Goal: Task Accomplishment & Management: Manage account settings

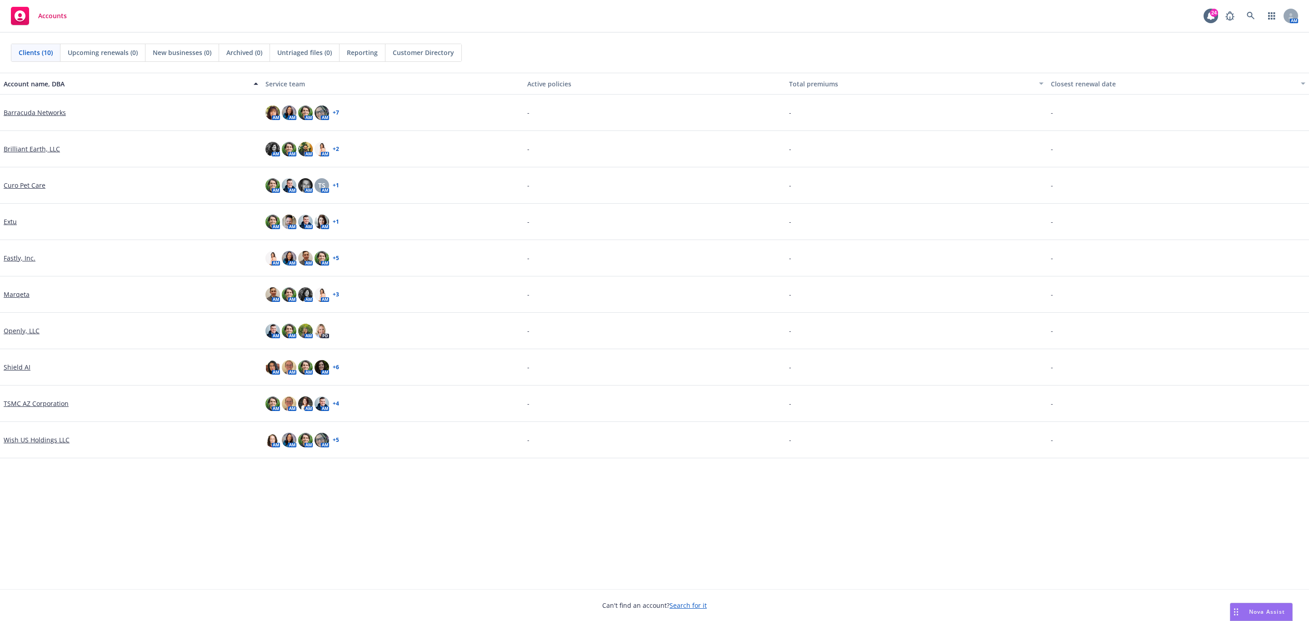
click at [22, 504] on div "Account name, DBA Service team Active policies Total premiums Closest renewal d…" at bounding box center [654, 331] width 1309 height 516
click at [40, 188] on link "Curo Pet Care" at bounding box center [25, 185] width 42 height 10
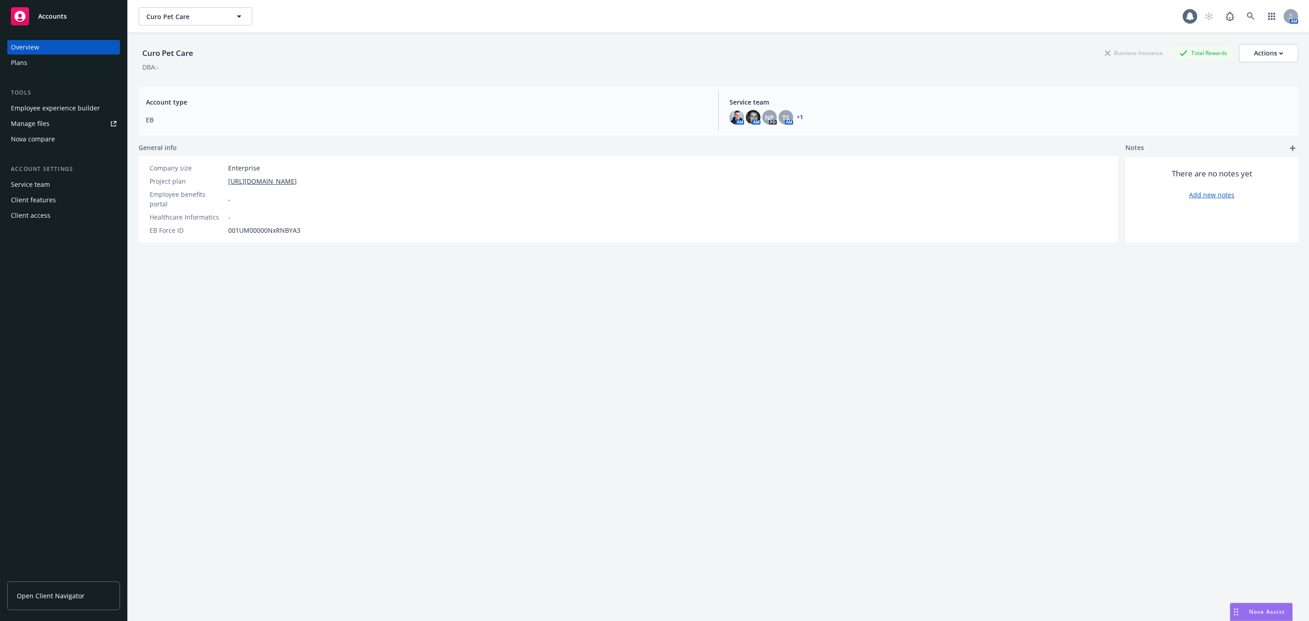
click at [53, 103] on div "Employee experience builder" at bounding box center [55, 108] width 89 height 15
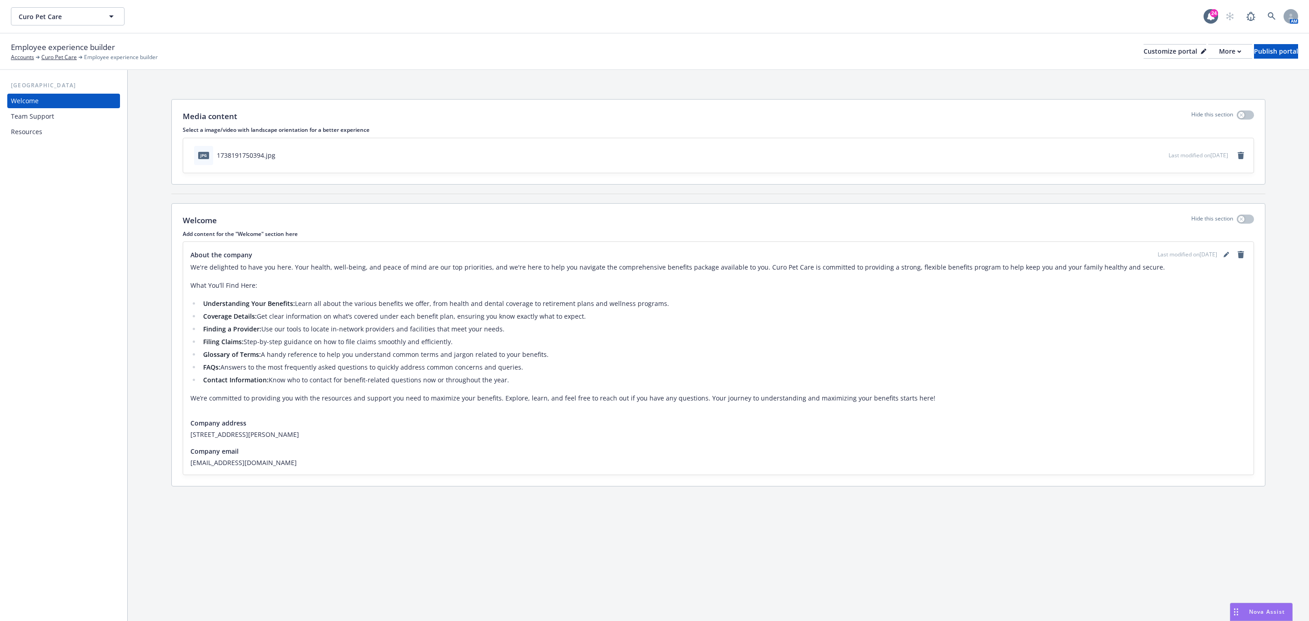
click at [80, 120] on div "Team Support" at bounding box center [63, 116] width 105 height 15
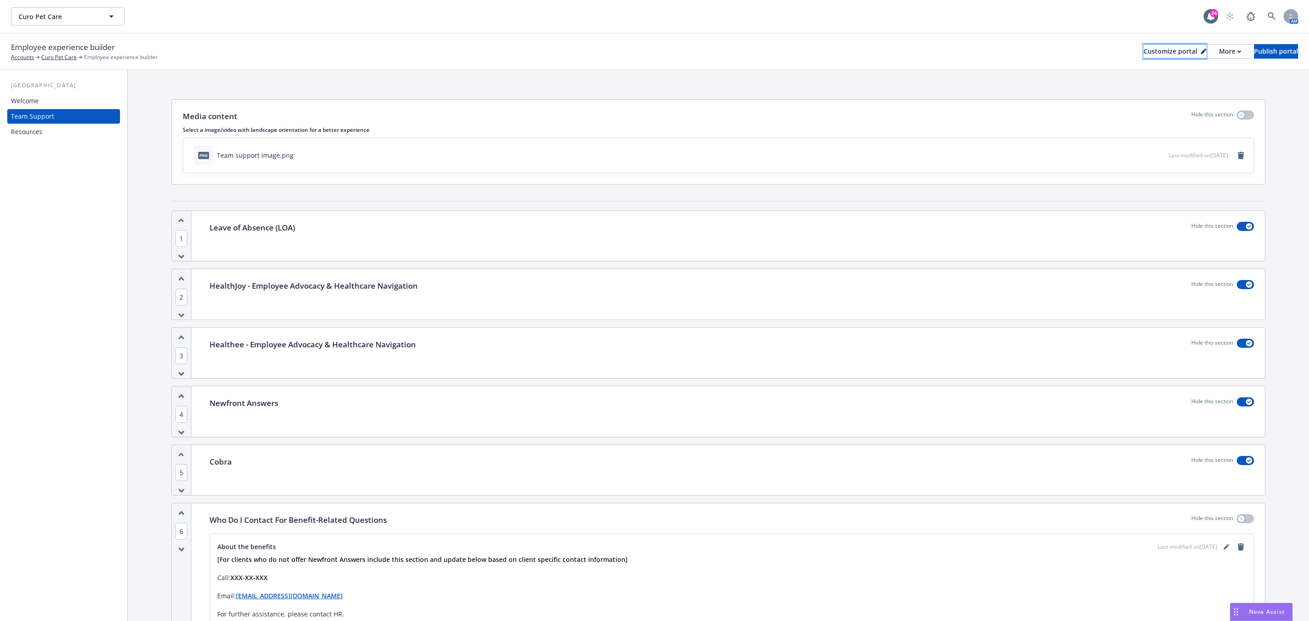
click at [1157, 56] on div "Customize portal" at bounding box center [1175, 52] width 63 height 14
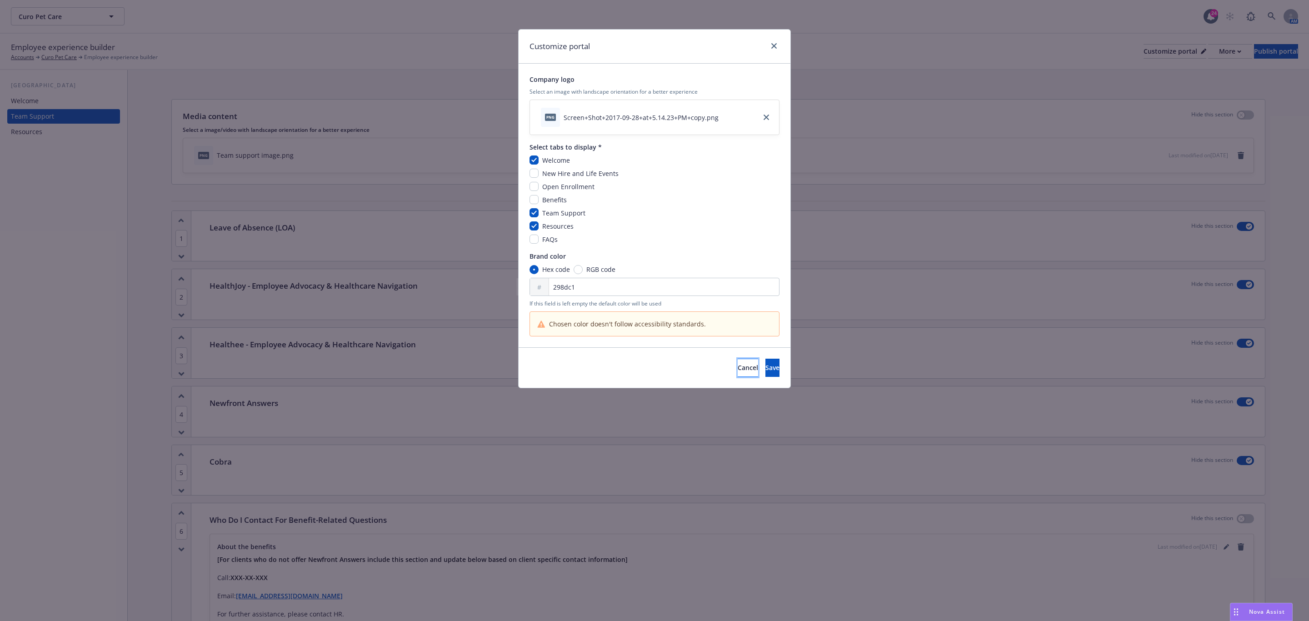
click at [738, 372] on button "Cancel" at bounding box center [748, 368] width 20 height 18
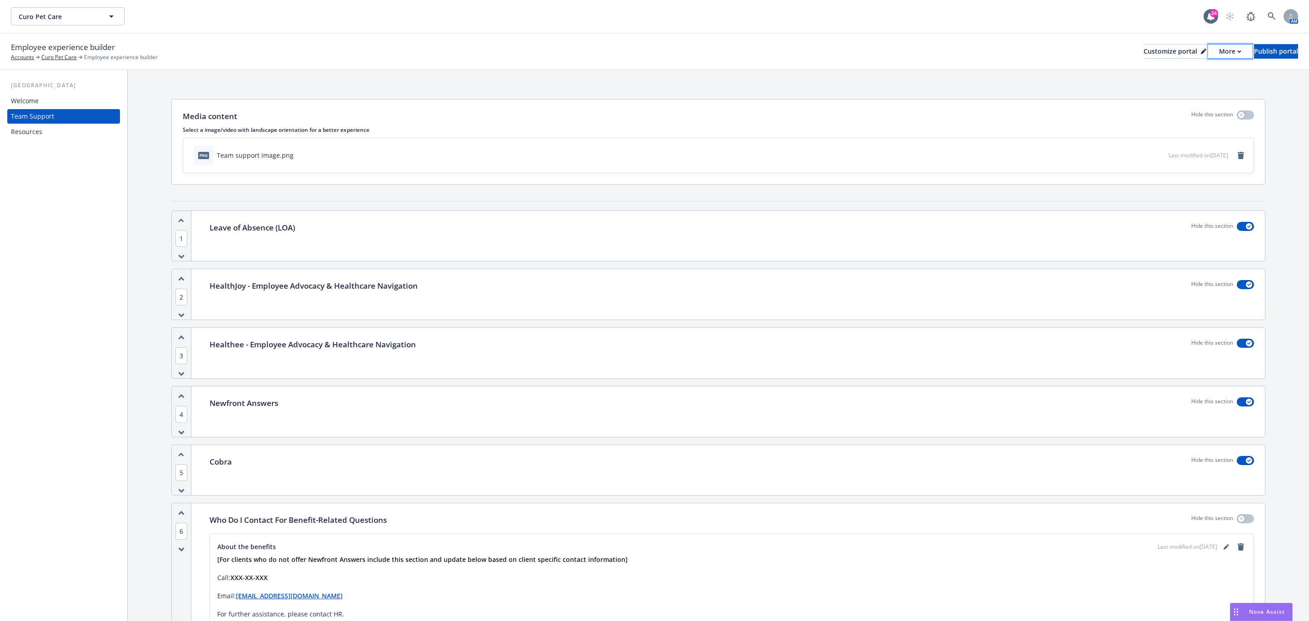
click at [1219, 50] on div "More" at bounding box center [1230, 52] width 22 height 14
click at [1187, 70] on link "Copy preview link" at bounding box center [1181, 72] width 83 height 18
click at [1146, 52] on div "Customize portal" at bounding box center [1175, 52] width 63 height 14
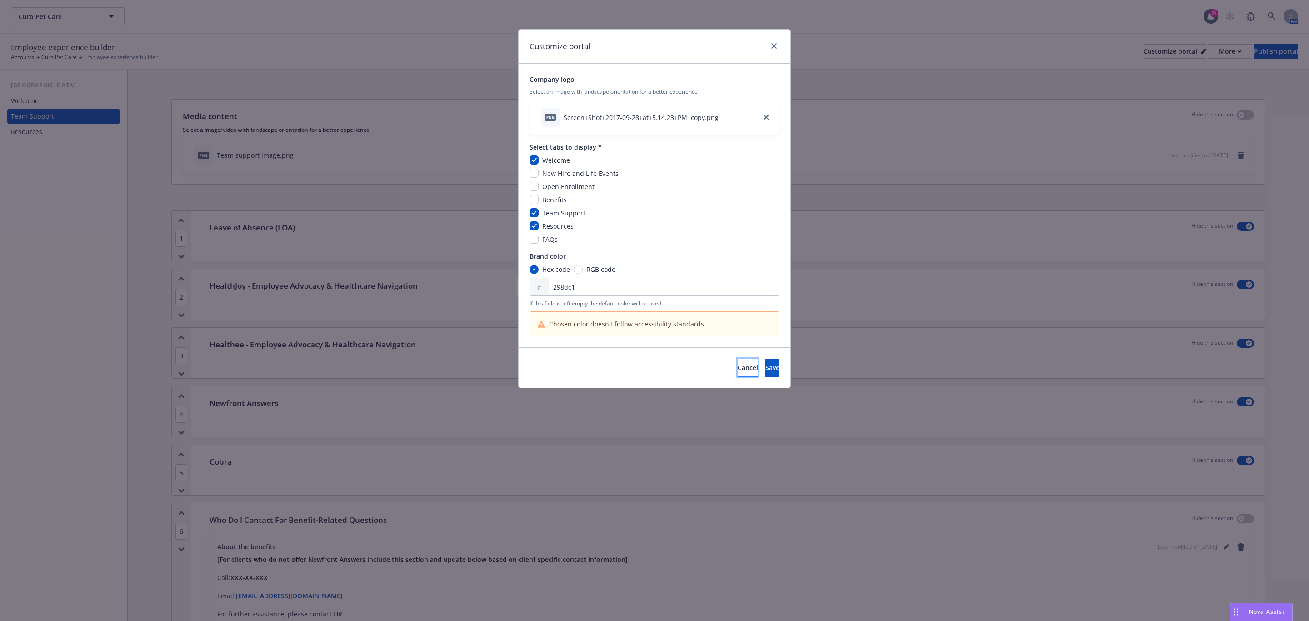
click at [738, 367] on span "Cancel" at bounding box center [748, 367] width 20 height 9
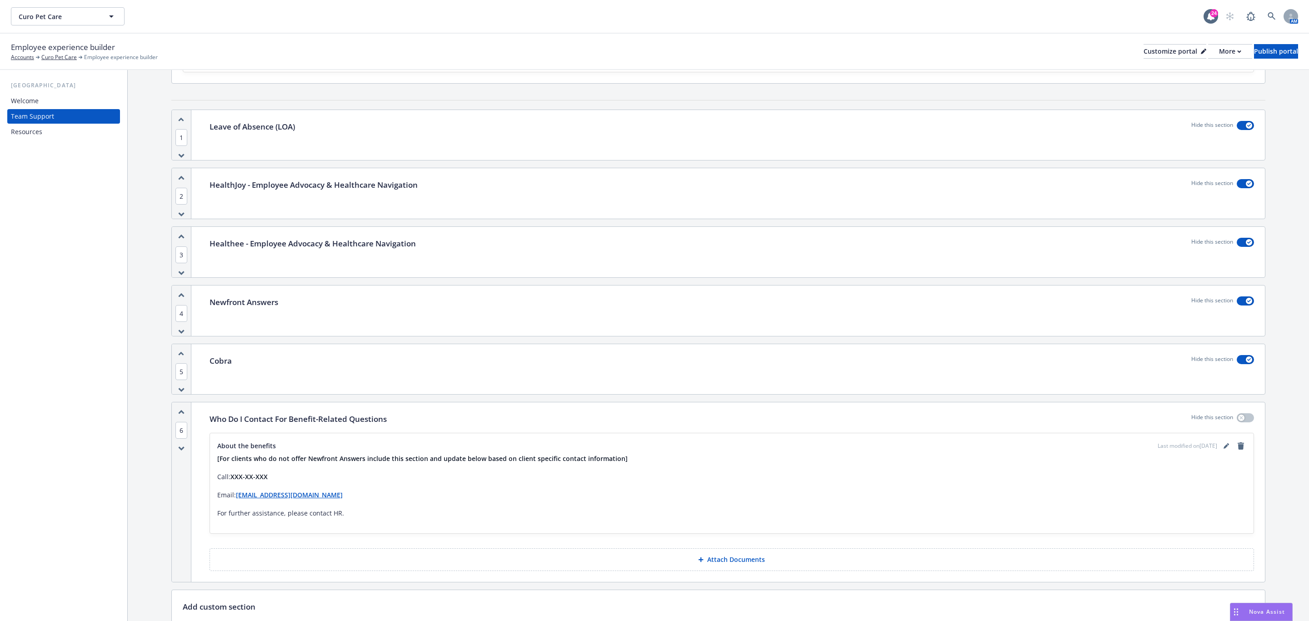
scroll to position [179, 0]
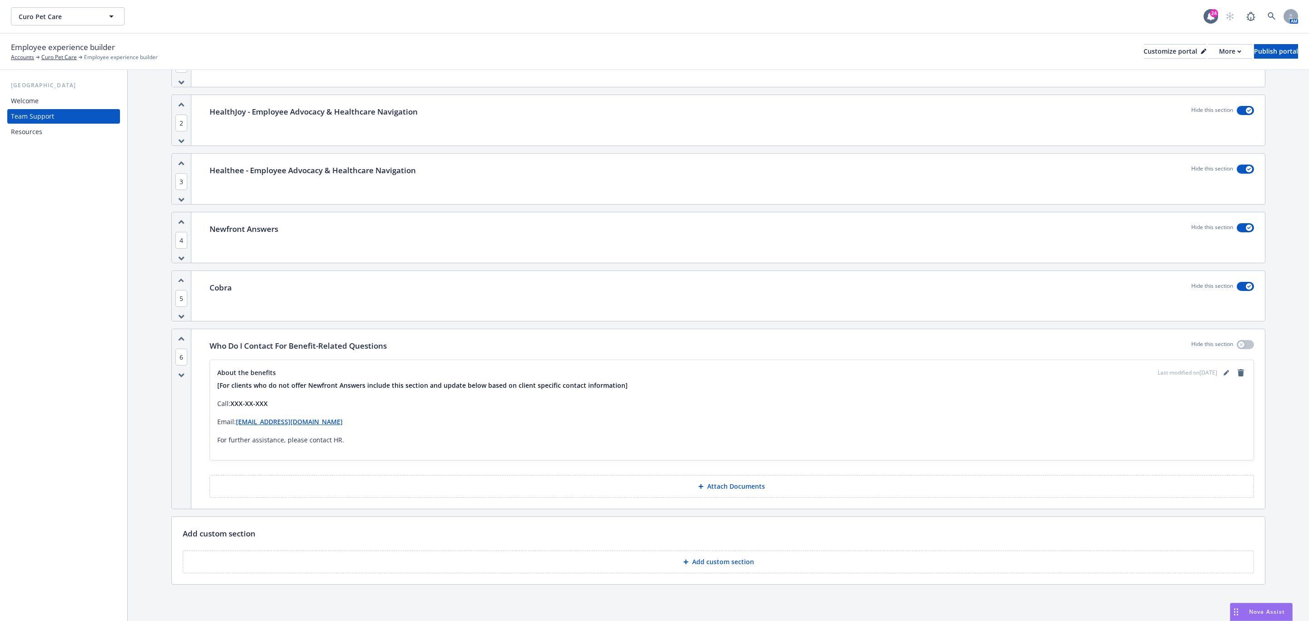
click at [730, 562] on p "Add custom section" at bounding box center [723, 561] width 62 height 9
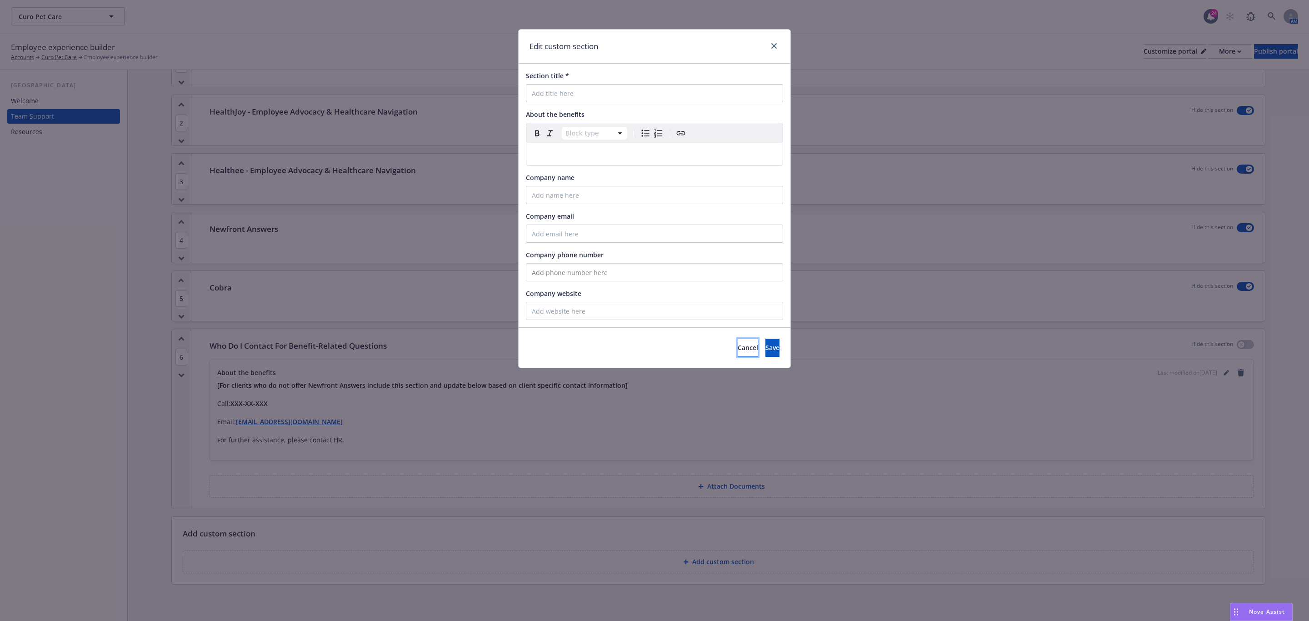
click at [738, 345] on span "Cancel" at bounding box center [748, 347] width 20 height 9
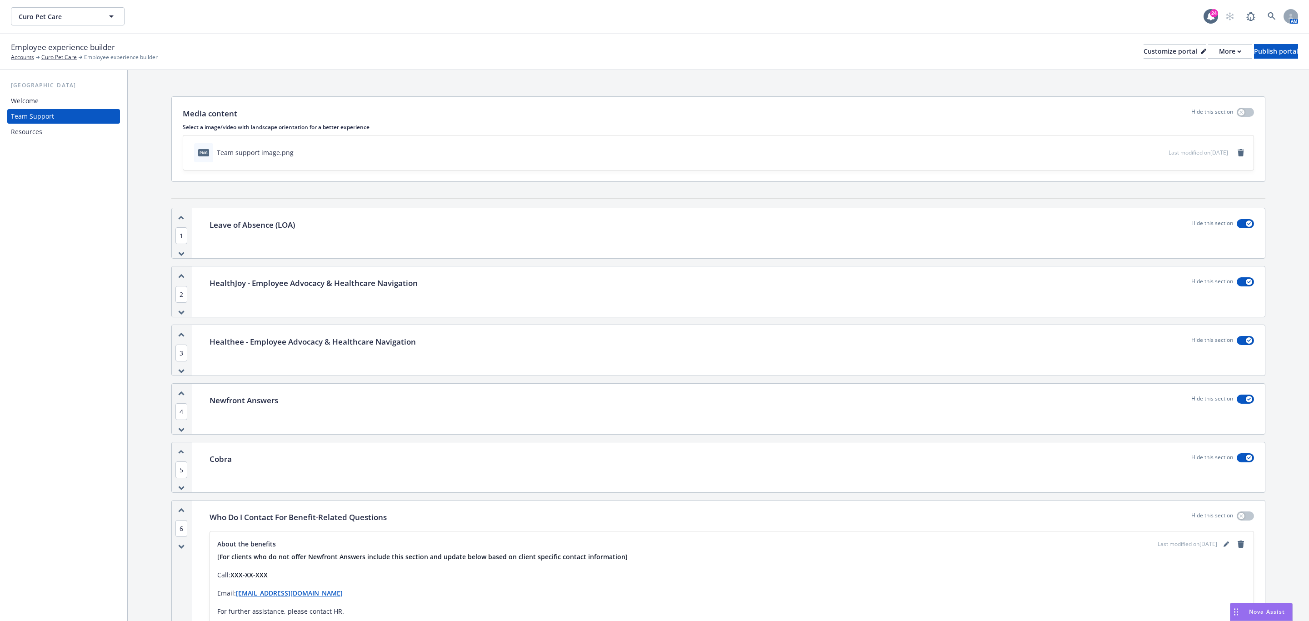
scroll to position [0, 0]
click at [45, 135] on div "Resources" at bounding box center [63, 132] width 105 height 15
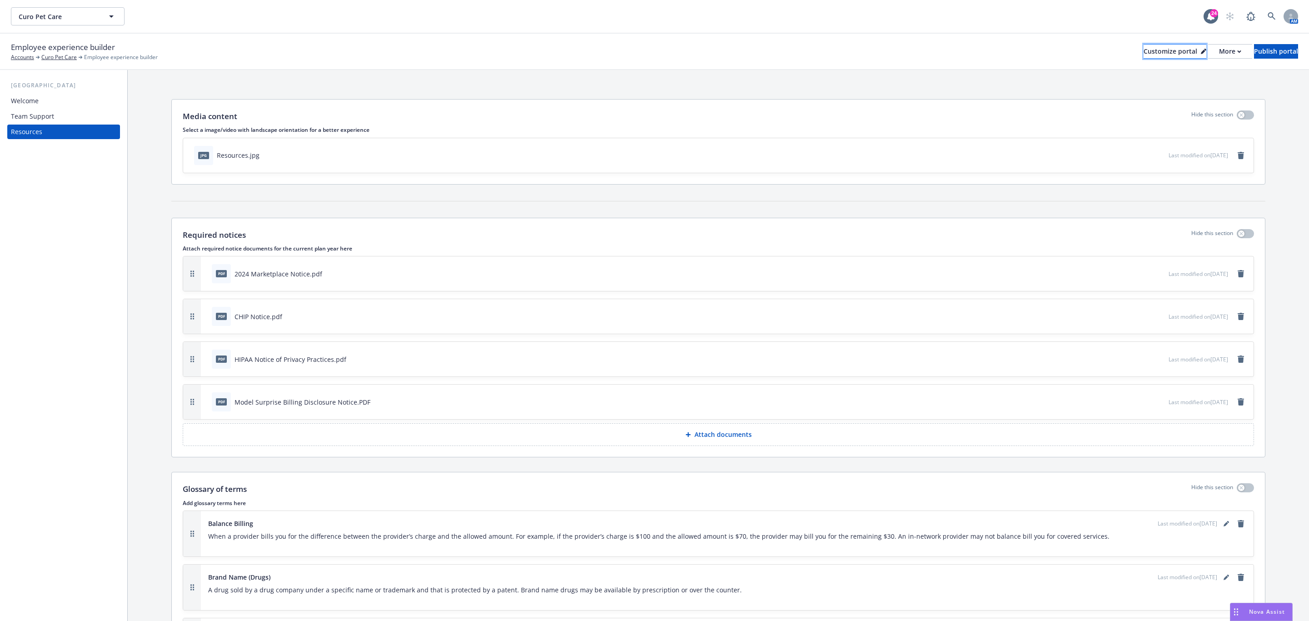
click at [1150, 56] on div "Customize portal" at bounding box center [1175, 52] width 63 height 14
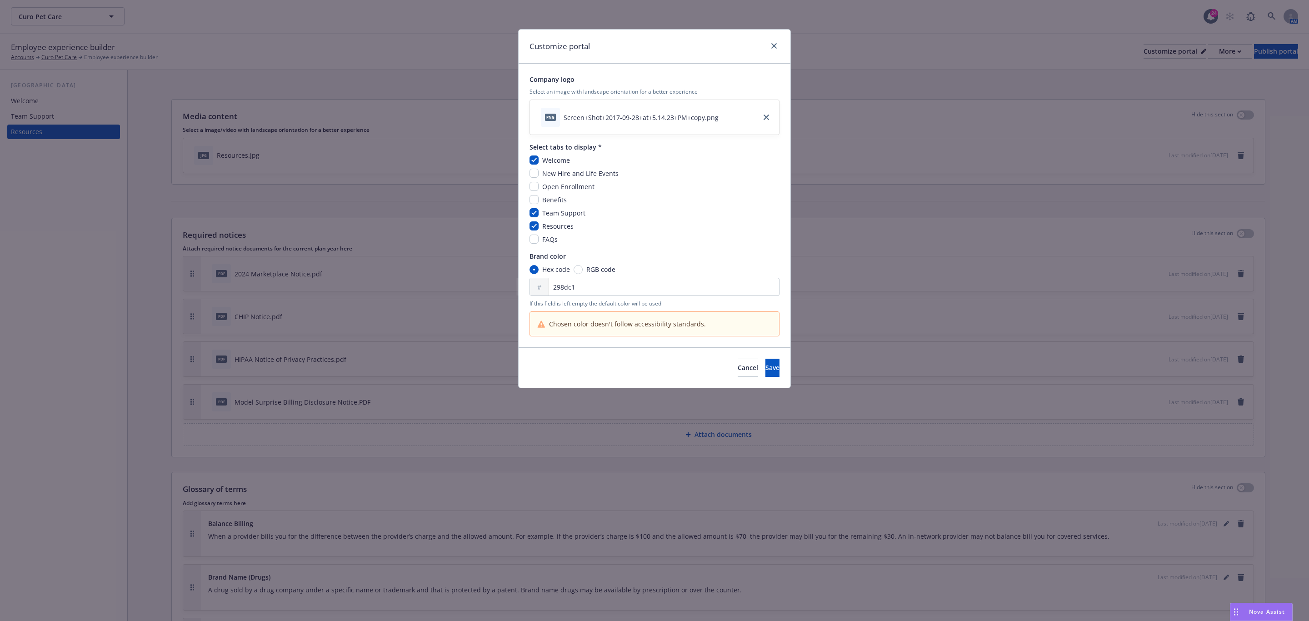
click at [554, 195] on span "Benefits" at bounding box center [554, 199] width 25 height 9
click at [537, 200] on input "checkbox" at bounding box center [534, 199] width 9 height 9
click at [535, 195] on input "checkbox" at bounding box center [534, 199] width 9 height 9
checkbox input "false"
click at [738, 368] on button "Cancel" at bounding box center [748, 368] width 20 height 18
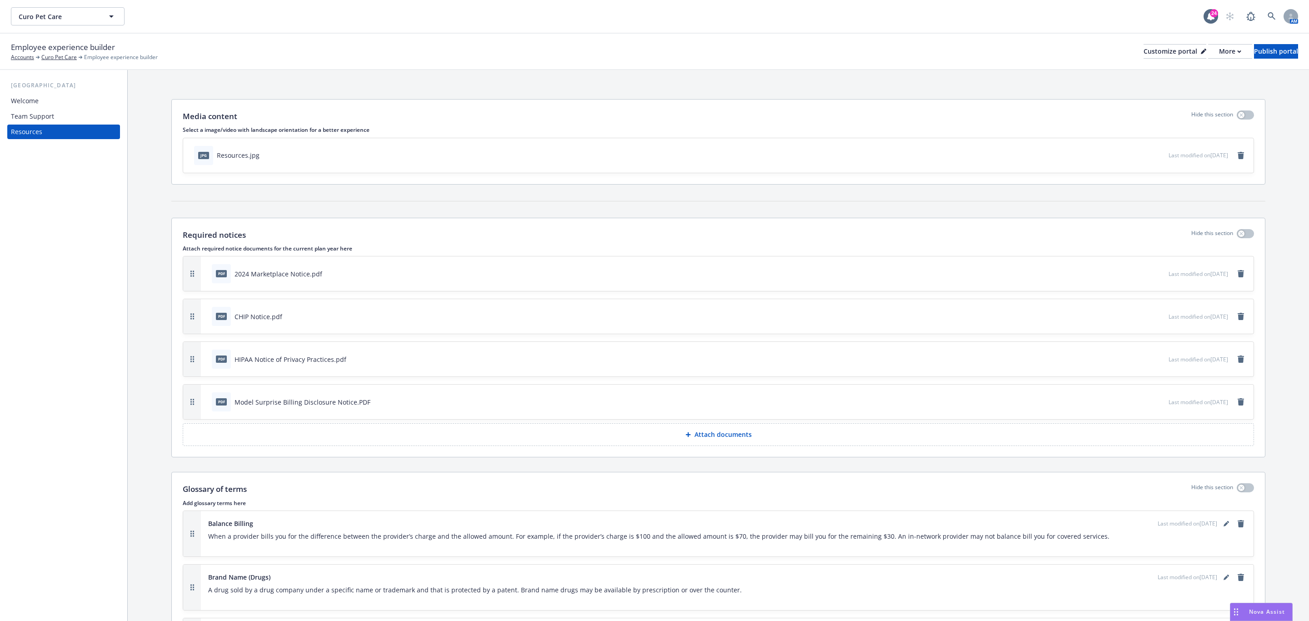
click at [62, 112] on div "Team Support" at bounding box center [63, 116] width 105 height 15
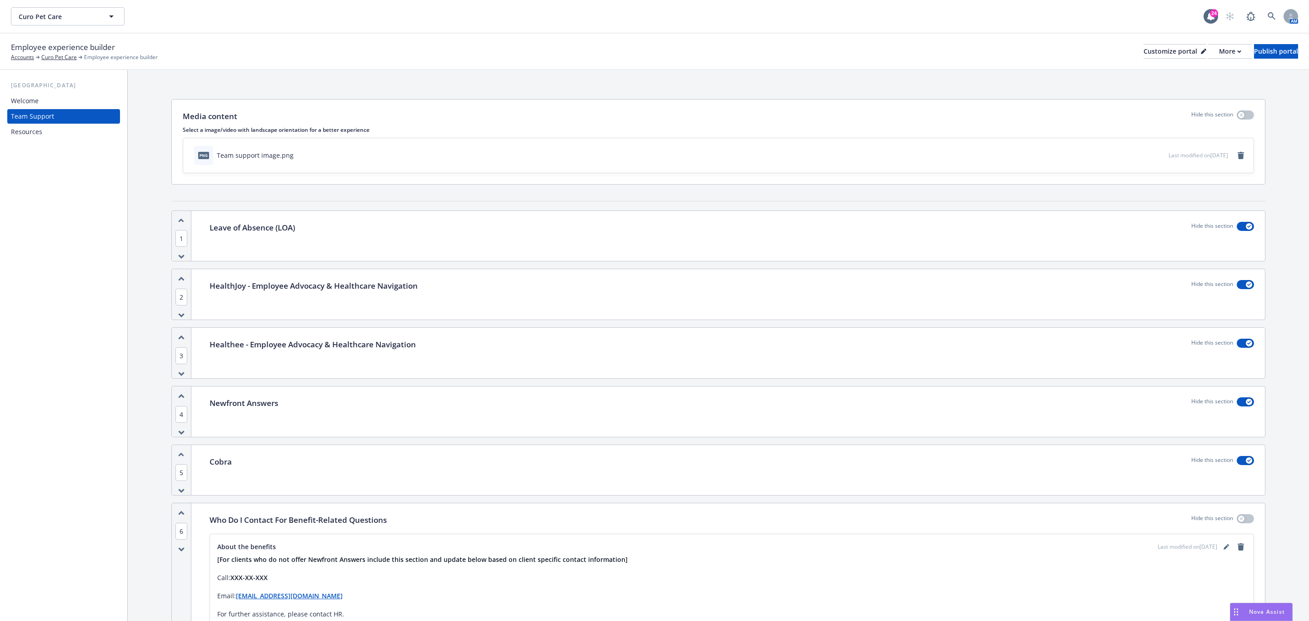
scroll to position [179, 0]
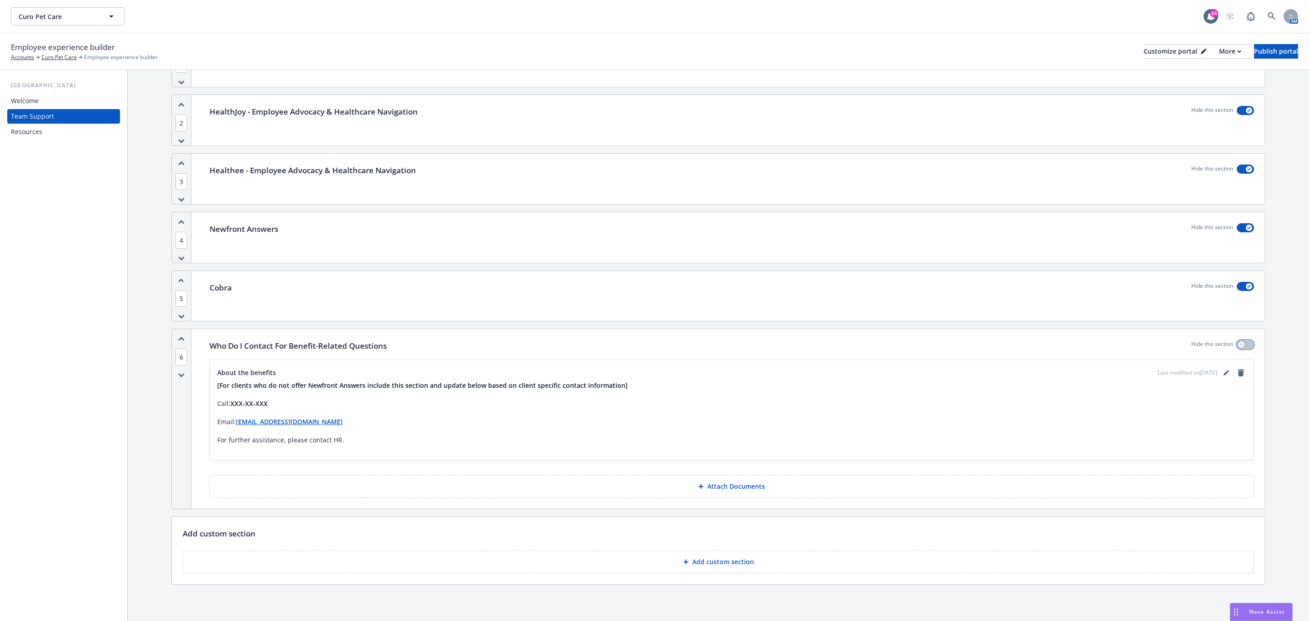
click at [1237, 341] on button "button" at bounding box center [1245, 344] width 17 height 9
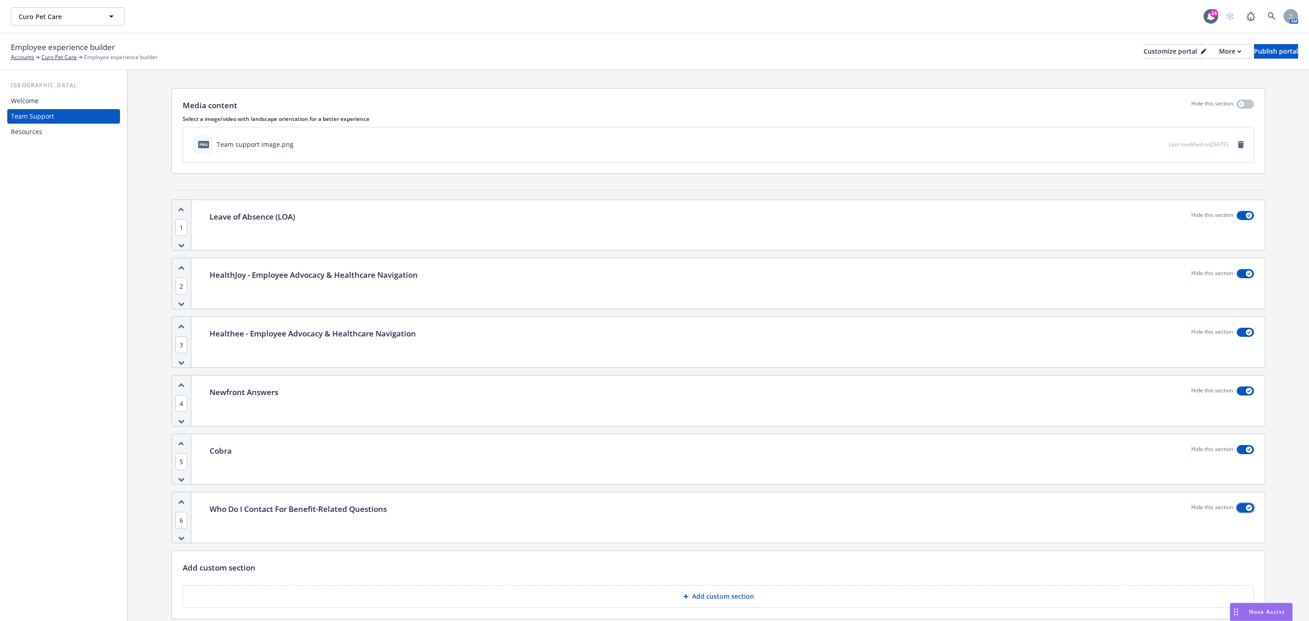
scroll to position [0, 0]
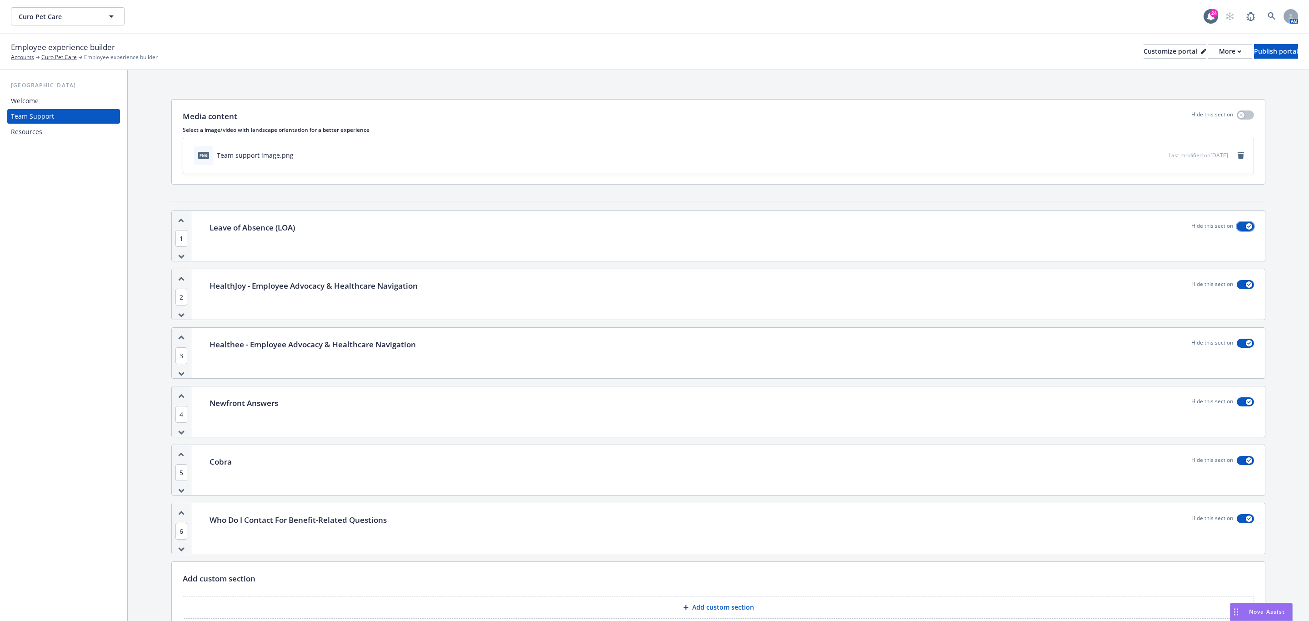
click at [1237, 230] on button "button" at bounding box center [1245, 226] width 17 height 9
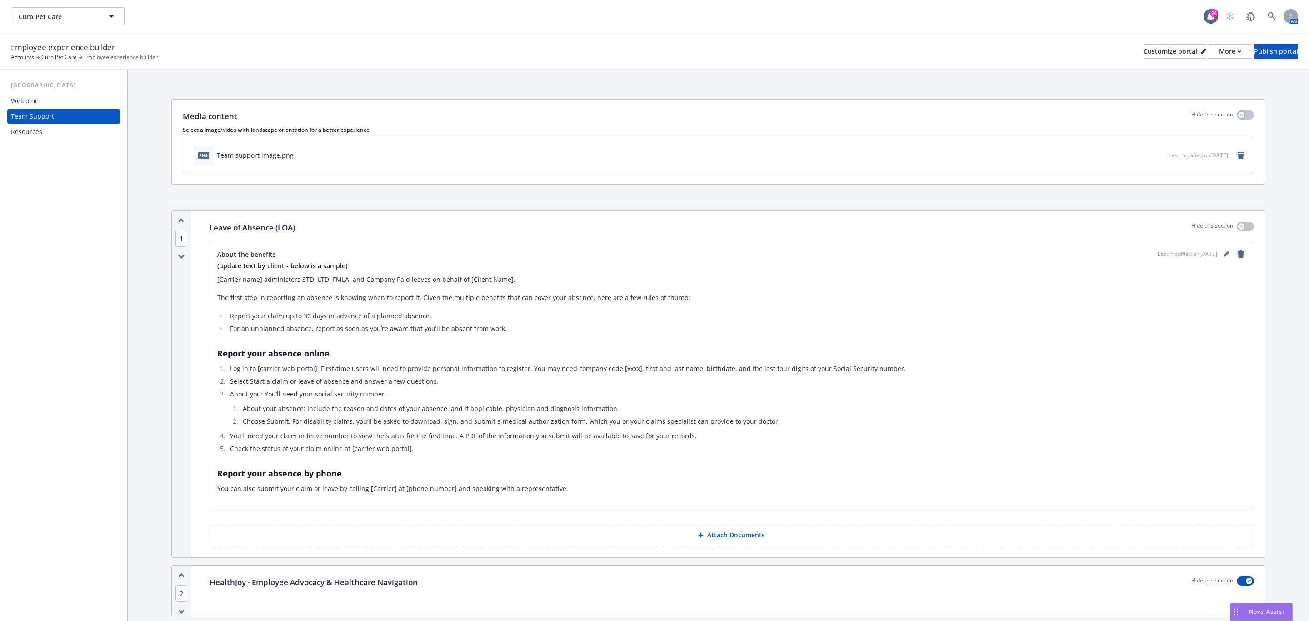
click at [1238, 254] on icon "remove" at bounding box center [1241, 254] width 6 height 7
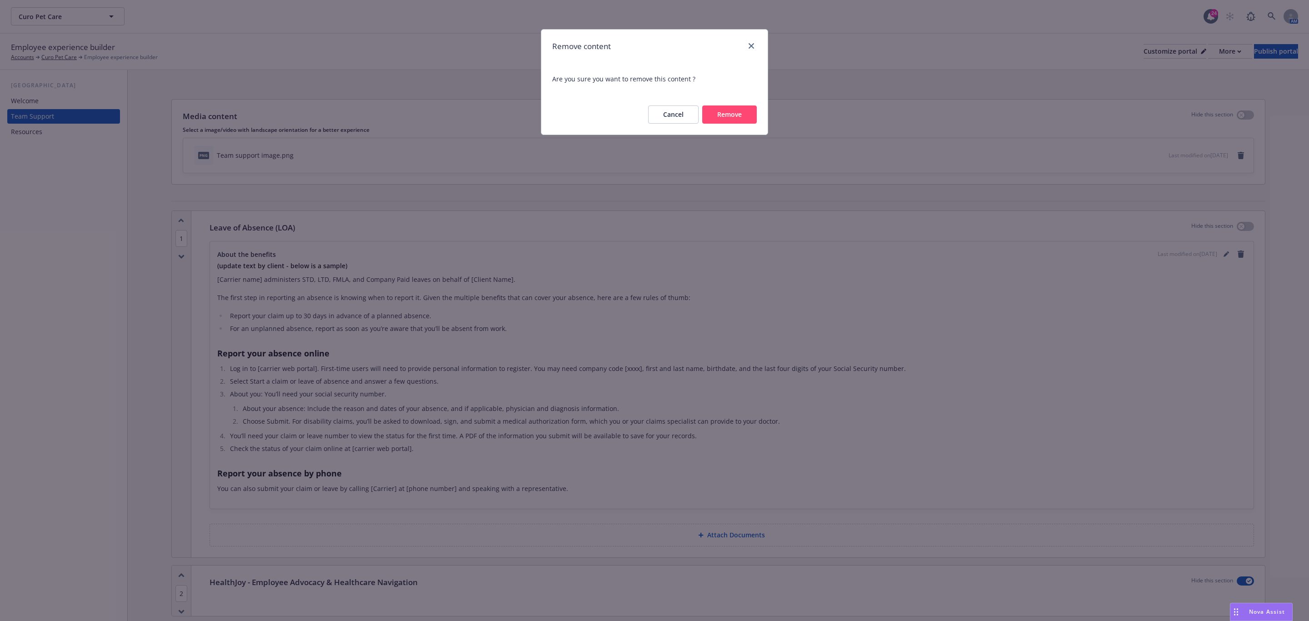
click at [742, 117] on button "Remove" at bounding box center [729, 114] width 55 height 18
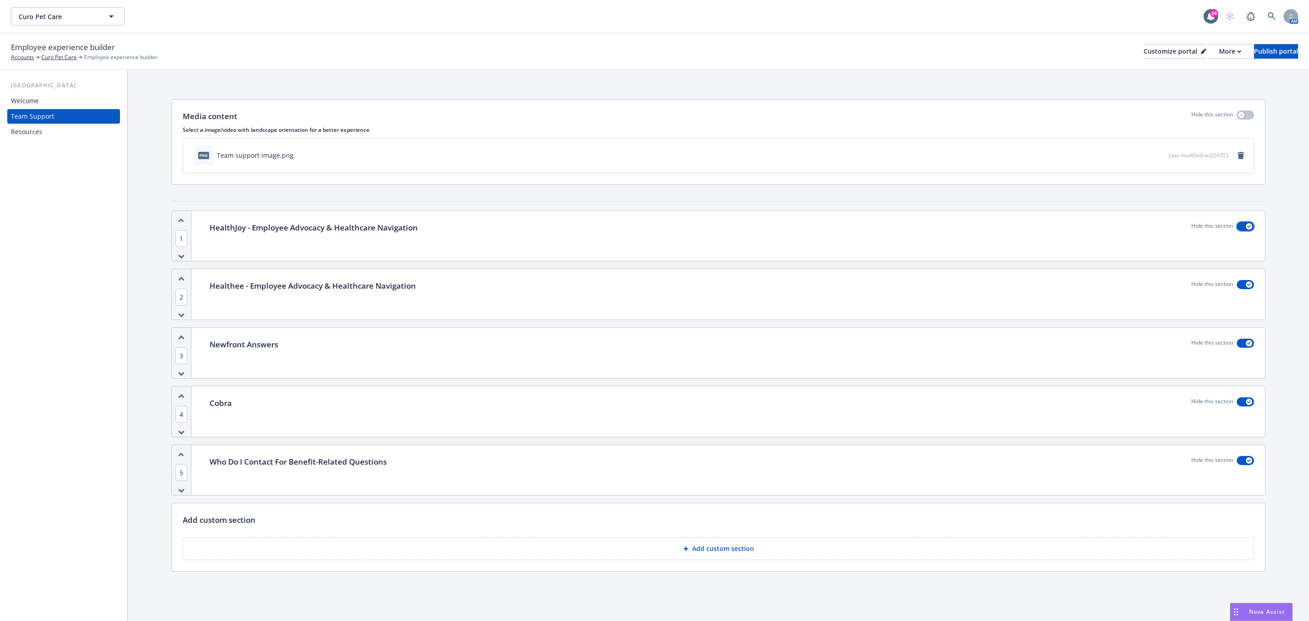
click at [1238, 226] on button "button" at bounding box center [1245, 226] width 17 height 9
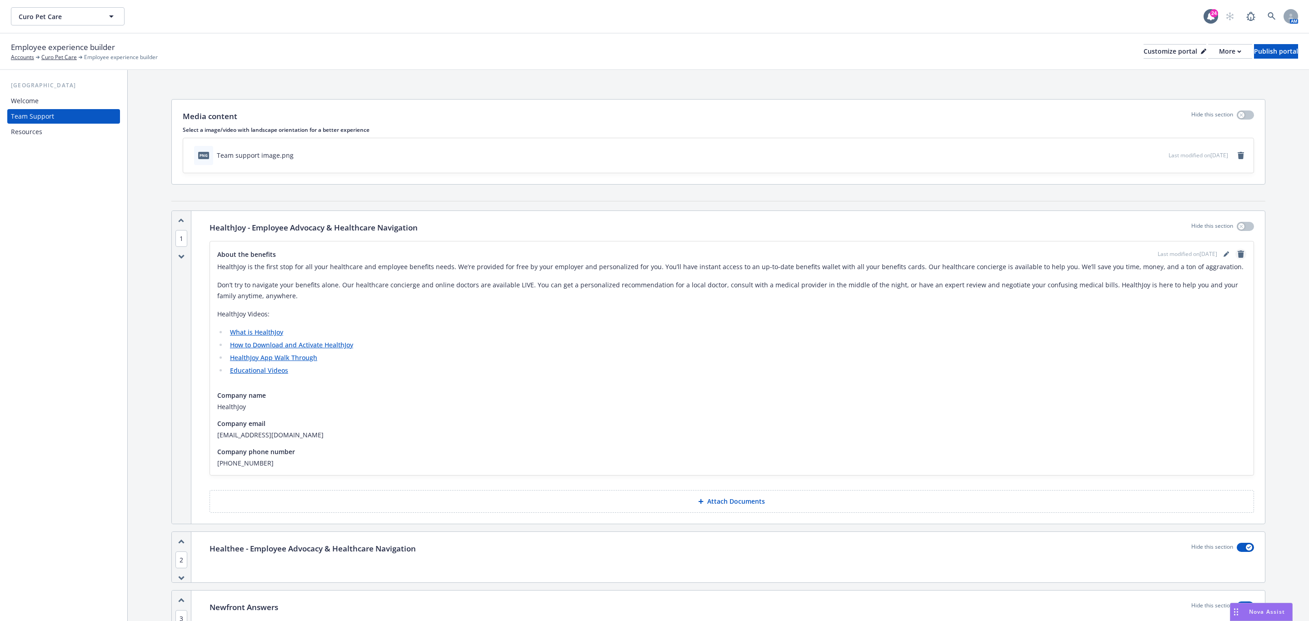
click at [1238, 256] on icon "remove" at bounding box center [1241, 254] width 6 height 7
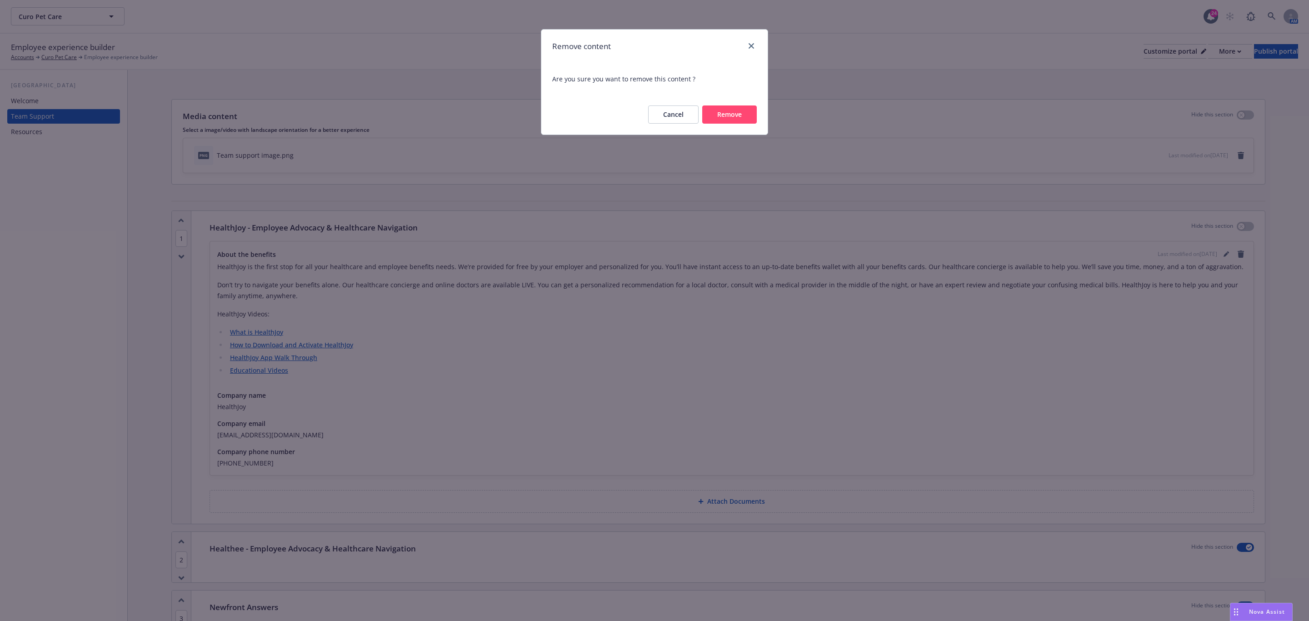
click at [749, 122] on button "Remove" at bounding box center [729, 114] width 55 height 18
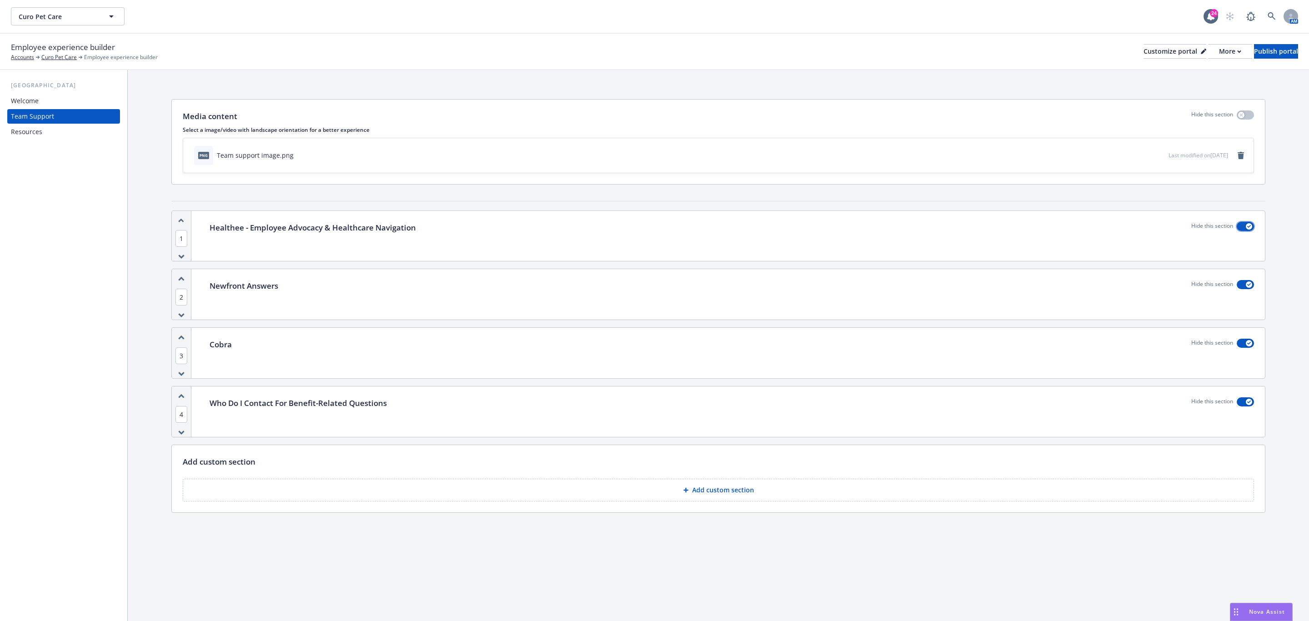
click at [1239, 226] on button "button" at bounding box center [1245, 226] width 17 height 9
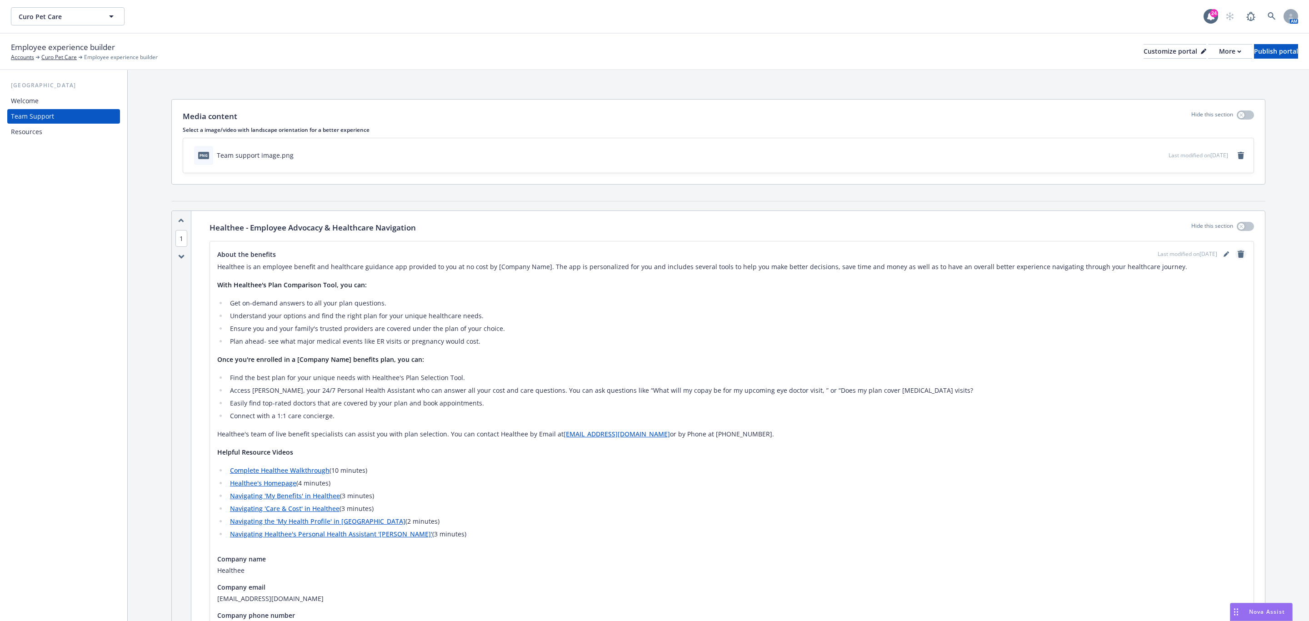
click at [1238, 256] on icon "remove" at bounding box center [1241, 254] width 7 height 7
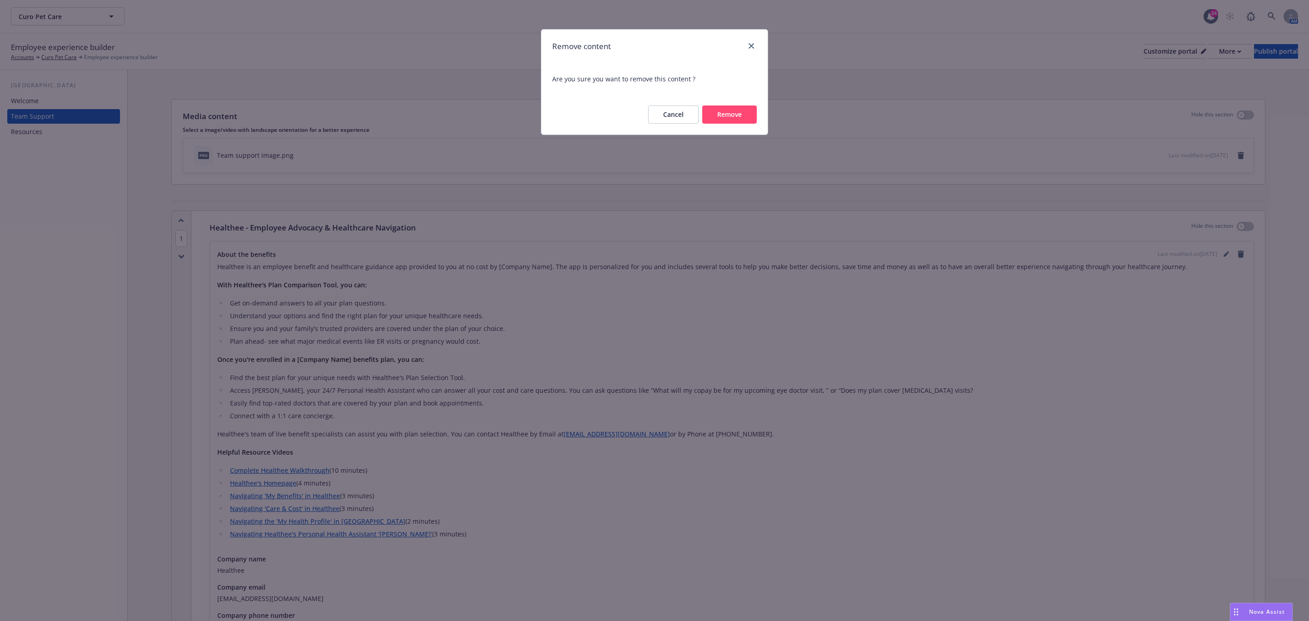
click at [712, 109] on button "Remove" at bounding box center [729, 114] width 55 height 18
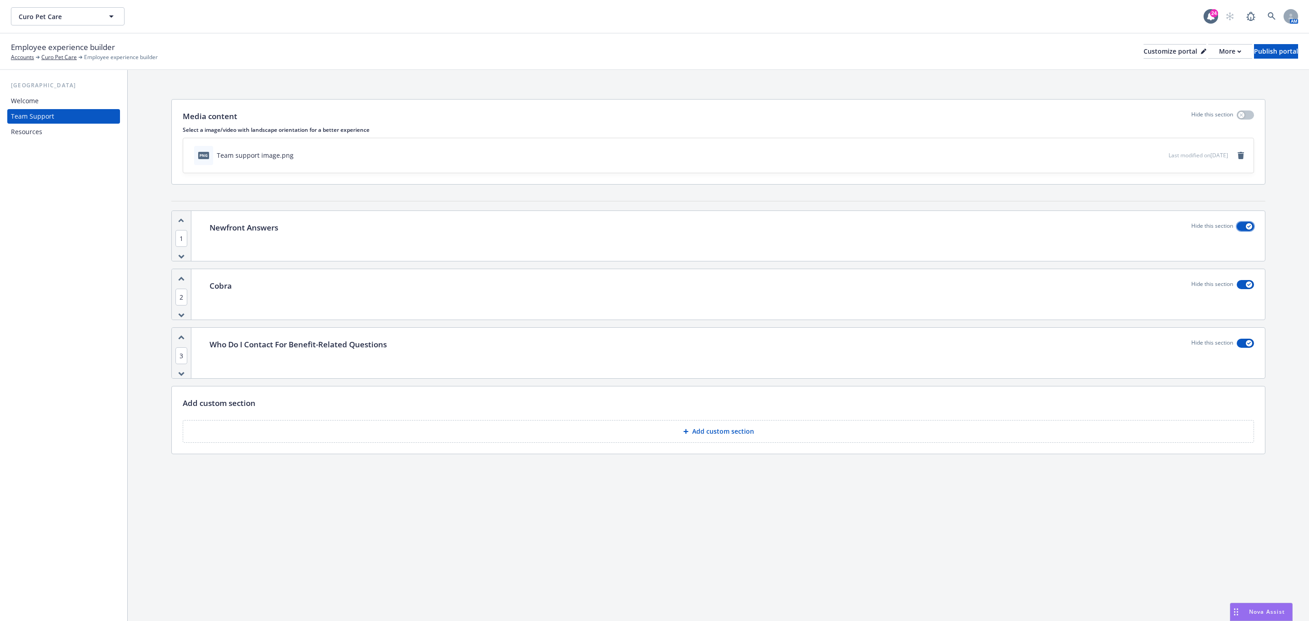
click at [1242, 226] on button "button" at bounding box center [1245, 226] width 17 height 9
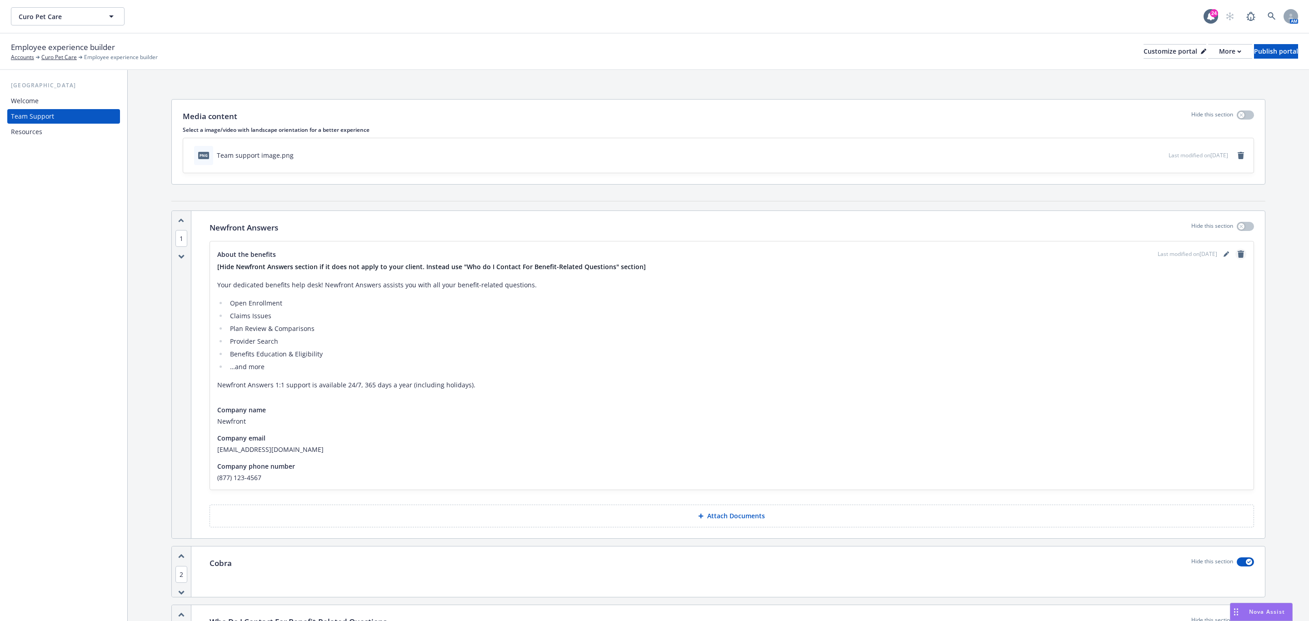
click at [1238, 253] on icon "remove" at bounding box center [1241, 254] width 6 height 7
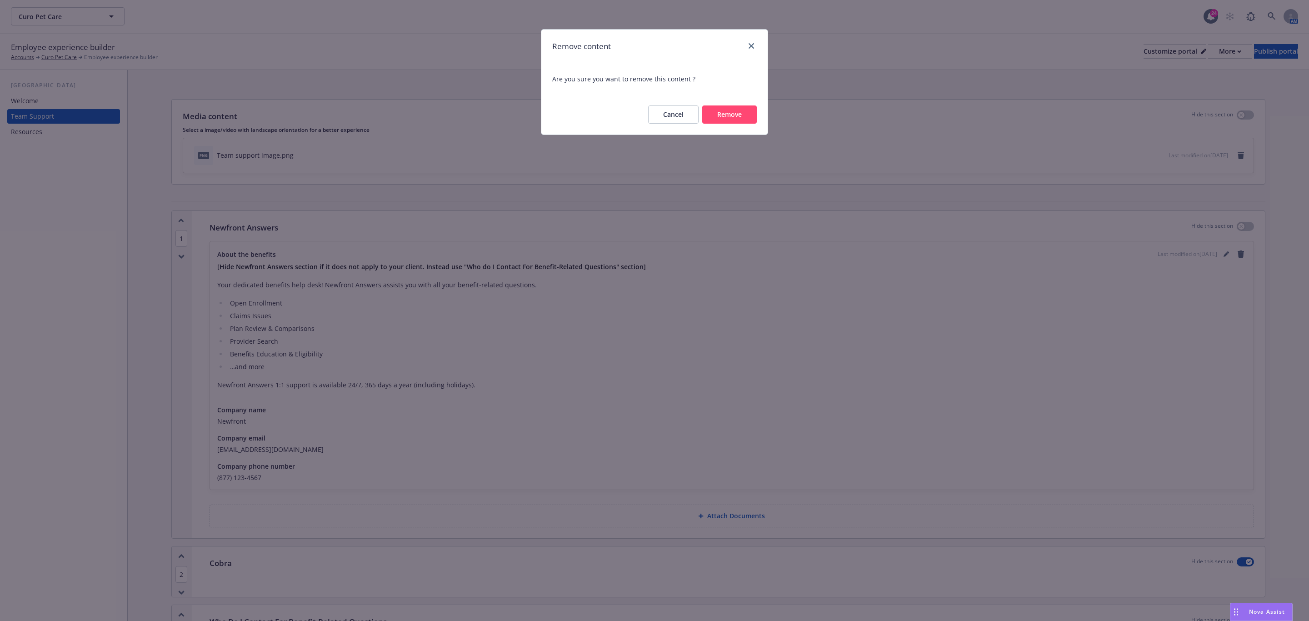
click at [719, 115] on button "Remove" at bounding box center [729, 114] width 55 height 18
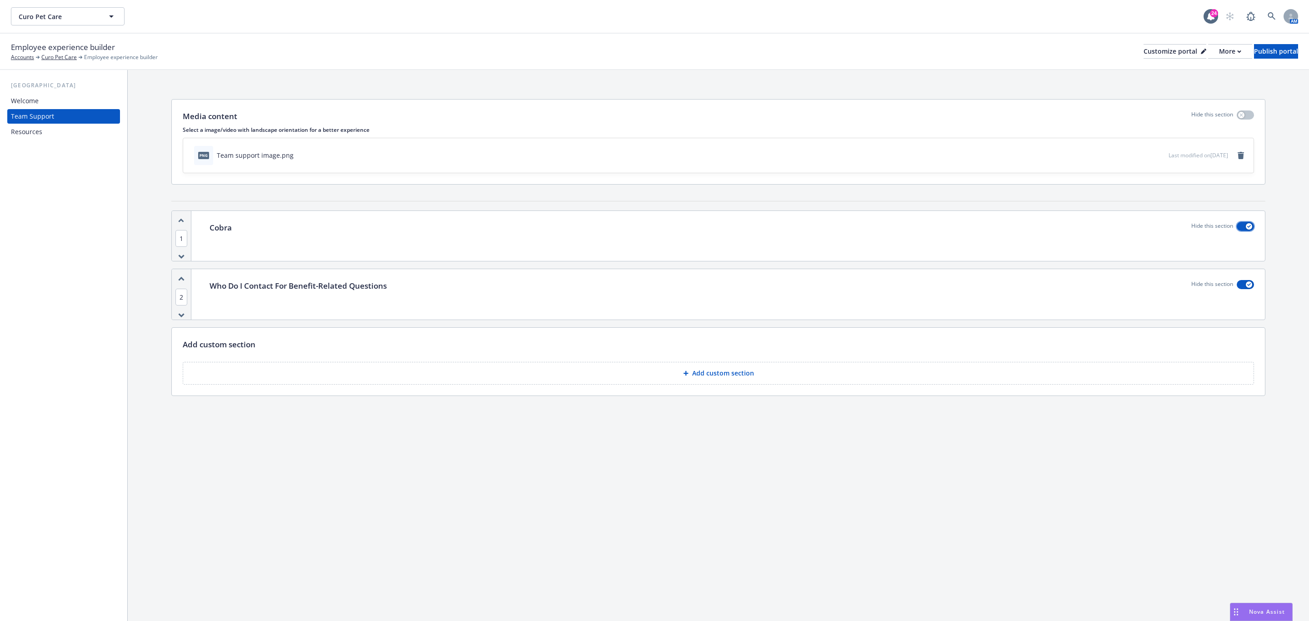
click at [1245, 231] on button "button" at bounding box center [1245, 226] width 17 height 9
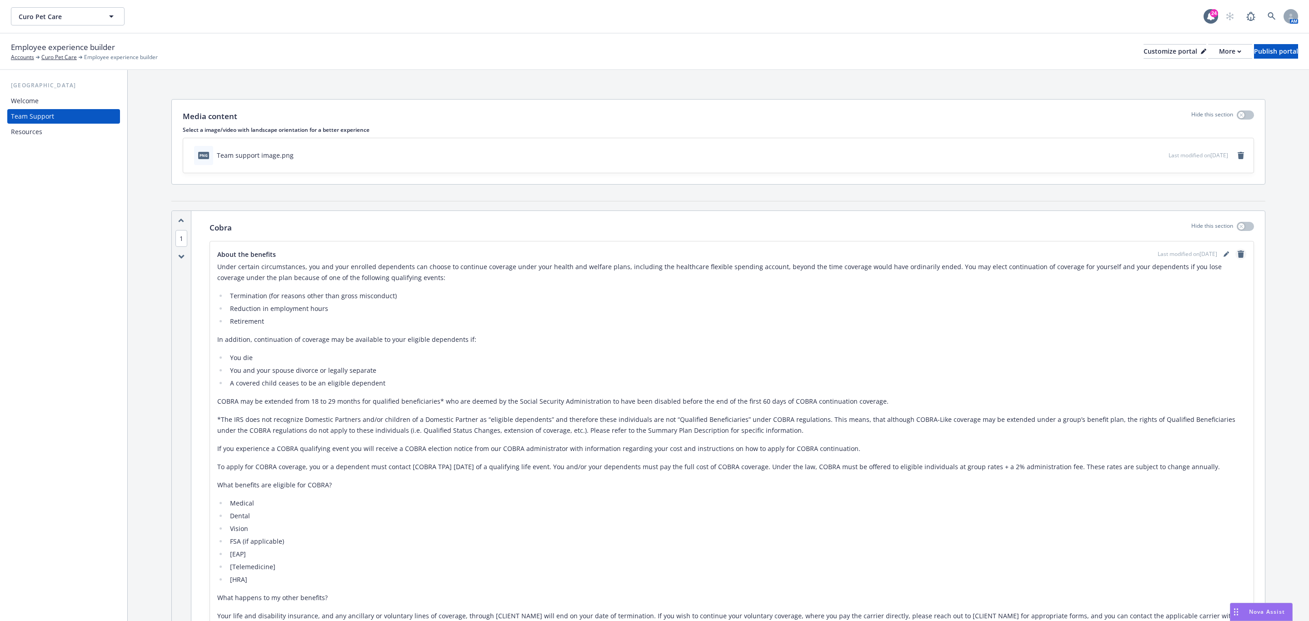
click at [1238, 257] on icon "remove" at bounding box center [1241, 254] width 6 height 7
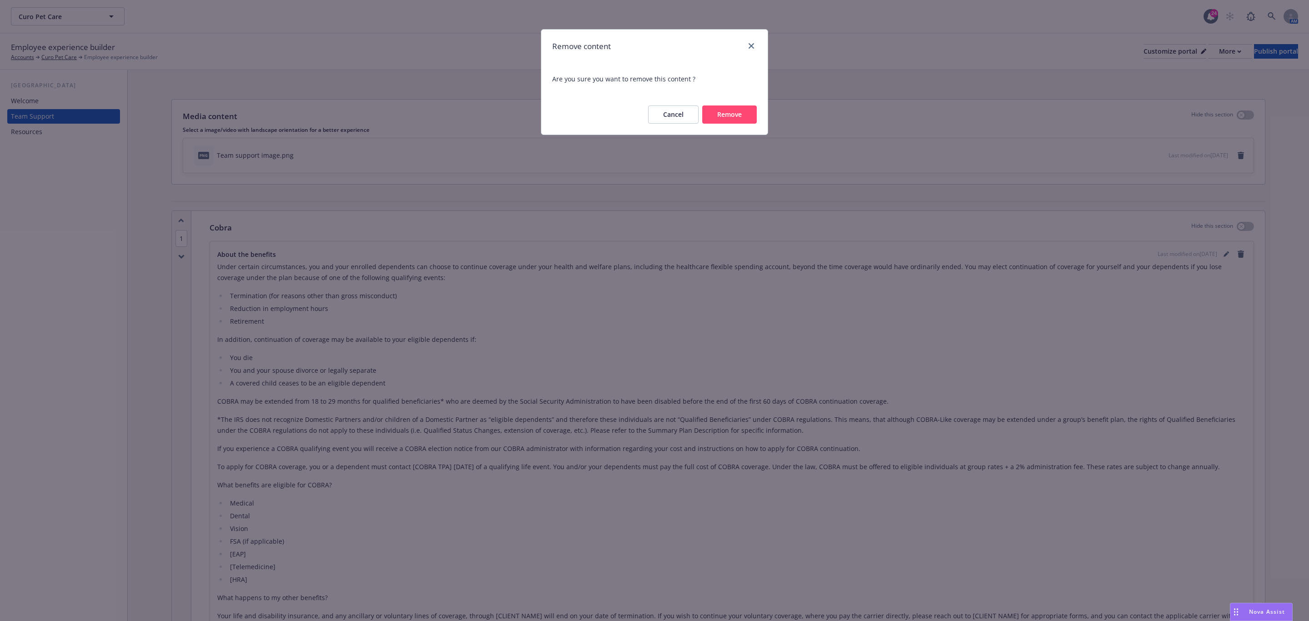
click at [717, 110] on button "Remove" at bounding box center [729, 114] width 55 height 18
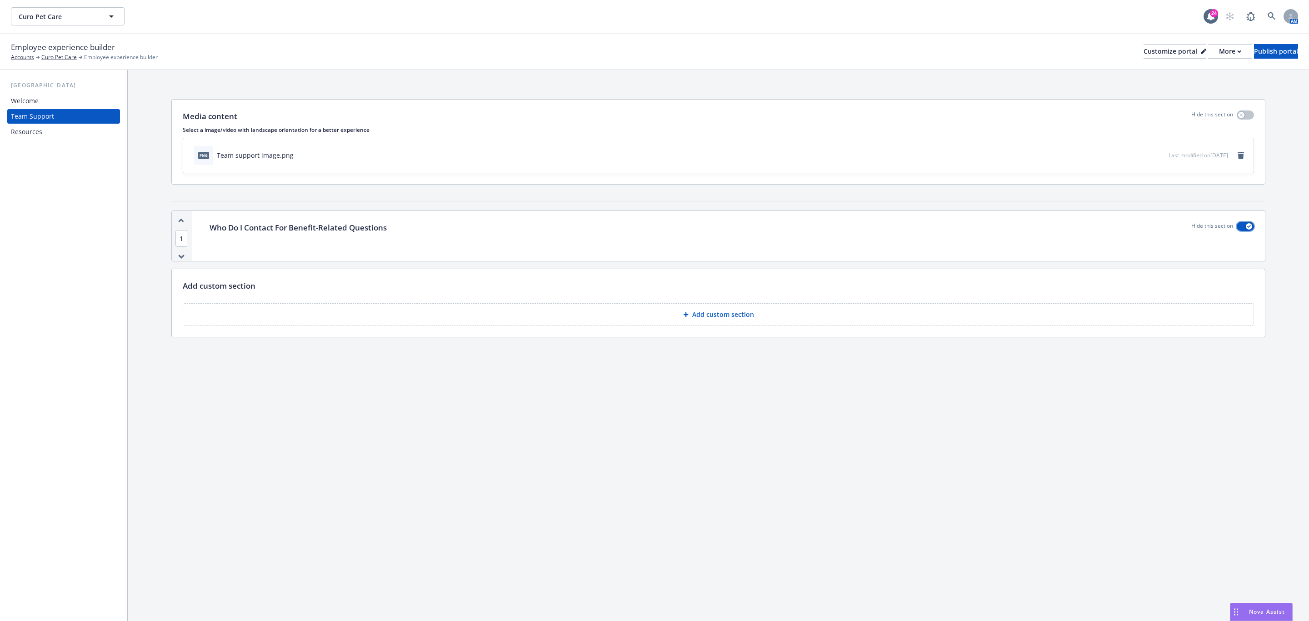
click at [1248, 228] on icon "button" at bounding box center [1250, 226] width 4 height 3
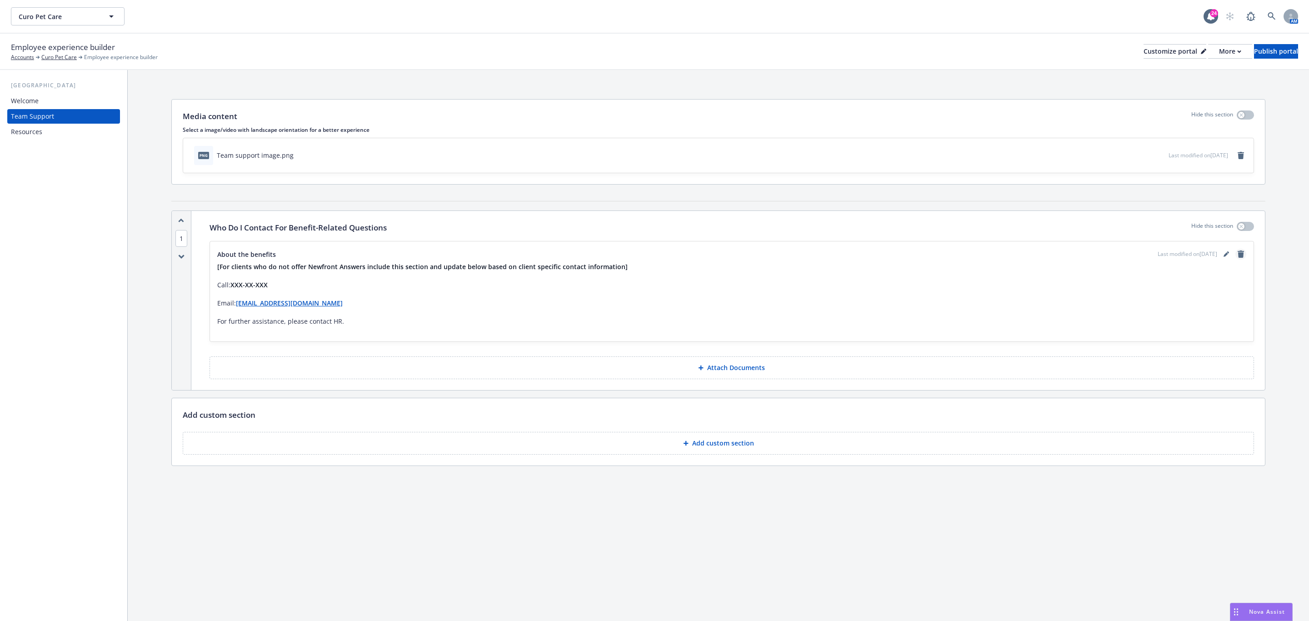
click at [1243, 258] on icon "remove" at bounding box center [1241, 254] width 7 height 7
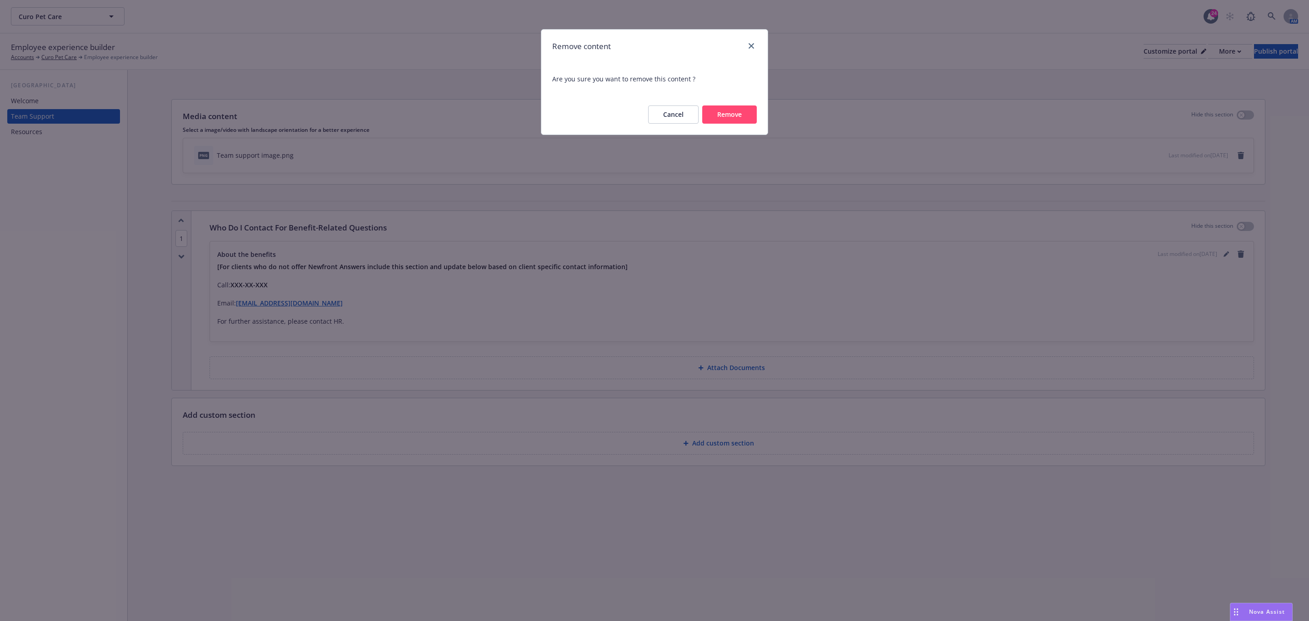
click at [707, 116] on button "Remove" at bounding box center [729, 114] width 55 height 18
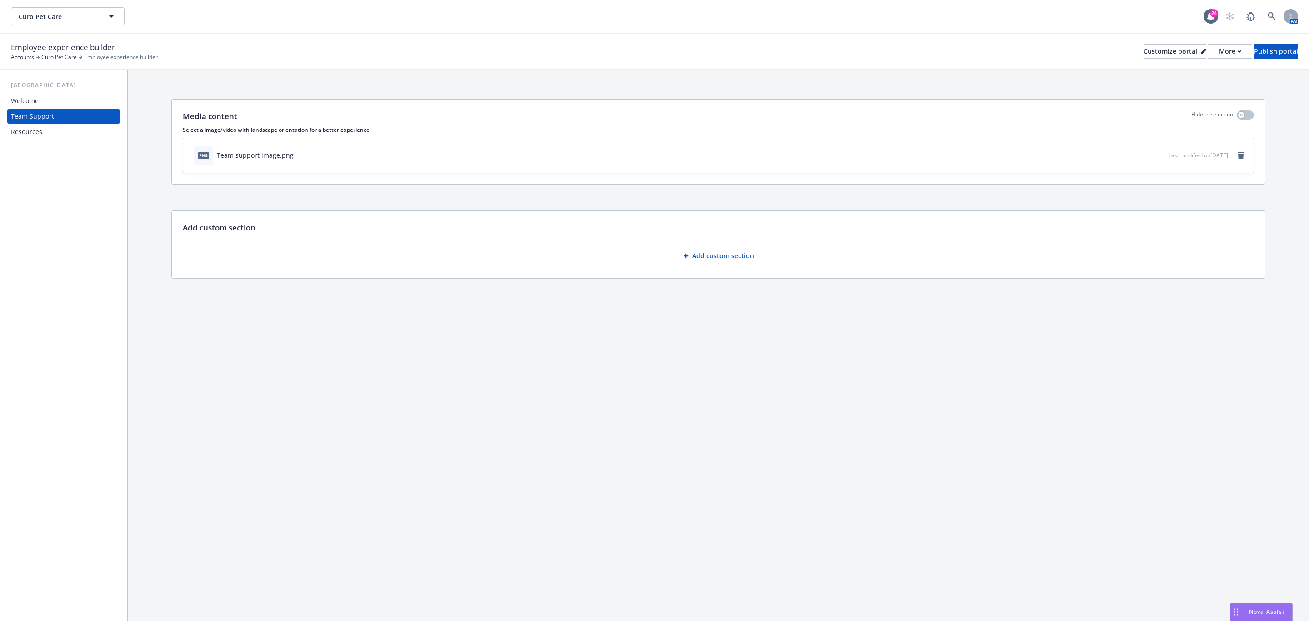
click at [795, 262] on button "Add custom section" at bounding box center [719, 256] width 1072 height 23
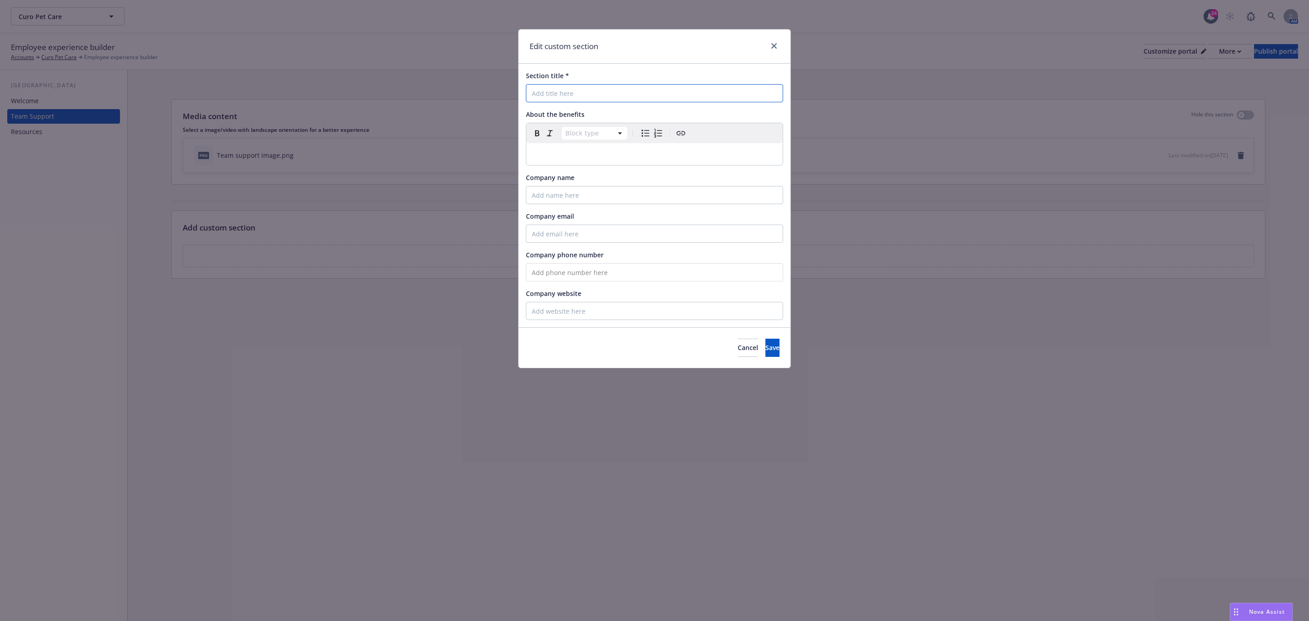
click at [554, 99] on input "Section title *" at bounding box center [654, 93] width 257 height 18
type input "Anthem of California Resources"
click at [557, 195] on input "Company name" at bounding box center [654, 195] width 257 height 18
type input "Anthem of CA"
click at [766, 344] on button "Save" at bounding box center [773, 348] width 14 height 18
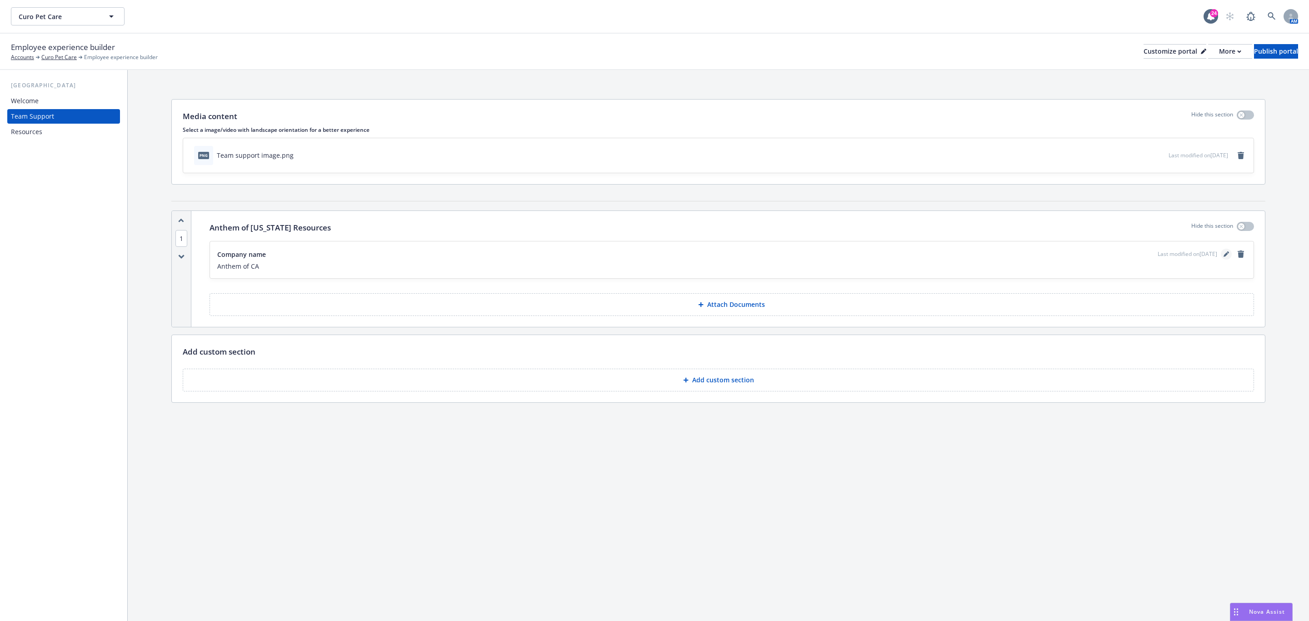
click at [1229, 250] on link "editPencil" at bounding box center [1226, 254] width 11 height 11
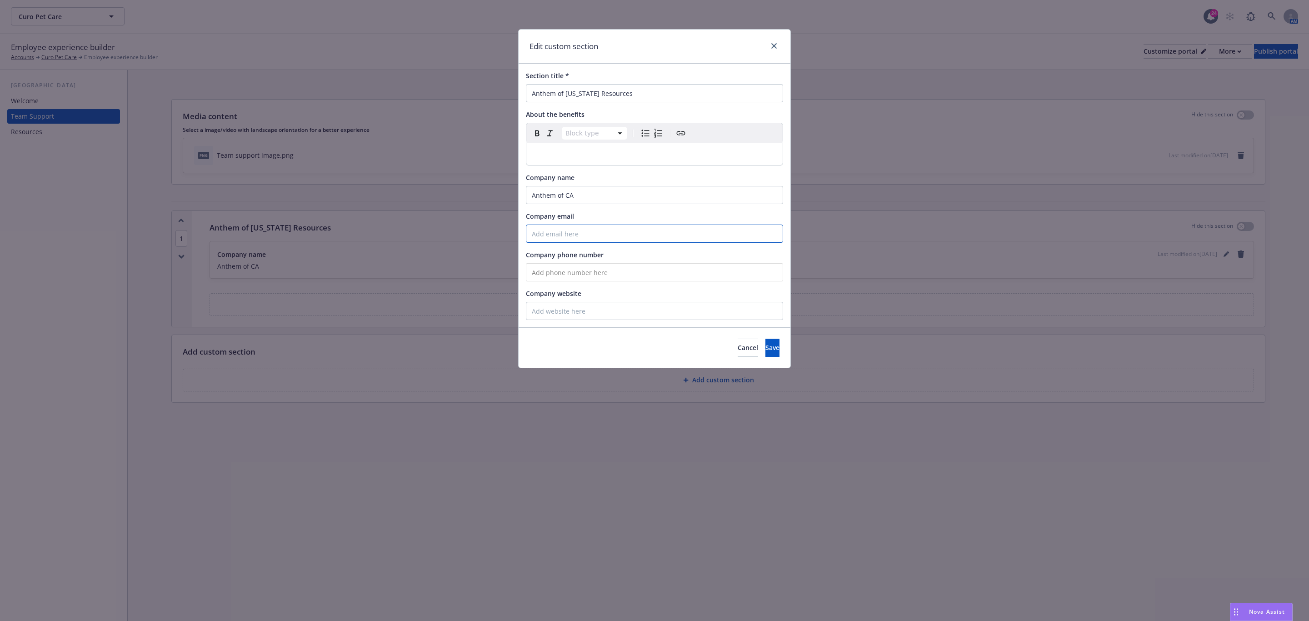
click at [666, 234] on input "Company email" at bounding box center [654, 234] width 257 height 18
click at [648, 266] on input "tel" at bounding box center [654, 272] width 257 height 18
paste input "(180) 033-1147"
drag, startPoint x: 647, startPoint y: 266, endPoint x: 235, endPoint y: 207, distance: 416.5
click at [235, 207] on div "Edit custom section Section title * Anthem of California Resources About the be…" at bounding box center [654, 310] width 1309 height 621
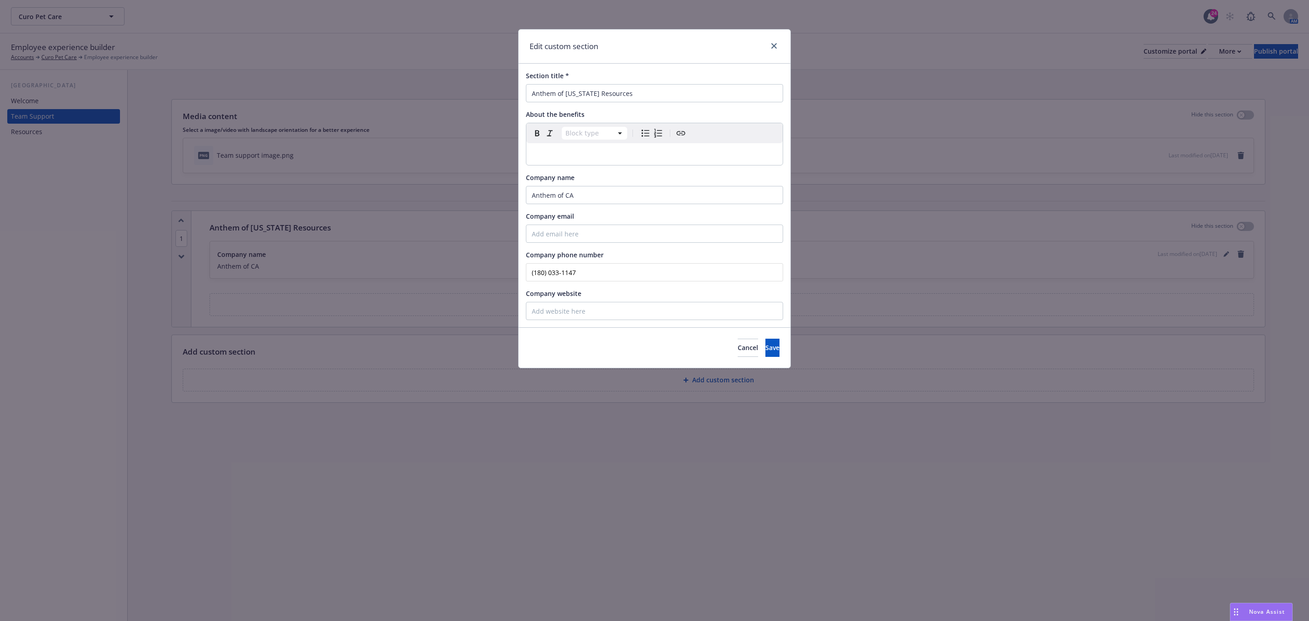
paste input "800) 331-1476"
type input "(800) 331-1476"
click at [626, 231] on input "Company email" at bounding box center [654, 234] width 257 height 18
paste input "https://www.anthem.com/ca/account-login/"
drag, startPoint x: 552, startPoint y: 232, endPoint x: 496, endPoint y: 246, distance: 58.3
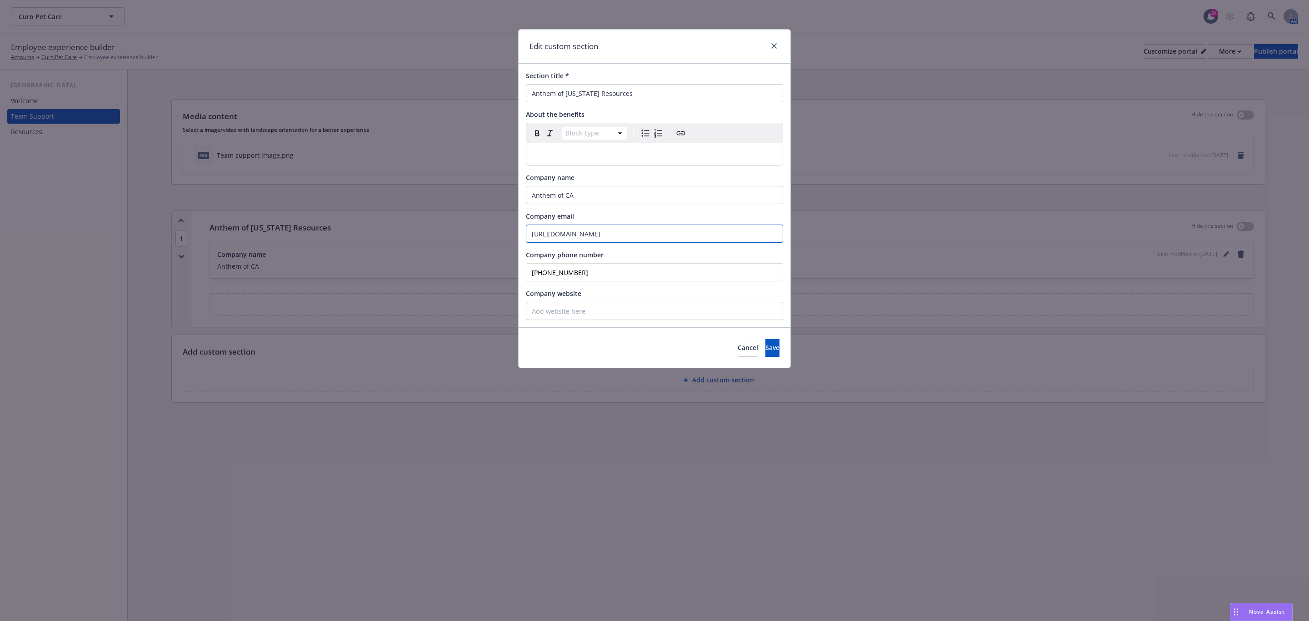
click at [503, 244] on div "Edit custom section Section title * Anthem of California Resources About the be…" at bounding box center [654, 310] width 1309 height 621
type input "www.anthem.com/ca/account-login/"
click at [575, 311] on input "Company website" at bounding box center [654, 311] width 257 height 18
paste input "https://www.anthem.com/ca"
type input "https://www.anthem.com/ca"
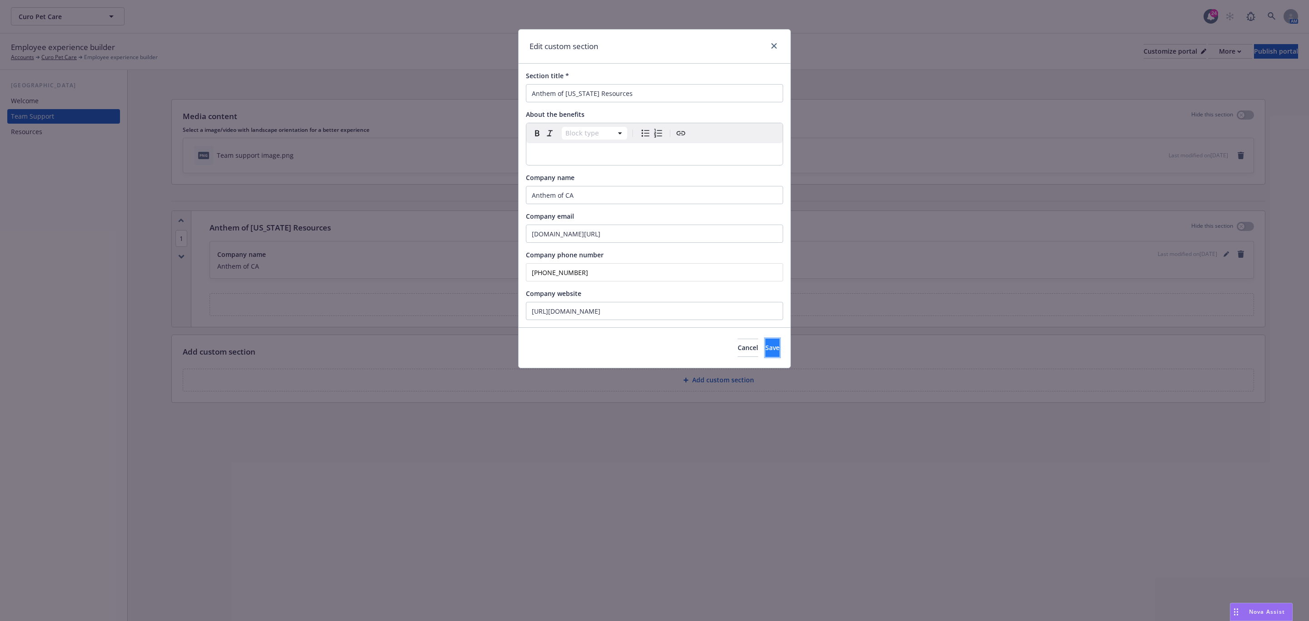
click at [767, 349] on button "Save" at bounding box center [773, 348] width 14 height 18
drag, startPoint x: 655, startPoint y: 226, endPoint x: 276, endPoint y: 141, distance: 388.2
click at [336, 164] on div "Edit custom section Section title * Anthem of California Resources About the be…" at bounding box center [654, 310] width 1309 height 621
click at [620, 157] on p "editable markdown" at bounding box center [655, 154] width 246 height 11
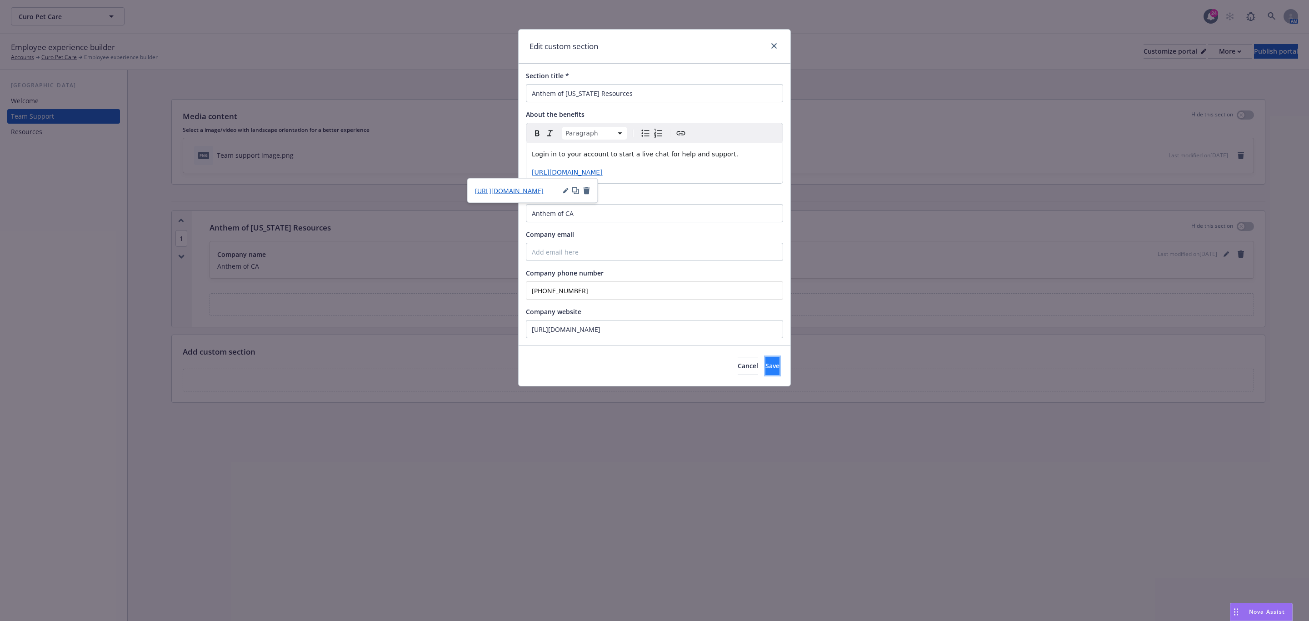
click at [766, 359] on button "Save" at bounding box center [773, 366] width 14 height 18
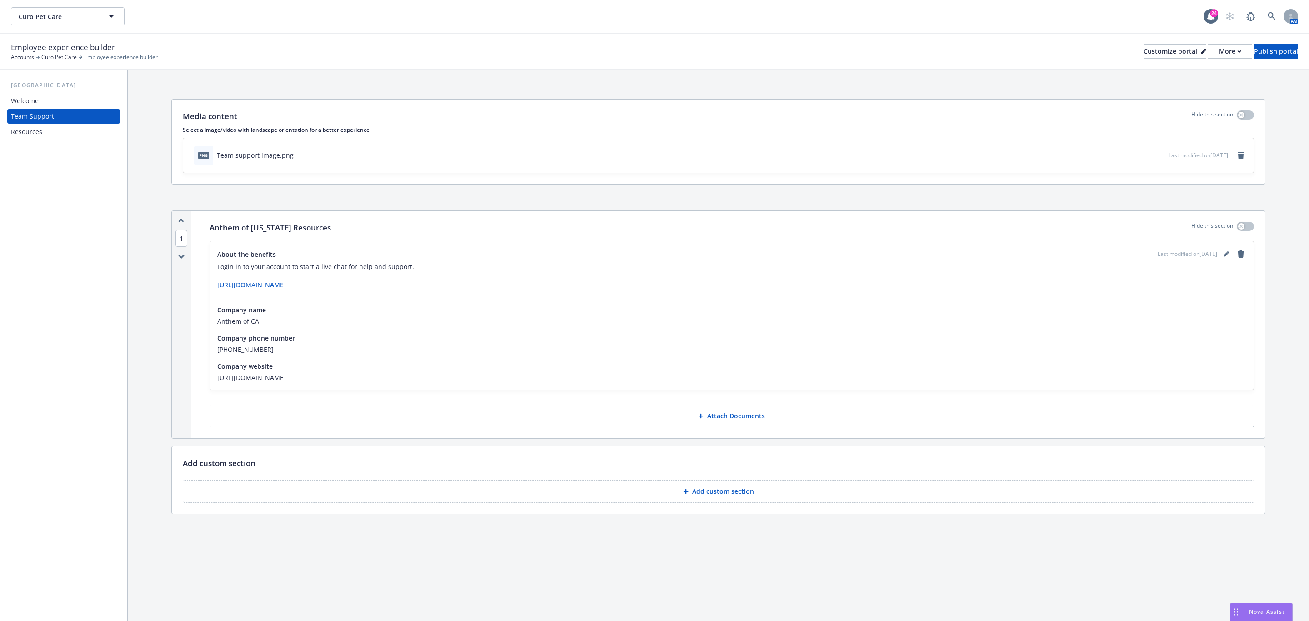
click at [715, 490] on p "Add custom section" at bounding box center [723, 491] width 62 height 9
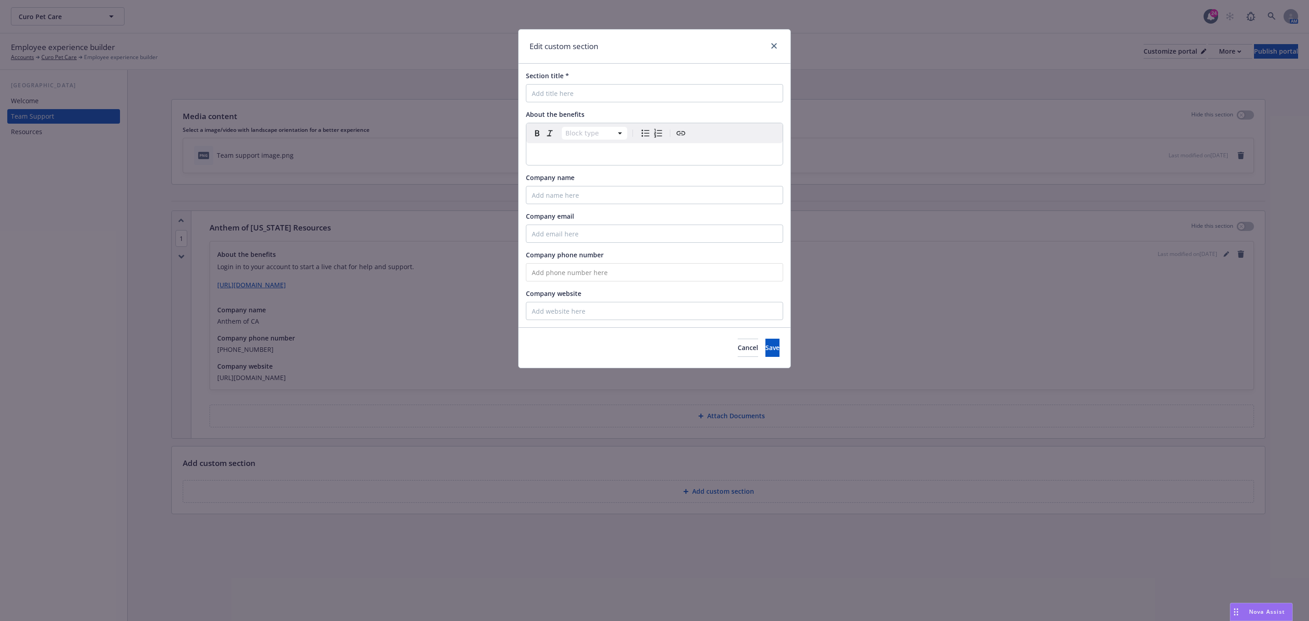
click at [607, 82] on div "Section title *" at bounding box center [654, 86] width 257 height 31
click at [605, 90] on input "Section title *" at bounding box center [654, 93] width 257 height 18
type input "Anthem of Colorado"
click at [623, 192] on input "Company name" at bounding box center [654, 195] width 257 height 18
type input "Anthem of CO"
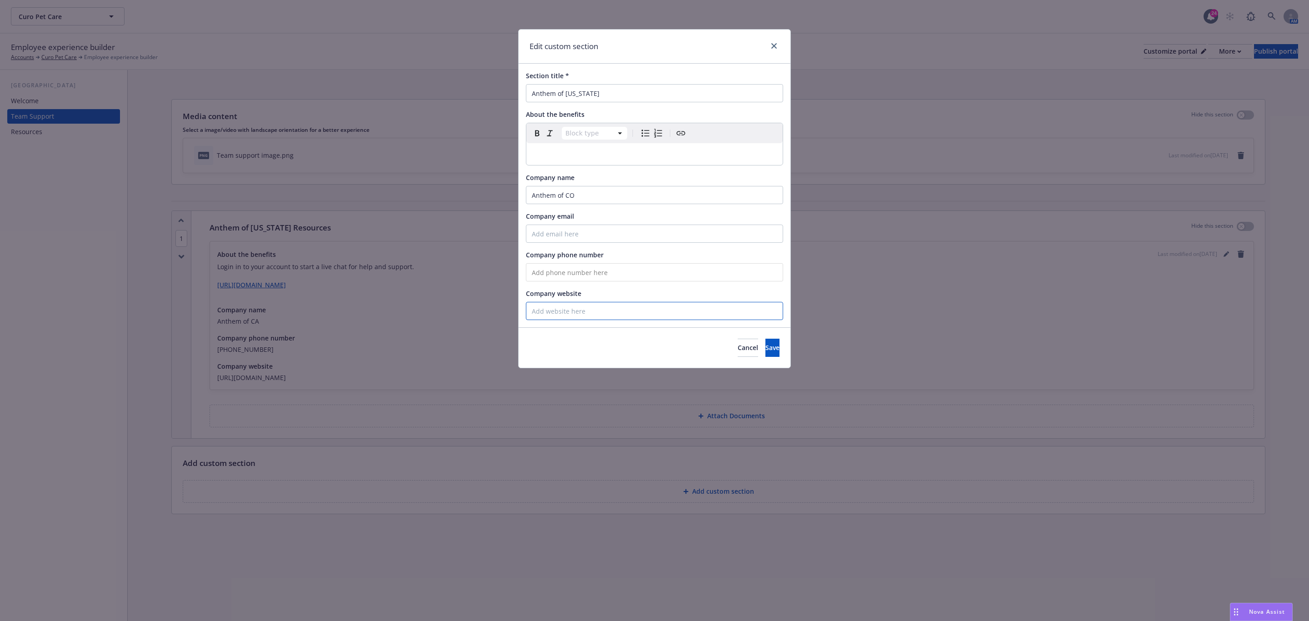
click at [560, 311] on input "Company website" at bounding box center [654, 311] width 257 height 18
click at [567, 273] on input "tel" at bounding box center [654, 272] width 257 height 18
paste input "(800) 331-1476"
type input "(800) 331-1476"
click at [562, 303] on input "Company website" at bounding box center [654, 311] width 257 height 18
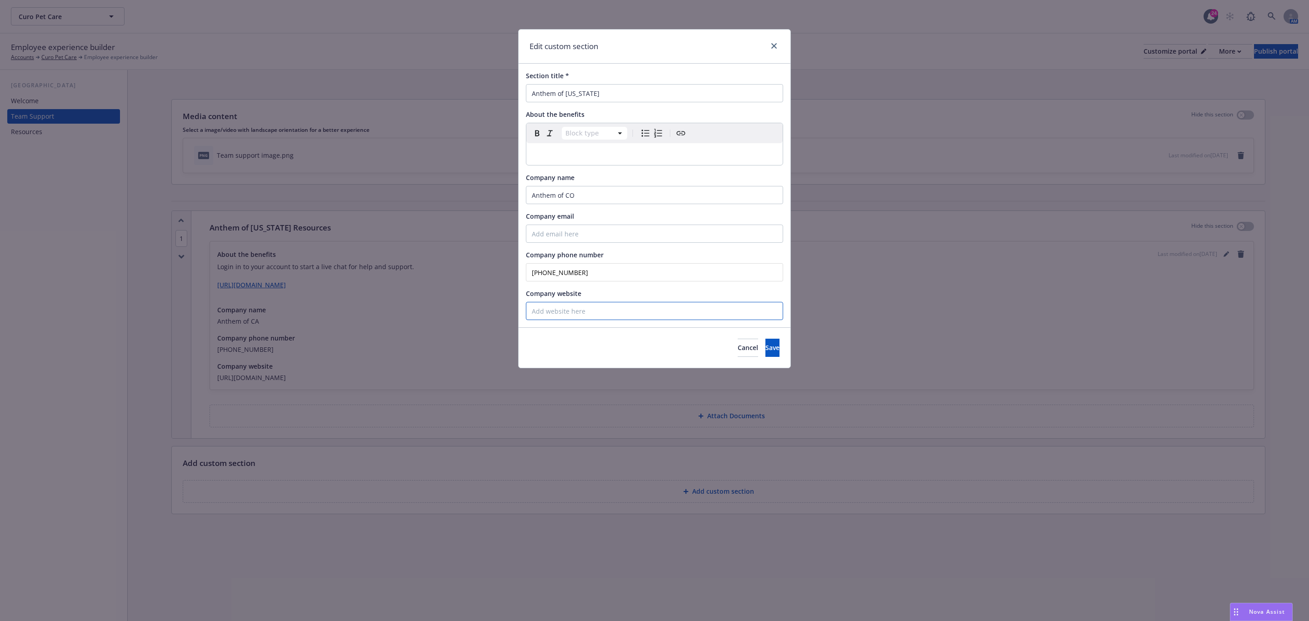
paste input "https://www.anthem.com/co"
type input "https://www.anthem.com/co"
click at [648, 164] on div "editable markdown" at bounding box center [654, 154] width 256 height 22
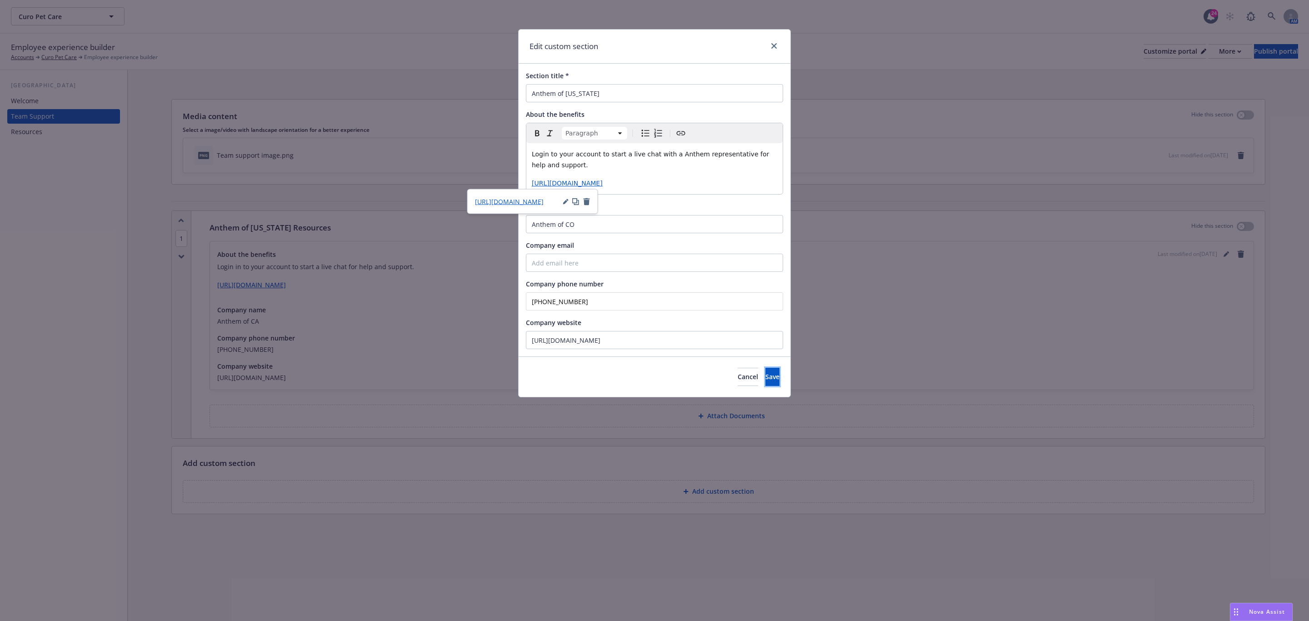
drag, startPoint x: 749, startPoint y: 376, endPoint x: 697, endPoint y: 187, distance: 196.7
click at [702, 200] on div "Edit custom section Section title * Anthem of Colorado About the benefits Parag…" at bounding box center [654, 213] width 273 height 368
click at [663, 150] on span "Login to your account to start a live chat with a Anthem representative for hel…" at bounding box center [652, 159] width 240 height 18
click at [0, 0] on lt-em "an" at bounding box center [0, 0] width 0 height 0
click at [766, 385] on button "Save" at bounding box center [773, 377] width 14 height 18
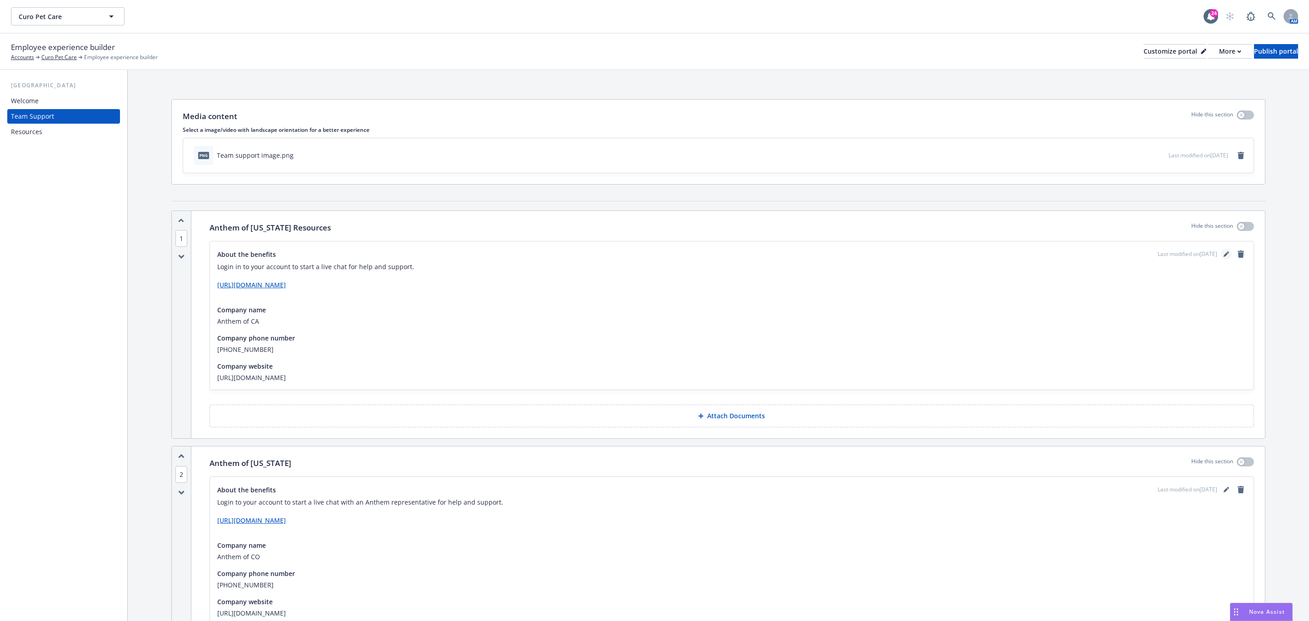
click at [1224, 252] on icon "editPencil" at bounding box center [1226, 253] width 5 height 5
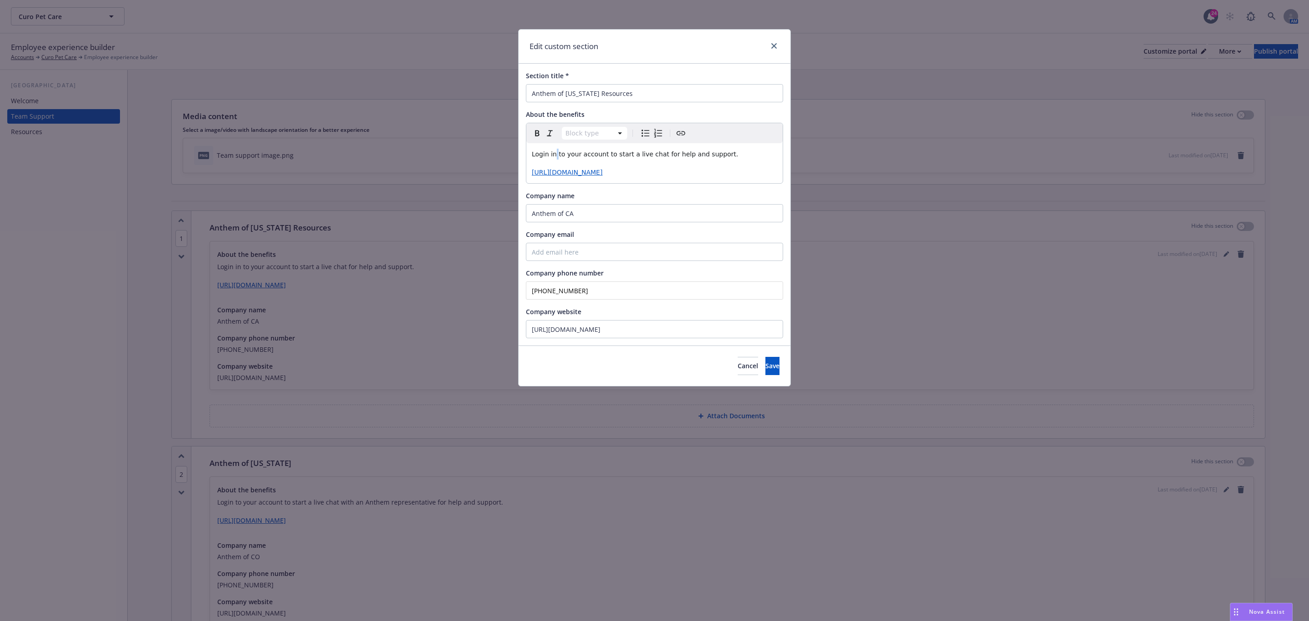
click at [555, 155] on span "Login in to your account to start a live chat for help and support." at bounding box center [635, 153] width 206 height 7
click at [550, 155] on span "Login in to your account to start a live chat for help and support." at bounding box center [635, 153] width 206 height 7
click at [634, 154] on span "Login to your account to start a live chat for help and support." at bounding box center [631, 153] width 199 height 7
click at [642, 153] on span "Login to your account to start a live chat for help and support." at bounding box center [631, 153] width 199 height 7
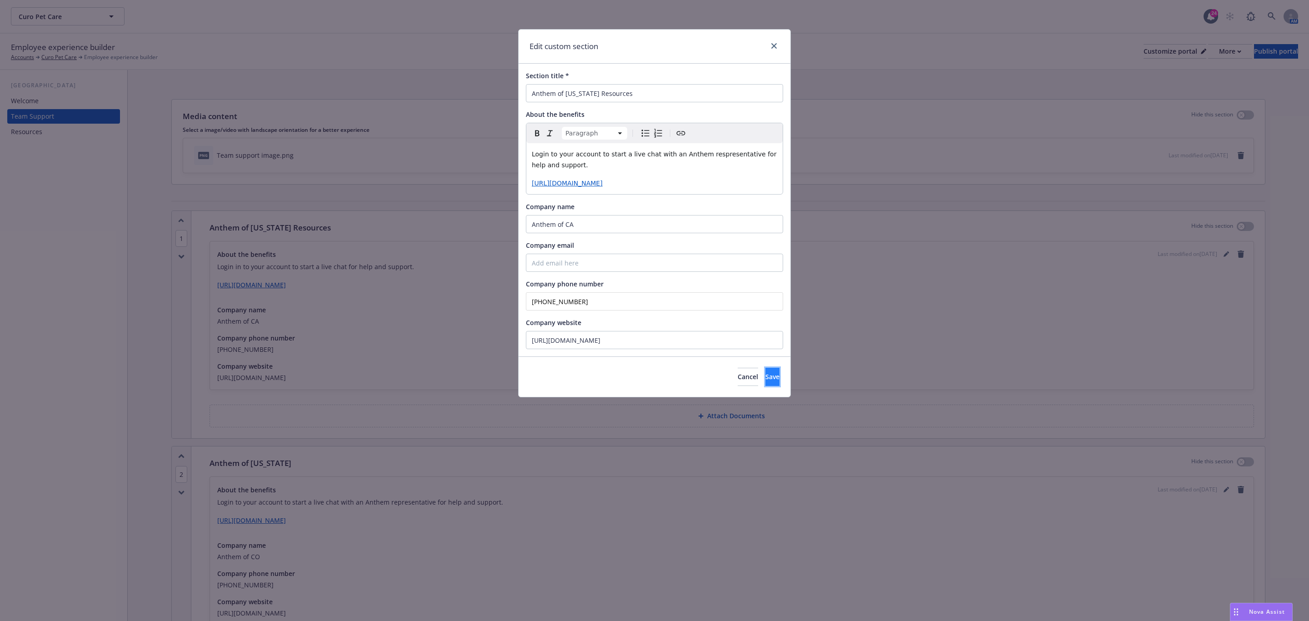
click at [766, 374] on button "Save" at bounding box center [773, 377] width 14 height 18
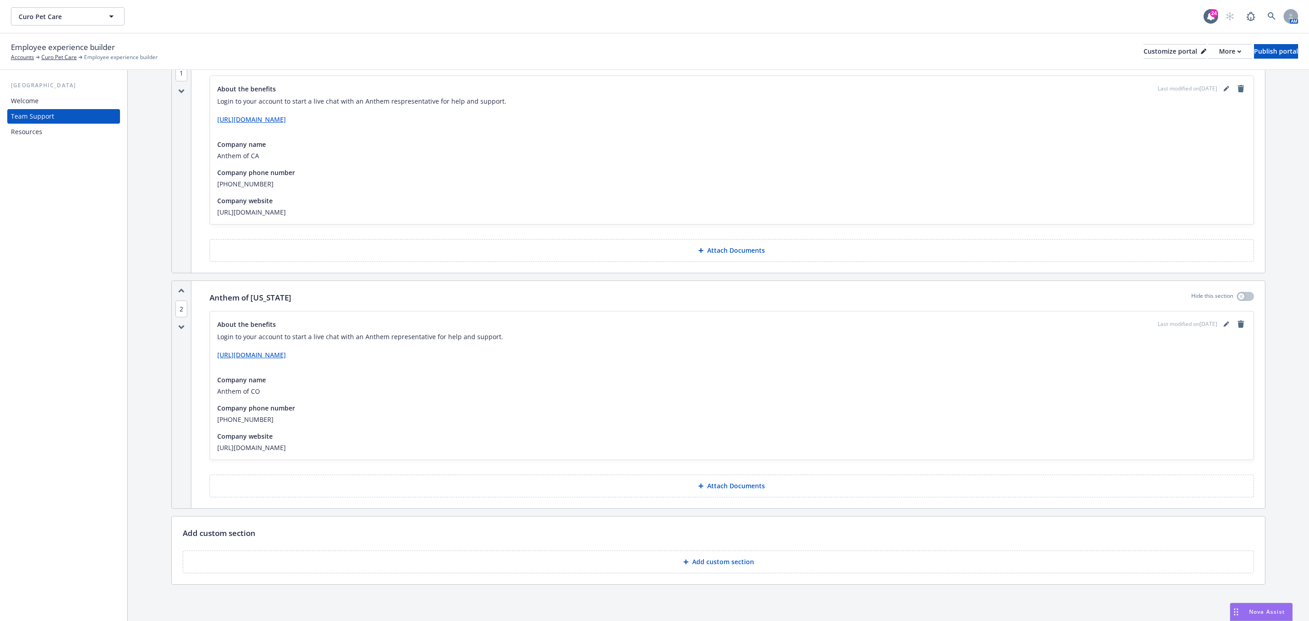
scroll to position [169, 0]
click at [699, 565] on p "Add custom section" at bounding box center [723, 561] width 62 height 9
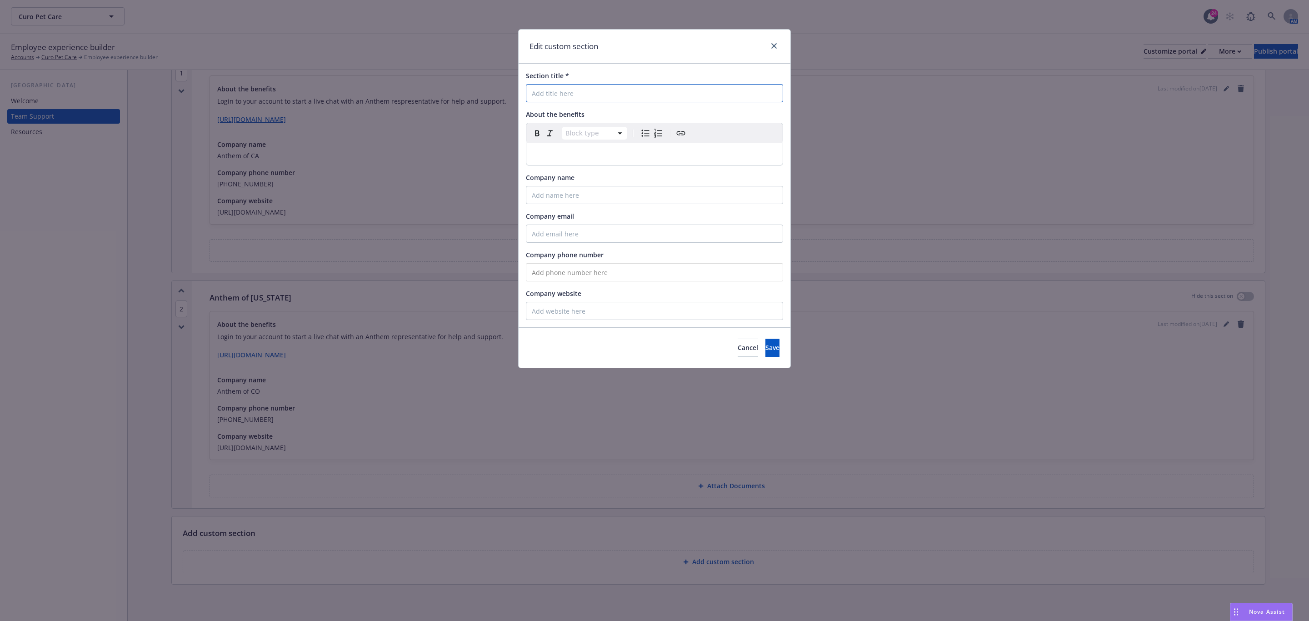
click at [621, 87] on input "Section title *" at bounding box center [654, 93] width 257 height 18
click at [597, 91] on input "Anthem of Nevada" at bounding box center [654, 93] width 257 height 18
type input "Anthem of Nevada"
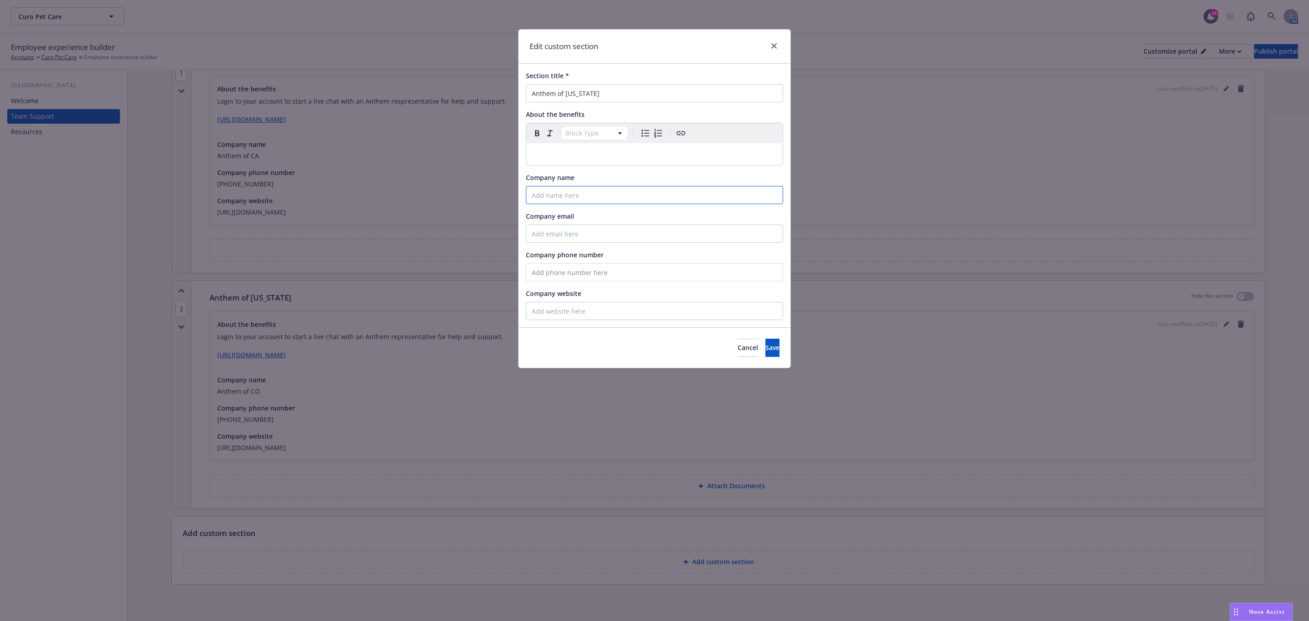
click at [566, 198] on input "Company name" at bounding box center [654, 195] width 257 height 18
type input "Anthem of NV"
click at [618, 233] on input "Company email" at bounding box center [654, 234] width 257 height 18
click at [629, 160] on p "editable markdown" at bounding box center [655, 154] width 246 height 11
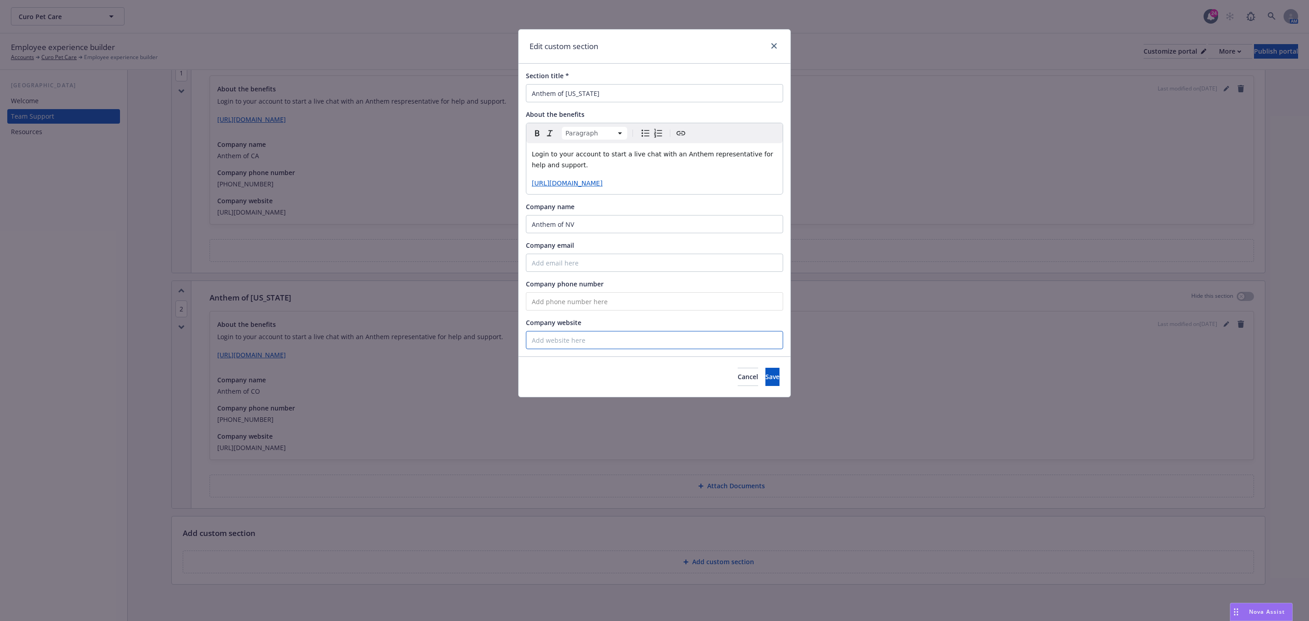
click at [561, 338] on input "Company website" at bounding box center [654, 340] width 257 height 18
paste input "https://www.anthem.com/nv"
type input "https://www.anthem.com/nv"
drag, startPoint x: 460, startPoint y: 190, endPoint x: 432, endPoint y: 190, distance: 27.3
click at [432, 190] on div "Edit custom section Section title * Anthem of Nevada About the benefits Paragra…" at bounding box center [654, 310] width 1309 height 621
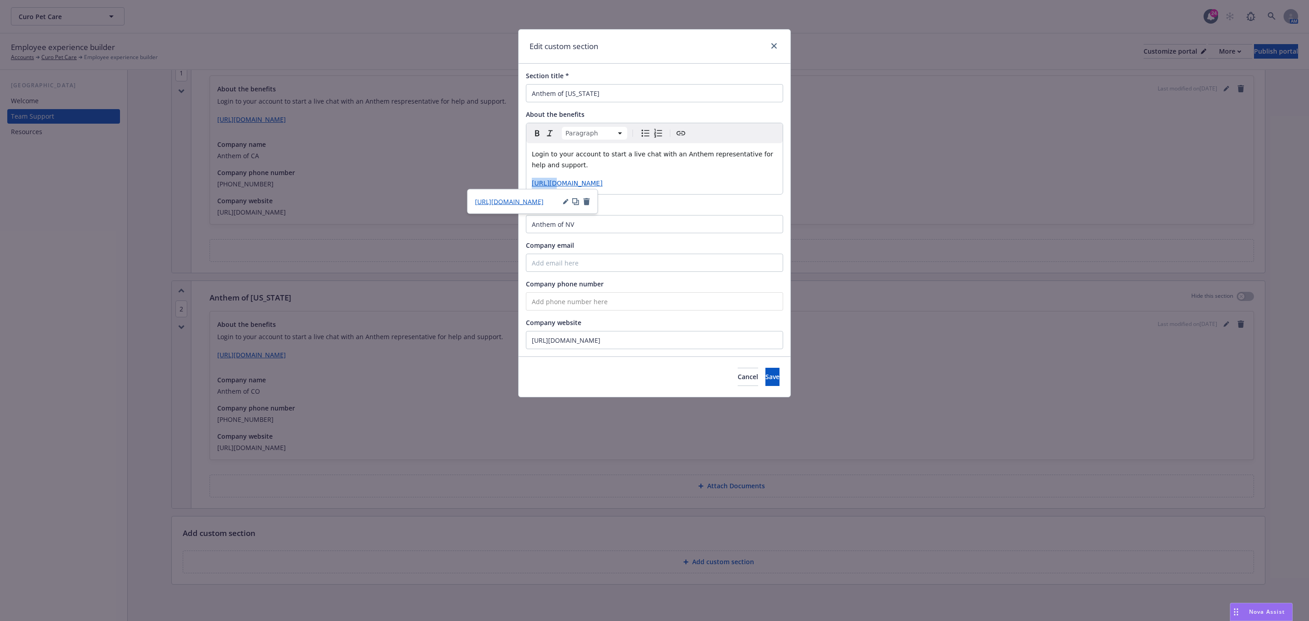
drag, startPoint x: 552, startPoint y: 183, endPoint x: 492, endPoint y: 185, distance: 60.0
click at [492, 185] on div "Edit custom section Section title * Anthem of Nevada About the benefits Paragra…" at bounding box center [654, 310] width 1309 height 621
click at [573, 308] on input "tel" at bounding box center [654, 301] width 257 height 18
paste input "(800) 331-1476"
type input "(800) 331-1476"
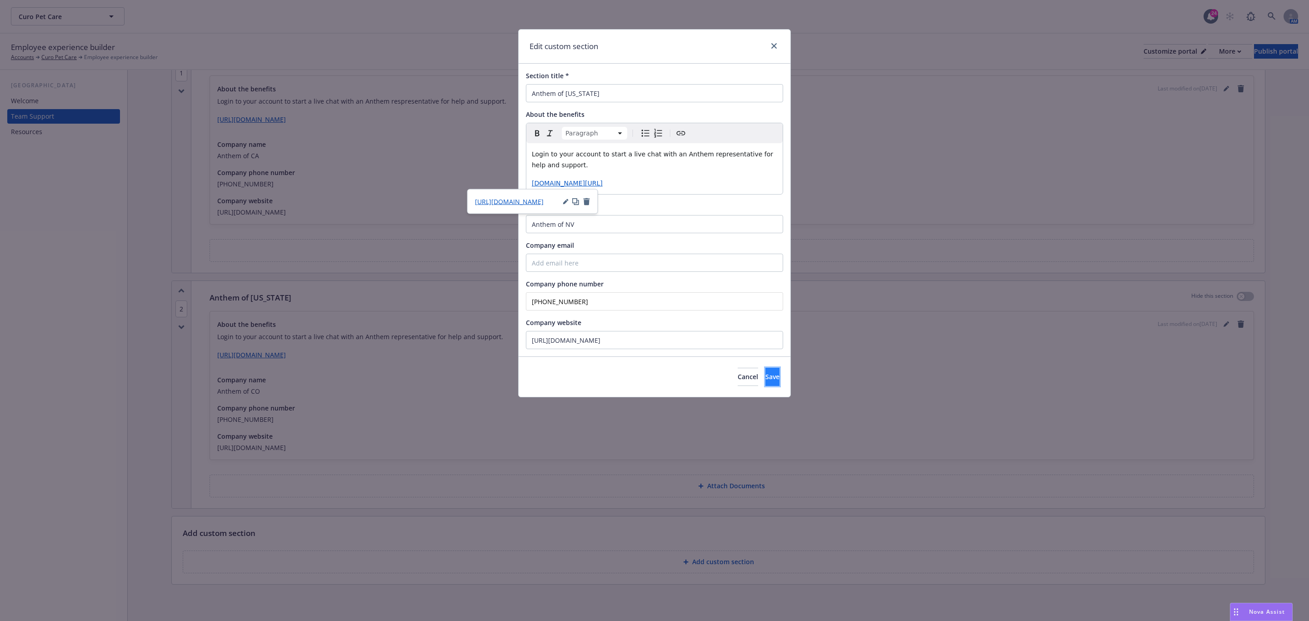
click at [766, 380] on button "Save" at bounding box center [773, 377] width 14 height 18
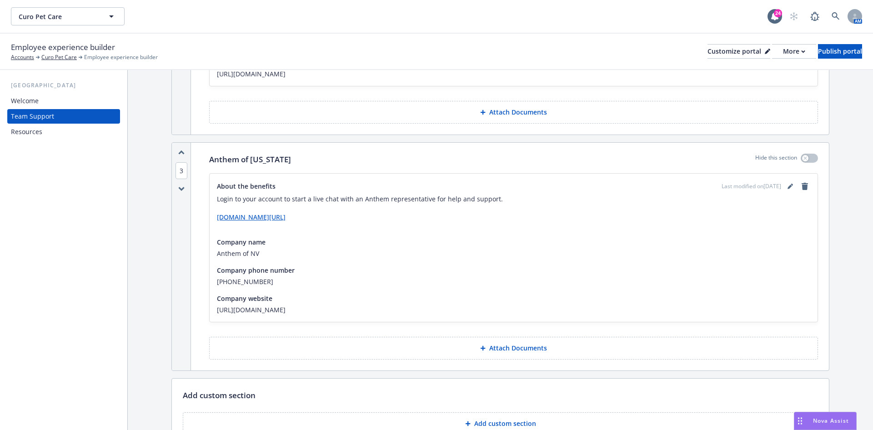
scroll to position [588, 0]
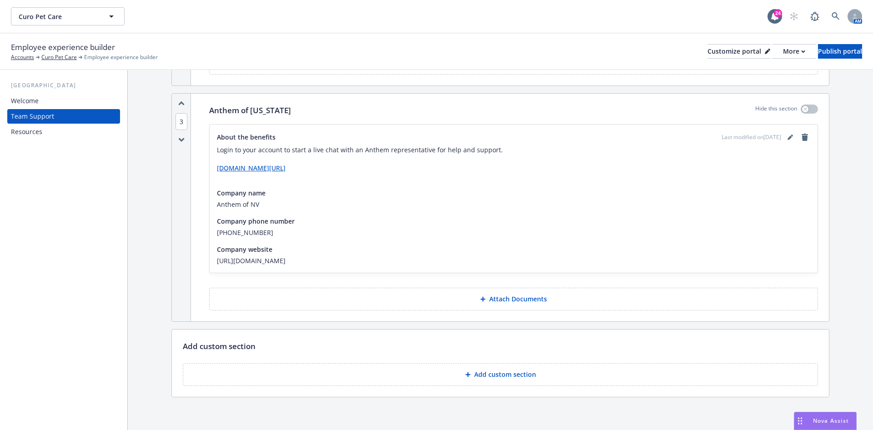
click at [521, 379] on button "Add custom section" at bounding box center [500, 374] width 635 height 23
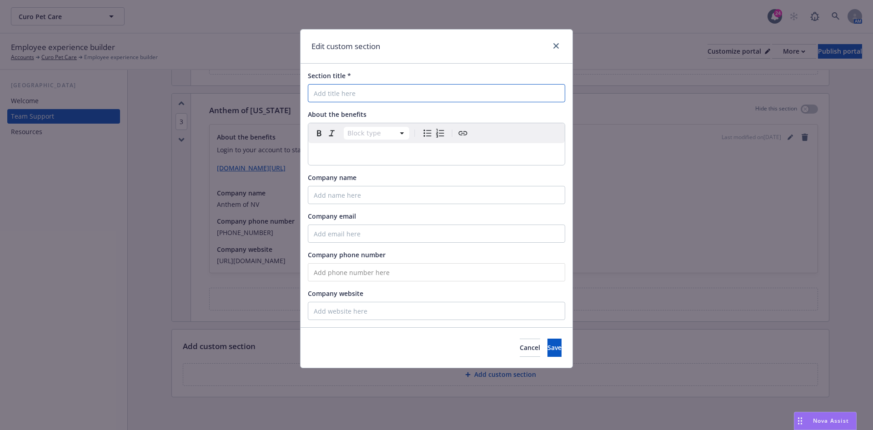
click at [436, 95] on input "Section title *" at bounding box center [436, 93] width 257 height 18
type input "Beam Benefits"
click at [345, 198] on input "Company name" at bounding box center [436, 195] width 257 height 18
type input "Beam B"
click at [343, 90] on input "Beam Benefits" at bounding box center [436, 93] width 257 height 18
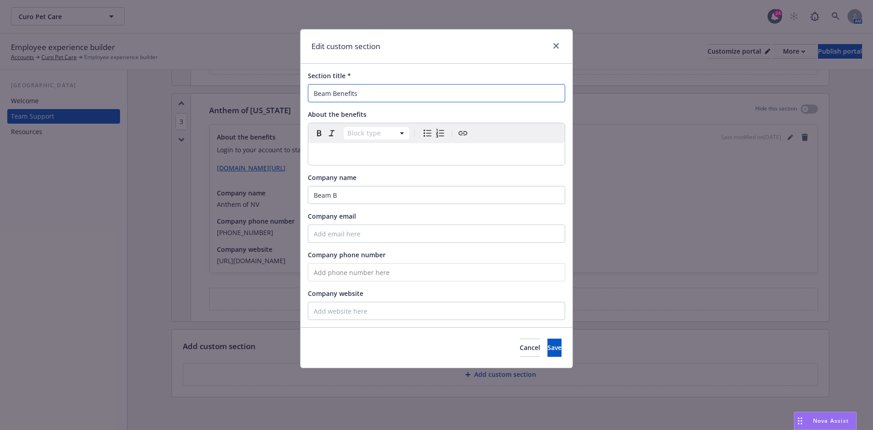
click at [343, 90] on input "Beam Benefits" at bounding box center [436, 93] width 257 height 18
type input "Beam Dental"
click at [345, 205] on div "Section title * Beam Dental About the benefits Block type Paragraph Heading 1 H…" at bounding box center [437, 196] width 272 height 264
click at [345, 196] on input "Beam B" at bounding box center [436, 195] width 257 height 18
type input "Beam Benefits"
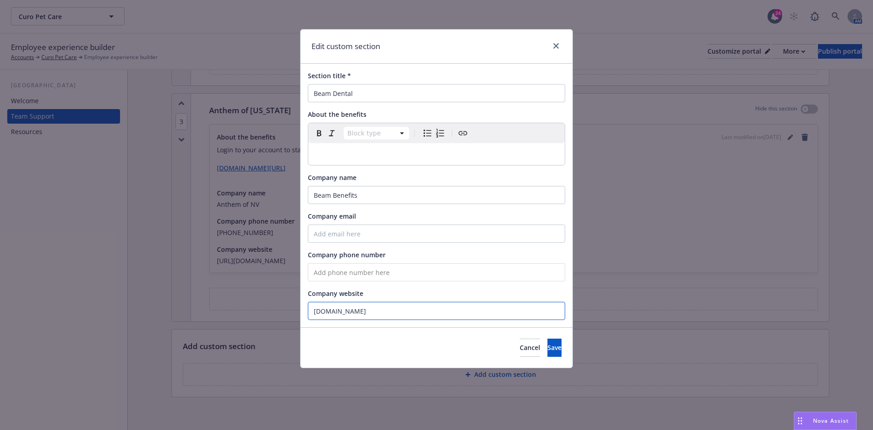
type input "www.dentists.beambenefits.com"
click at [345, 278] on input "tel" at bounding box center [436, 272] width 257 height 18
type input "(800) 648-1179"
click at [401, 243] on div "Section title * Beam Dental About the benefits Block type Paragraph Heading 1 H…" at bounding box center [437, 196] width 272 height 264
click at [401, 241] on input "Company email" at bounding box center [436, 234] width 257 height 18
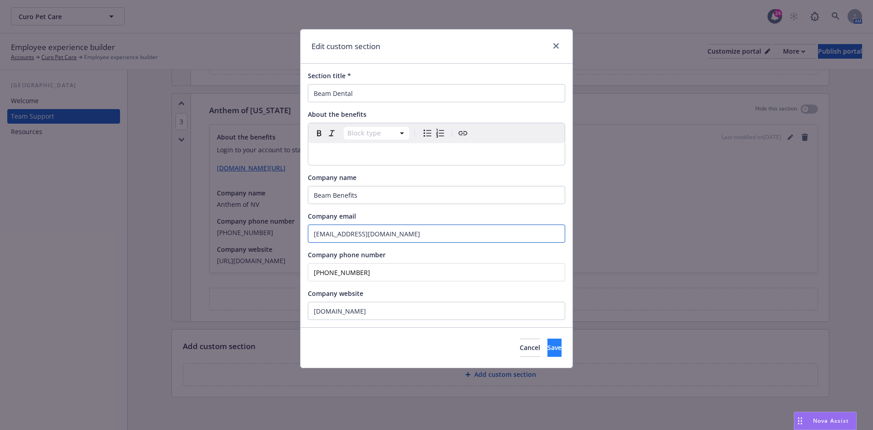
type input "support@beambenefits.com"
click at [547, 343] on button "Save" at bounding box center [554, 348] width 14 height 18
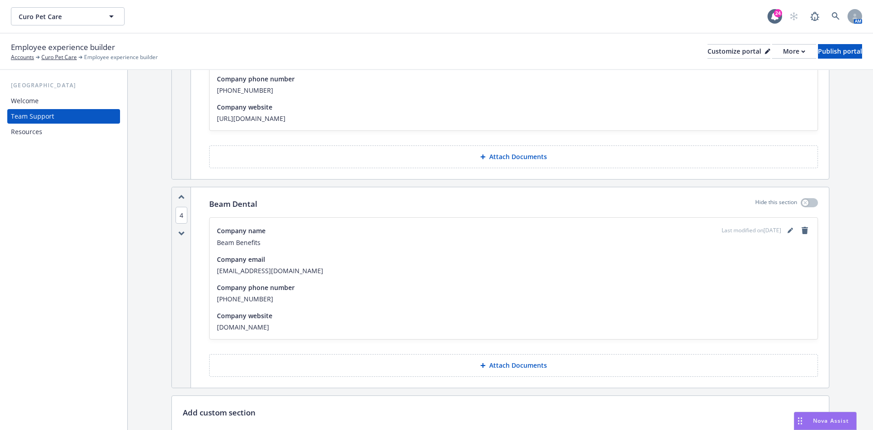
scroll to position [797, 0]
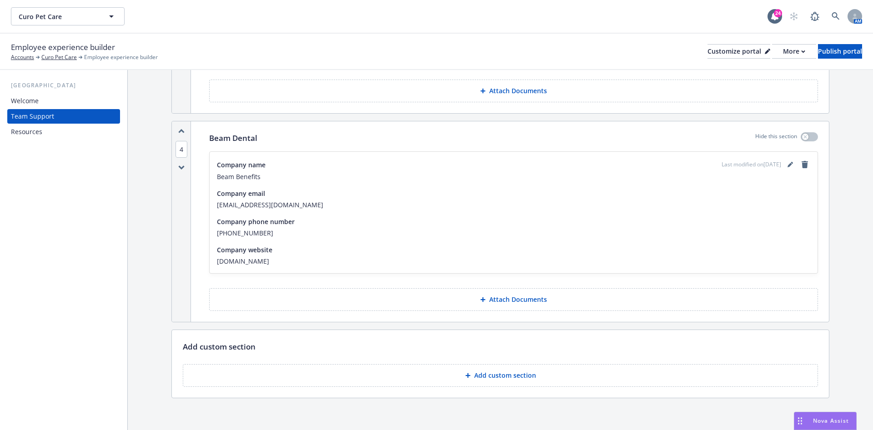
click at [573, 368] on button "Add custom section" at bounding box center [500, 375] width 635 height 23
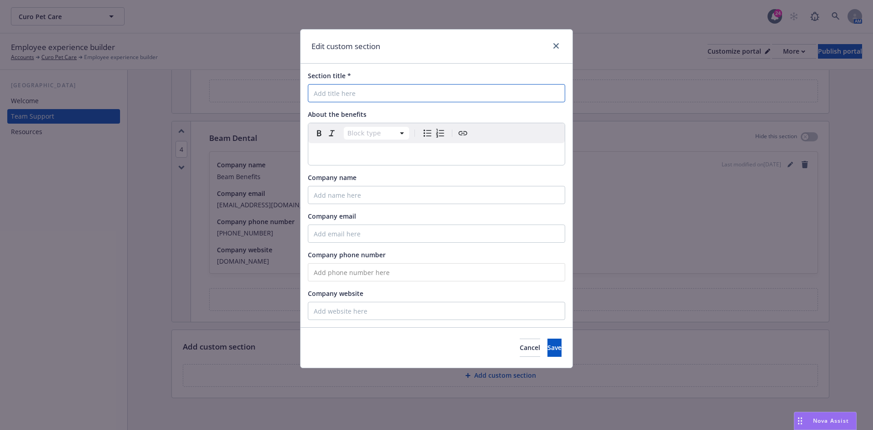
click at [418, 91] on input "Section title *" at bounding box center [436, 93] width 257 height 18
type input "California Choice"
click at [375, 187] on input "Company name" at bounding box center [436, 195] width 257 height 18
type input "California Choice"
type input "(800) 558-8003"
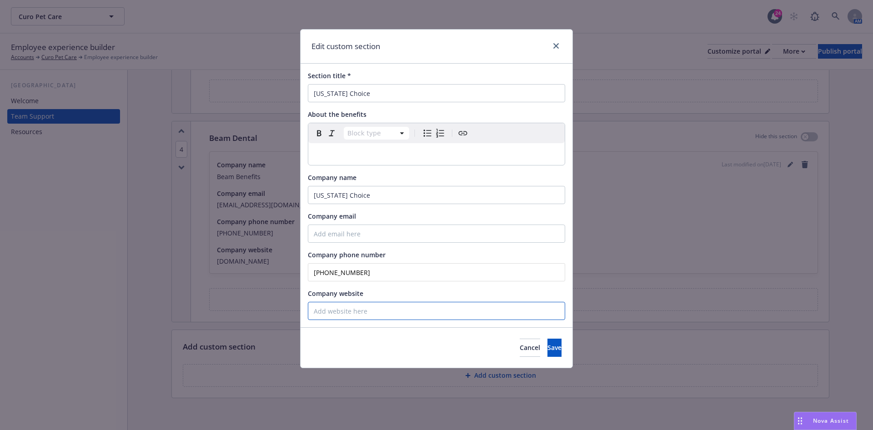
click at [419, 315] on input "Company website" at bounding box center [436, 311] width 257 height 18
type input "www.calchoice.com"
click at [435, 220] on div "Company email" at bounding box center [436, 216] width 257 height 10
click at [435, 231] on input "Company email" at bounding box center [436, 234] width 257 height 18
type input "customerservice@calchoice.com"
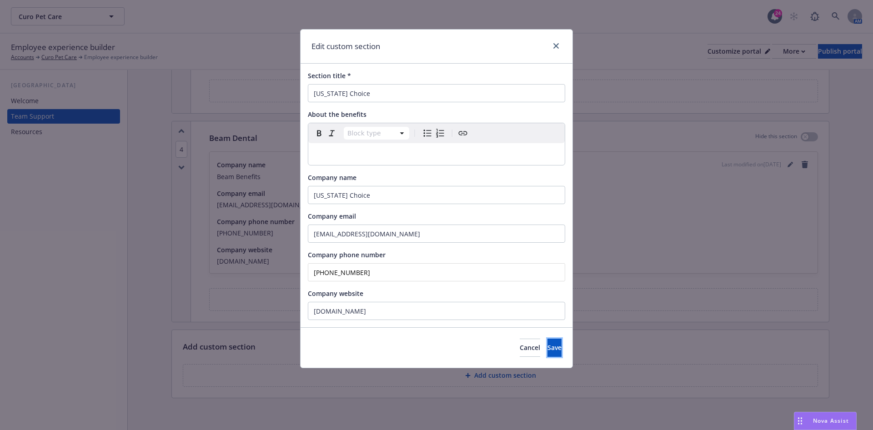
click at [547, 339] on button "Save" at bounding box center [554, 348] width 14 height 18
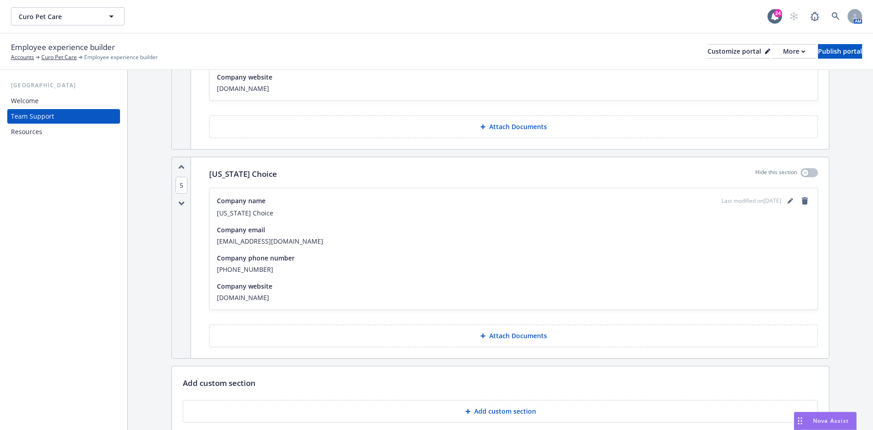
scroll to position [1005, 0]
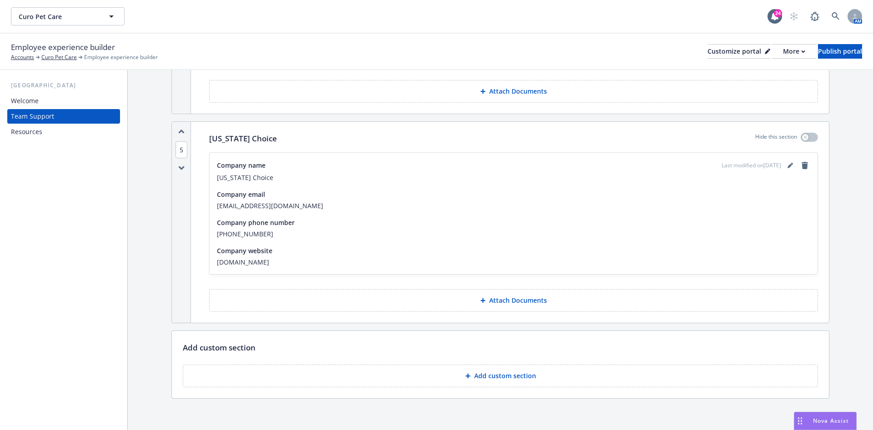
click at [521, 378] on button "Add custom section" at bounding box center [500, 376] width 635 height 23
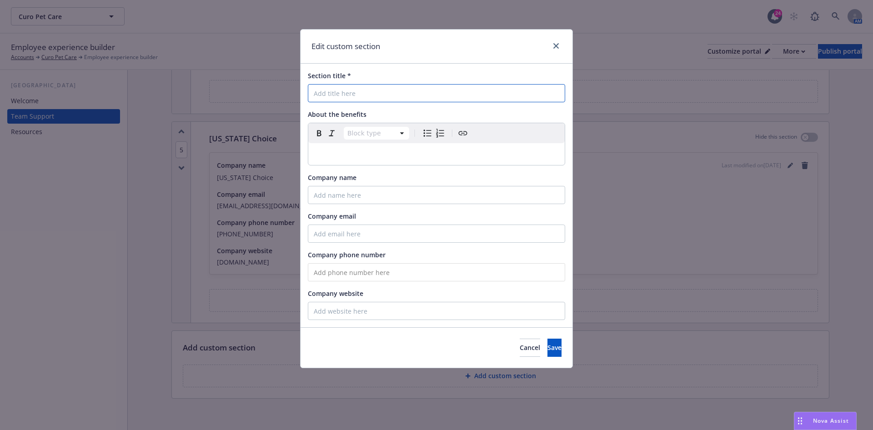
click at [391, 95] on input "Section title *" at bounding box center [436, 93] width 257 height 18
type input "Covered California"
click at [355, 303] on input "Company website" at bounding box center [436, 311] width 257 height 18
paste input "https://www.coveredca.com/forsmallbusiness/plans/health/blue-shield/"
drag, startPoint x: 530, startPoint y: 313, endPoint x: 522, endPoint y: 307, distance: 10.1
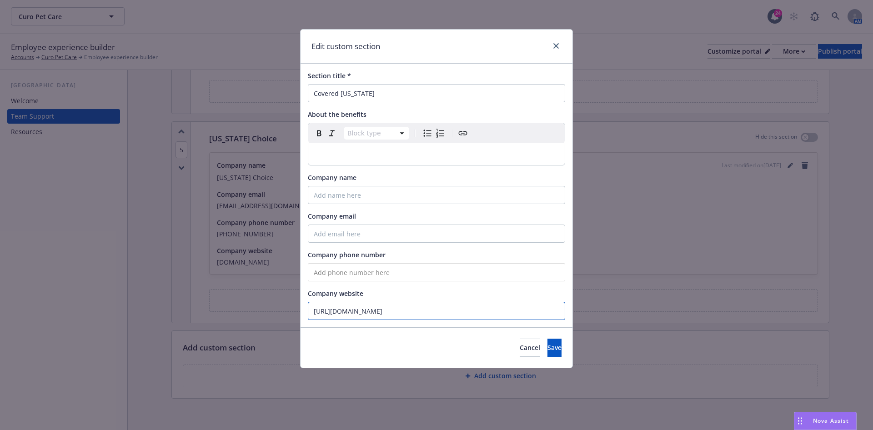
click at [522, 311] on input "https://www.coveredca.com/forsmallbusiness/plans/health/blue-shield/" at bounding box center [436, 311] width 257 height 18
type input "https://www.coveredca.com/forsmallbusiness/plans/health/blue-shield/"
click at [370, 188] on input "Company name" at bounding box center [436, 195] width 257 height 18
type input "Covered California Small Business"
click at [337, 268] on input "tel" at bounding box center [436, 272] width 257 height 18
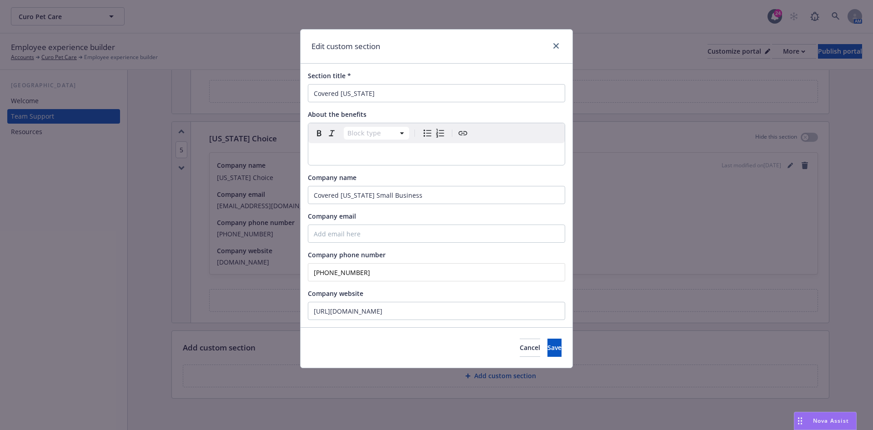
type input "(855) 836-9705"
click at [373, 225] on input "Company email" at bounding box center [436, 234] width 257 height 18
paste input "CCSBeligibility@covered.ca.gov"
type input "CCSBeligibility@covered.ca.gov"
click at [547, 346] on span "Save" at bounding box center [554, 347] width 14 height 9
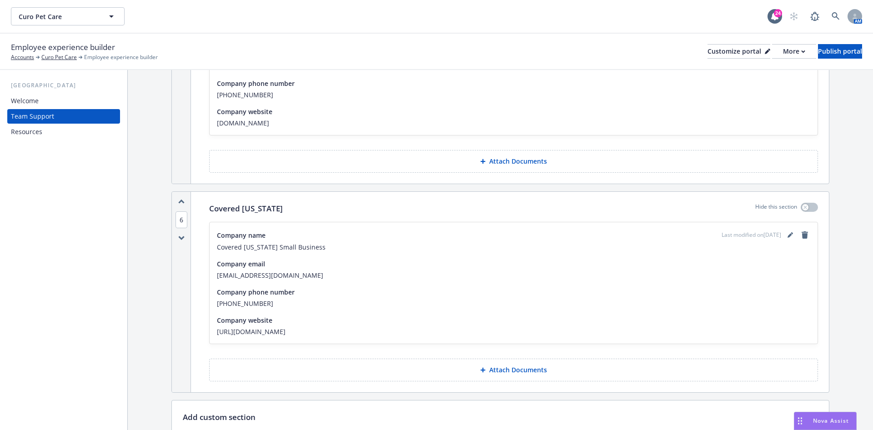
scroll to position [1209, 0]
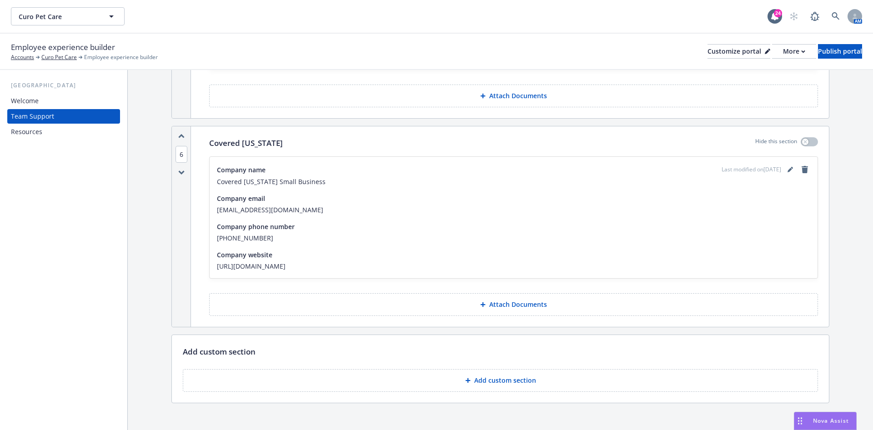
click at [498, 376] on p "Add custom section" at bounding box center [505, 380] width 62 height 9
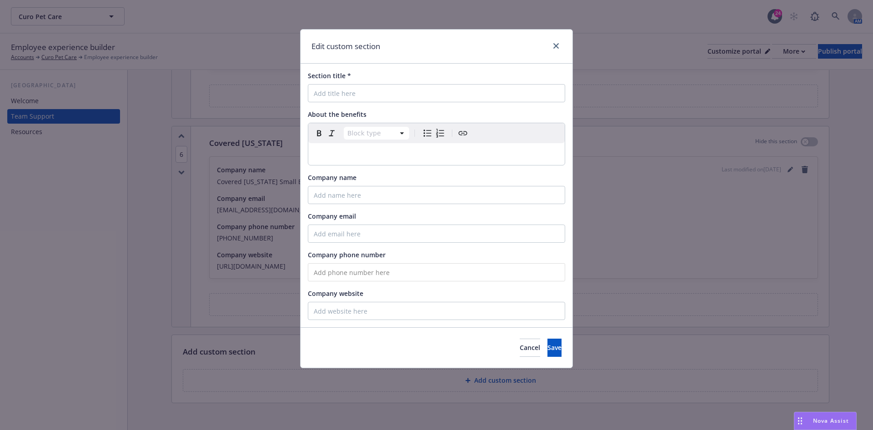
click at [376, 83] on div "Section title *" at bounding box center [436, 86] width 257 height 31
click at [381, 100] on input "Section title *" at bounding box center [436, 93] width 257 height 18
type input "Kaiser"
click at [387, 192] on input "Company name" at bounding box center [436, 195] width 257 height 18
type input "Kaiser Permanente"
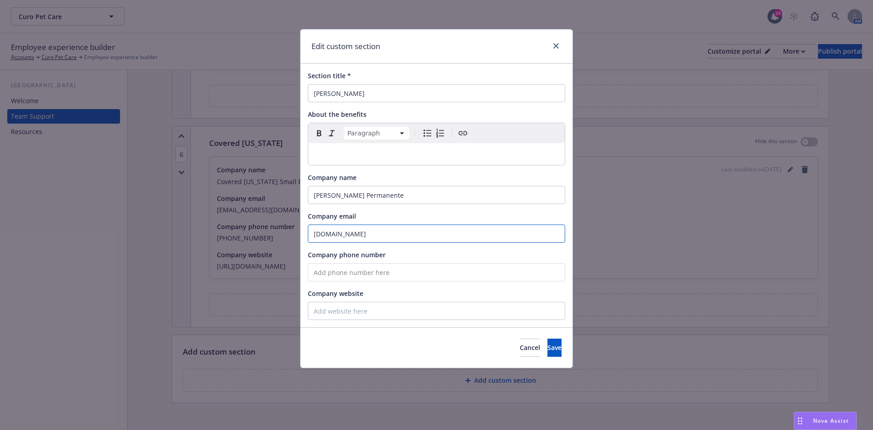
type input "www.kp.org"
click at [390, 314] on input "Company website" at bounding box center [436, 311] width 257 height 18
click at [363, 272] on input "tel" at bounding box center [436, 272] width 257 height 18
type input "(800) 464-4000"
click at [355, 331] on div "Cancel Save" at bounding box center [437, 347] width 272 height 40
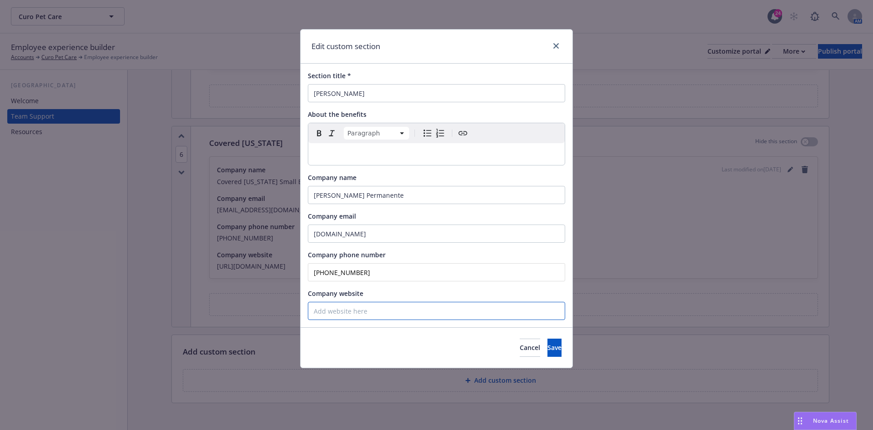
click at [375, 315] on input "Company website" at bounding box center [436, 311] width 257 height 18
drag, startPoint x: 381, startPoint y: 229, endPoint x: 115, endPoint y: 224, distance: 266.0
click at [172, 226] on div "Edit custom section Section title * Kaiser About the benefits Paragraph Paragra…" at bounding box center [436, 215] width 873 height 430
click at [354, 314] on input "Company website" at bounding box center [436, 311] width 257 height 18
paste input "www.kp.org"
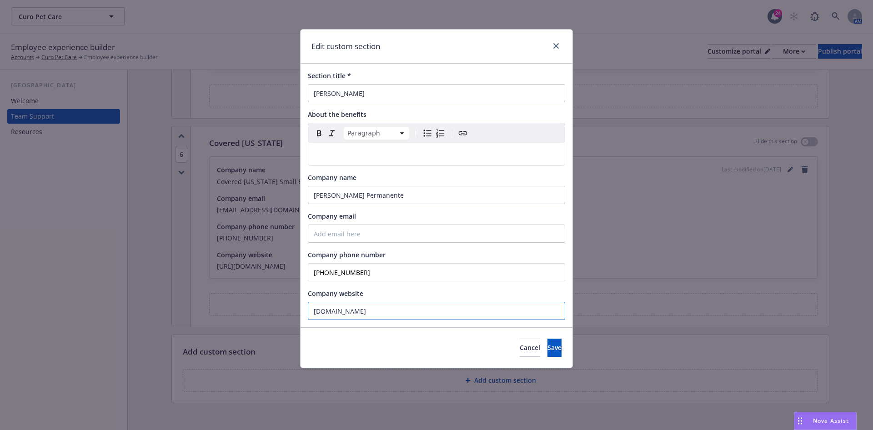
type input "www.kp.org"
click at [421, 233] on input "Company email" at bounding box center [436, 234] width 257 height 18
paste input "kpsc-community-benefit@kp.org"
type input "kpsc-community-benefit@kp.org"
click at [550, 344] on button "Save" at bounding box center [554, 348] width 14 height 18
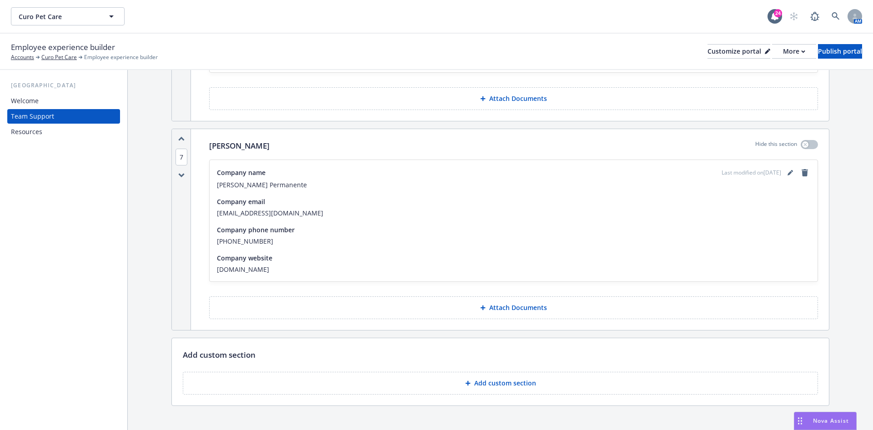
scroll to position [1421, 0]
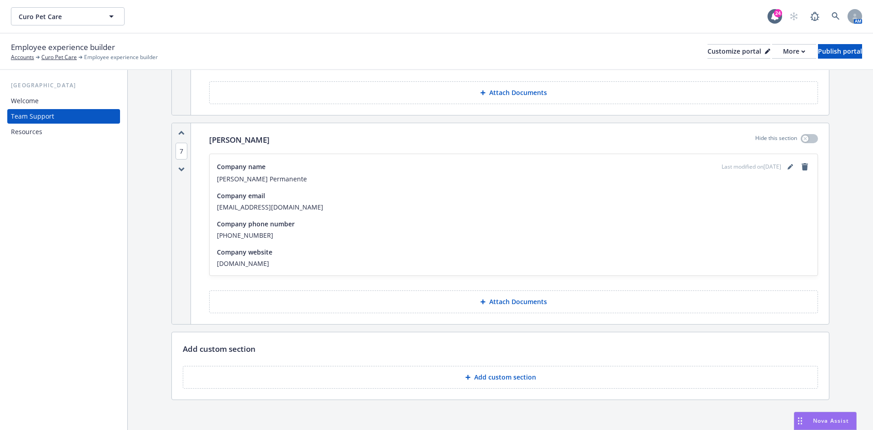
click at [526, 373] on p "Add custom section" at bounding box center [505, 377] width 62 height 9
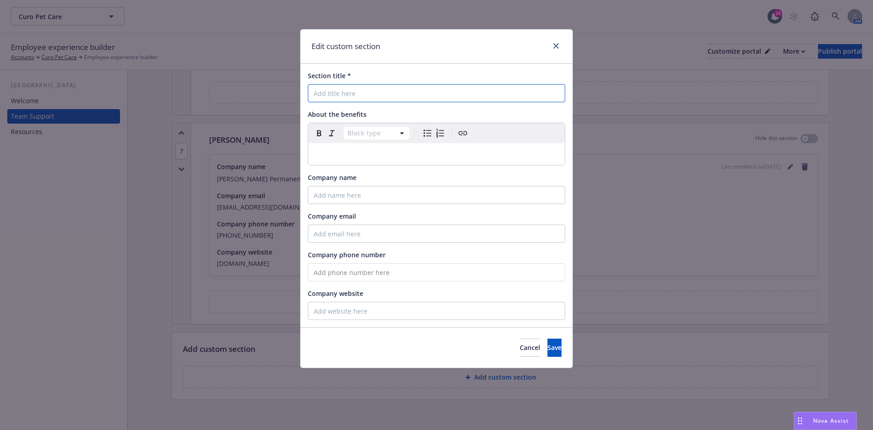
click at [391, 92] on input "Section title *" at bounding box center [436, 93] width 257 height 18
type input "United Healthcare"
click at [384, 194] on input "Company name" at bounding box center [436, 195] width 257 height 18
type input "United Healthcare (UHC)"
click at [385, 225] on input "Company email" at bounding box center [436, 234] width 257 height 18
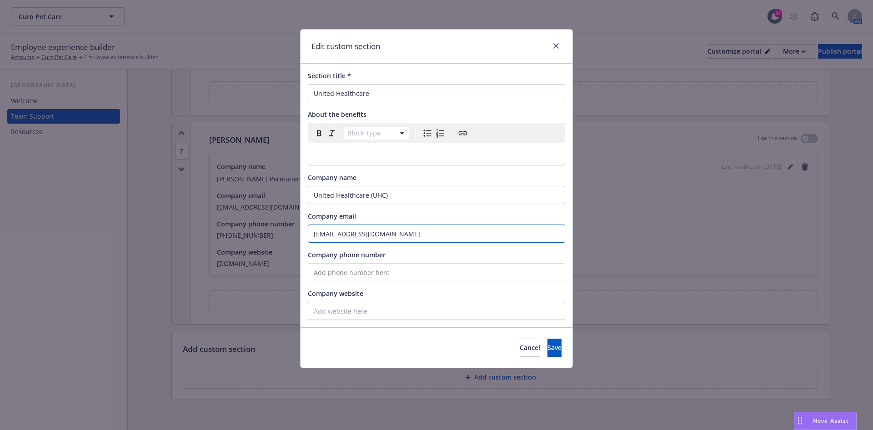
type input "customerservice@uhc.com"
click at [345, 268] on input "tel" at bounding box center [436, 272] width 257 height 18
paste input "(800) 657-8205"
type input "(800) 657-8205"
click at [358, 305] on input "Company website" at bounding box center [436, 311] width 257 height 18
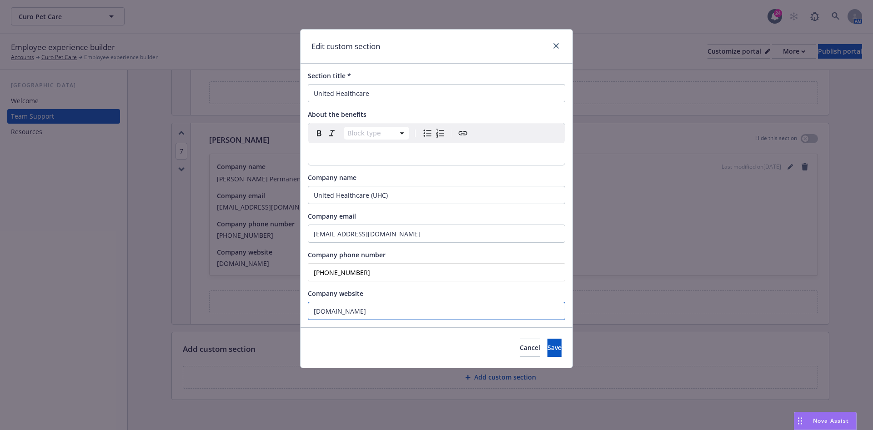
type input "www.uhc.com"
click at [547, 339] on button "Save" at bounding box center [554, 348] width 14 height 18
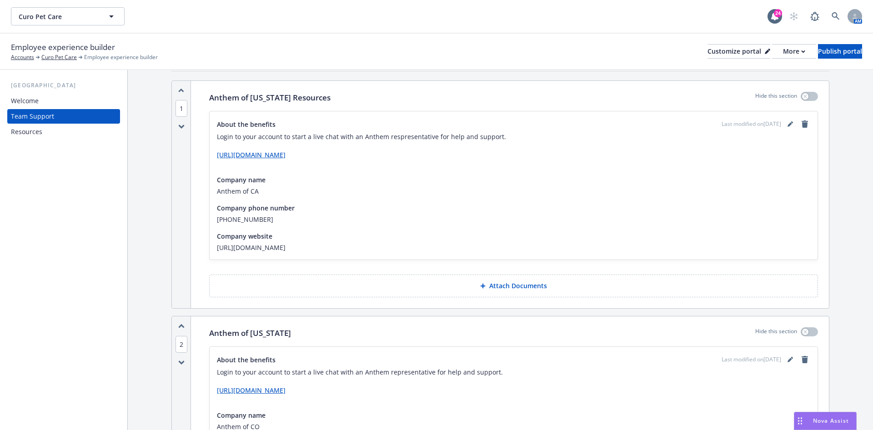
scroll to position [125, 0]
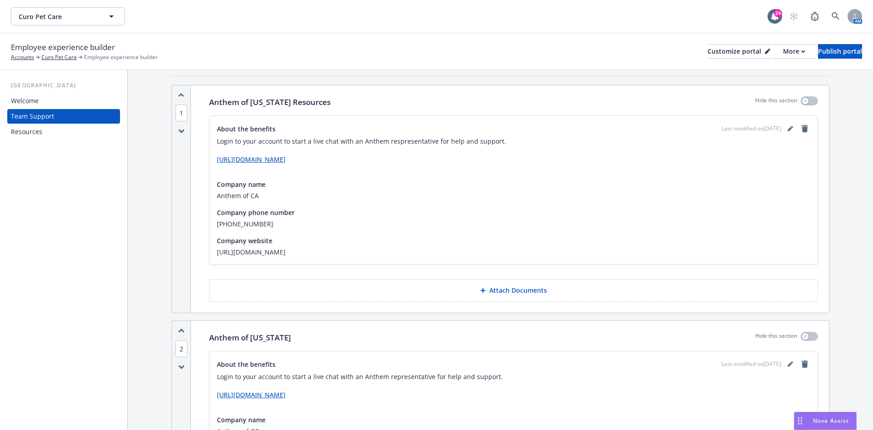
click at [515, 304] on div "Anthem of California Resources Hide this section About the benefits Last modifi…" at bounding box center [513, 198] width 631 height 227
click at [517, 301] on div "Anthem of California Resources Hide this section About the benefits Last modifi…" at bounding box center [513, 198] width 631 height 227
click at [489, 286] on p "Attach Documents" at bounding box center [518, 290] width 58 height 9
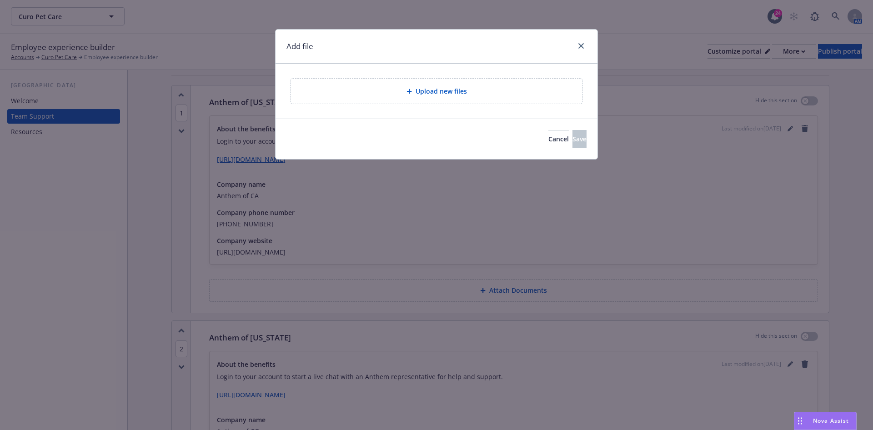
click at [482, 100] on div "Upload new files" at bounding box center [437, 91] width 292 height 25
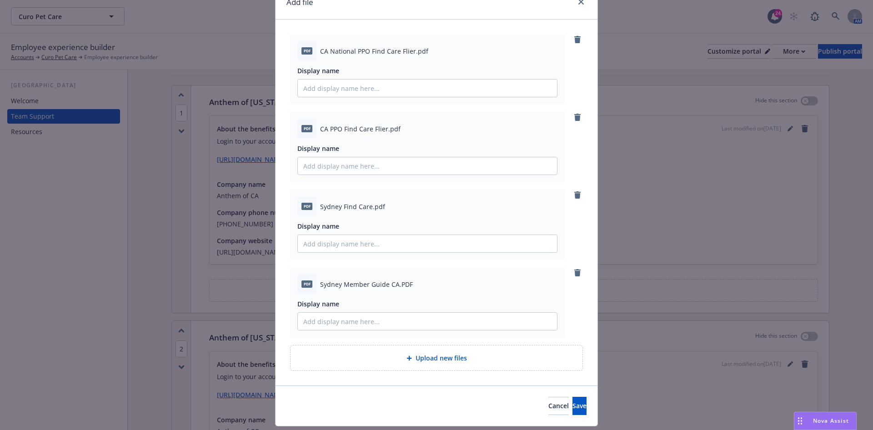
scroll to position [69, 0]
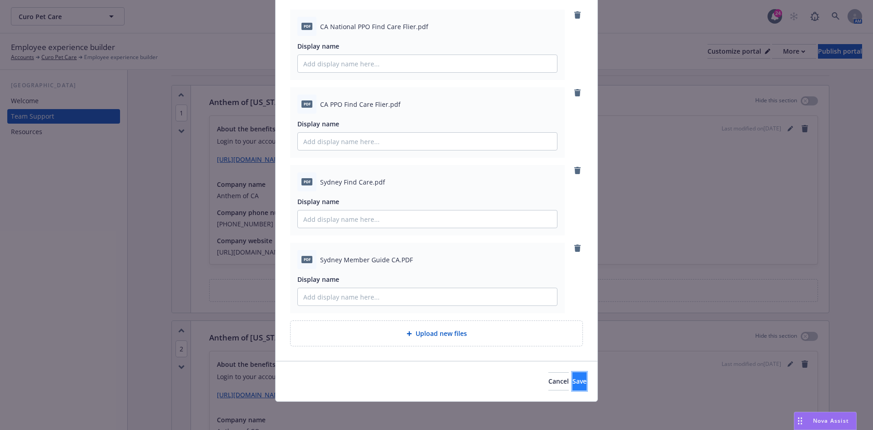
click at [572, 379] on span "Save" at bounding box center [579, 381] width 14 height 9
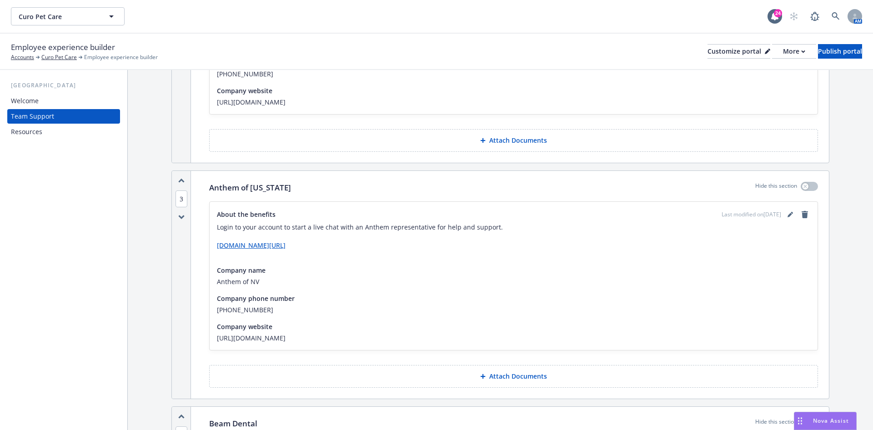
scroll to position [739, 0]
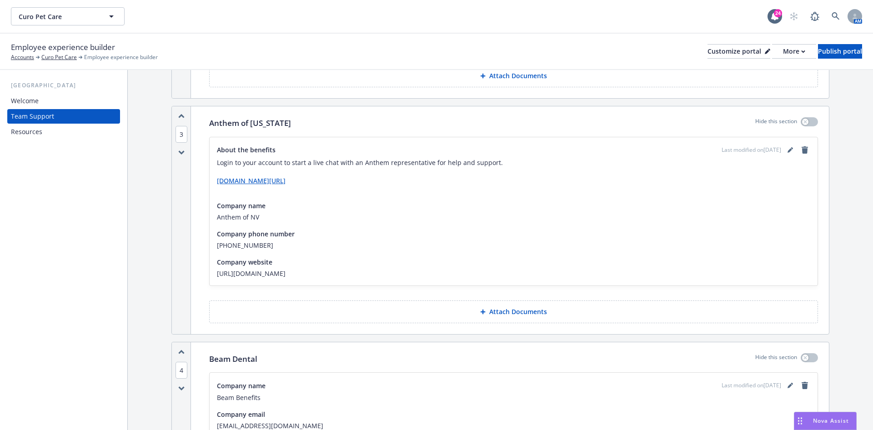
click at [552, 316] on button "Attach Documents" at bounding box center [513, 312] width 609 height 23
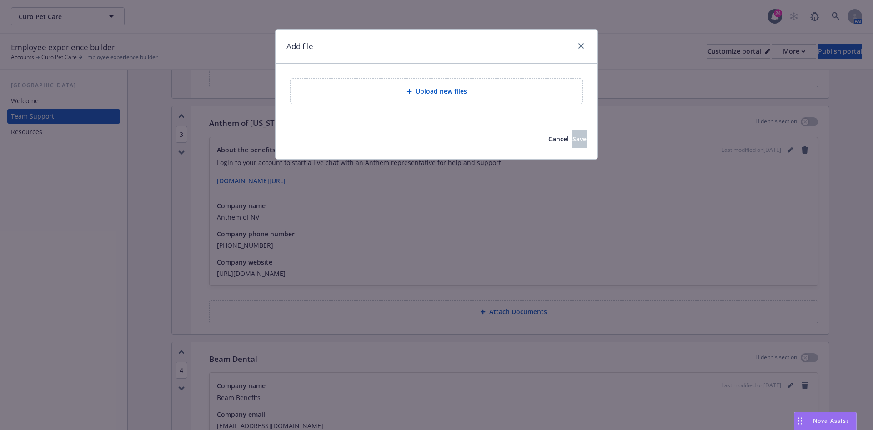
click at [477, 86] on div "Upload new files" at bounding box center [436, 91] width 277 height 10
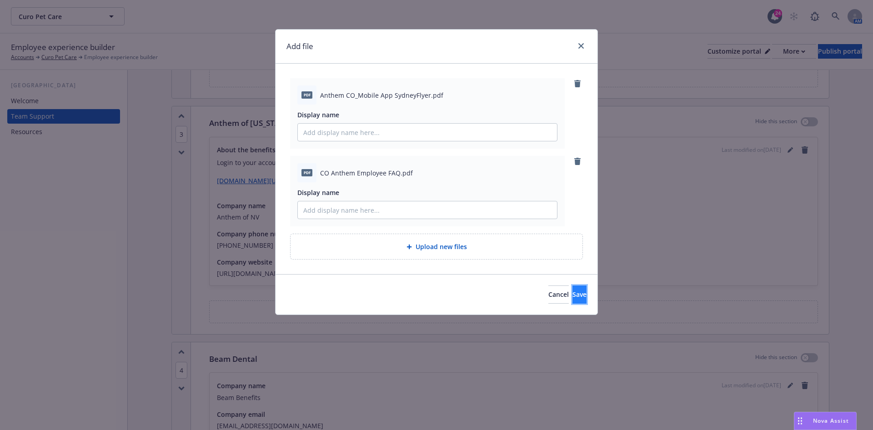
click at [572, 292] on span "Save" at bounding box center [579, 294] width 14 height 9
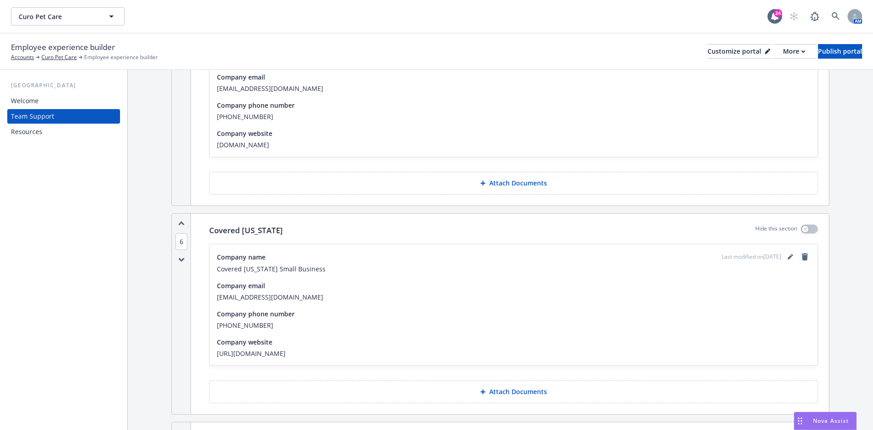
scroll to position [1421, 0]
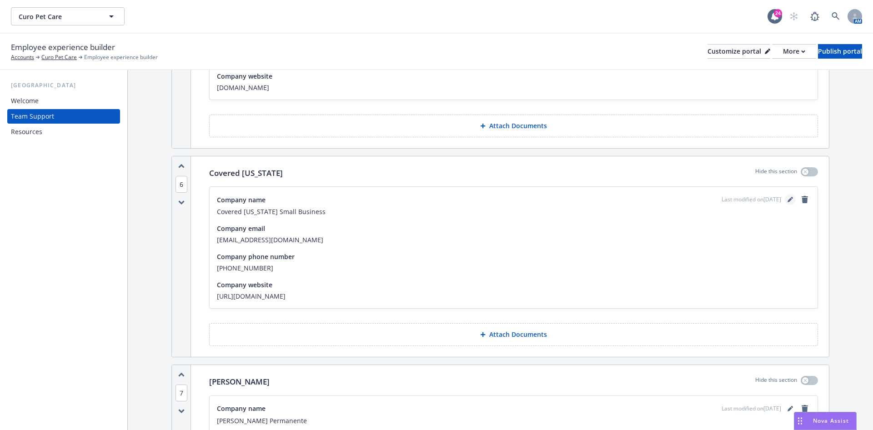
click at [787, 197] on icon "editPencil" at bounding box center [789, 199] width 5 height 5
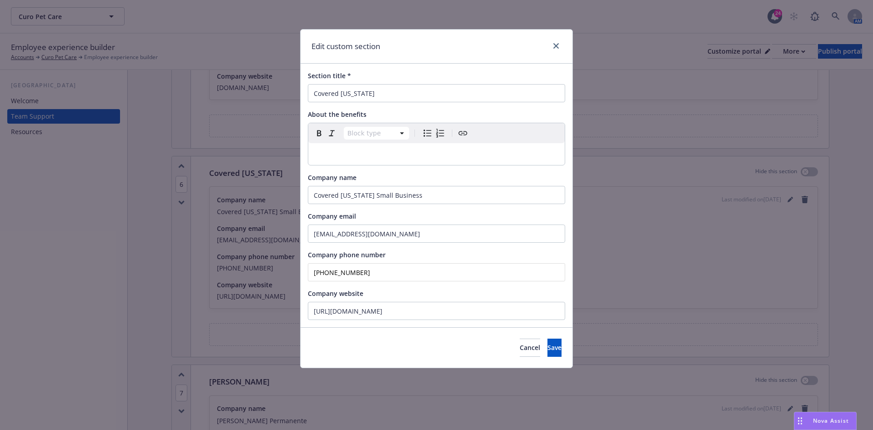
click at [473, 144] on div "editable markdown" at bounding box center [436, 154] width 256 height 22
drag, startPoint x: 371, startPoint y: 273, endPoint x: 130, endPoint y: 243, distance: 243.7
click at [144, 245] on div "Edit custom section Section title * Covered California About the benefits Parag…" at bounding box center [436, 215] width 873 height 430
type input "(855) 777-6782"
drag, startPoint x: 524, startPoint y: 314, endPoint x: 453, endPoint y: 321, distance: 71.3
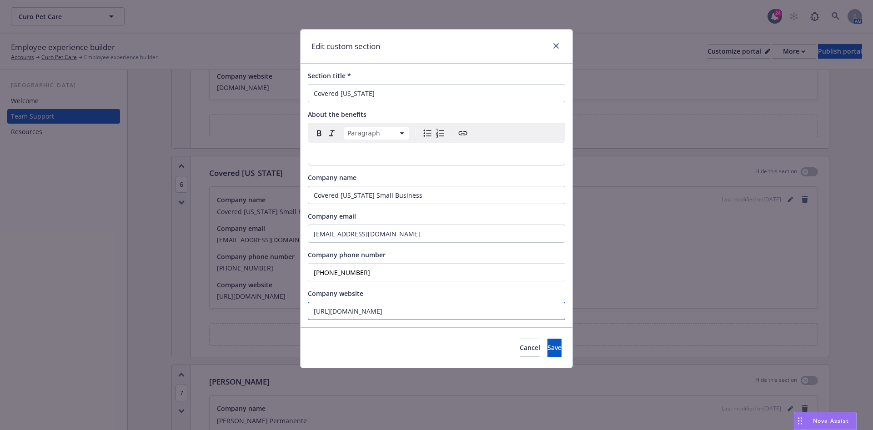
click at [453, 321] on div "Section title * Covered California About the benefits Paragraph Paragraph Headi…" at bounding box center [437, 196] width 272 height 264
type input "https://www.coveredca.com/forsmallbusiness/"
click at [348, 160] on div "editable markdown" at bounding box center [436, 154] width 256 height 22
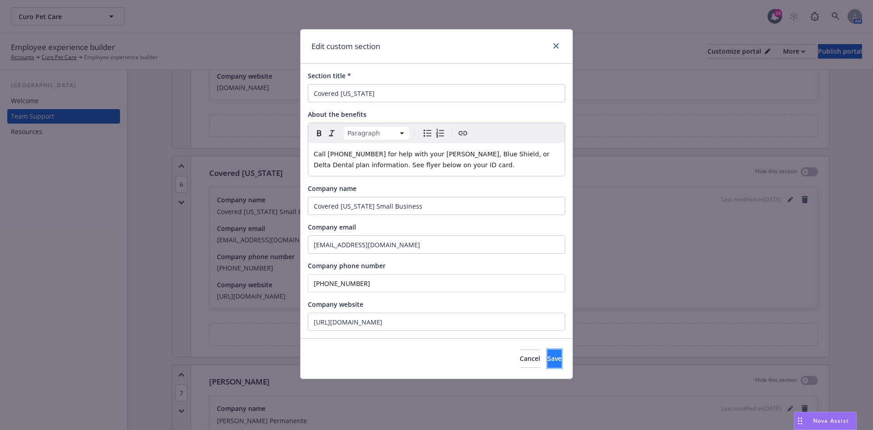
click at [547, 359] on span "Save" at bounding box center [554, 358] width 14 height 9
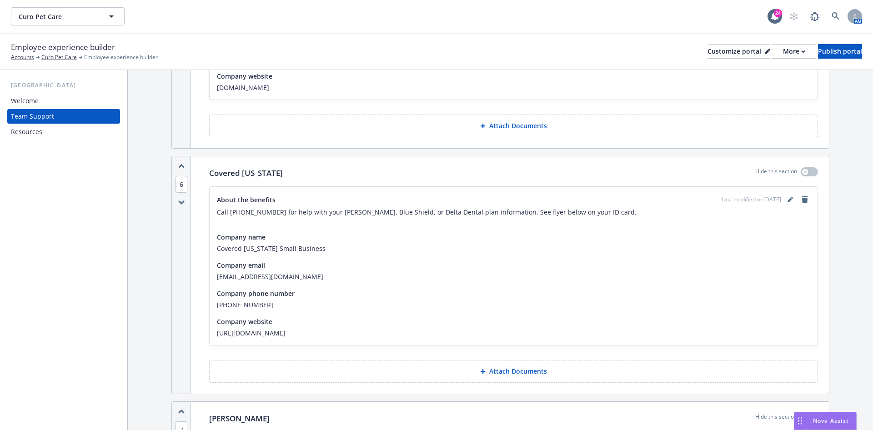
click at [528, 370] on button "Attach Documents" at bounding box center [513, 371] width 609 height 23
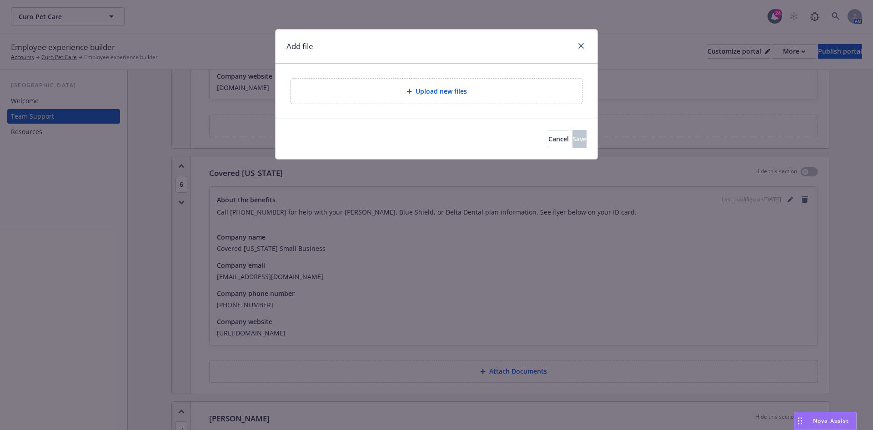
click at [421, 94] on span "Upload new files" at bounding box center [441, 91] width 51 height 10
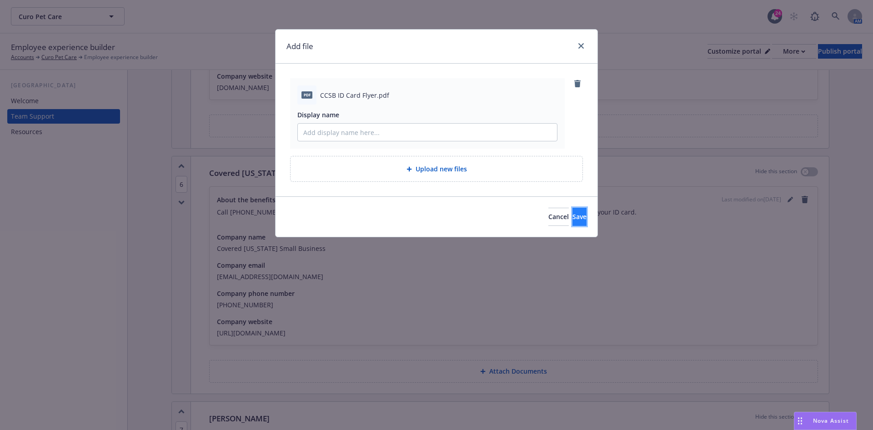
click at [572, 208] on button "Save" at bounding box center [579, 217] width 14 height 18
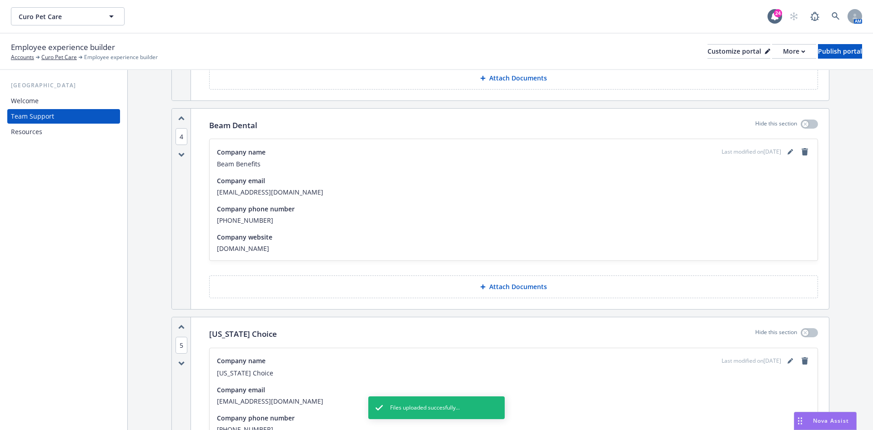
scroll to position [1012, 0]
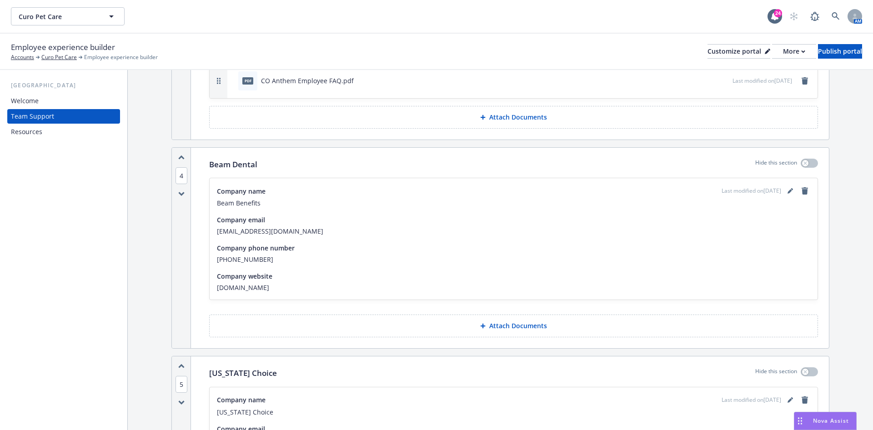
click at [547, 324] on button "Attach Documents" at bounding box center [513, 326] width 609 height 23
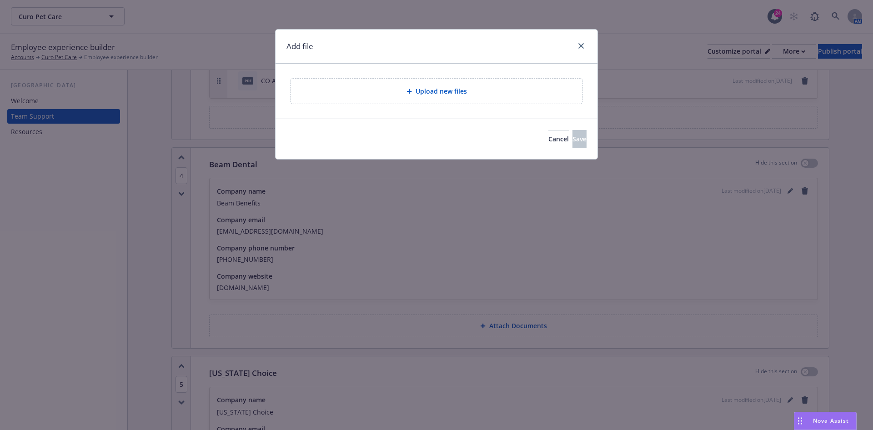
click at [462, 98] on div "Upload new files" at bounding box center [437, 91] width 292 height 25
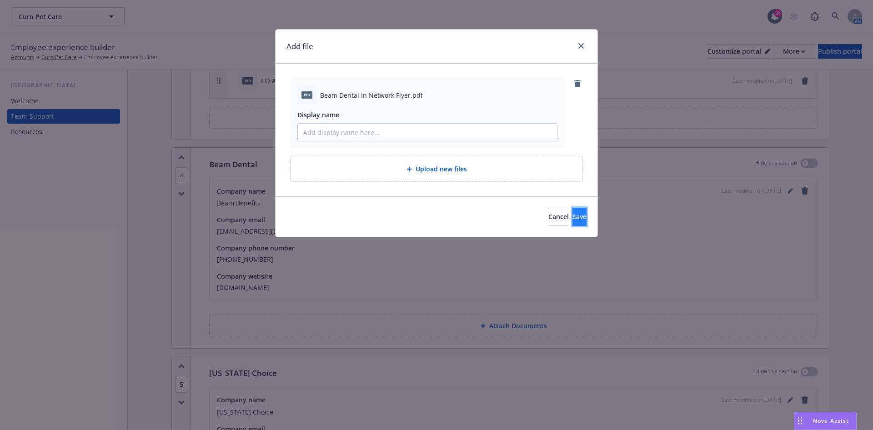
click at [572, 217] on button "Save" at bounding box center [579, 217] width 14 height 18
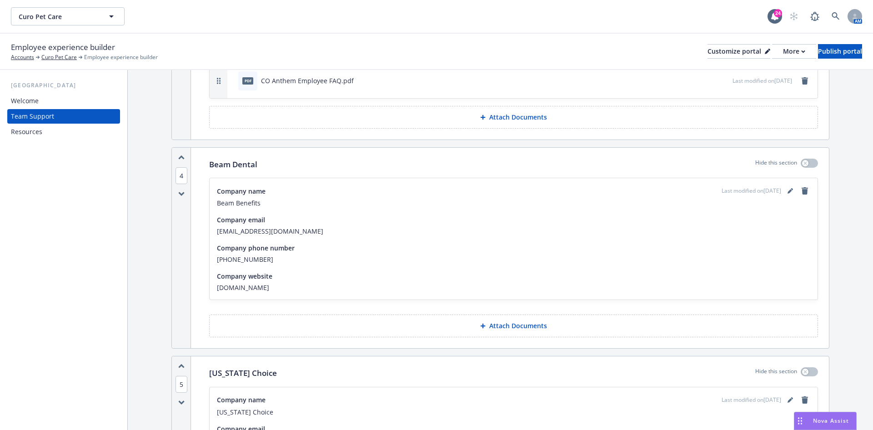
click at [787, 190] on icon "editPencil" at bounding box center [789, 192] width 5 height 5
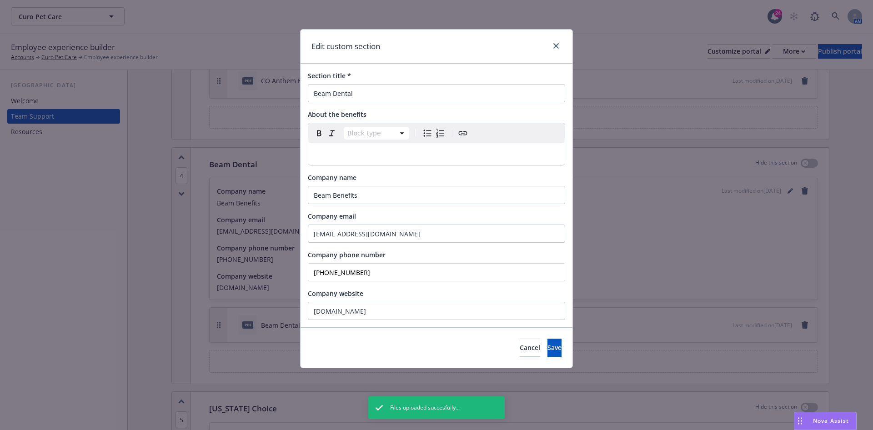
click at [394, 164] on div "editable markdown" at bounding box center [436, 154] width 256 height 22
paste div "editable markdown"
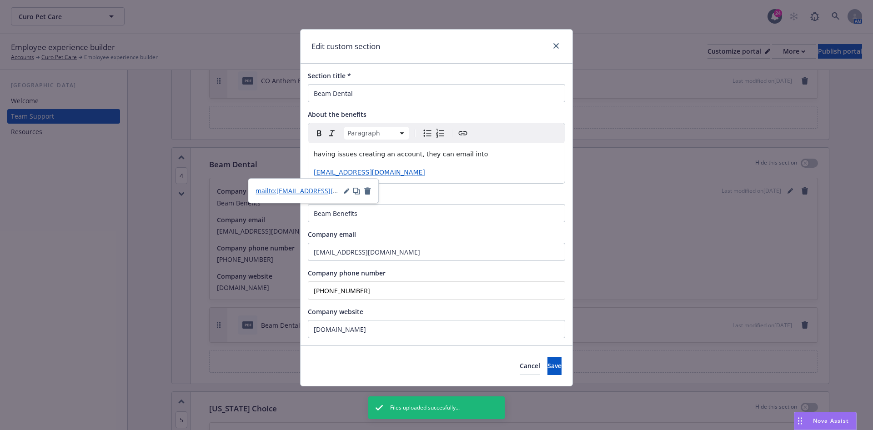
click at [314, 159] on p "having issues creating an account, they can email into" at bounding box center [437, 154] width 246 height 11
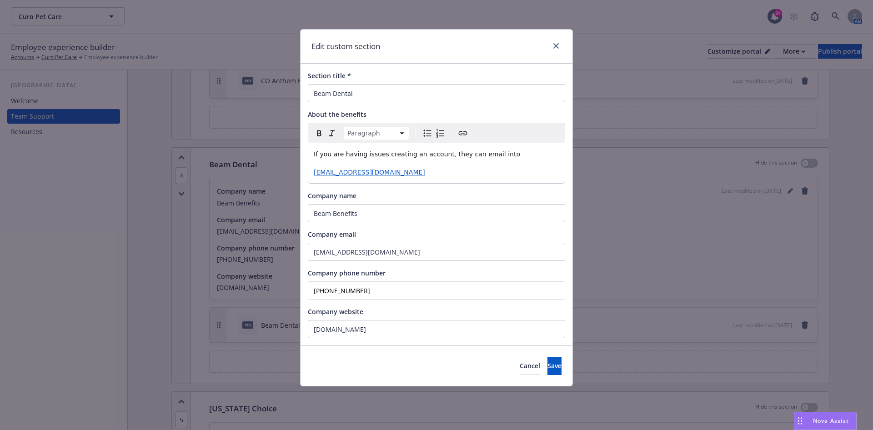
click at [450, 156] on span "If you are having issues creating an account, they can email into" at bounding box center [417, 153] width 206 height 7
drag, startPoint x: 518, startPoint y: 366, endPoint x: 523, endPoint y: 368, distance: 5.1
click at [547, 366] on button "Save" at bounding box center [554, 366] width 14 height 18
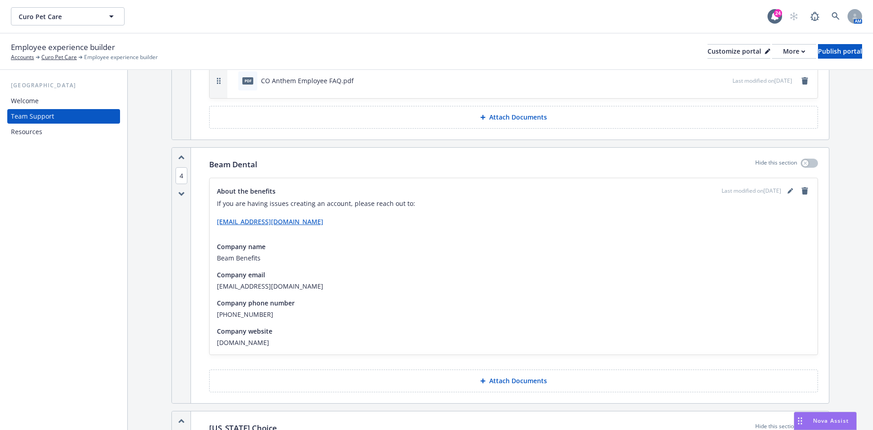
scroll to position [1080, 0]
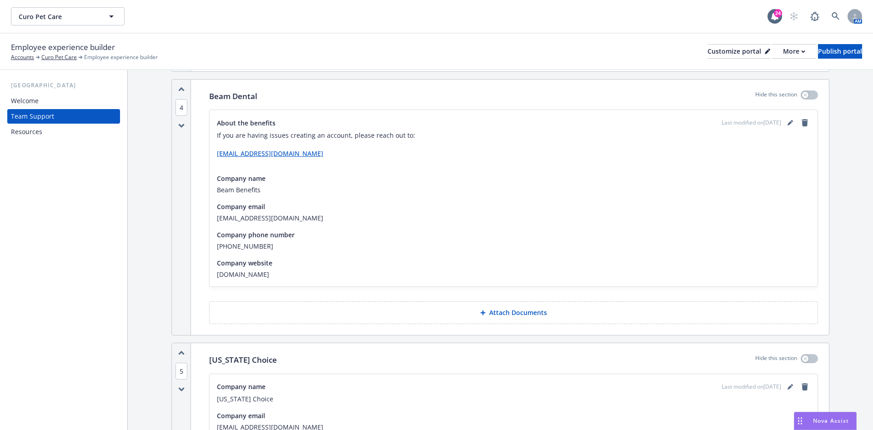
click at [453, 304] on button "Attach Documents" at bounding box center [513, 312] width 609 height 23
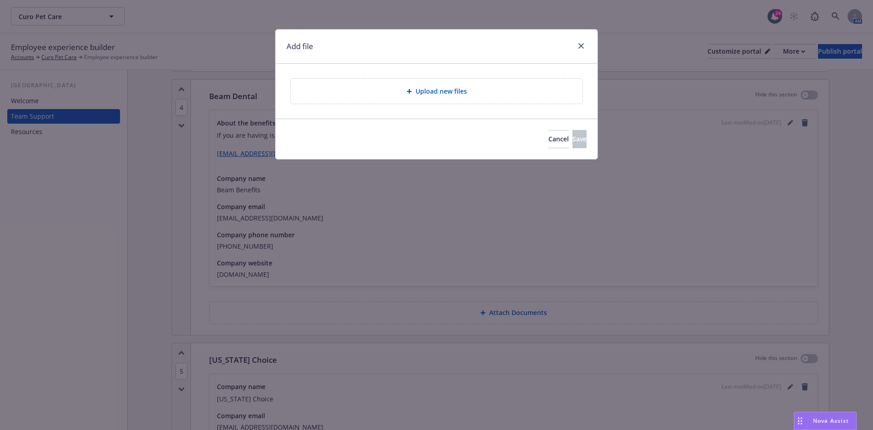
click at [418, 59] on div "Add file" at bounding box center [437, 47] width 322 height 34
click at [415, 82] on div "Upload new files" at bounding box center [437, 91] width 292 height 25
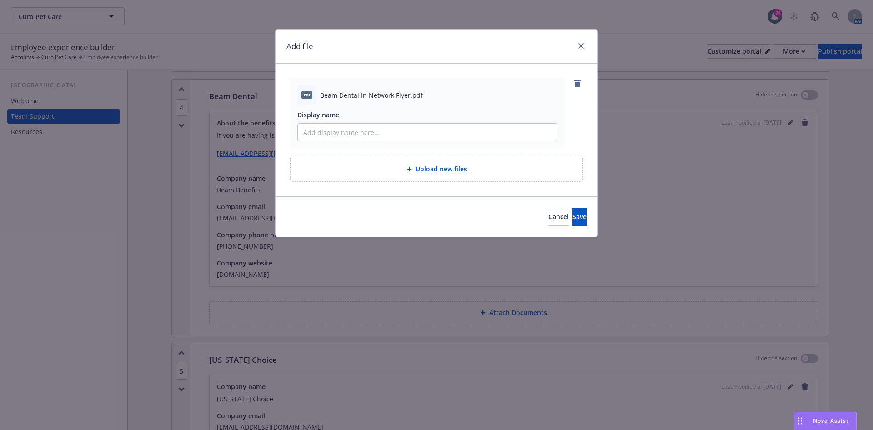
click at [564, 231] on div "Cancel Save" at bounding box center [437, 216] width 322 height 40
click at [572, 221] on button "Save" at bounding box center [579, 217] width 14 height 18
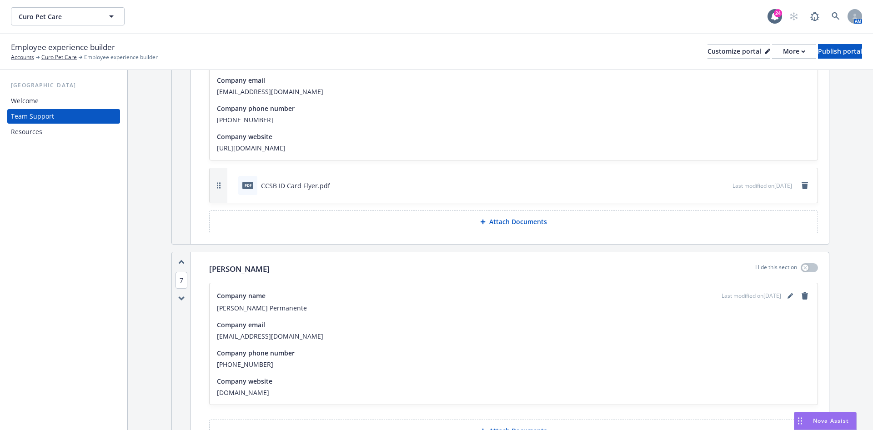
scroll to position [1762, 0]
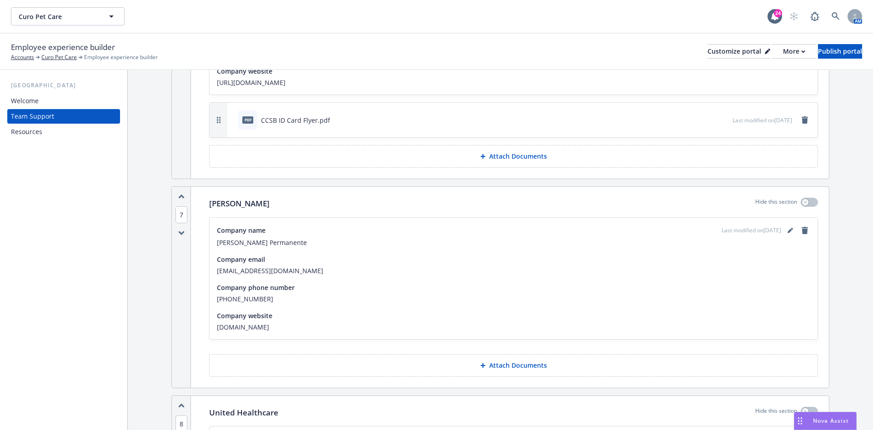
click at [514, 361] on p "Attach Documents" at bounding box center [518, 365] width 58 height 9
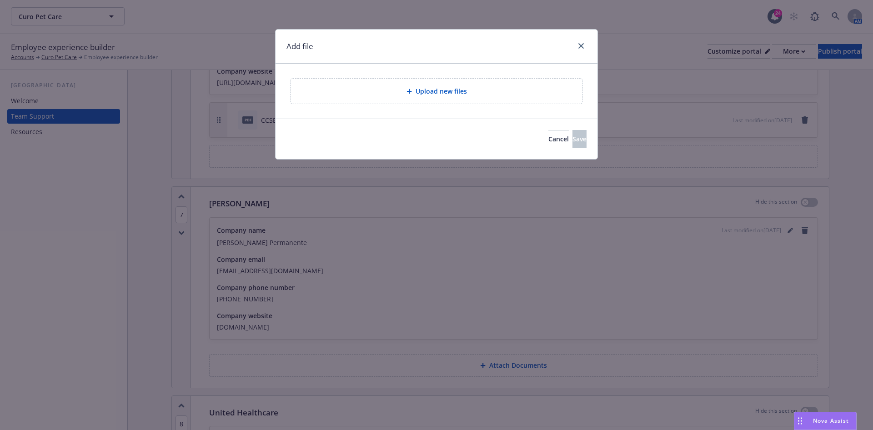
click at [423, 95] on span "Upload new files" at bounding box center [441, 91] width 51 height 10
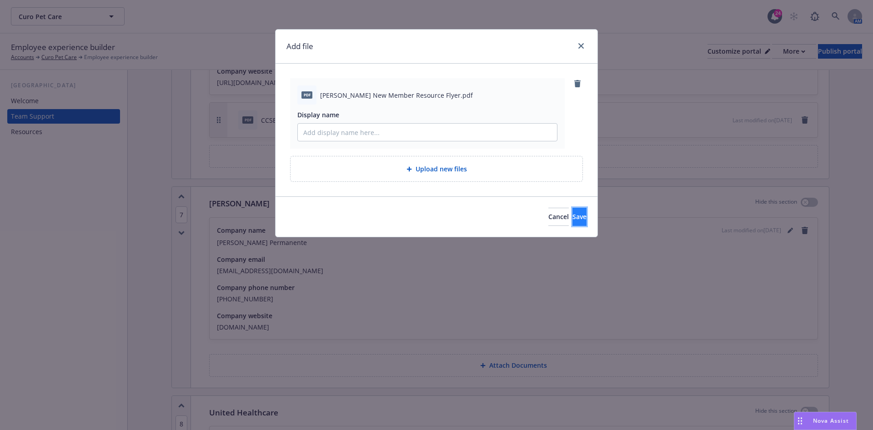
click at [572, 220] on button "Save" at bounding box center [579, 217] width 14 height 18
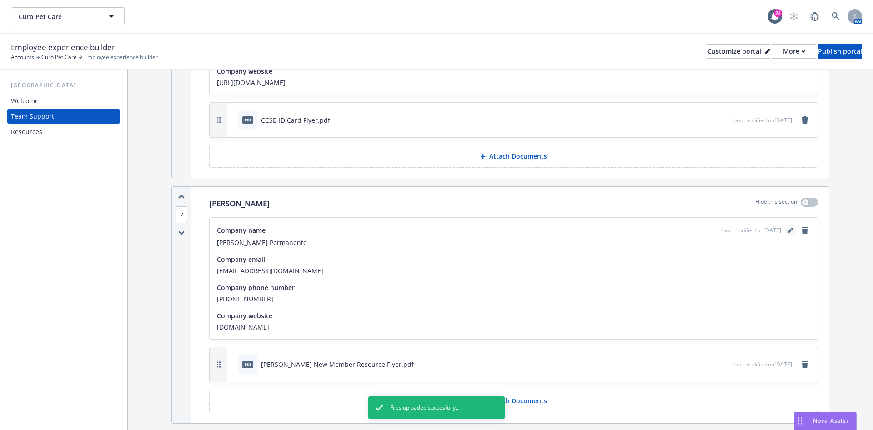
click at [787, 228] on icon "editPencil" at bounding box center [789, 230] width 5 height 5
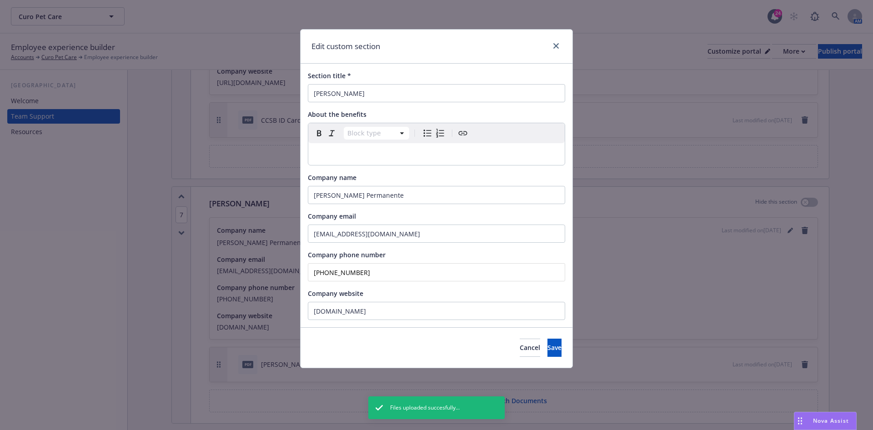
click at [396, 170] on div "Section title * Kaiser About the benefits Block type Paragraph Heading 1 Headin…" at bounding box center [437, 196] width 272 height 264
click at [397, 158] on p "editable markdown" at bounding box center [437, 154] width 246 height 11
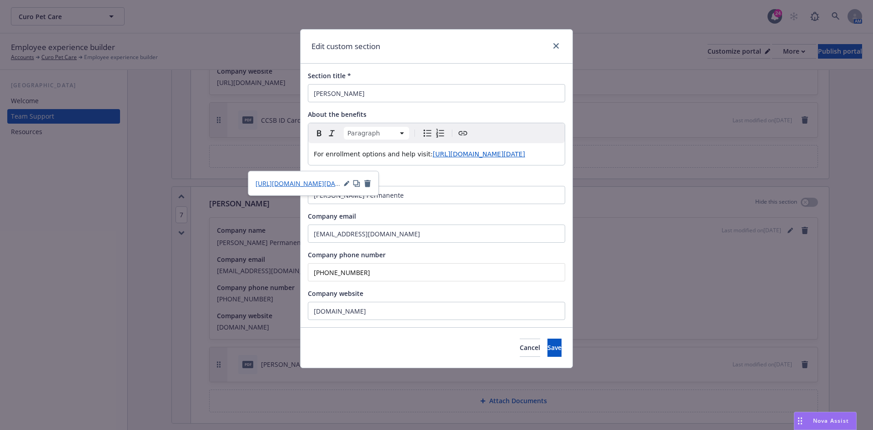
click at [442, 156] on span "https://healthy.kaiserpermanente.org/shop-plans/ready-for-medicare/stay-enrolle…" at bounding box center [479, 153] width 92 height 7
click at [547, 352] on span "Save" at bounding box center [554, 347] width 14 height 9
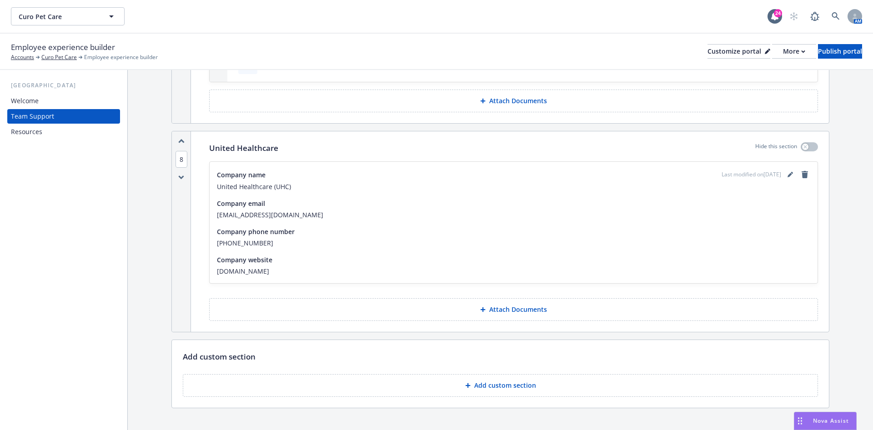
scroll to position [2103, 0]
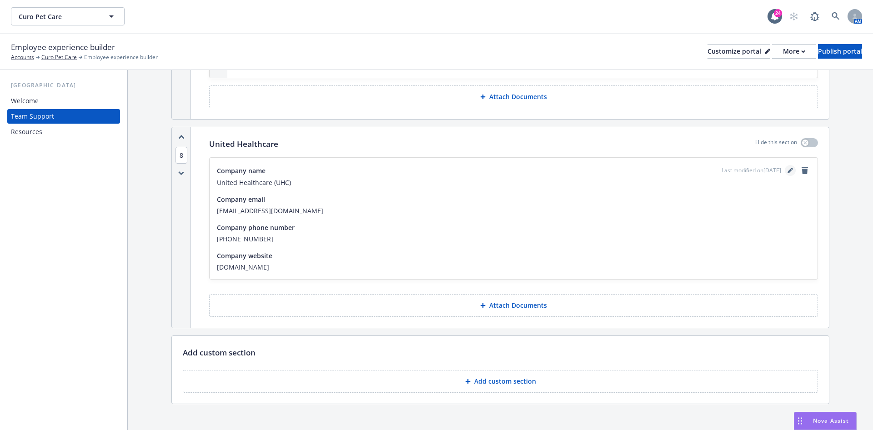
click at [785, 165] on link "editPencil" at bounding box center [790, 170] width 11 height 11
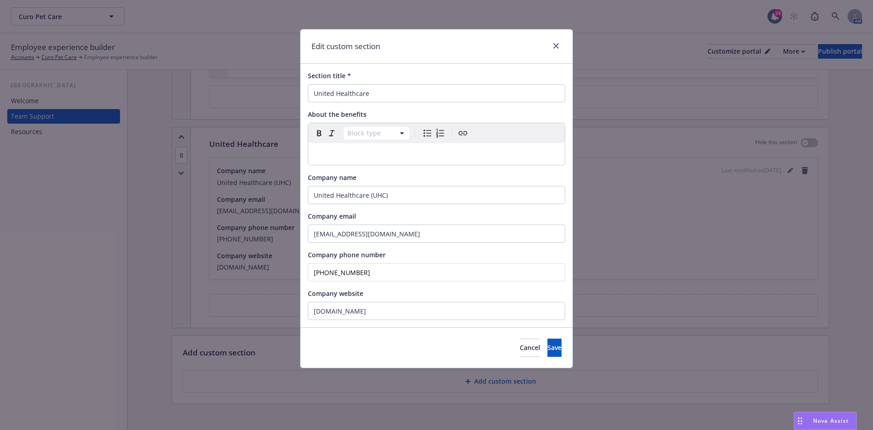
click at [396, 151] on p "editable markdown" at bounding box center [437, 154] width 246 height 11
click at [405, 150] on span "https://www.uhc.com/find-a-doctor" at bounding box center [422, 153] width 71 height 7
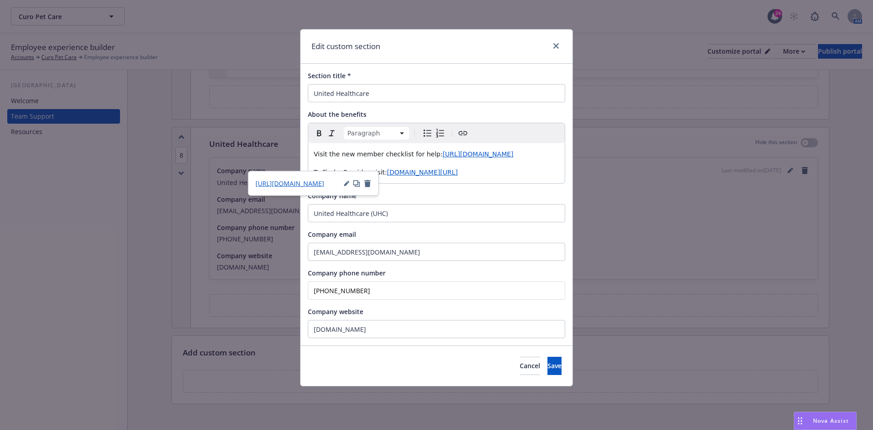
click at [450, 155] on span "https://www.uhc.com/member-resources/new-member-checklist" at bounding box center [477, 153] width 71 height 7
click at [550, 371] on button "Save" at bounding box center [554, 366] width 14 height 18
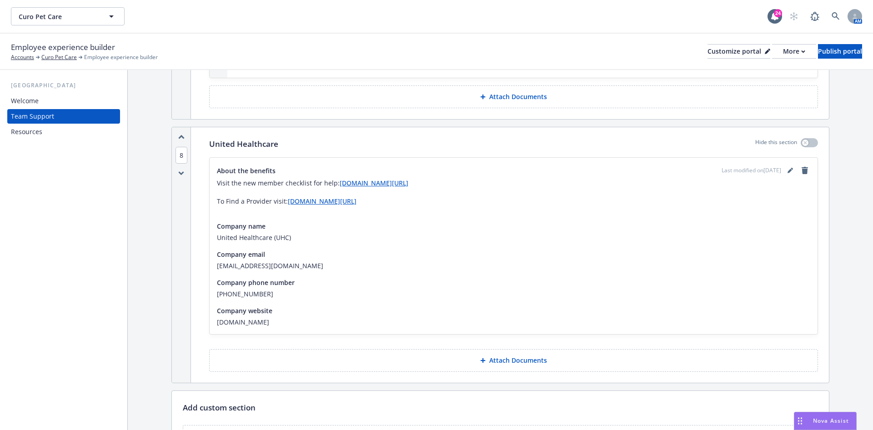
click at [514, 374] on div "United Healthcare Hide this section About the benefits Last modified on 09/10/2…" at bounding box center [513, 255] width 631 height 256
click at [514, 360] on button "Attach Documents" at bounding box center [513, 360] width 609 height 23
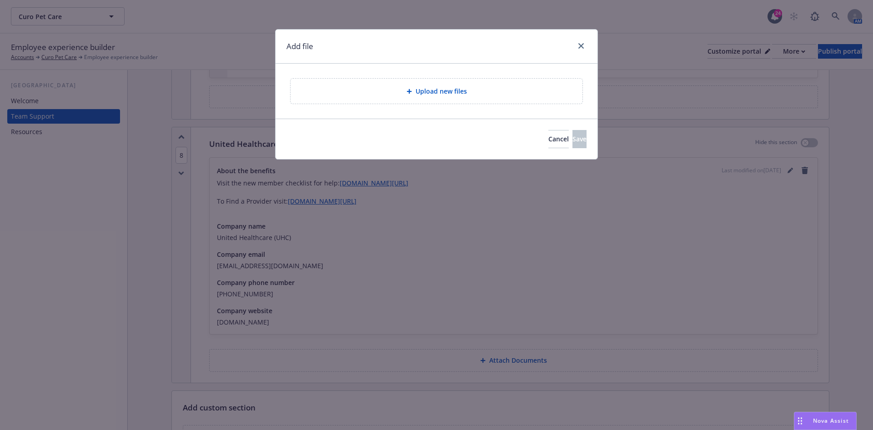
click at [415, 91] on div at bounding box center [410, 91] width 9 height 5
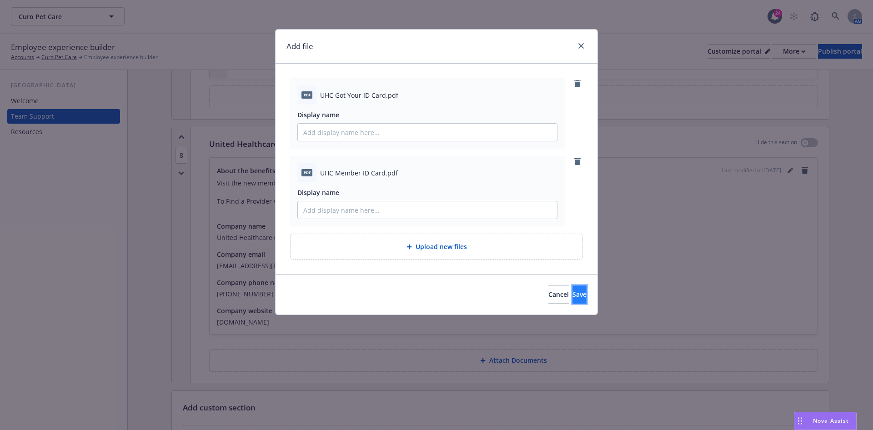
click at [573, 297] on button "Save" at bounding box center [579, 295] width 14 height 18
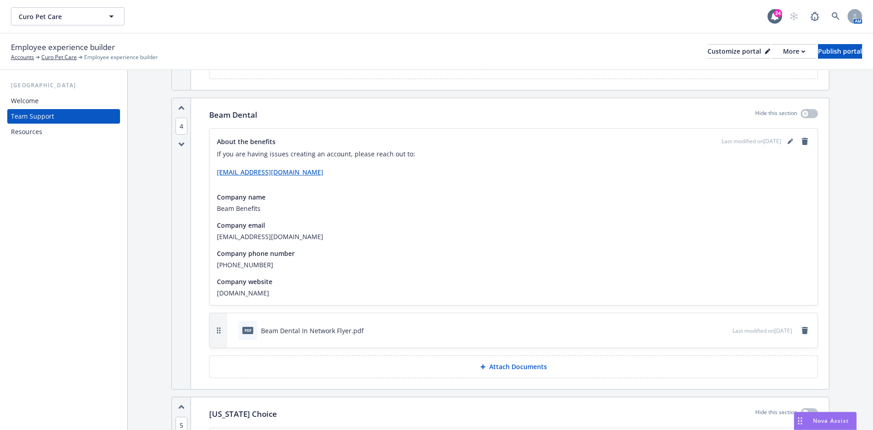
scroll to position [1012, 0]
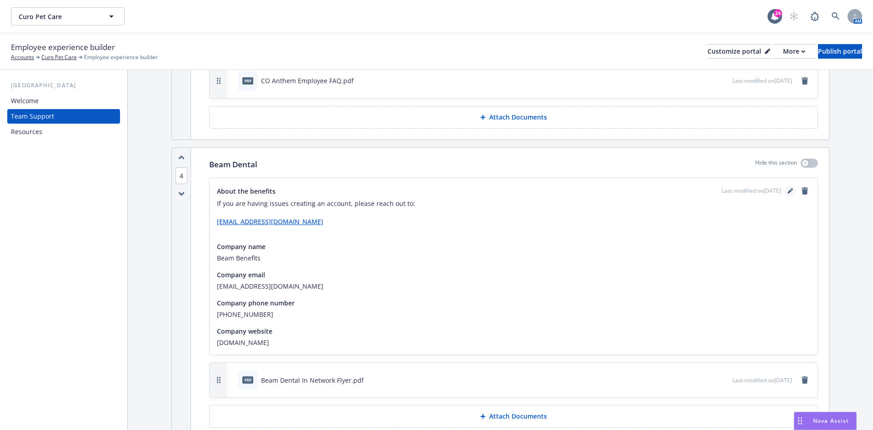
click at [785, 186] on link "editPencil" at bounding box center [790, 190] width 11 height 11
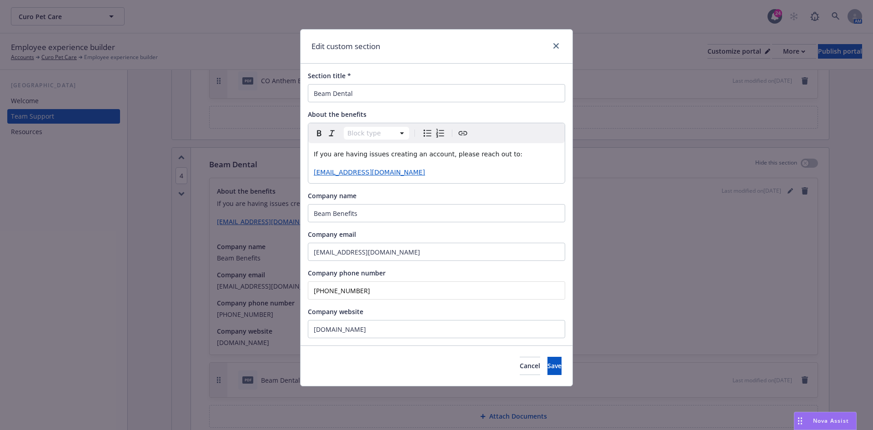
click at [521, 153] on p "If you are having issues creating an account, please reach out to:" at bounding box center [437, 154] width 246 height 11
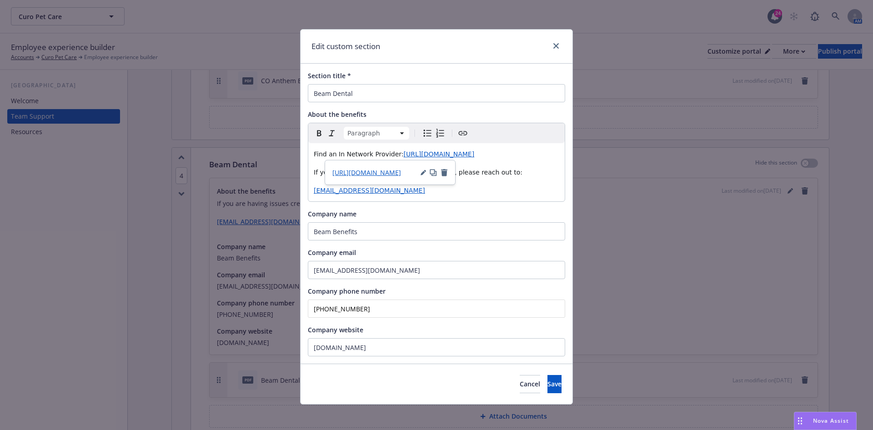
click at [414, 154] on span "https://app.beambenefits.com/dentists?page=1" at bounding box center [439, 153] width 71 height 7
click at [547, 384] on span "Save" at bounding box center [554, 384] width 14 height 9
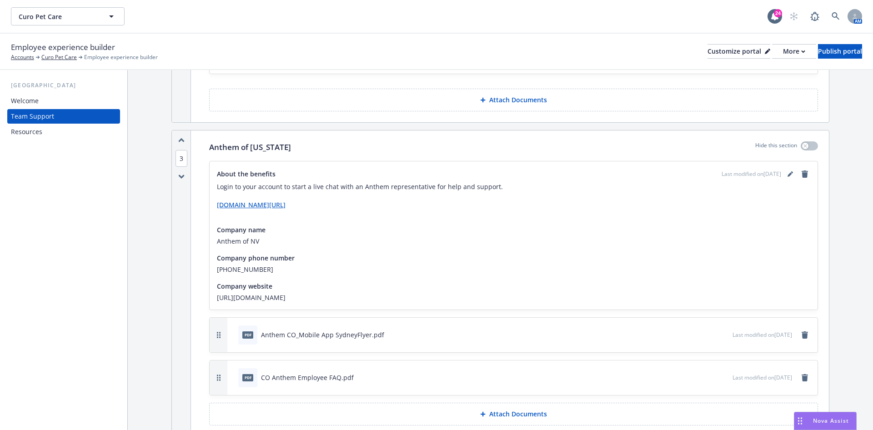
scroll to position [671, 0]
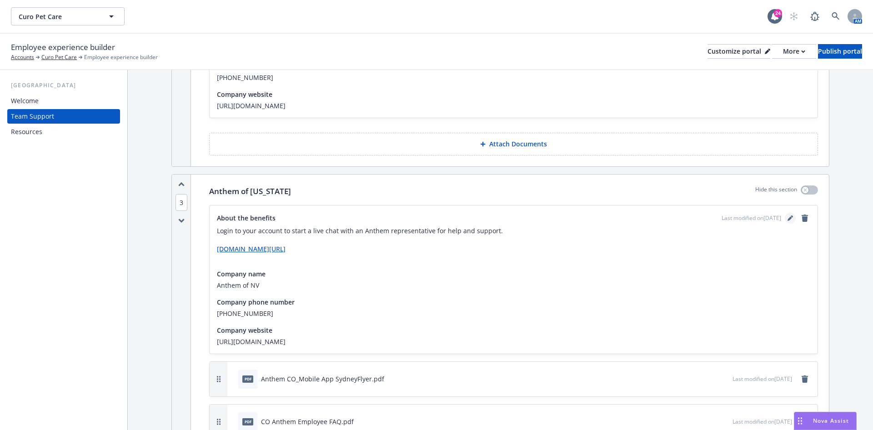
click at [785, 217] on link "editPencil" at bounding box center [790, 218] width 11 height 11
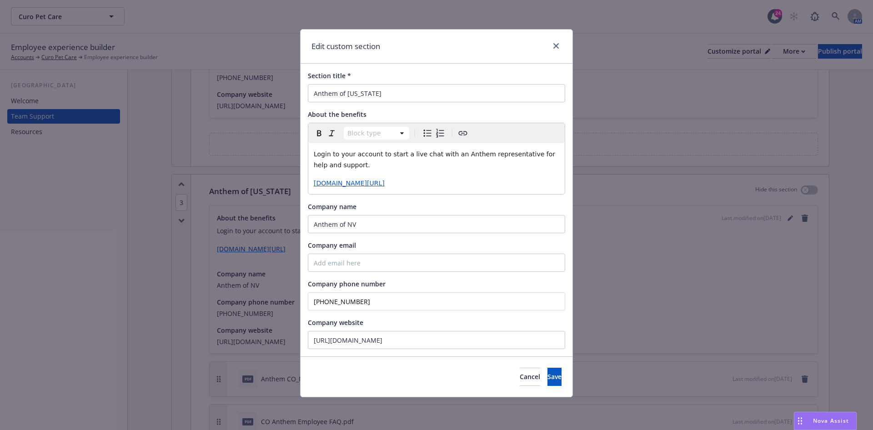
click at [314, 152] on span "Login to your account to start a live chat with an Anthem representative for he…" at bounding box center [436, 159] width 244 height 18
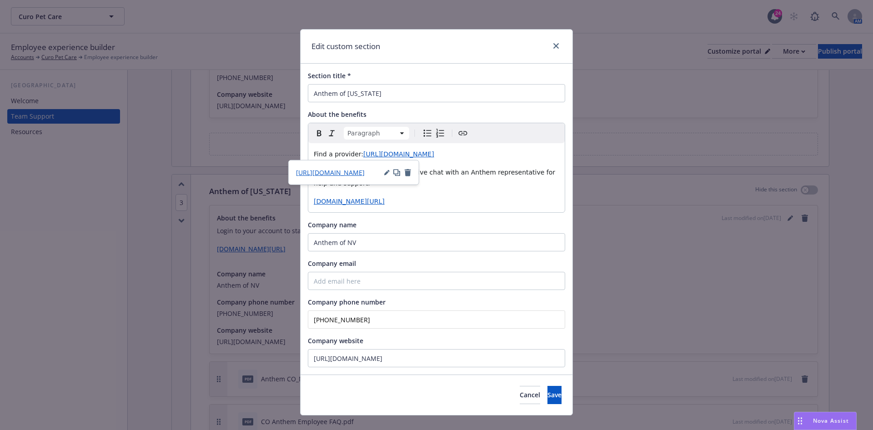
click at [375, 155] on span "https://www.anthem.com/find-care/" at bounding box center [398, 153] width 71 height 7
drag, startPoint x: 441, startPoint y: 156, endPoint x: 356, endPoint y: 155, distance: 84.1
click at [356, 155] on p "Find a provider: www.anthem.com/find-care/" at bounding box center [437, 154] width 246 height 11
click at [363, 155] on span "www.anthem.com/find-care/" at bounding box center [398, 153] width 71 height 7
drag, startPoint x: 356, startPoint y: 155, endPoint x: 481, endPoint y: 156, distance: 125.5
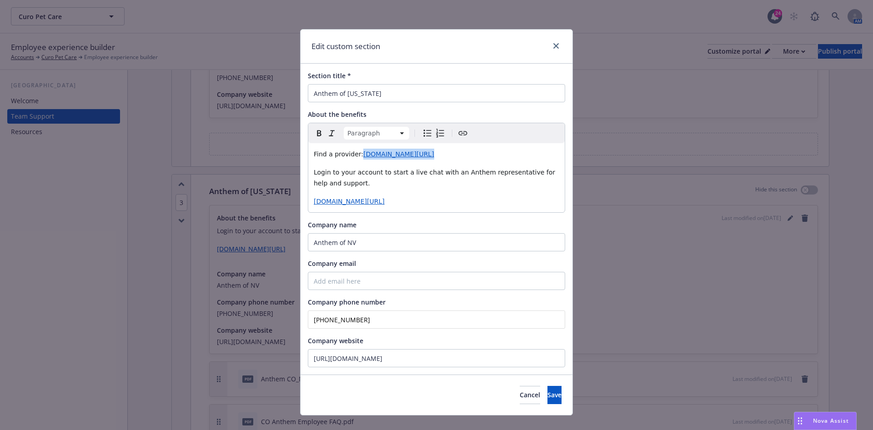
click at [481, 156] on p "Find a provider: www.anthem.com/find-care/" at bounding box center [437, 154] width 246 height 11
copy span "www.anthem.com/find-care/"
click at [547, 393] on span "Save" at bounding box center [554, 395] width 14 height 9
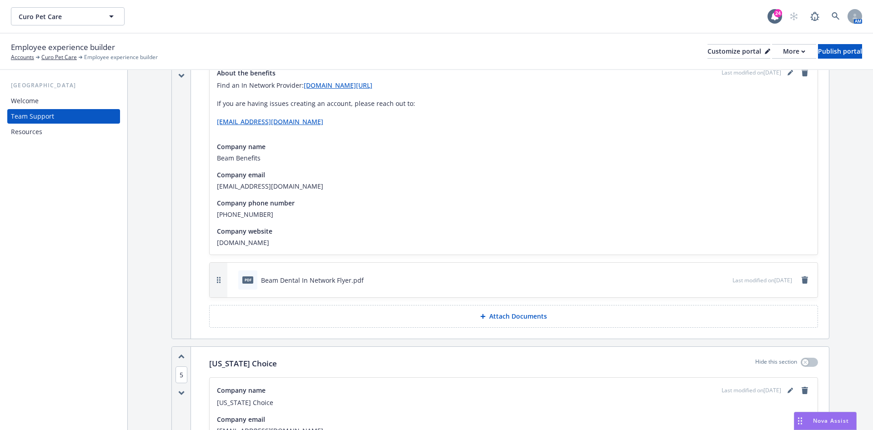
scroll to position [1080, 0]
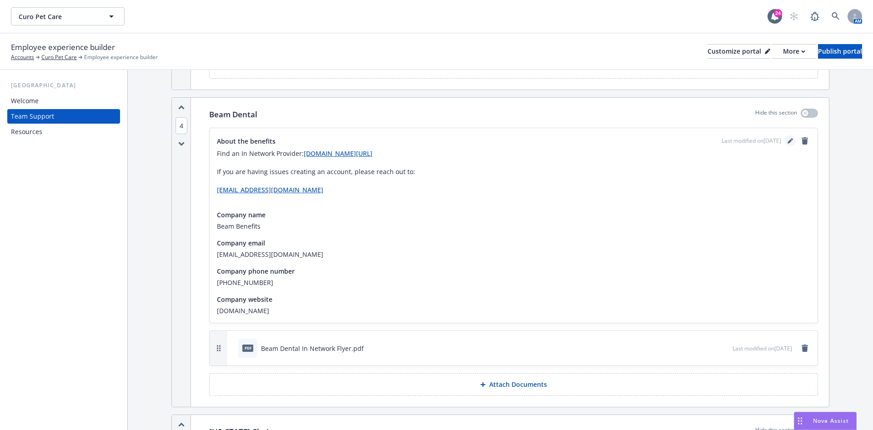
click at [787, 138] on icon "editPencil" at bounding box center [789, 140] width 5 height 5
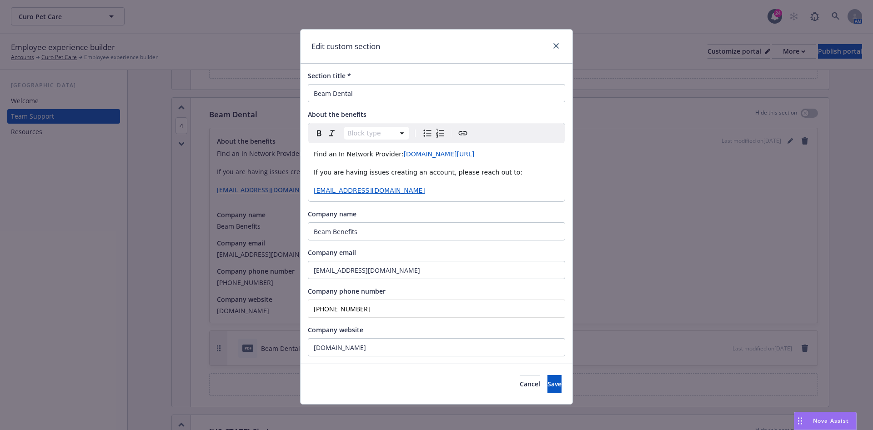
click at [368, 156] on span "Find an In Network Provider:" at bounding box center [359, 153] width 90 height 7
click at [547, 380] on span "Save" at bounding box center [554, 384] width 14 height 9
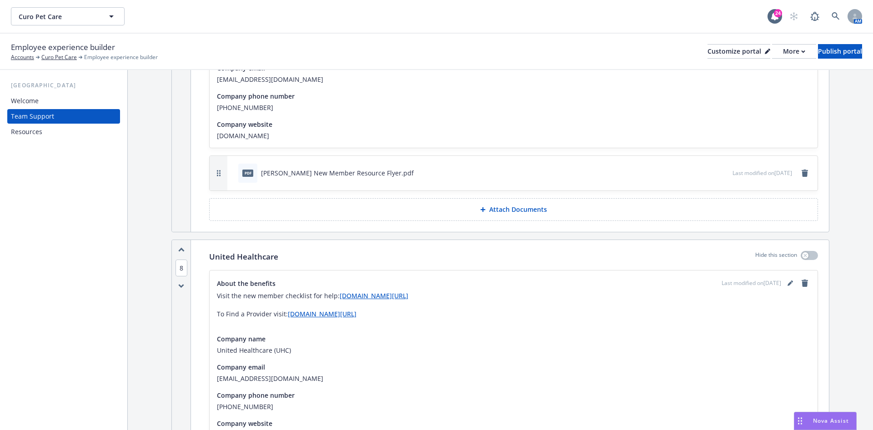
scroll to position [2035, 0]
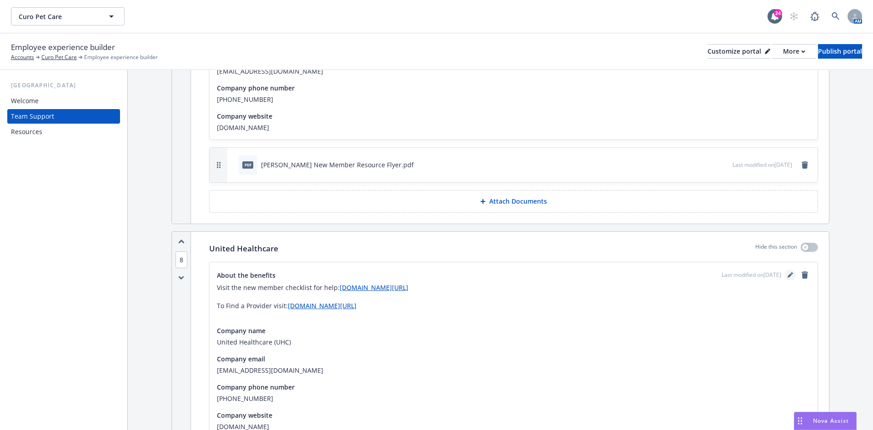
click at [785, 270] on link "editPencil" at bounding box center [790, 275] width 11 height 11
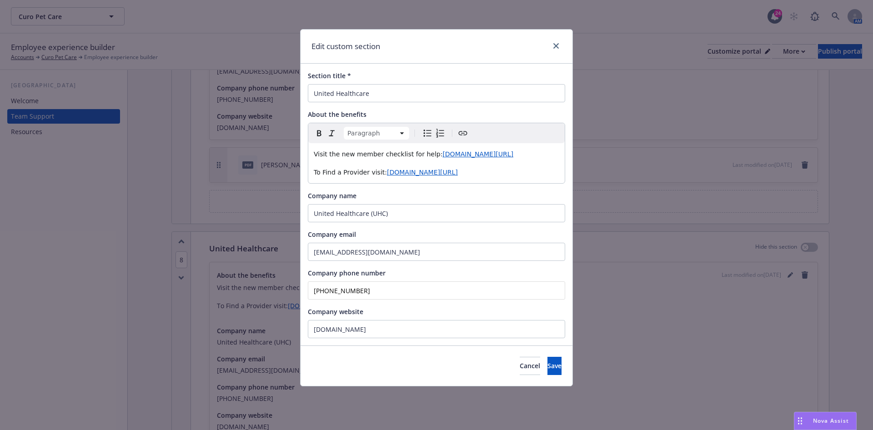
click at [341, 176] on span "To Find a Provider visit:" at bounding box center [350, 172] width 73 height 7
click at [351, 176] on span "To find a provider visit:" at bounding box center [350, 172] width 73 height 7
click at [0, 0] on lt-span "provider ," at bounding box center [0, 0] width 0 height 0
click at [547, 375] on button "Save" at bounding box center [554, 366] width 14 height 18
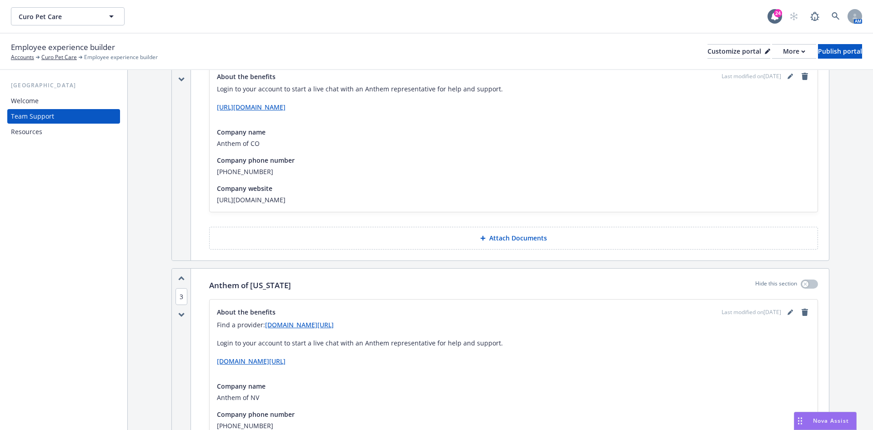
scroll to position [603, 0]
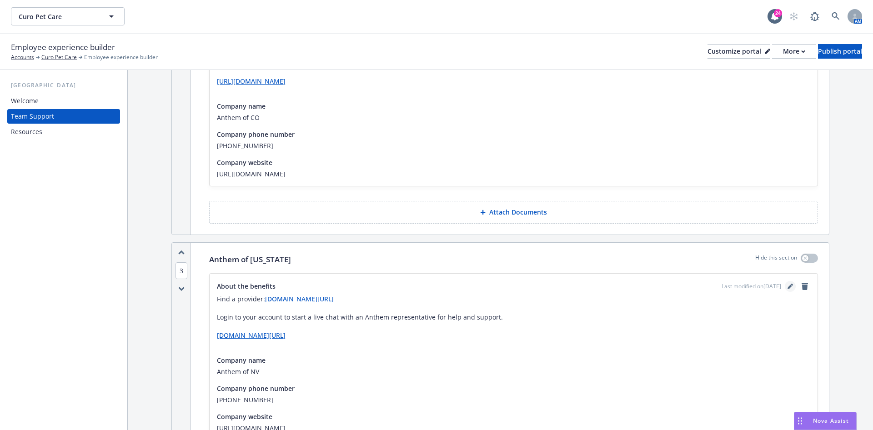
click at [787, 284] on icon "editPencil" at bounding box center [789, 286] width 5 height 5
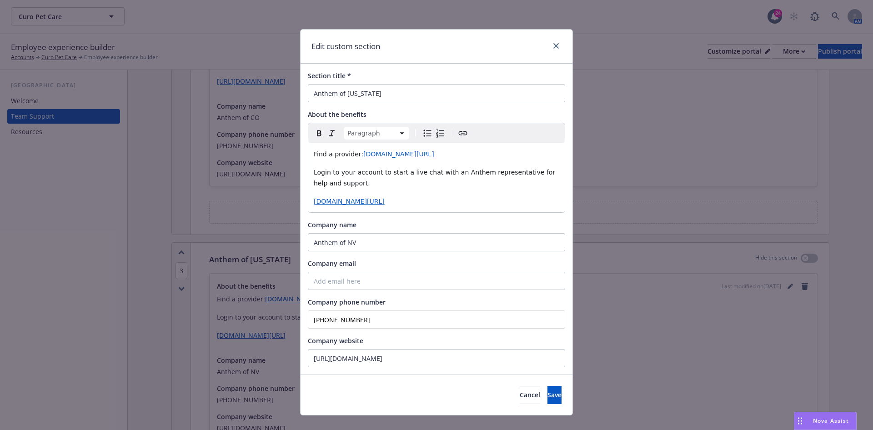
drag, startPoint x: 443, startPoint y: 157, endPoint x: 243, endPoint y: 133, distance: 201.9
click at [244, 137] on div "Edit custom section Section title * Anthem of Nevada About the benefits Paragra…" at bounding box center [436, 215] width 873 height 430
copy p "Find a provider: www.anthem.com/find-care/"
click at [547, 395] on span "Save" at bounding box center [554, 395] width 14 height 9
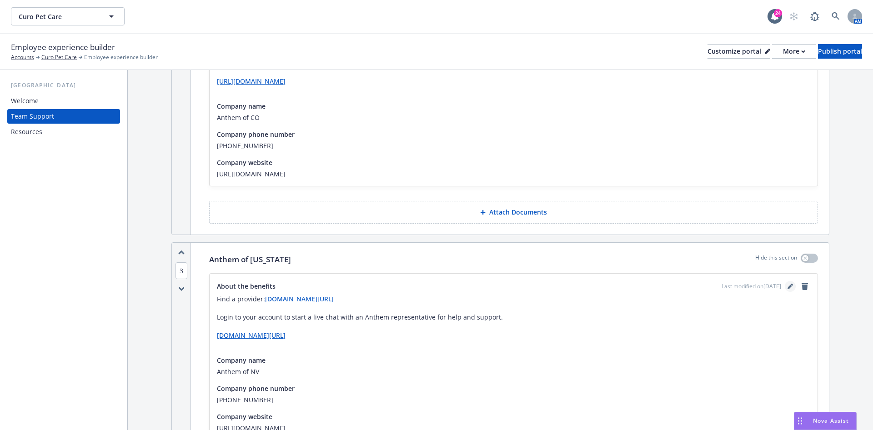
click at [787, 284] on icon "editPencil" at bounding box center [789, 286] width 5 height 5
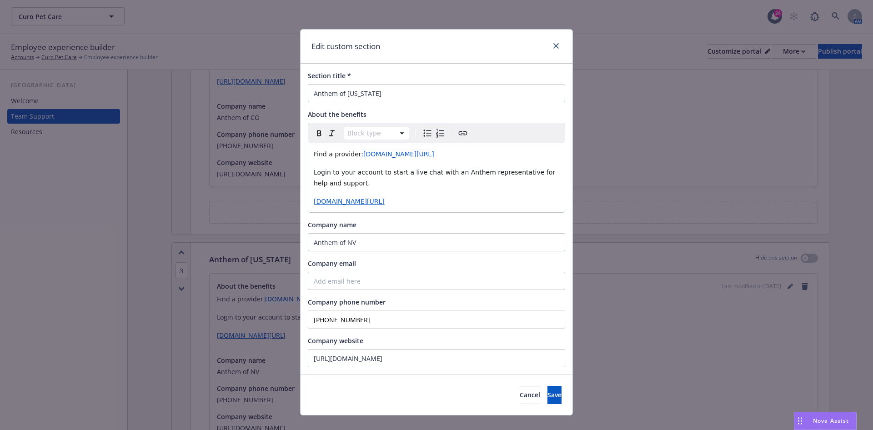
drag, startPoint x: 350, startPoint y: 155, endPoint x: 353, endPoint y: 159, distance: 5.1
click at [351, 156] on span "Find a provider:" at bounding box center [339, 153] width 50 height 7
click at [507, 167] on p "Login to your account to start a live chat with an Anthem representative for he…" at bounding box center [437, 178] width 246 height 22
click at [507, 157] on p "Find a provider, visit www.anthem.com/find-care/" at bounding box center [437, 154] width 246 height 11
drag, startPoint x: 509, startPoint y: 157, endPoint x: 249, endPoint y: 151, distance: 259.7
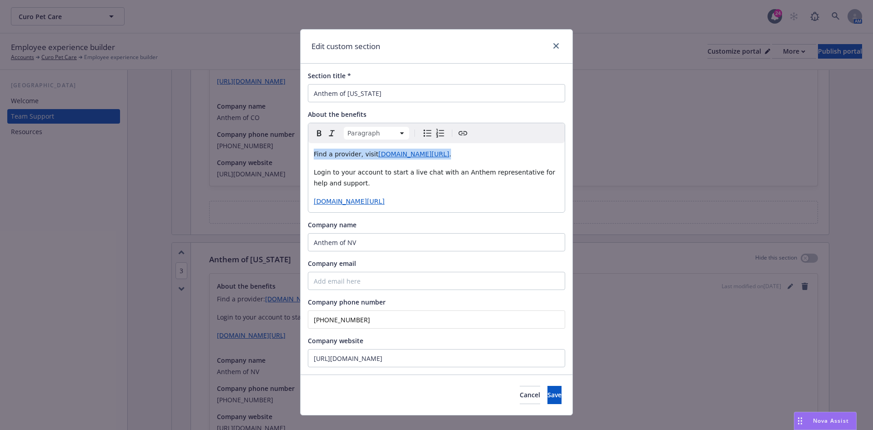
click at [249, 152] on div "Edit custom section Section title * Anthem of Nevada About the benefits Paragra…" at bounding box center [436, 215] width 873 height 430
copy p "Find a provider, visit www.anthem.com/find-care/ ."
click at [421, 154] on span "www.anthem.com/find-care/" at bounding box center [413, 153] width 71 height 7
click at [414, 173] on span "https://www.anthem.com/find-care/" at bounding box center [403, 172] width 69 height 9
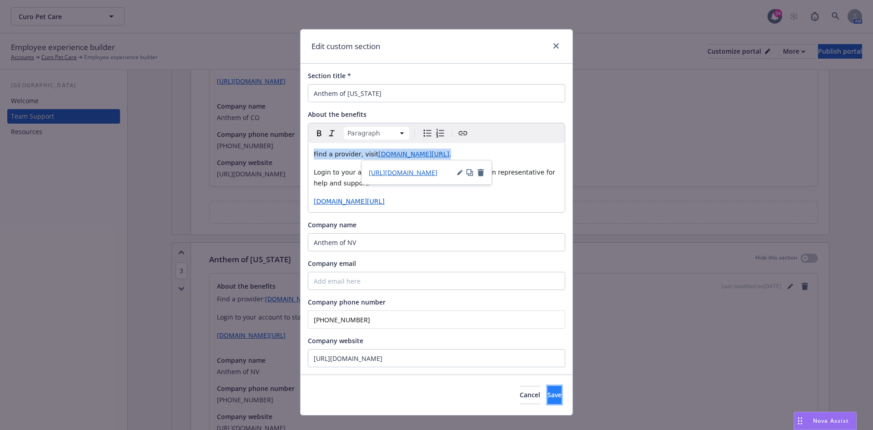
click at [547, 391] on span "Save" at bounding box center [554, 395] width 14 height 9
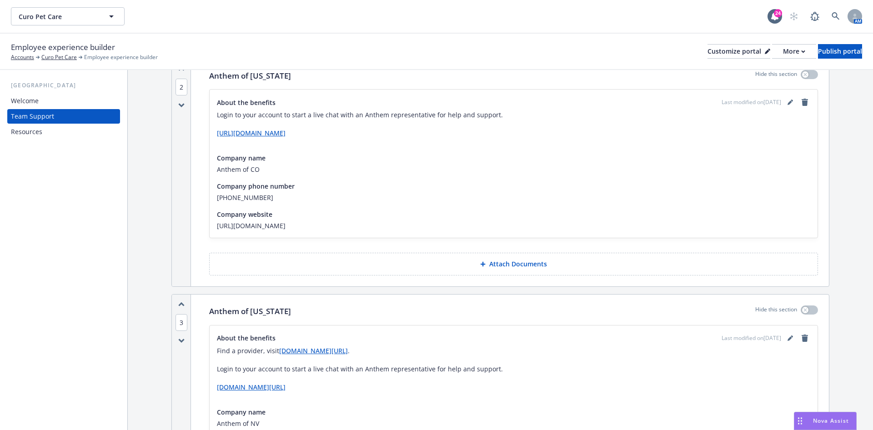
scroll to position [535, 0]
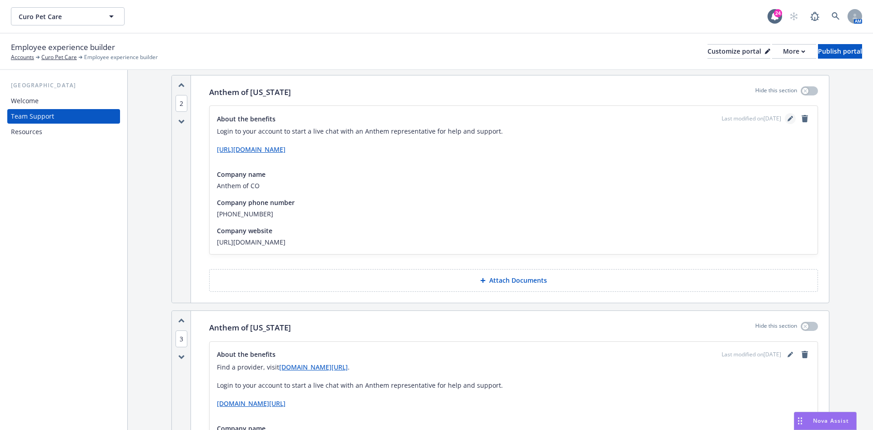
click at [787, 116] on icon "editPencil" at bounding box center [789, 118] width 5 height 5
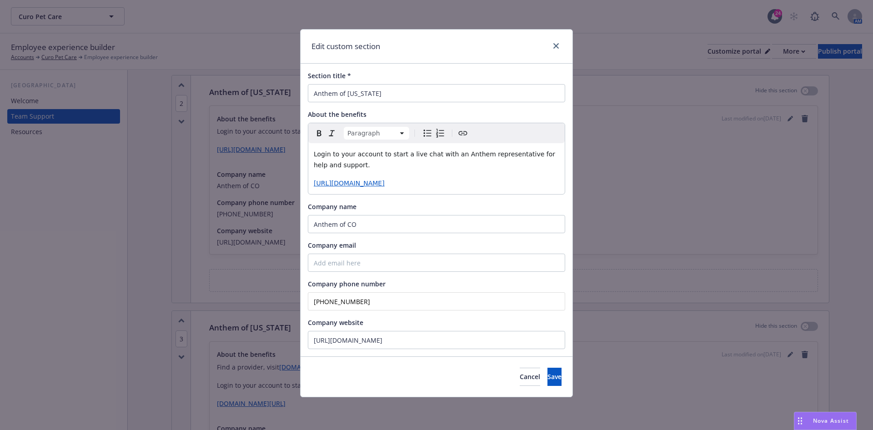
drag, startPoint x: 315, startPoint y: 150, endPoint x: 321, endPoint y: 187, distance: 37.3
click at [316, 154] on span "Login to your account to start a live chat with an Anthem representative for he…" at bounding box center [436, 159] width 244 height 18
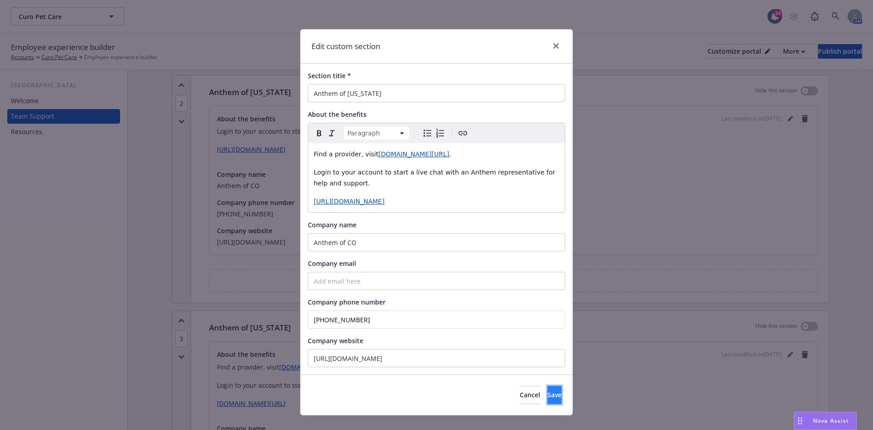
click at [547, 393] on span "Save" at bounding box center [554, 395] width 14 height 9
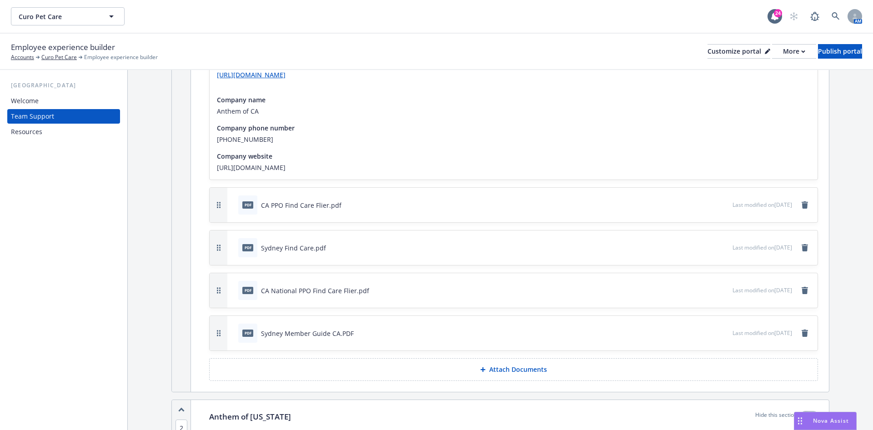
scroll to position [125, 0]
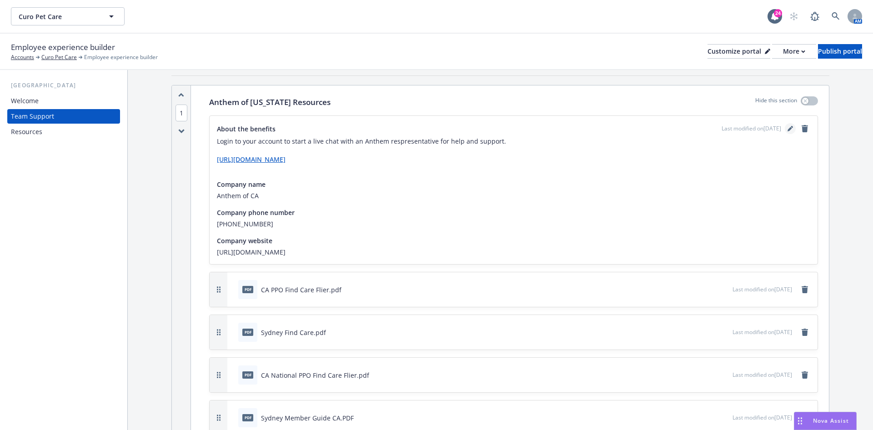
click at [785, 132] on link "editPencil" at bounding box center [790, 128] width 11 height 11
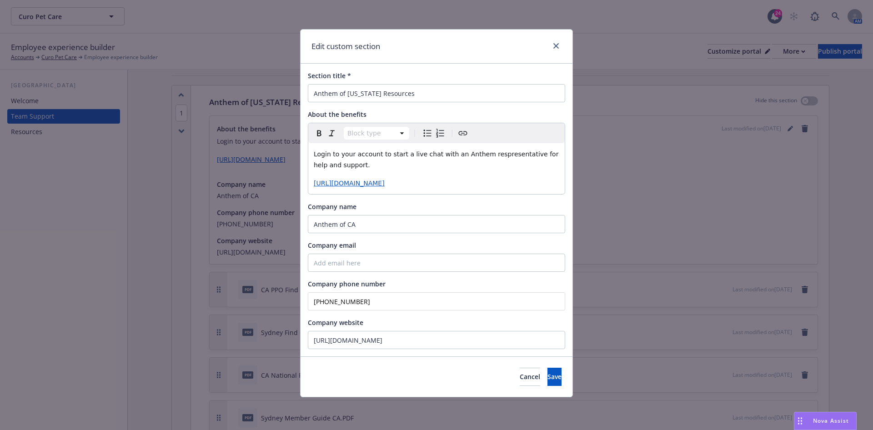
click at [291, 150] on div "Edit custom section Section title * Anthem of California Resources About the be…" at bounding box center [436, 215] width 873 height 430
click at [312, 155] on div "Login to your account to start a live chat with an Anthem respresentative for h…" at bounding box center [436, 168] width 256 height 51
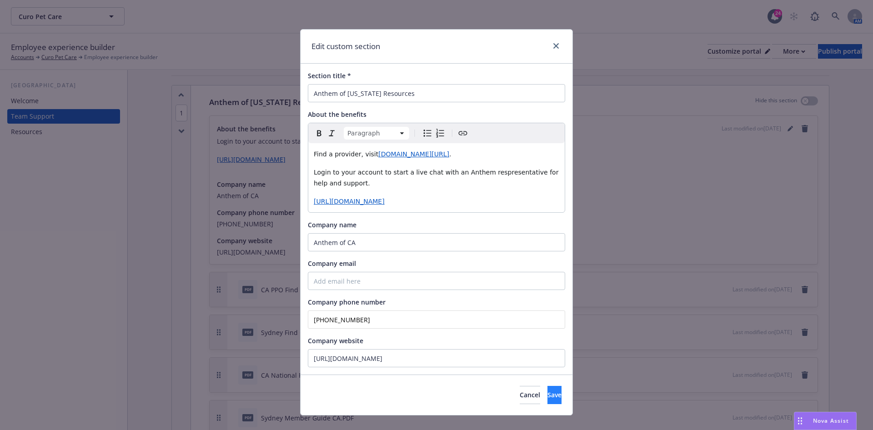
drag, startPoint x: 543, startPoint y: 406, endPoint x: 554, endPoint y: 397, distance: 14.6
click at [544, 406] on div "Cancel Save" at bounding box center [437, 395] width 272 height 40
click at [554, 397] on button "Save" at bounding box center [554, 395] width 14 height 18
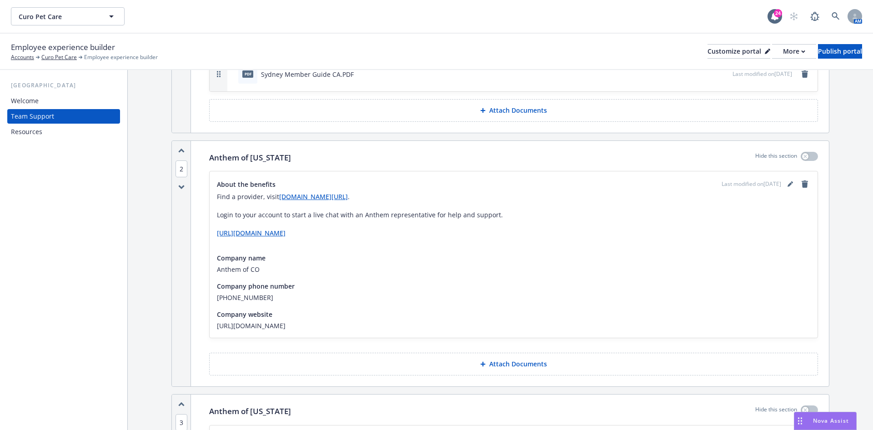
scroll to position [466, 0]
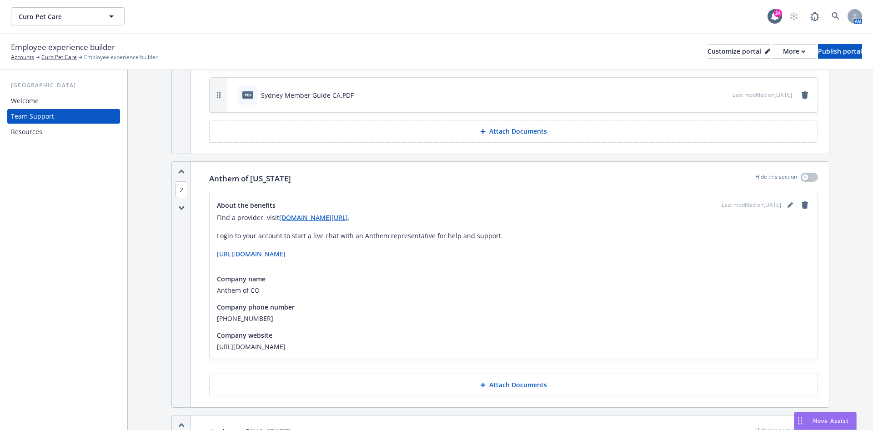
click at [516, 381] on p "Attach Documents" at bounding box center [518, 385] width 58 height 9
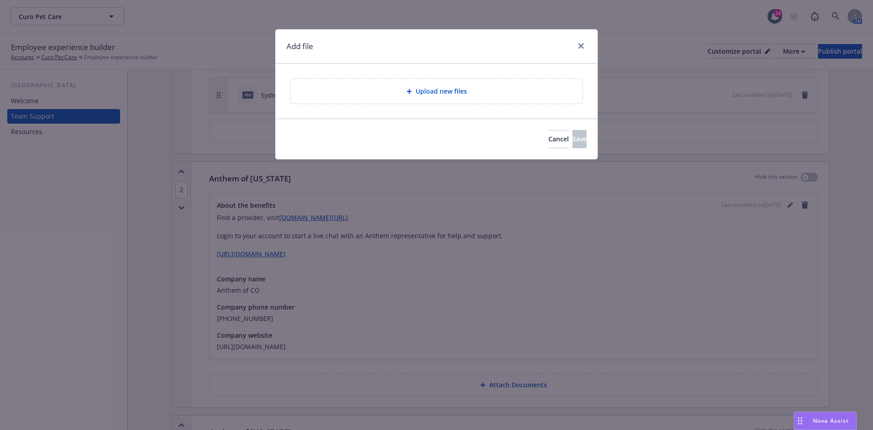
click at [424, 85] on div "Upload new files" at bounding box center [437, 91] width 292 height 25
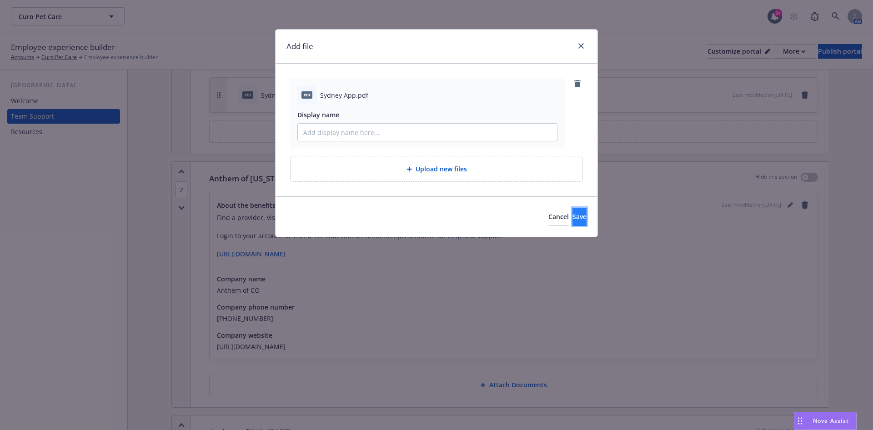
click at [572, 212] on span "Save" at bounding box center [579, 216] width 14 height 9
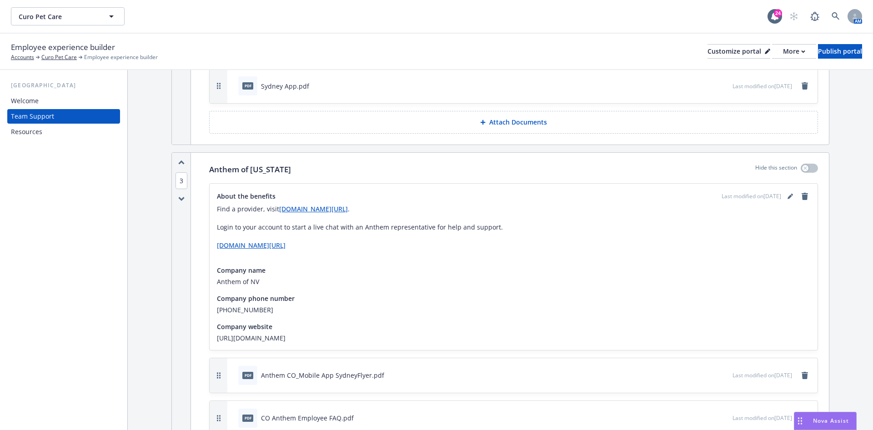
scroll to position [876, 0]
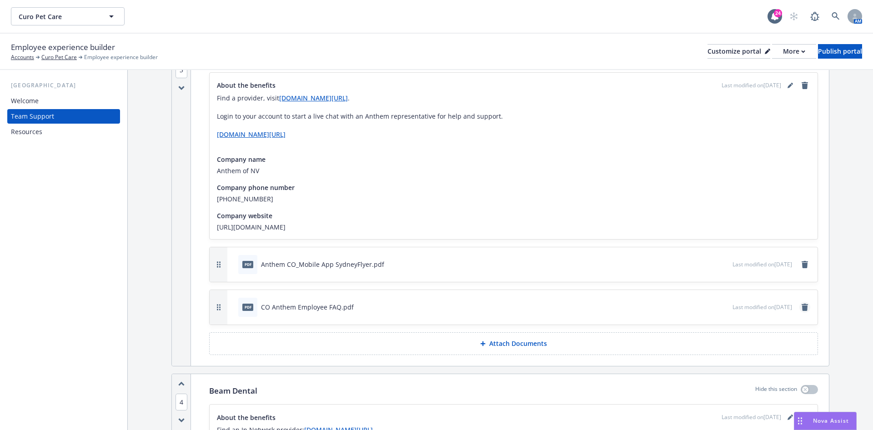
click at [799, 303] on link "remove" at bounding box center [804, 307] width 11 height 11
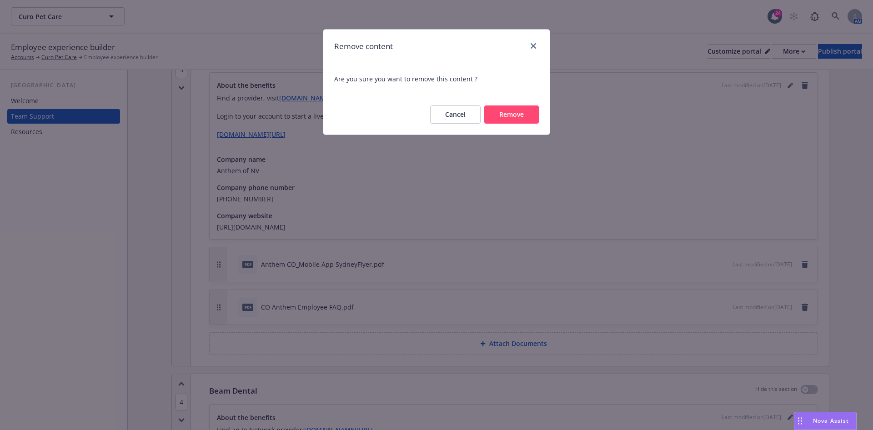
click at [504, 124] on div "Cancel Remove" at bounding box center [436, 115] width 226 height 40
drag, startPoint x: 509, startPoint y: 118, endPoint x: 531, endPoint y: 110, distance: 23.2
click at [510, 117] on button "Remove" at bounding box center [511, 114] width 55 height 18
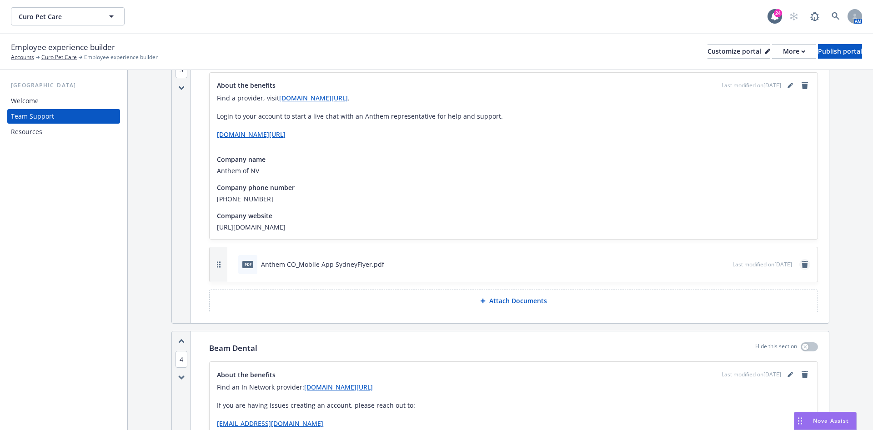
click at [801, 261] on icon "remove" at bounding box center [804, 264] width 7 height 7
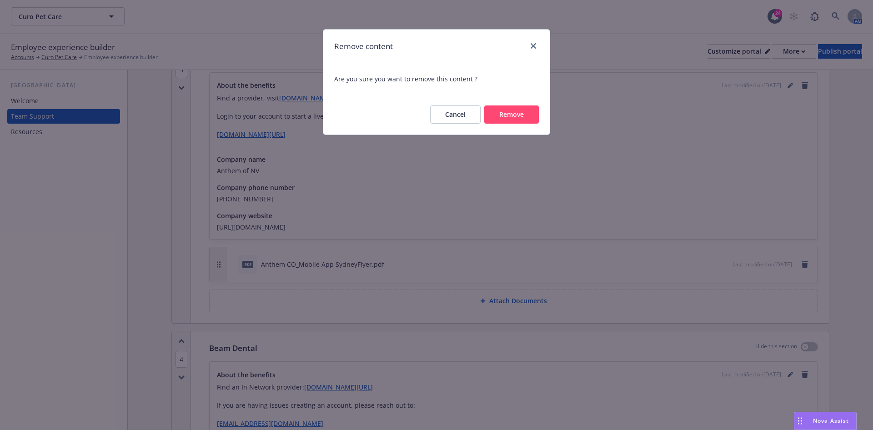
click at [502, 129] on div "Cancel Remove" at bounding box center [436, 115] width 226 height 40
click at [515, 115] on button "Remove" at bounding box center [511, 114] width 55 height 18
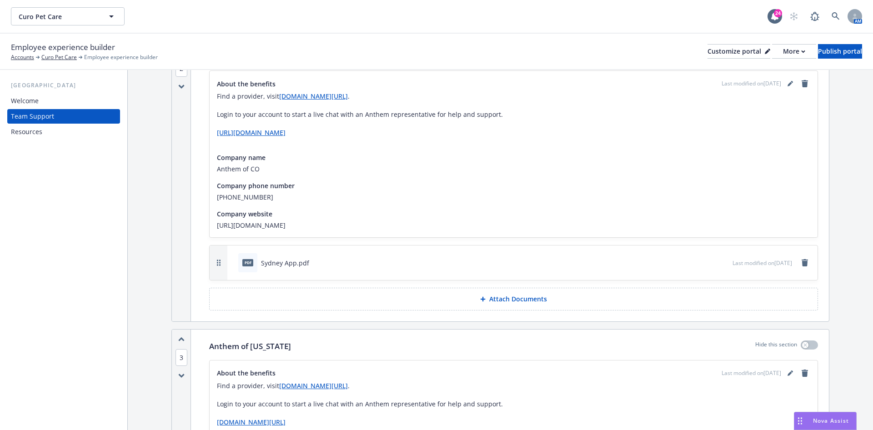
scroll to position [535, 0]
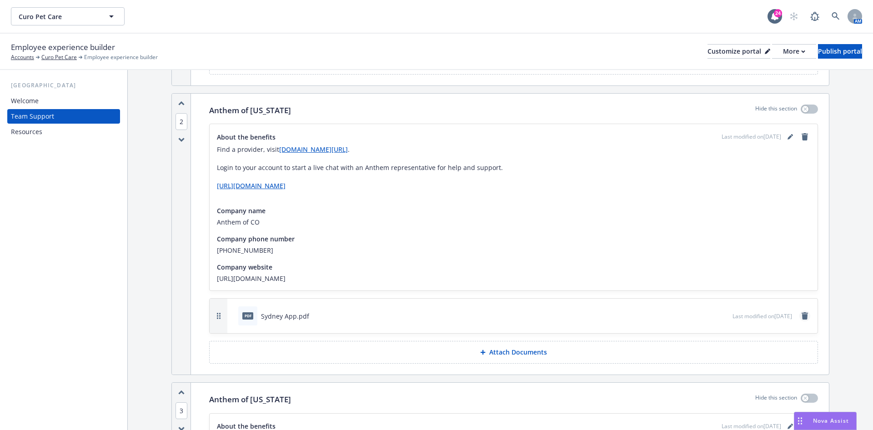
click at [799, 312] on link "remove" at bounding box center [804, 316] width 11 height 11
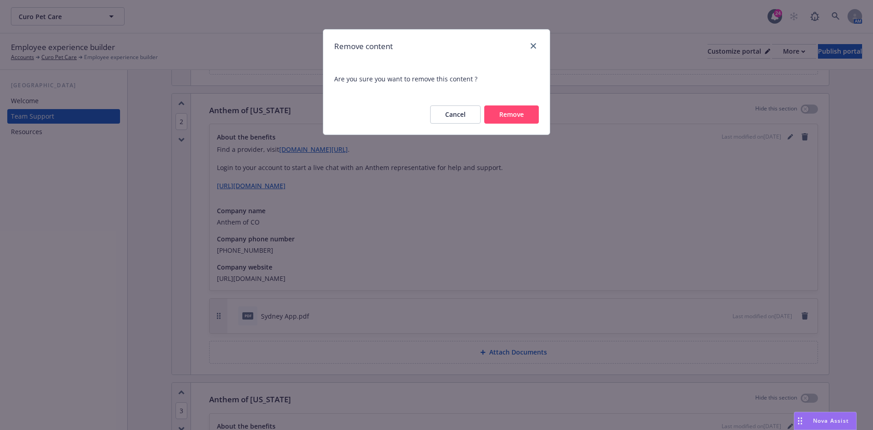
click at [519, 123] on button "Remove" at bounding box center [511, 114] width 55 height 18
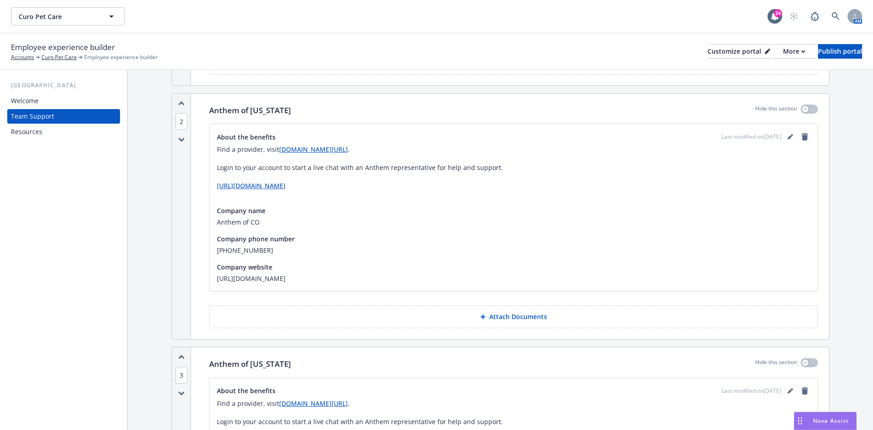
click at [517, 326] on div "Anthem of Colorado Hide this section About the benefits Last modified on 09/10/…" at bounding box center [513, 217] width 631 height 246
click at [520, 319] on button "Attach Documents" at bounding box center [513, 317] width 609 height 23
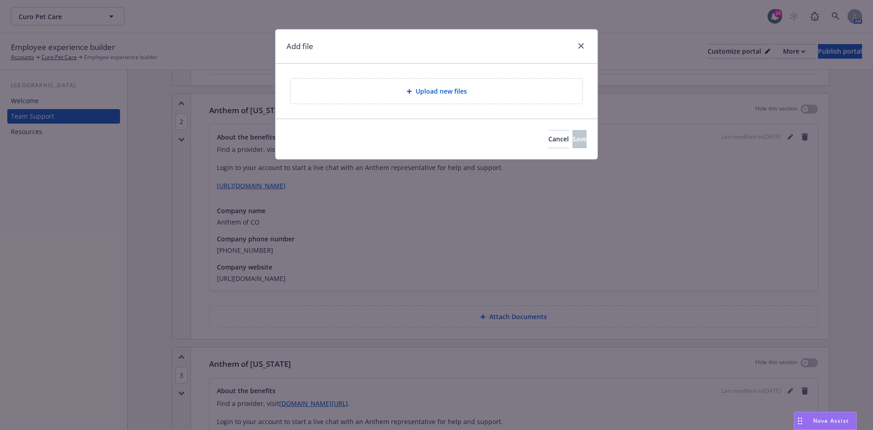
click at [477, 80] on div "Upload new files" at bounding box center [437, 91] width 292 height 25
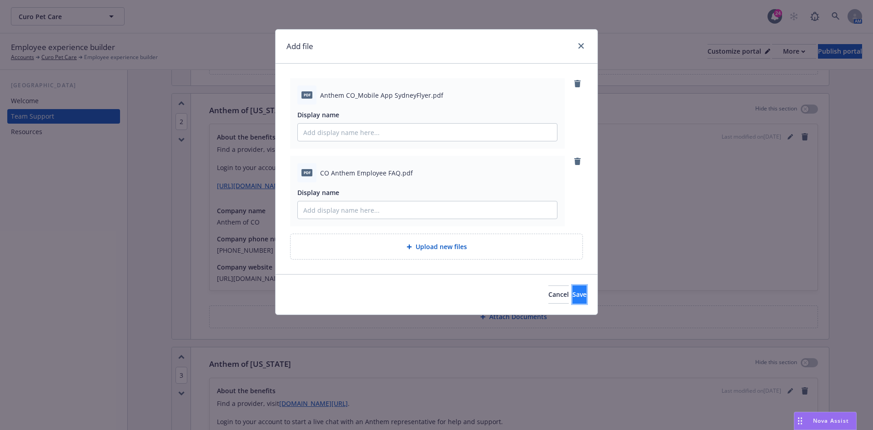
click at [572, 288] on button "Save" at bounding box center [579, 295] width 14 height 18
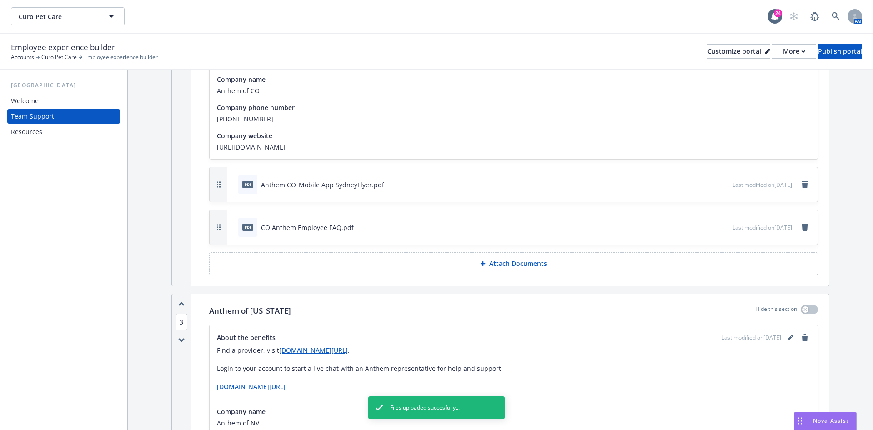
scroll to position [876, 0]
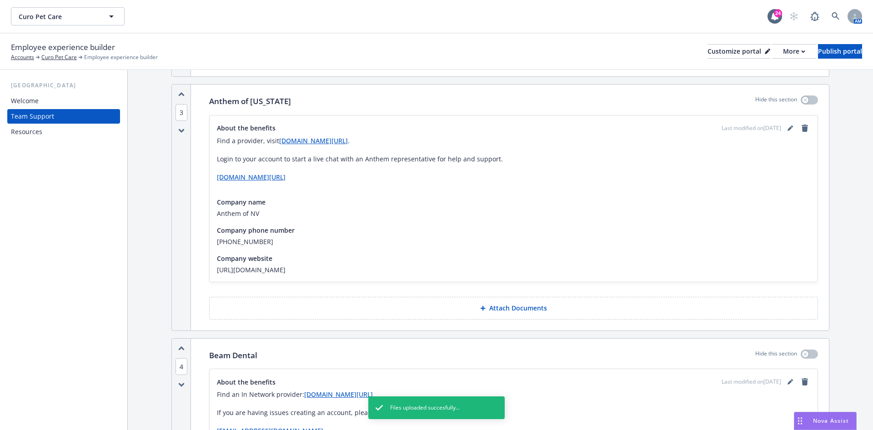
click at [506, 304] on p "Attach Documents" at bounding box center [518, 308] width 58 height 9
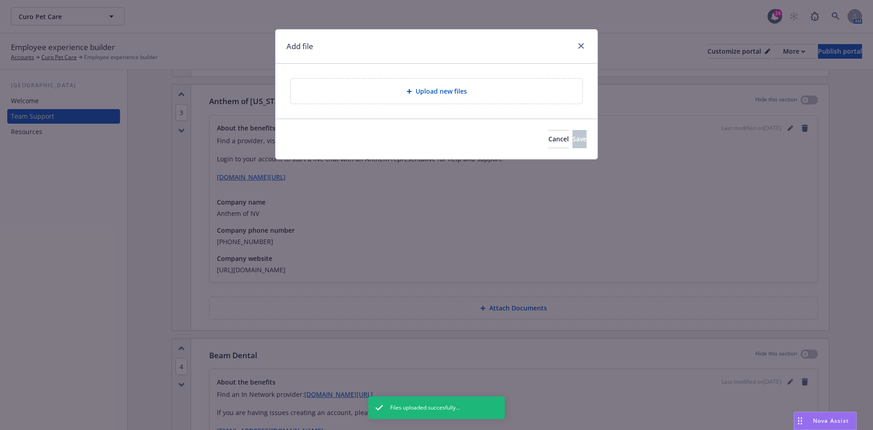
click at [479, 89] on div "Upload new files" at bounding box center [436, 91] width 277 height 10
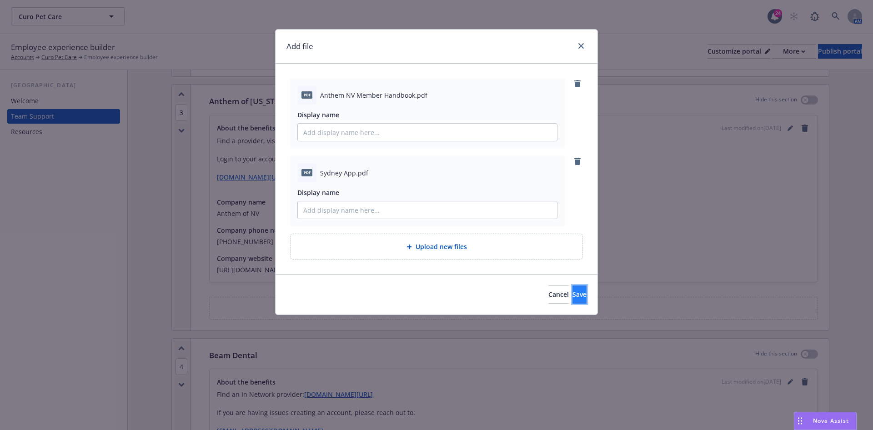
click at [572, 296] on button "Save" at bounding box center [579, 295] width 14 height 18
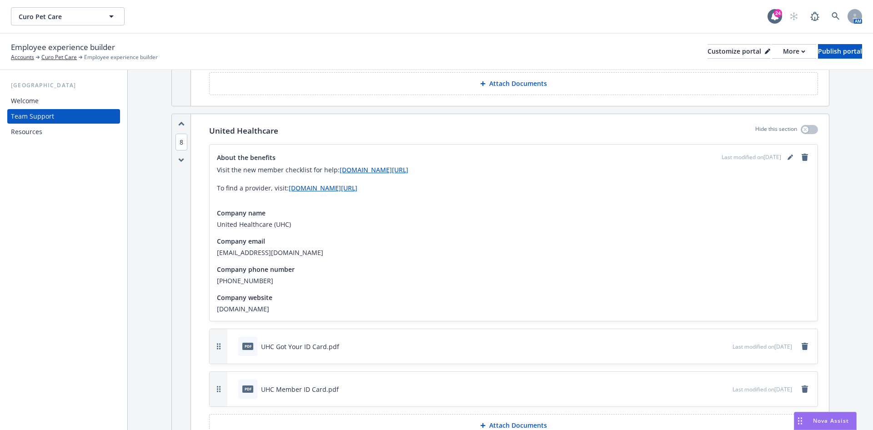
scroll to position [2387, 0]
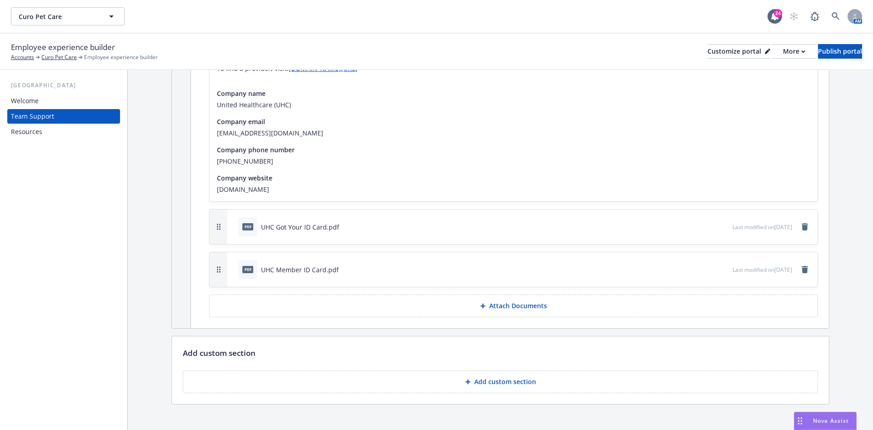
click at [495, 377] on p "Add custom section" at bounding box center [505, 381] width 62 height 9
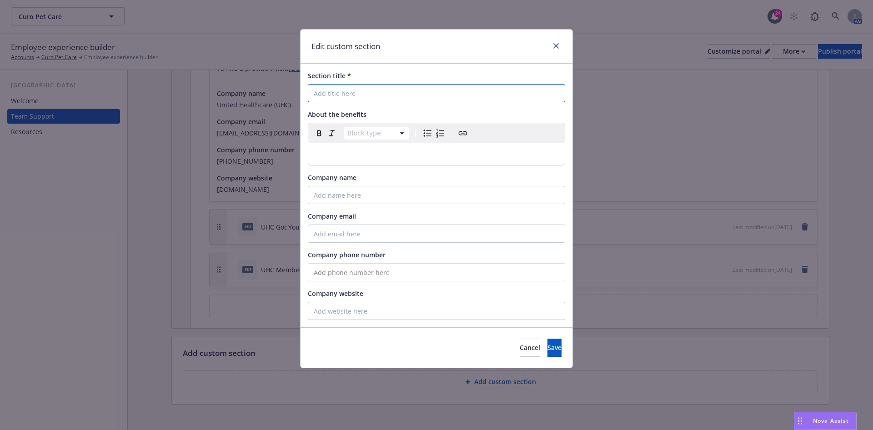
click at [417, 97] on input "Section title *" at bounding box center [436, 93] width 257 height 18
type input "Lincoln Financial"
click at [423, 196] on input "Company name" at bounding box center [436, 195] width 257 height 18
type input "Lincoln Financial Group"
click at [351, 302] on input "Company website" at bounding box center [436, 311] width 257 height 18
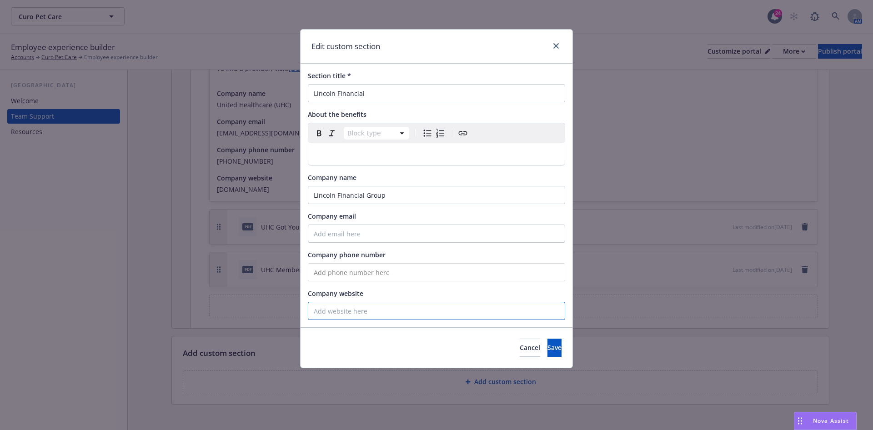
paste input "https://www.lincolnfinancial.com/"
drag, startPoint x: 331, startPoint y: 314, endPoint x: 110, endPoint y: 293, distance: 221.9
click at [117, 296] on div "Edit custom section Section title * Lincoln Financial About the benefits Block …" at bounding box center [436, 215] width 873 height 430
click at [422, 314] on input "www.lincolnfinancial.com/" at bounding box center [436, 311] width 257 height 18
type input "www.lincolnfinancial.com"
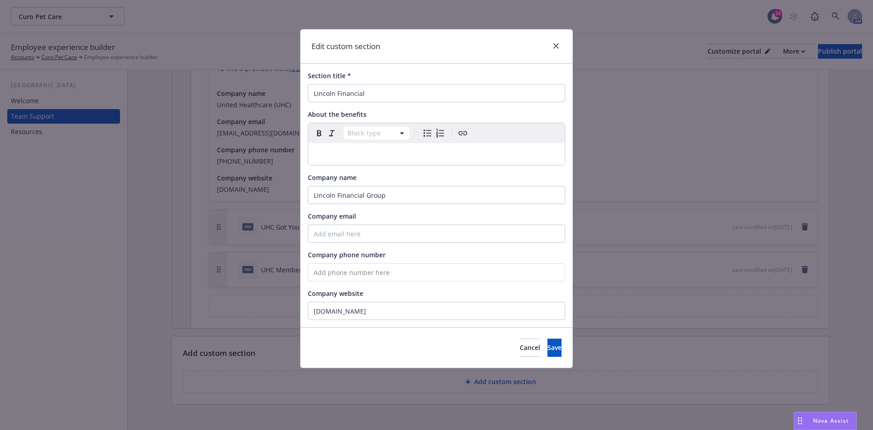
click at [403, 271] on input "tel" at bounding box center [436, 272] width 257 height 18
type input "(877) 275-5462"
click at [441, 235] on input "Company email" at bounding box center [436, 234] width 257 height 18
paste input "mylincolnportal_help@lfg.com"
click at [550, 354] on button "Save" at bounding box center [554, 348] width 14 height 18
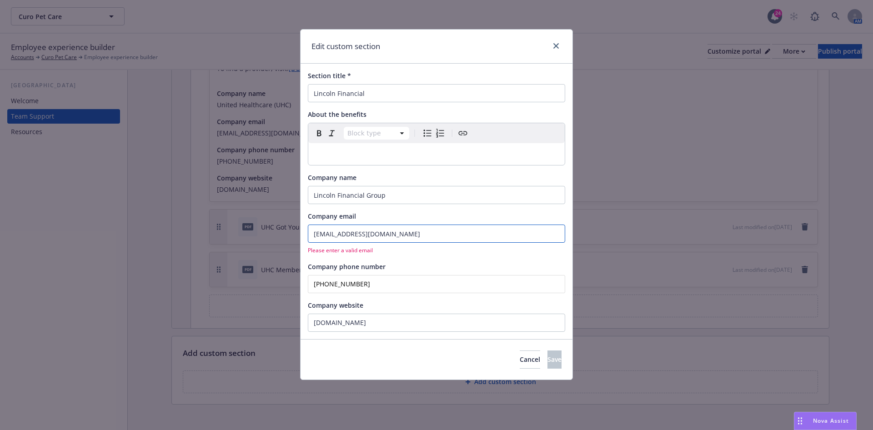
click at [431, 226] on input "mylincolnportal_help@lfg.com" at bounding box center [436, 234] width 257 height 18
click at [421, 236] on input "mylincolnportal_help@lfg.com" at bounding box center [436, 234] width 257 height 18
paste input "CustServSupportTeam@LFG.com"
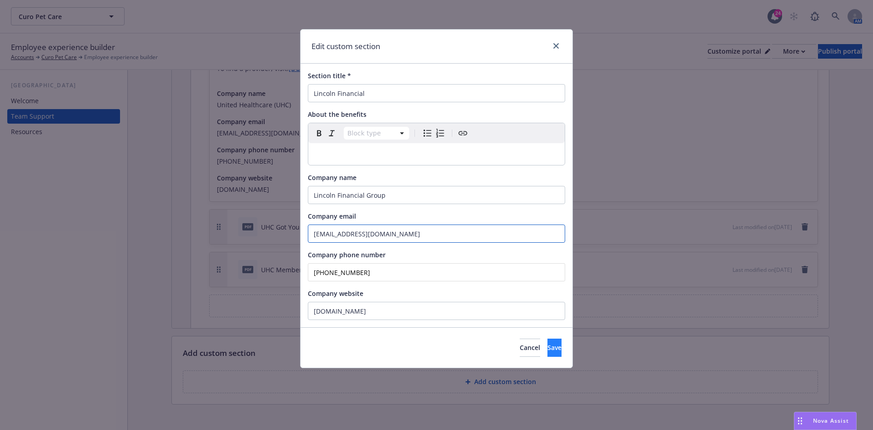
type input "CustServSupportTeam@LFG.com"
click at [554, 356] on button "Save" at bounding box center [554, 348] width 14 height 18
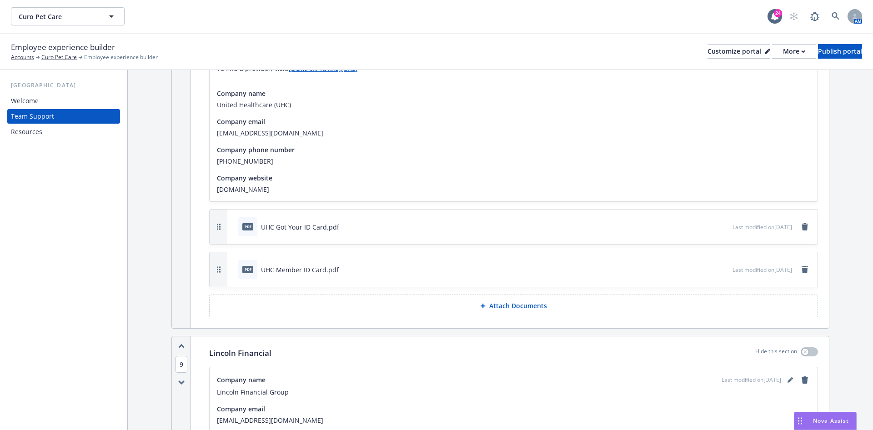
click at [180, 336] on div "9" at bounding box center [181, 436] width 19 height 200
click at [180, 344] on icon "button" at bounding box center [181, 346] width 6 height 5
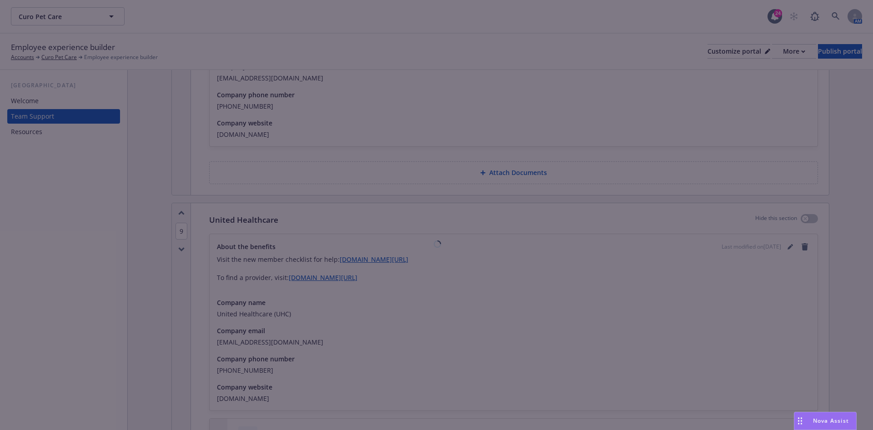
scroll to position [2046, 0]
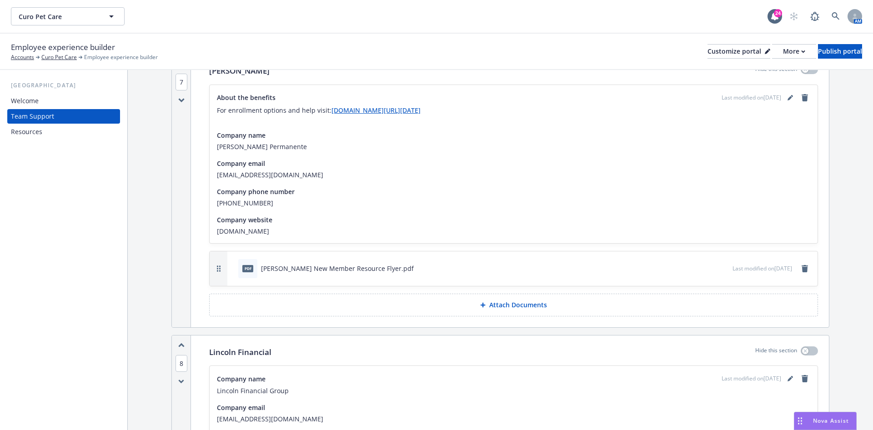
click at [183, 336] on div "8" at bounding box center [181, 436] width 19 height 200
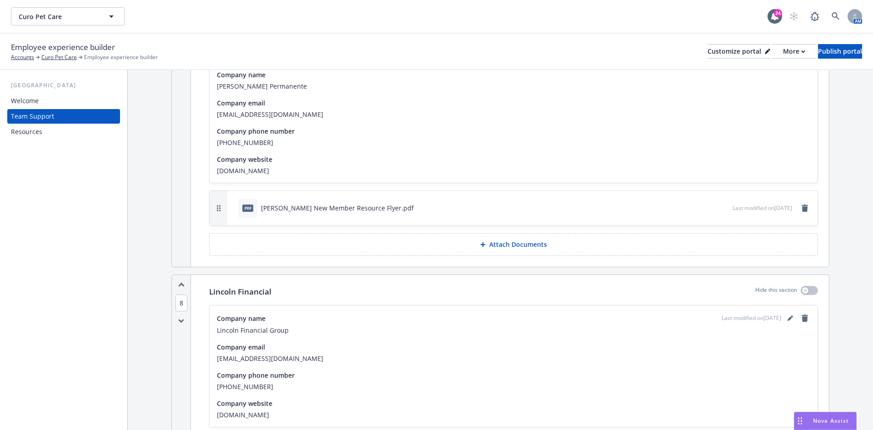
scroll to position [2182, 0]
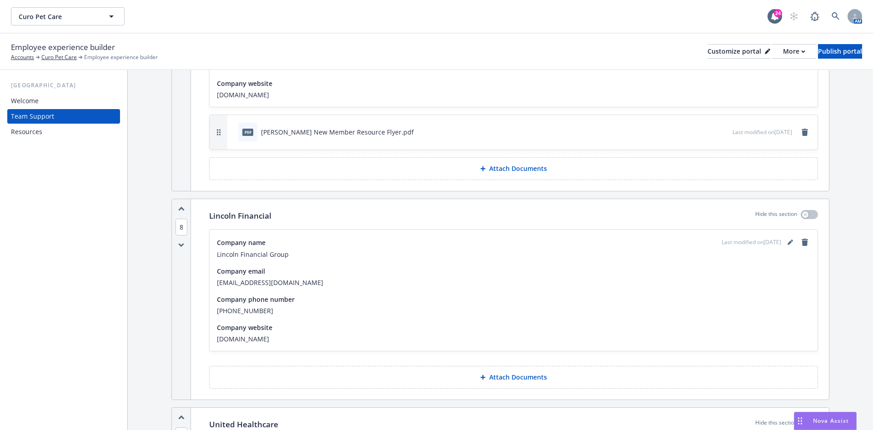
click at [421, 376] on button "Attach Documents" at bounding box center [513, 377] width 609 height 23
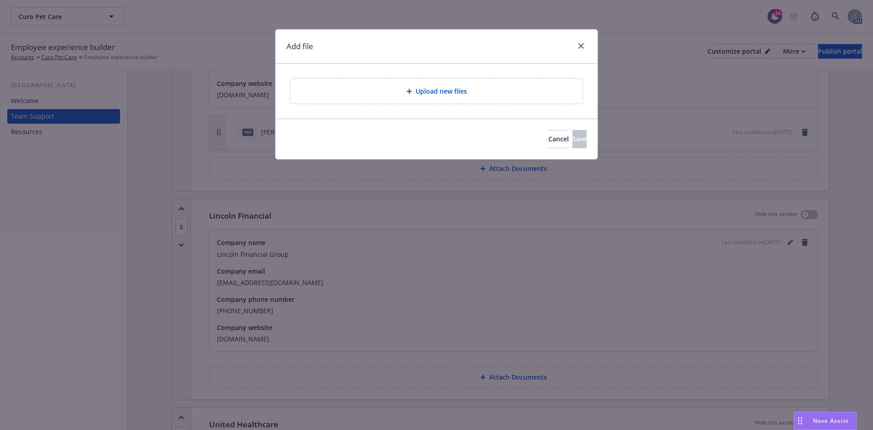
click at [447, 99] on div "Upload new files" at bounding box center [437, 91] width 292 height 25
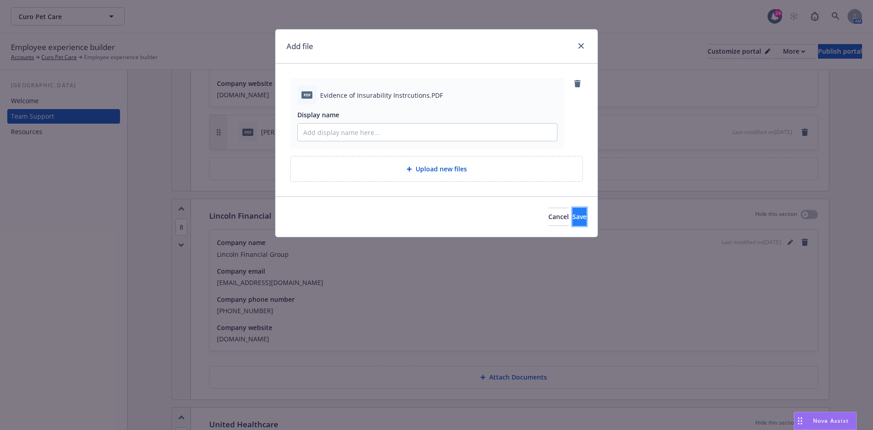
click at [572, 215] on span "Save" at bounding box center [579, 216] width 14 height 9
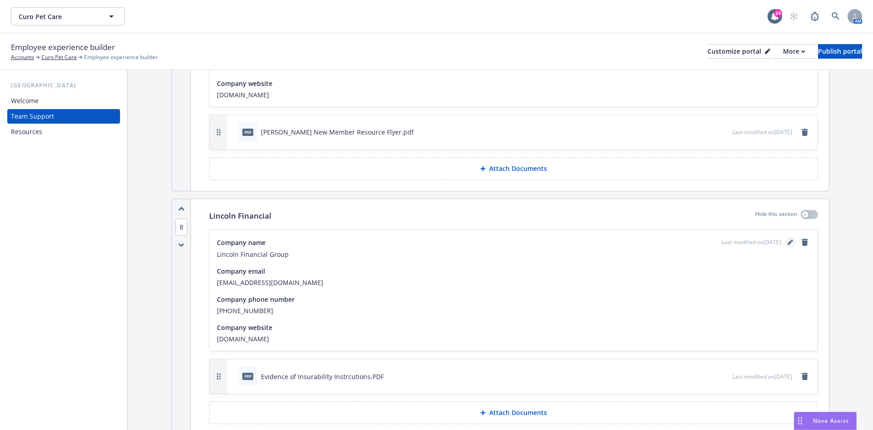
click at [785, 237] on link "editPencil" at bounding box center [790, 242] width 11 height 11
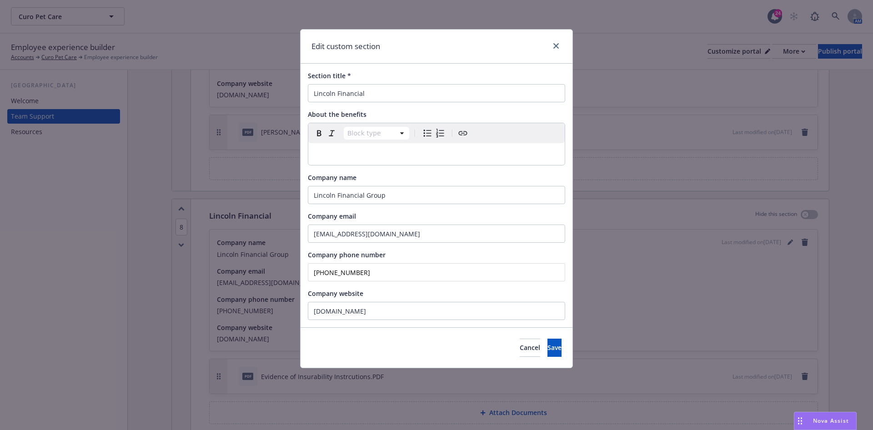
click at [376, 160] on div "editable markdown" at bounding box center [436, 154] width 256 height 22
paste div "editable markdown"
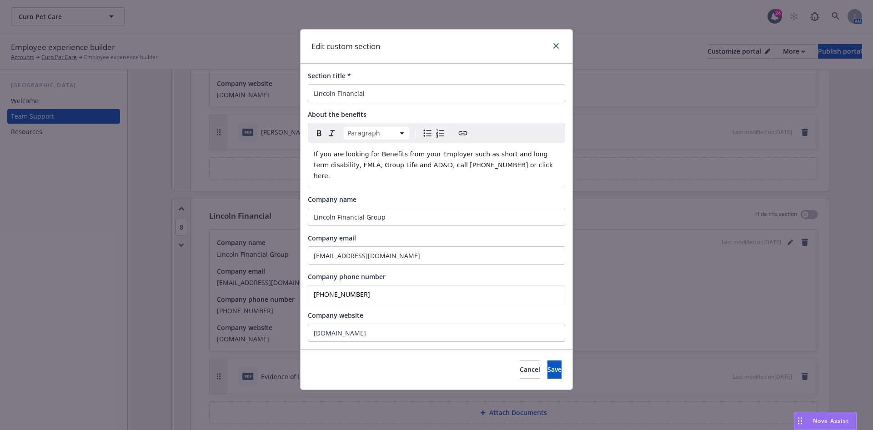
click at [462, 169] on p "If you are looking for Benefits from your Employer such as short and long term …" at bounding box center [437, 165] width 246 height 33
click at [426, 167] on span "If you are looking for Benefits from your Employer such as short and long term …" at bounding box center [434, 164] width 241 height 29
drag, startPoint x: 517, startPoint y: 165, endPoint x: 539, endPoint y: 165, distance: 21.8
click at [539, 165] on span "If you are looking for Benefits from your Employer such as short and long term …" at bounding box center [432, 164] width 236 height 29
click at [538, 166] on span "If you are looking for Benefits from your Employer such as short and long term …" at bounding box center [432, 164] width 236 height 29
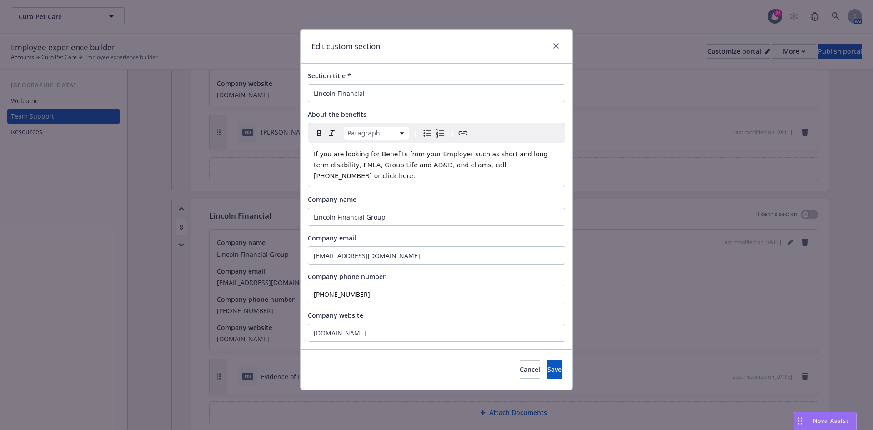
click at [542, 166] on span "If you are looking for Benefits from your Employer such as short and long term …" at bounding box center [432, 164] width 236 height 29
click at [465, 135] on icon "Create link" at bounding box center [462, 133] width 11 height 11
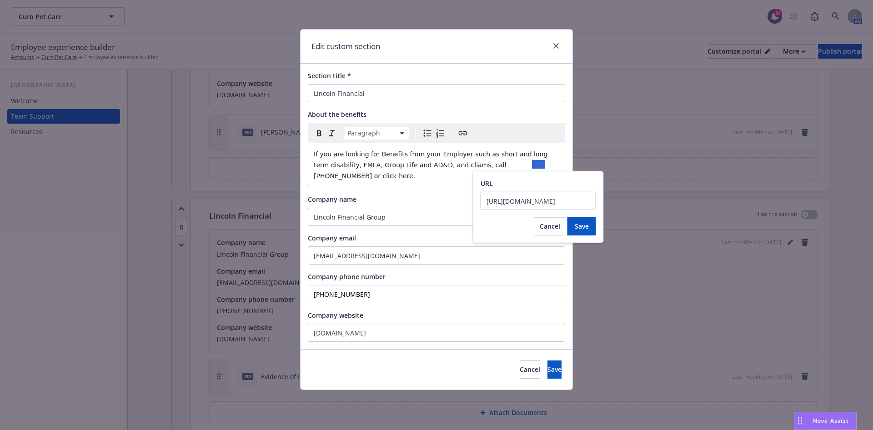
scroll to position [0, 246]
type input "https://www.lincolnfinancial.com/public/individuals/support/customerservice/emp…"
click at [576, 228] on span "Save" at bounding box center [582, 226] width 14 height 9
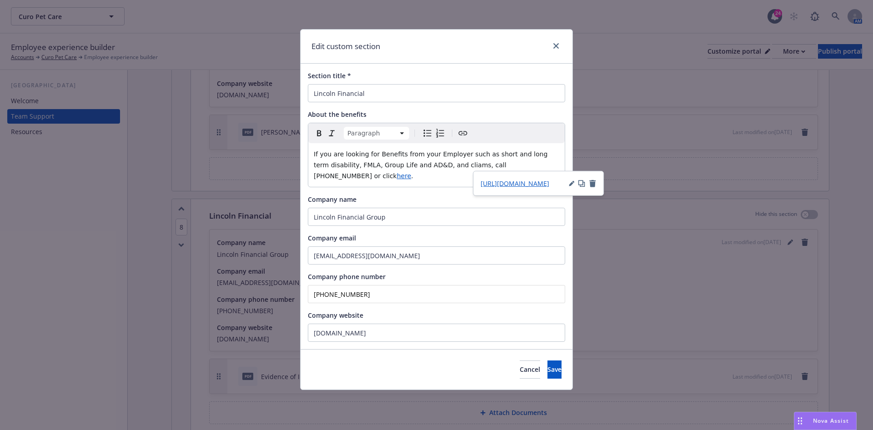
click at [458, 170] on p "If you are looking for Benefits from your Employer such as short and long term …" at bounding box center [437, 165] width 246 height 33
drag, startPoint x: 446, startPoint y: 169, endPoint x: 422, endPoint y: 164, distance: 24.7
click at [404, 171] on div "If you are looking for Benefits from your Employer such as short and long term …" at bounding box center [436, 165] width 256 height 44
click at [456, 162] on span "If you are looking for Benefits from your Employer such as short and long term …" at bounding box center [432, 164] width 236 height 29
click at [448, 166] on span "If you are looking for Benefits from your Employer such as short and long term …" at bounding box center [432, 164] width 236 height 29
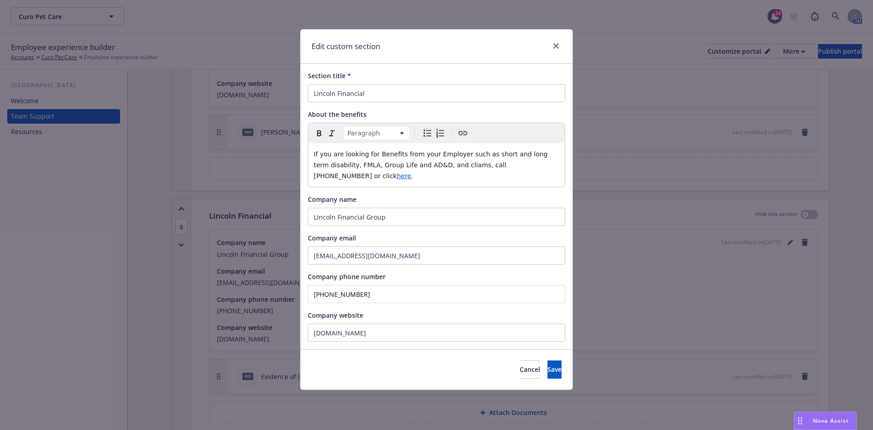
click at [0, 0] on lt-span "cl ai ms" at bounding box center [0, 0] width 0 height 0
click at [552, 160] on p "If you are looking for Benefits from your Employer such as short and long term …" at bounding box center [437, 165] width 246 height 33
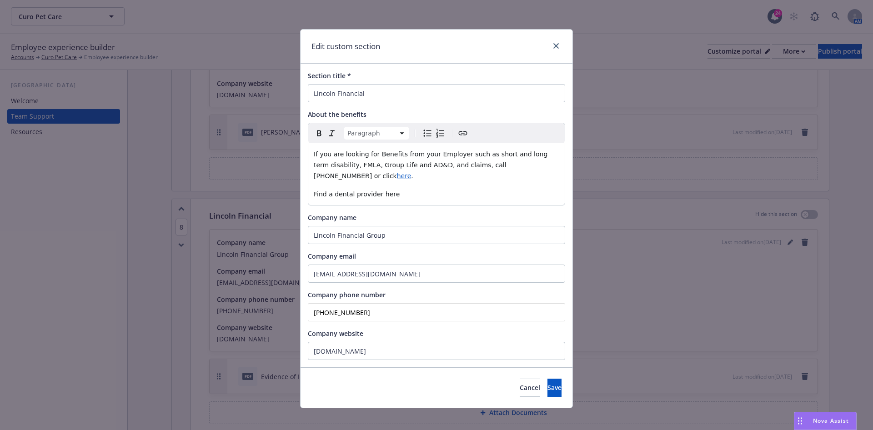
click at [384, 190] on span "Find a dental provider here" at bounding box center [357, 193] width 86 height 7
click at [466, 131] on icon "Create link" at bounding box center [462, 133] width 11 height 11
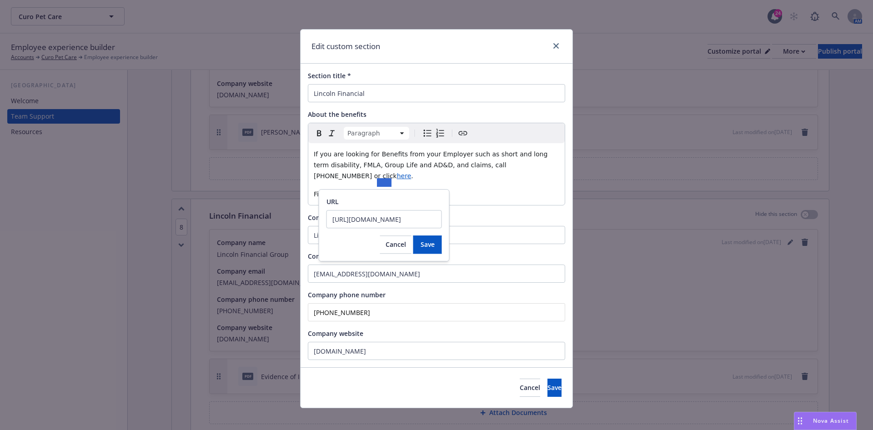
scroll to position [0, 190]
type input "https://lfg.go2dental.com/member/dental_search/searchprov.cgi?P=LFGDentalConnec…"
click at [432, 240] on span "Save" at bounding box center [428, 244] width 14 height 9
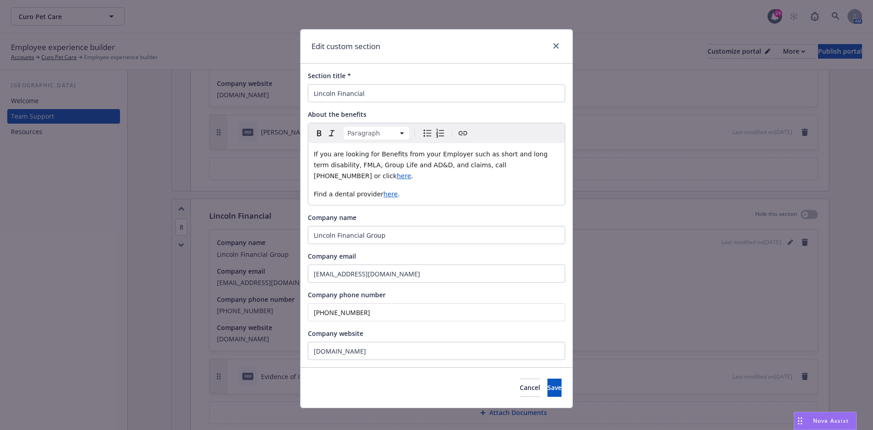
click at [383, 190] on span "here" at bounding box center [390, 193] width 15 height 7
click at [383, 198] on span "https://lfg.go2dental.com/member/dental_search/searchprov.cgi?P=LFGDentalConnec…" at bounding box center [353, 201] width 69 height 9
click at [433, 165] on span "If you are looking for Benefits from your Employer such as short and long term …" at bounding box center [432, 164] width 236 height 29
click at [535, 160] on p "If you are looking for Benefits from your Employer such as short and long term …" at bounding box center [437, 165] width 246 height 33
click at [536, 185] on span "https://www.lincolnfinancial.com/public/individuals/support/customerservice/emp…" at bounding box center [510, 183] width 69 height 9
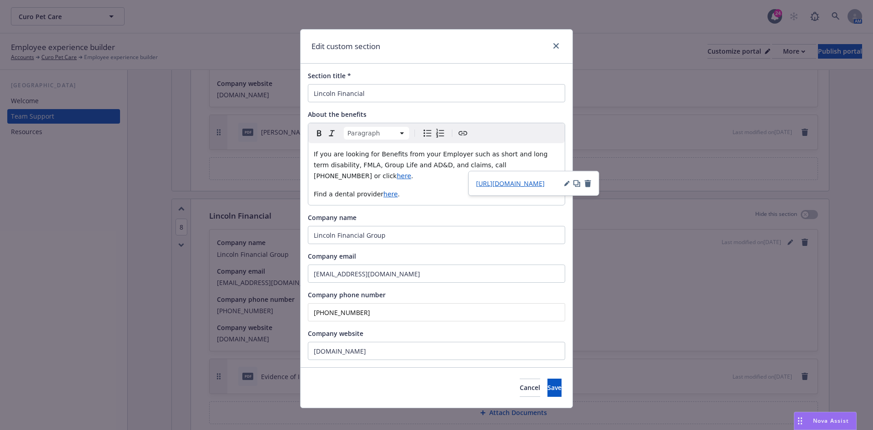
click at [551, 164] on p "If you are looking for Benefits from your Employer such as short and long term …" at bounding box center [437, 165] width 246 height 33
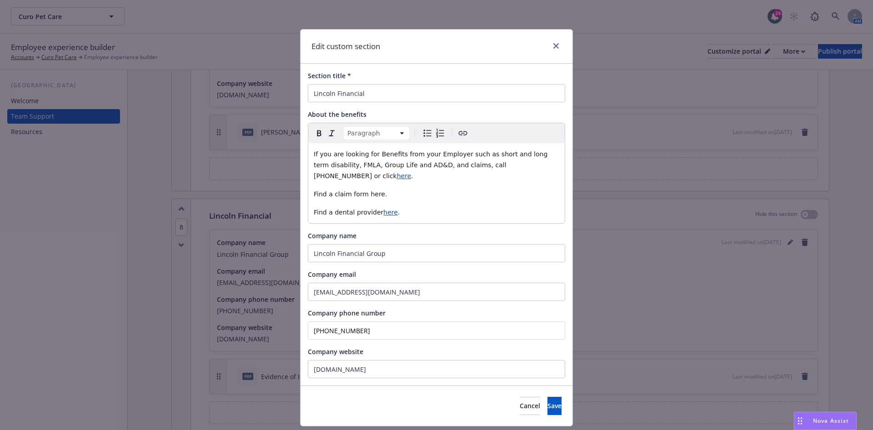
click at [367, 190] on span "Find a claim form here." at bounding box center [350, 193] width 73 height 7
click at [457, 134] on icon "Create link" at bounding box center [462, 133] width 11 height 11
type input "https://www.lincoln4benefits.com/jpfebill/forms/gfrmsel2.asp"
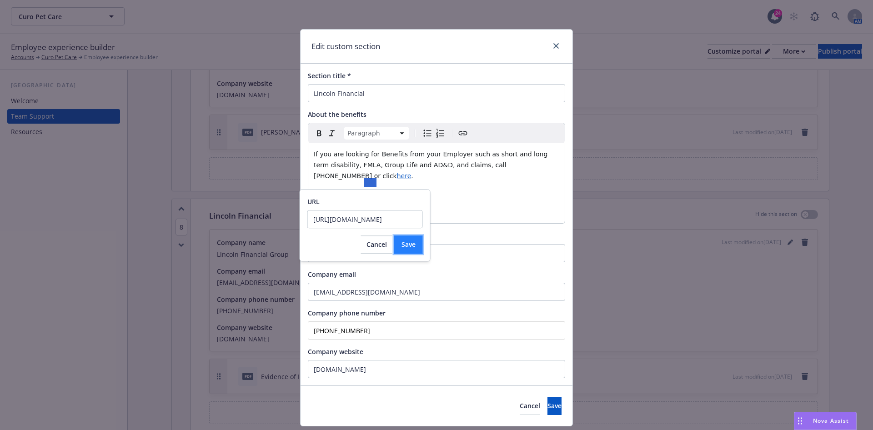
click at [406, 243] on span "Save" at bounding box center [408, 244] width 14 height 9
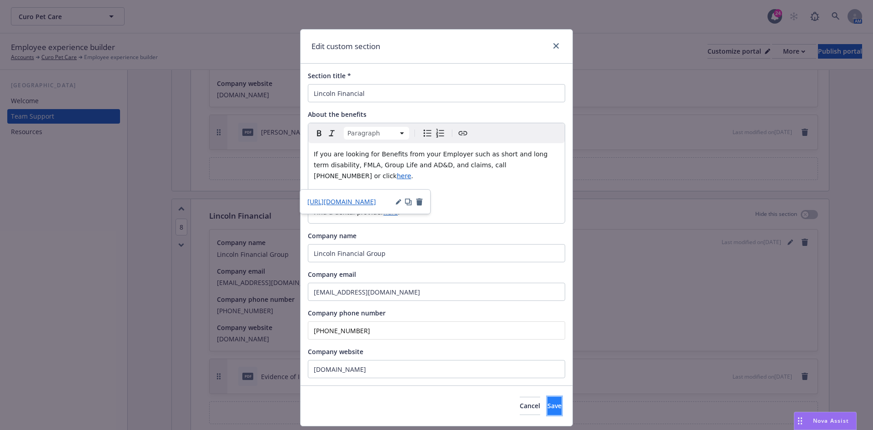
click at [547, 401] on span "Save" at bounding box center [554, 405] width 14 height 9
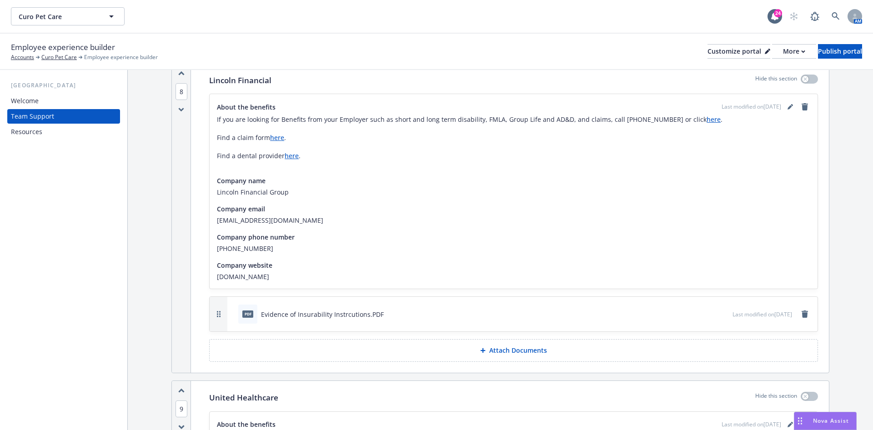
scroll to position [2319, 0]
click at [467, 339] on button "Attach Documents" at bounding box center [513, 349] width 609 height 23
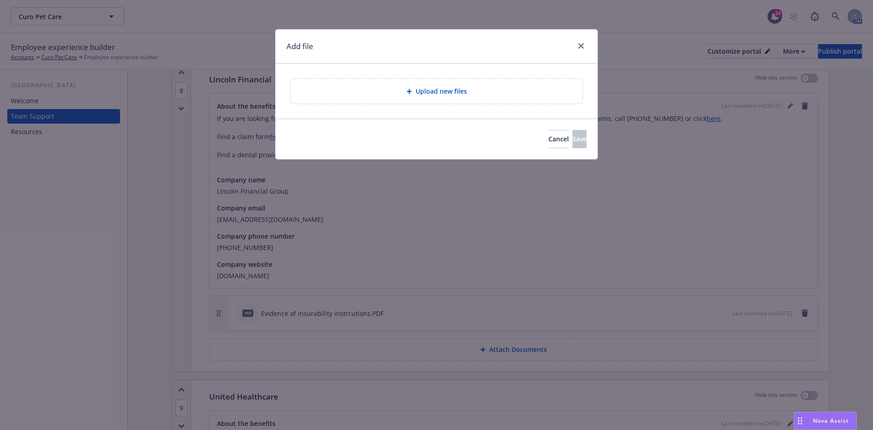
click at [341, 95] on div "Upload new files" at bounding box center [436, 91] width 277 height 10
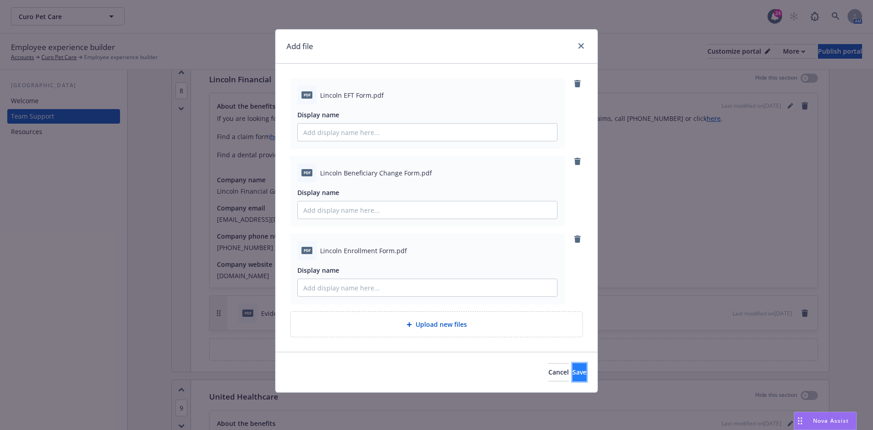
click at [572, 371] on span "Save" at bounding box center [579, 372] width 14 height 9
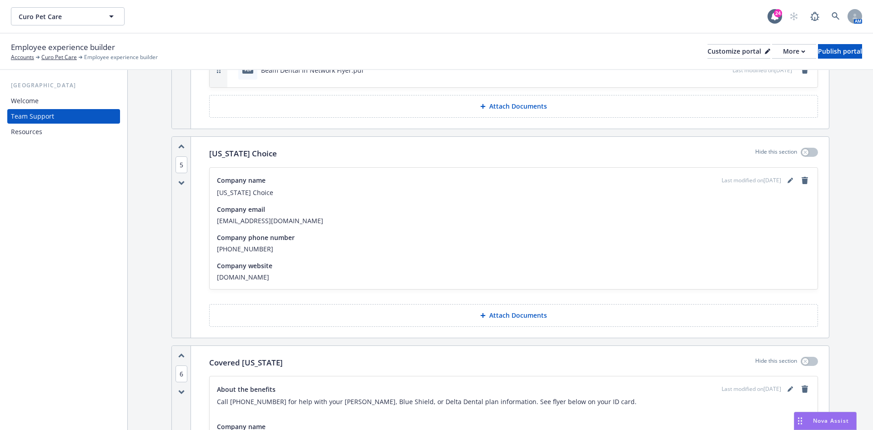
scroll to position [1500, 0]
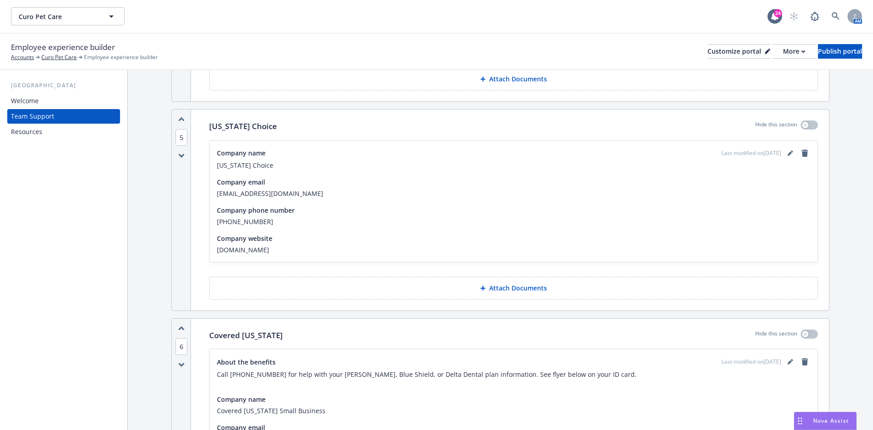
click at [612, 286] on button "Attach Documents" at bounding box center [513, 288] width 609 height 23
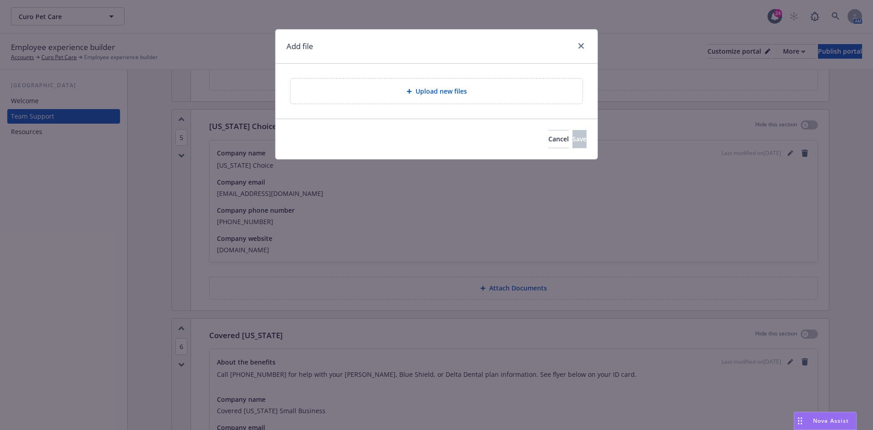
click at [483, 87] on div "Upload new files" at bounding box center [436, 91] width 277 height 10
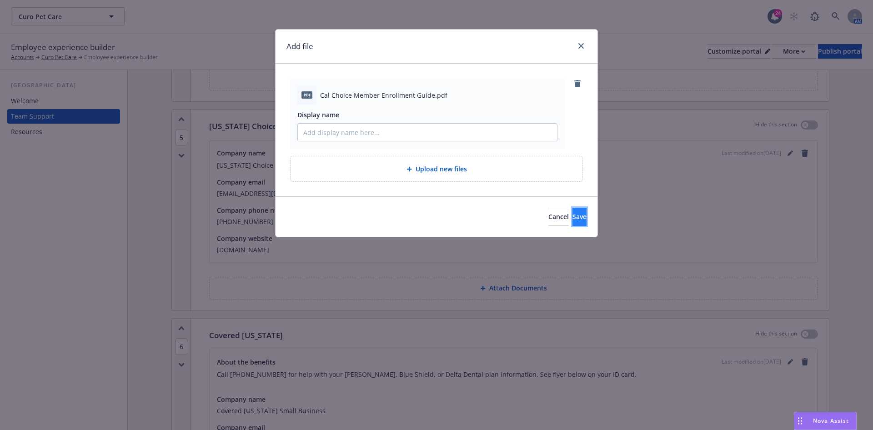
click at [583, 217] on button "Save" at bounding box center [579, 217] width 14 height 18
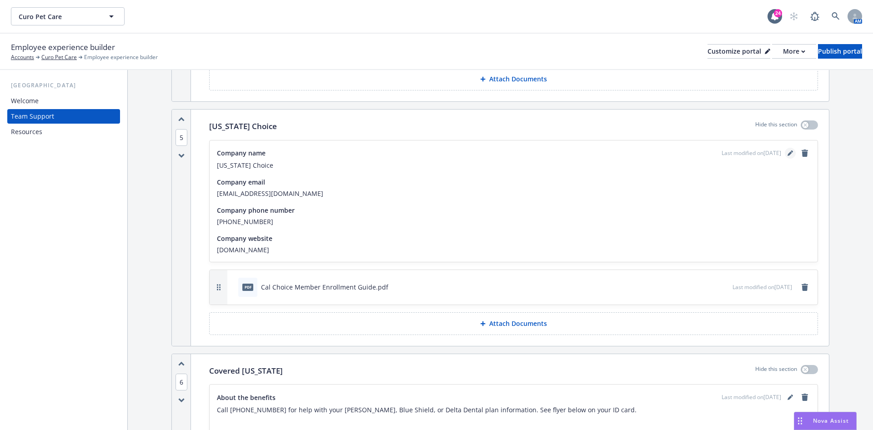
click at [787, 151] on icon "editPencil" at bounding box center [789, 153] width 5 height 5
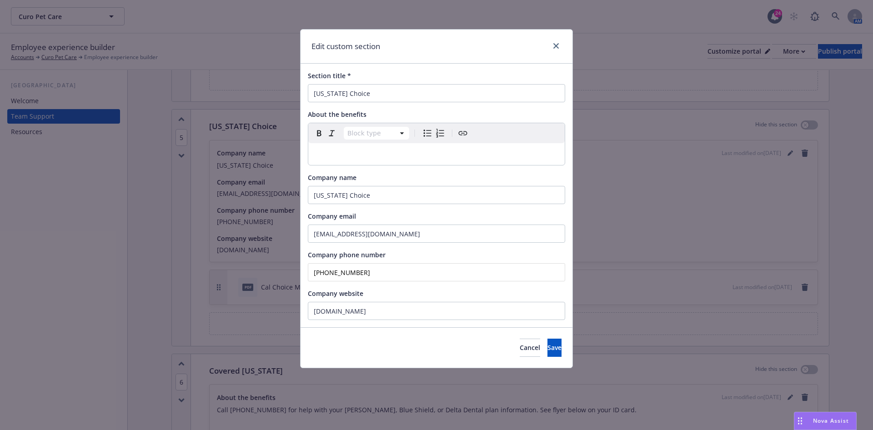
click at [421, 149] on p "editable markdown" at bounding box center [437, 154] width 246 height 11
click at [396, 154] on span "https://www.calchoice.com/provider-search" at bounding box center [413, 153] width 71 height 7
click at [497, 157] on p "Find a provider, visit www.calchoice.com/provider-search" at bounding box center [437, 154] width 246 height 11
click at [315, 159] on p "Find a provider, visit www.calchoice.com/provider-search ." at bounding box center [437, 154] width 246 height 11
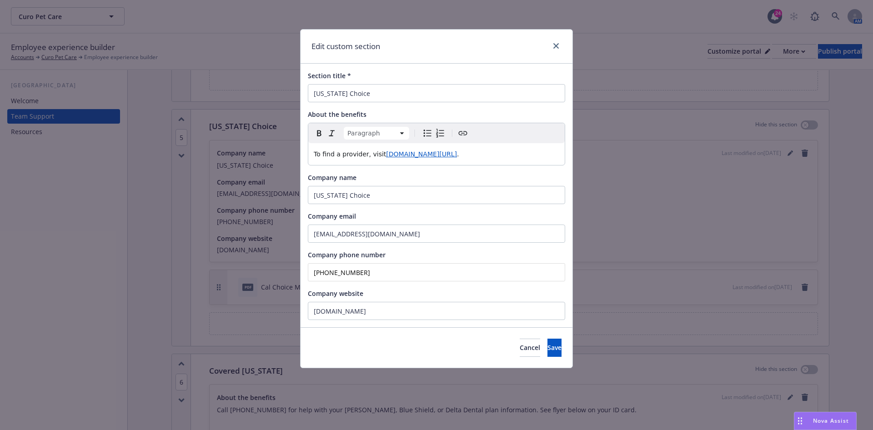
drag, startPoint x: 506, startPoint y: 146, endPoint x: 504, endPoint y: 150, distance: 4.7
click at [504, 150] on div "To find a provider, visit www.calchoice.com/provider-search ." at bounding box center [436, 154] width 256 height 22
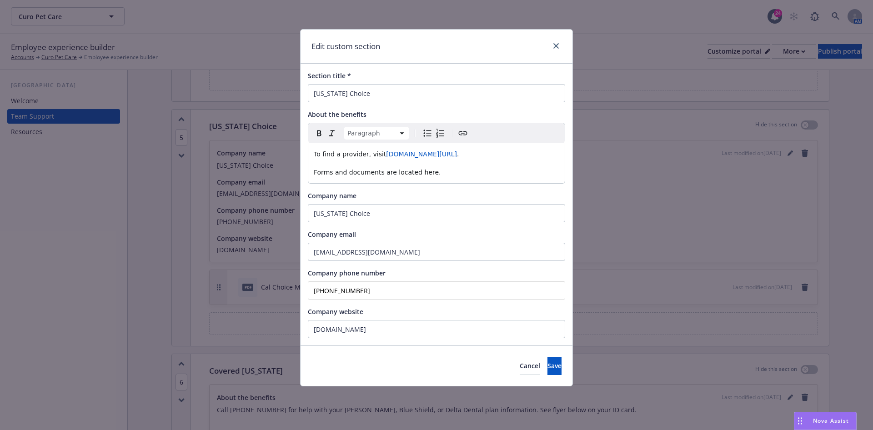
click at [415, 177] on p "Forms and documents are located here." at bounding box center [437, 172] width 246 height 11
click at [416, 177] on p "Forms and documents are located here." at bounding box center [437, 172] width 246 height 11
click at [463, 131] on icon "Create link" at bounding box center [462, 133] width 11 height 11
type input "https://www.calchoice.com/Public/documents"
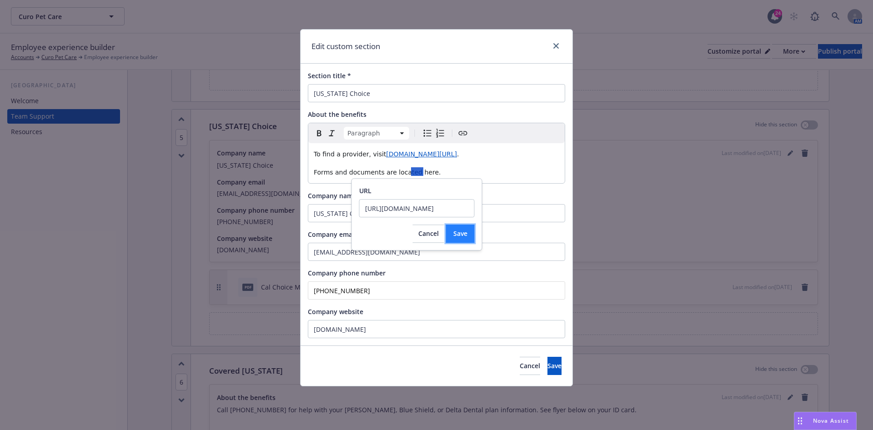
click at [471, 232] on button "Save" at bounding box center [460, 234] width 29 height 18
click at [466, 177] on div "To find a provider, visit www.calchoice.com/provider-search . Forms and documen…" at bounding box center [436, 163] width 256 height 40
click at [517, 150] on p "To find a provider, visit www.calchoice.com/provider-search ." at bounding box center [437, 154] width 246 height 11
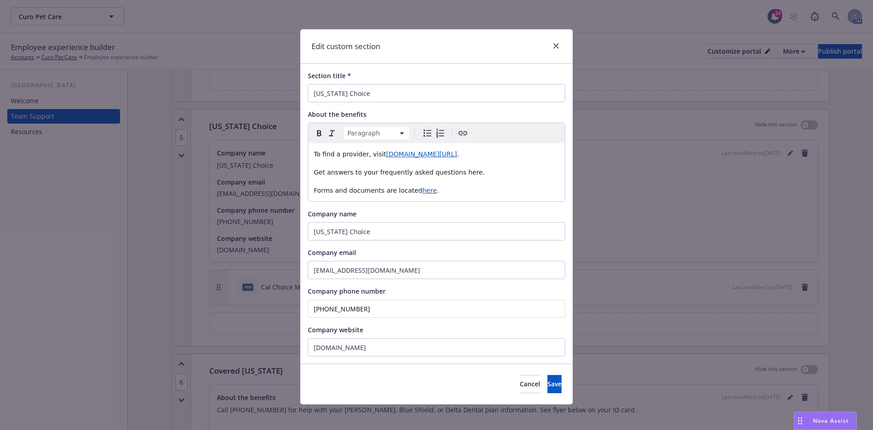
click at [449, 175] on span "Get answers to your frequently asked questions here." at bounding box center [399, 172] width 171 height 7
click at [449, 173] on span "Get answers to your frequently asked questions here." at bounding box center [399, 172] width 171 height 7
click at [457, 136] on icon "Create link" at bounding box center [462, 133] width 11 height 11
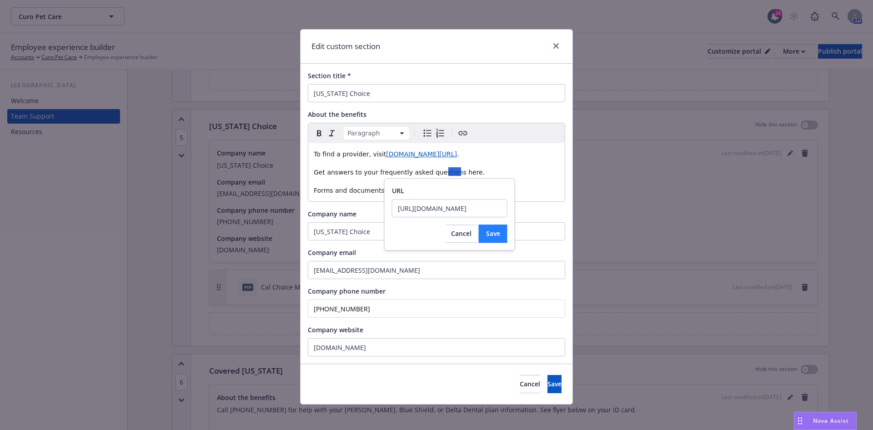
scroll to position [0, 7]
type input "https://www.calchoice.com/questions"
click at [511, 241] on div "URL https://www.calchoice.com/questions Cancel Save" at bounding box center [449, 214] width 131 height 72
click at [498, 233] on span "Save" at bounding box center [493, 233] width 14 height 9
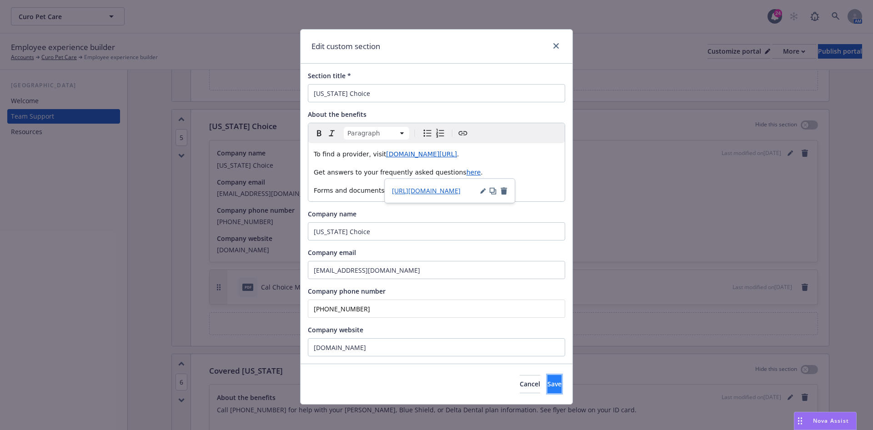
click at [547, 386] on button "Save" at bounding box center [554, 384] width 14 height 18
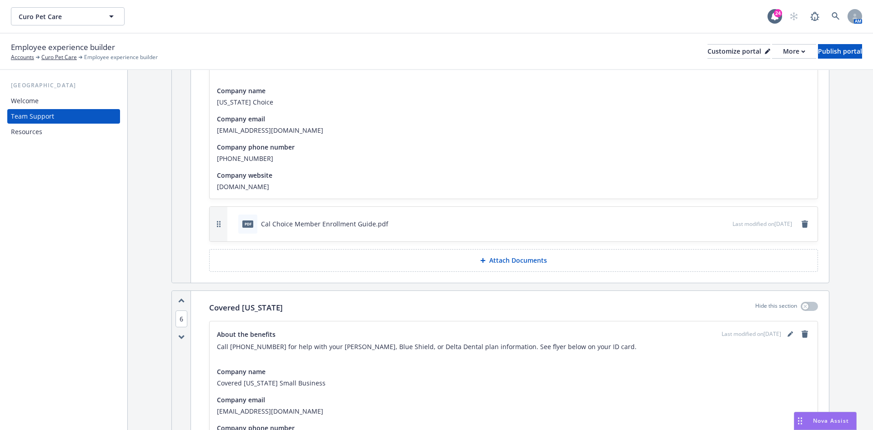
scroll to position [1773, 0]
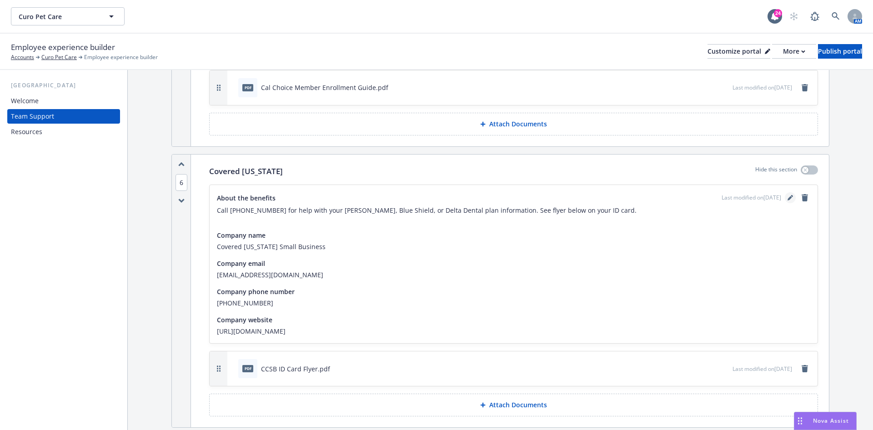
click at [785, 192] on link "editPencil" at bounding box center [790, 197] width 11 height 11
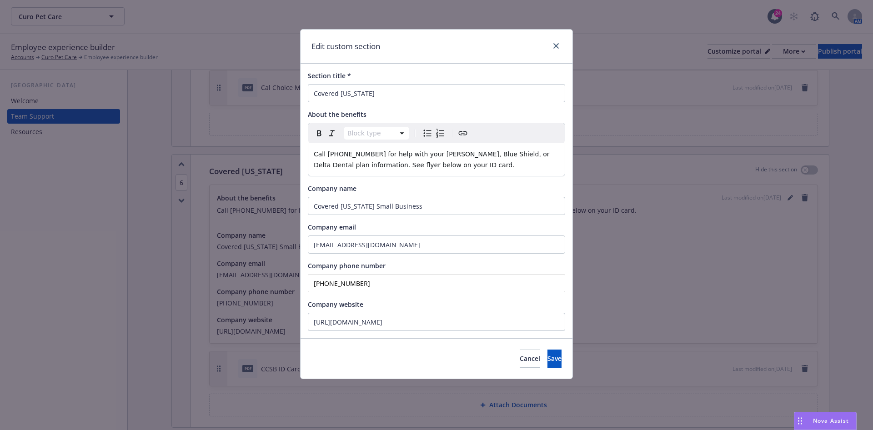
drag, startPoint x: 465, startPoint y: 161, endPoint x: 578, endPoint y: 191, distance: 117.2
click at [466, 161] on p "Call 855-777-6782 for help with your Kaiser, Blue Shield, or Delta Dental plan …" at bounding box center [437, 160] width 246 height 22
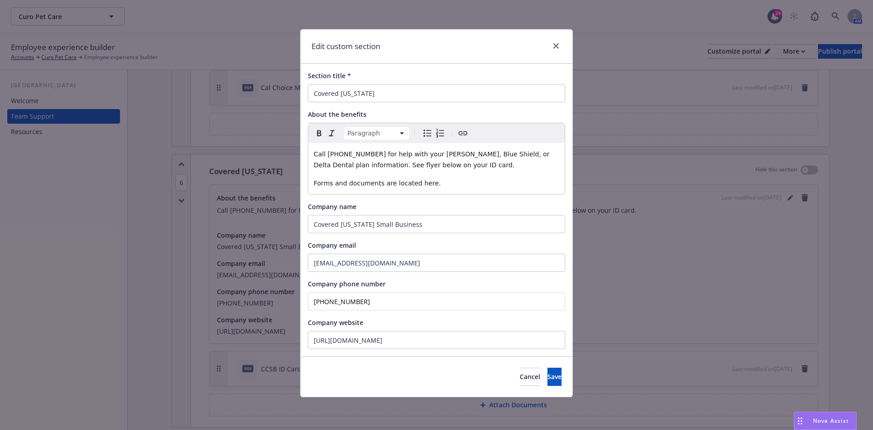
click at [420, 180] on span "Forms and documents are located here." at bounding box center [377, 183] width 127 height 7
click at [466, 134] on icon "Create link" at bounding box center [462, 133] width 11 height 11
type input "https://apply.coveredca.com/static/lw-web/login"
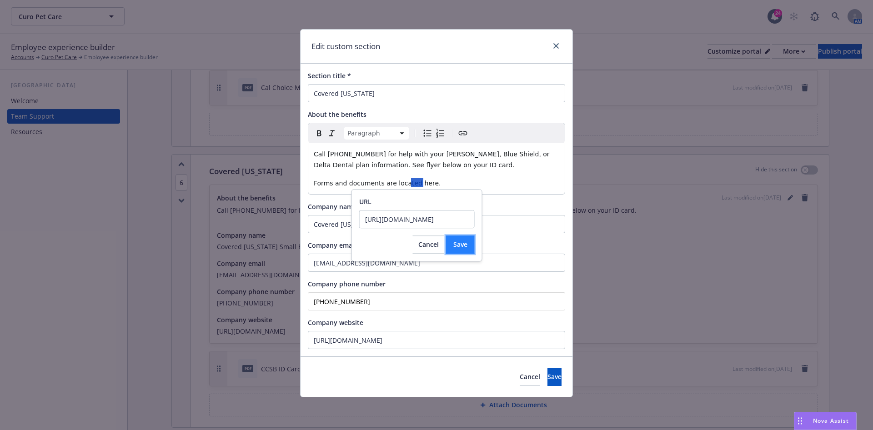
click at [468, 250] on button "Save" at bounding box center [460, 245] width 29 height 18
click at [504, 167] on p "Call 855-777-6782 for help with your Kaiser, Blue Shield, or Delta Dental plan …" at bounding box center [437, 160] width 246 height 22
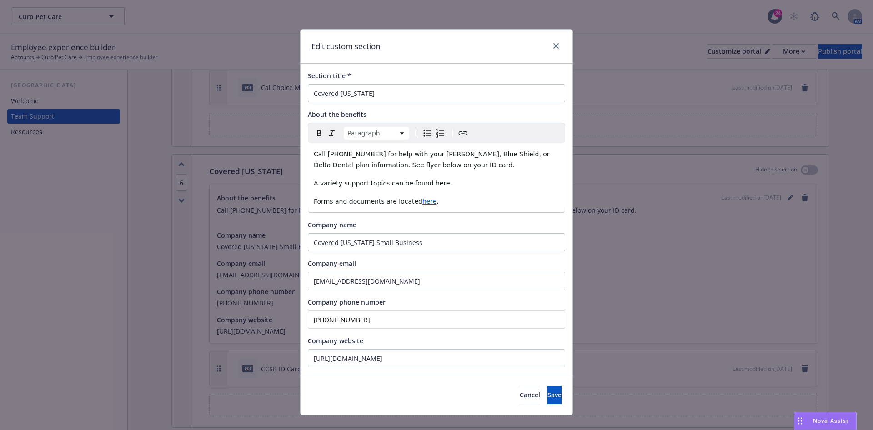
click at [347, 183] on span "A variety support topics can be found here." at bounding box center [383, 183] width 138 height 7
click at [0, 0] on lt-span "of support" at bounding box center [0, 0] width 0 height 0
click at [431, 182] on span "A variety of support topics can be found here." at bounding box center [387, 183] width 146 height 7
click at [430, 182] on span "A variety of support topics can be found here." at bounding box center [387, 183] width 146 height 7
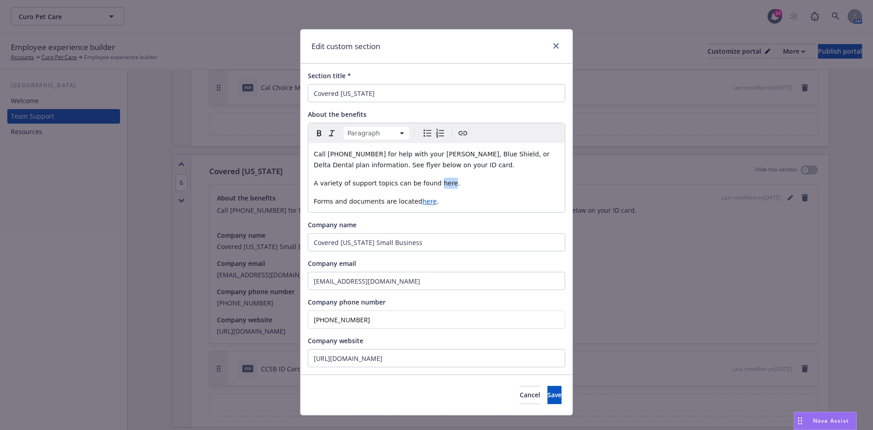
click at [430, 182] on span "A variety of support topics can be found here." at bounding box center [387, 183] width 146 height 7
click at [466, 133] on div "Paragraph Paragraph Heading 1 Heading 2 Heading 3 Heading 4 Heading 5 Heading 6" at bounding box center [436, 133] width 256 height 20
click at [459, 131] on icon "Create link" at bounding box center [463, 133] width 9 height 4
type input "https://www.coveredca.com/support/"
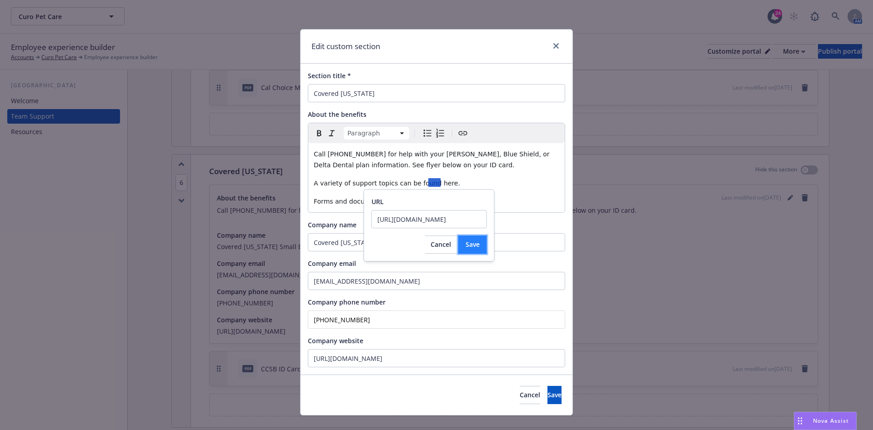
click at [475, 245] on span "Save" at bounding box center [473, 244] width 14 height 9
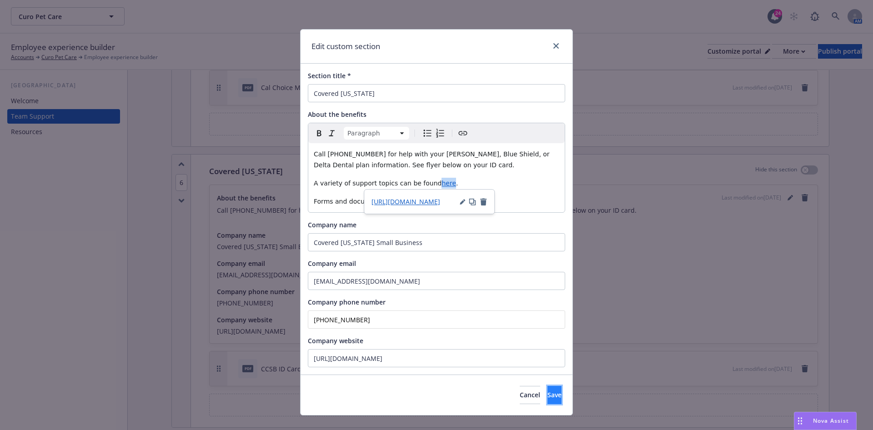
click at [547, 392] on span "Save" at bounding box center [554, 395] width 14 height 9
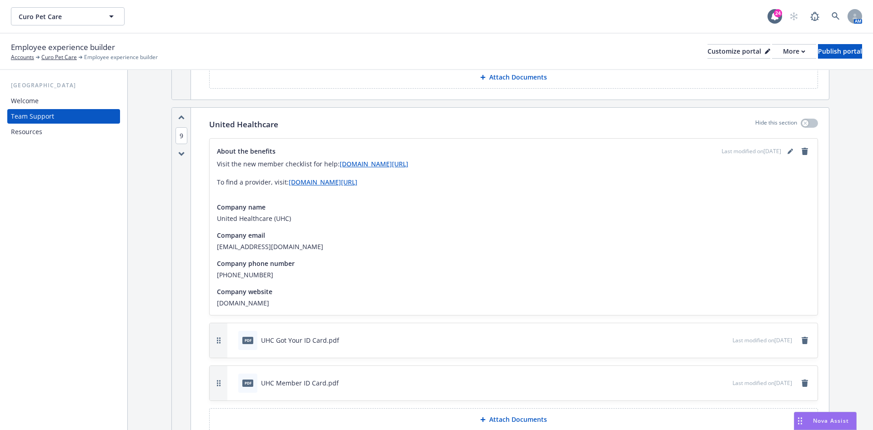
scroll to position [2796, 0]
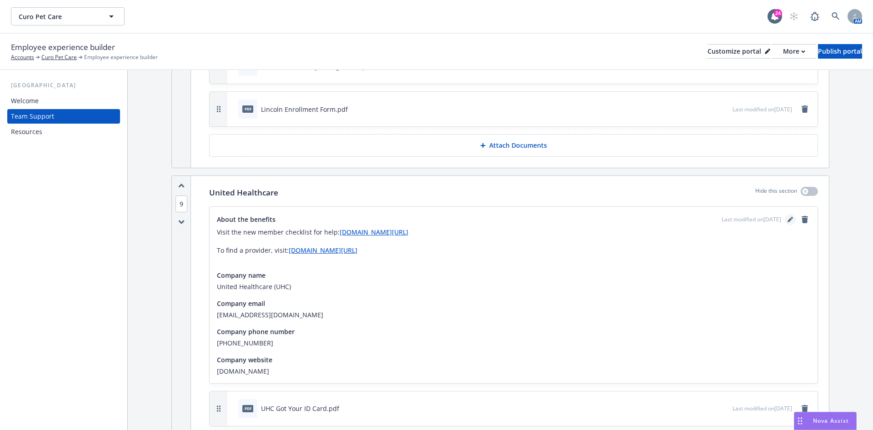
click at [787, 218] on icon "editPencil" at bounding box center [789, 220] width 5 height 5
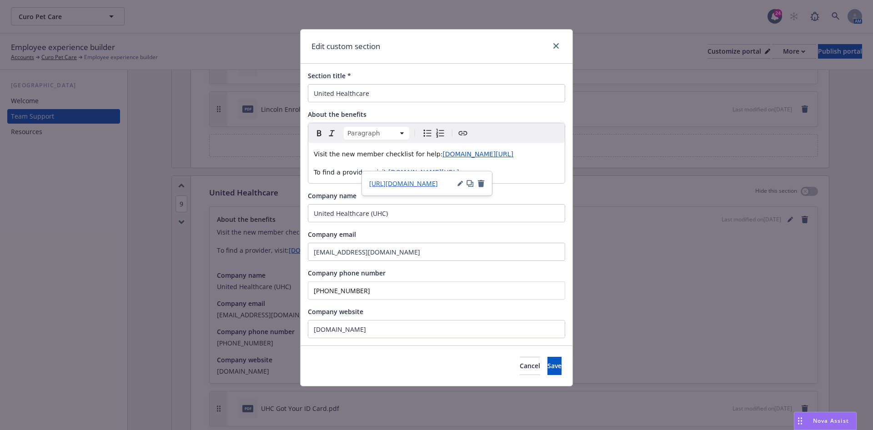
drag, startPoint x: 427, startPoint y: 166, endPoint x: 428, endPoint y: 157, distance: 9.6
click at [428, 157] on p "Visit the new member checklist for help: www.uhc.com/member-resources/new-membe…" at bounding box center [437, 154] width 246 height 11
click at [426, 156] on span "Visit the new member checklist for help:" at bounding box center [378, 153] width 129 height 7
drag, startPoint x: 466, startPoint y: 166, endPoint x: 441, endPoint y: 155, distance: 27.5
click at [441, 155] on p "Visit the new member checklist for help: here. www.uhc.com/member-resources/new…" at bounding box center [437, 154] width 246 height 11
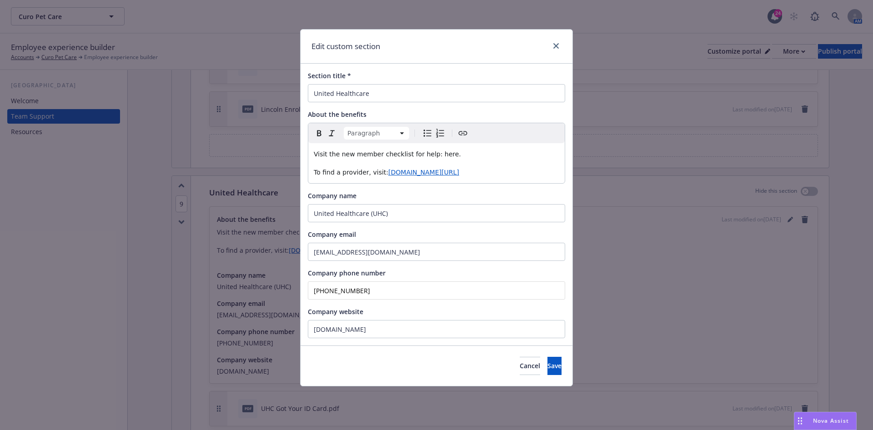
click at [432, 154] on span "Visit the new member checklist for help: here." at bounding box center [387, 153] width 147 height 7
click at [458, 139] on div "Paragraph Paragraph Heading 1 Heading 2 Heading 3 Heading 4 Heading 5 Heading 6" at bounding box center [436, 133] width 256 height 20
click at [461, 138] on icon "Create link" at bounding box center [462, 133] width 11 height 11
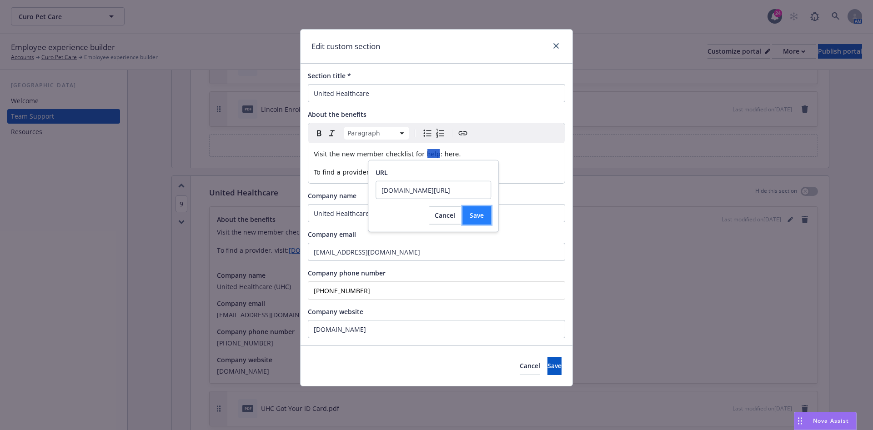
click at [479, 210] on button "Save" at bounding box center [476, 215] width 29 height 18
drag, startPoint x: 403, startPoint y: 188, endPoint x: 284, endPoint y: 188, distance: 119.1
click at [284, 188] on body "Curo Pet Care Curo Pet Care 24 AM Employee experience builder Accounts Curo Pet…" at bounding box center [436, 215] width 873 height 430
click at [382, 191] on input "www.uhc.com/member-resources/new-member-checklist" at bounding box center [433, 190] width 115 height 18
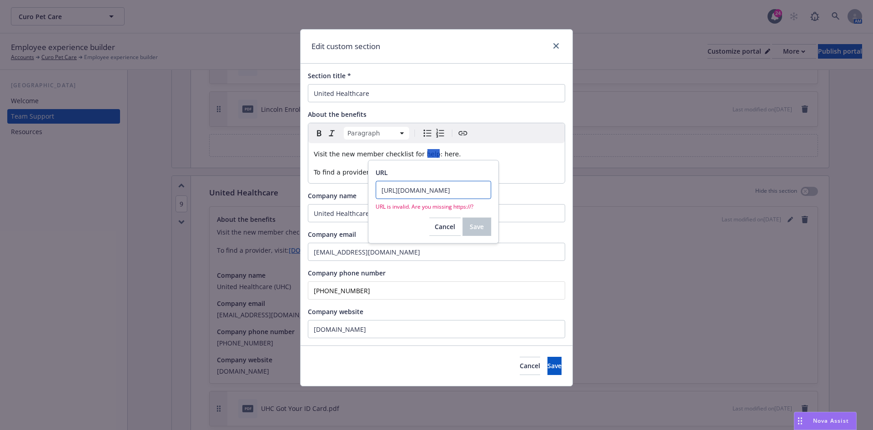
type input "https://www.uhc.com/member-resources/new-member-checklist"
click at [449, 192] on input "https://www.uhc.com/member-resources/new-member-checklist" at bounding box center [433, 190] width 115 height 18
click at [412, 192] on input "https://www.uhc.com/member-resources/new-member-checklist" at bounding box center [433, 190] width 115 height 18
click at [413, 192] on input "https://www.uhc.com/member-resources/new-member-checklist" at bounding box center [433, 190] width 115 height 18
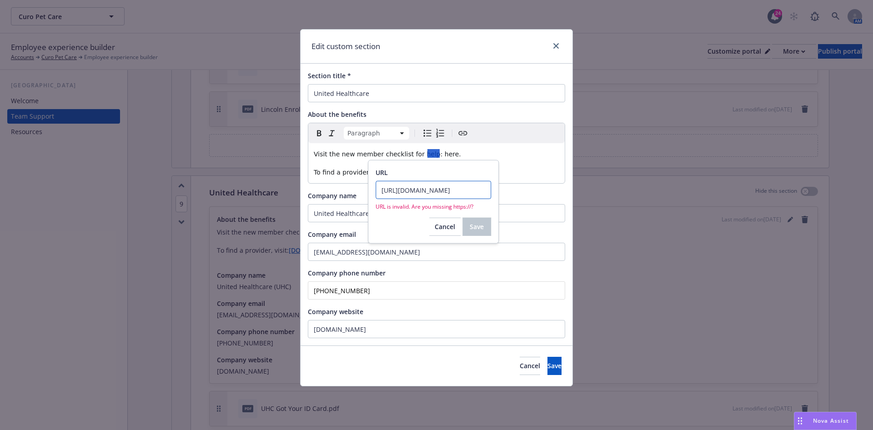
click at [413, 192] on input "https://www.uhc.com/member-resources/new-member-checklist" at bounding box center [433, 190] width 115 height 18
paste input "https://www.uhc.com/member-resources/new-member-checklist"
drag, startPoint x: 438, startPoint y: 195, endPoint x: 214, endPoint y: 198, distance: 224.2
click at [214, 198] on body "Curo Pet Care Curo Pet Care 24 AM Employee experience builder Accounts Curo Pet…" at bounding box center [436, 215] width 873 height 430
click at [390, 191] on input "https://www.uhc.com/member-resources/new-member-checklist" at bounding box center [433, 190] width 115 height 18
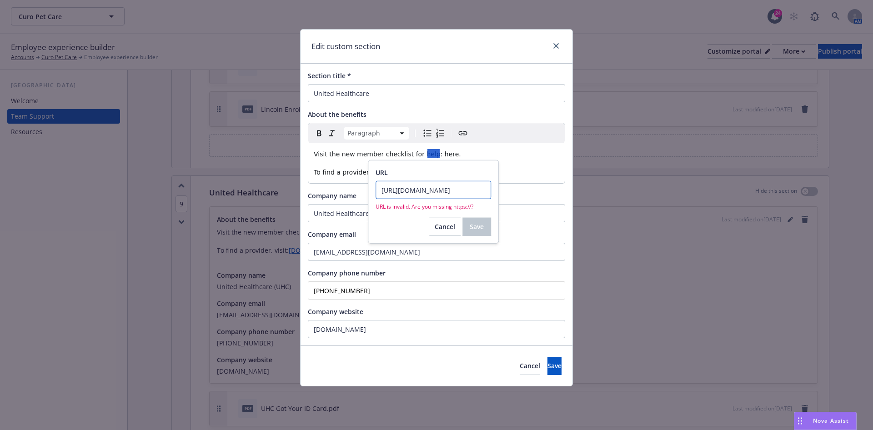
type input "https://www.uhc.com/member-resources/new-member-checklist"
click button "Save" at bounding box center [476, 215] width 29 height 18
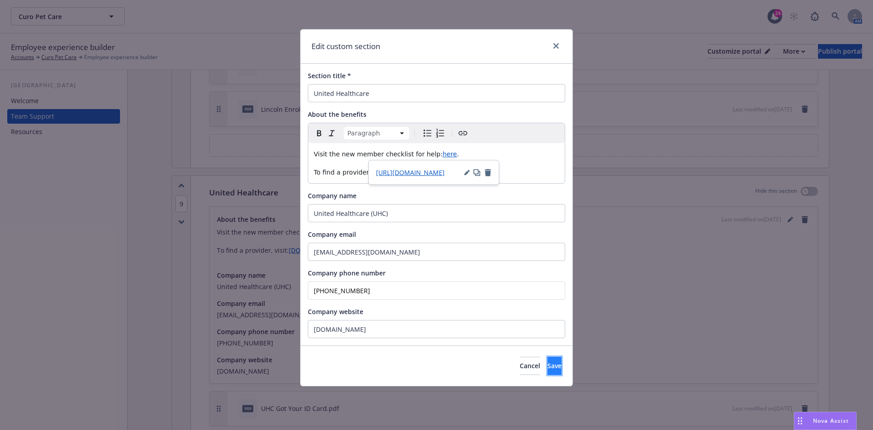
click at [547, 363] on span "Save" at bounding box center [554, 365] width 14 height 9
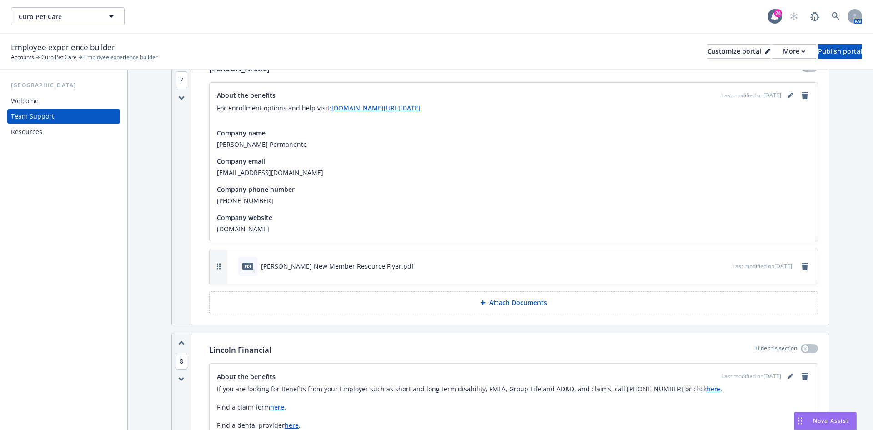
scroll to position [2114, 0]
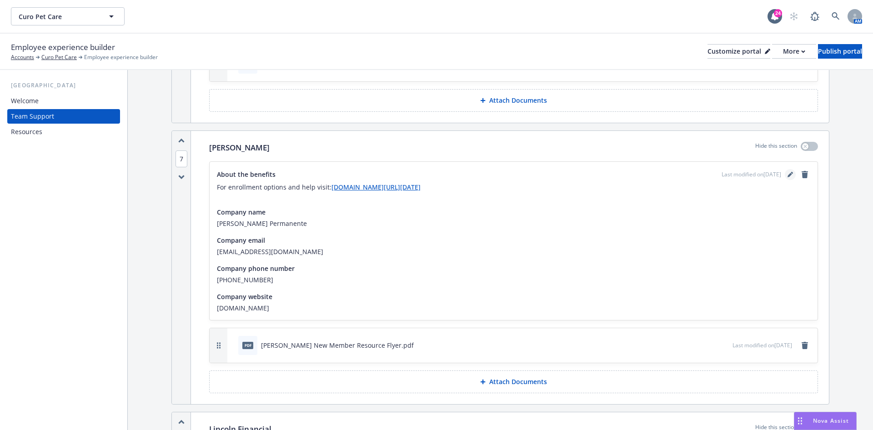
click at [787, 172] on icon "editPencil" at bounding box center [789, 174] width 5 height 5
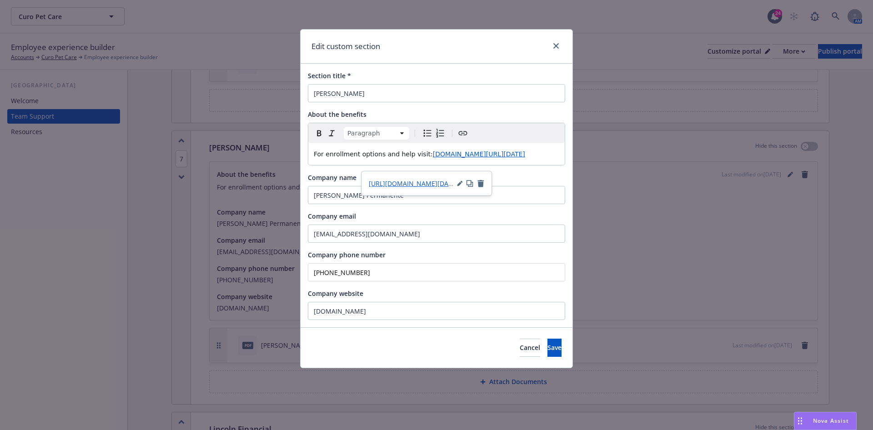
drag, startPoint x: 477, startPoint y: 165, endPoint x: 420, endPoint y: 156, distance: 57.5
click at [420, 156] on p "For enrollment options and help visit: www.healthy.kaiserpermanente.org/shop-pl…" at bounding box center [437, 154] width 246 height 11
drag, startPoint x: 421, startPoint y: 150, endPoint x: 444, endPoint y: 150, distance: 22.7
click at [444, 150] on span "For enrollment options and help visit Enroll Today." at bounding box center [395, 153] width 162 height 7
drag, startPoint x: 452, startPoint y: 151, endPoint x: 419, endPoint y: 155, distance: 33.4
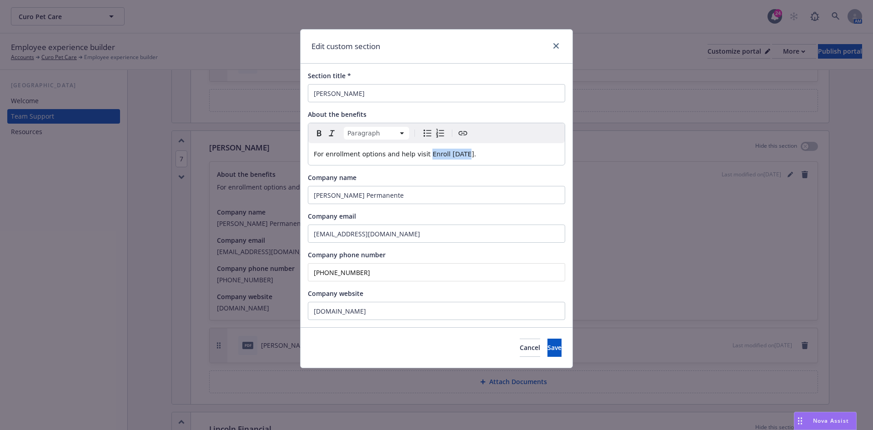
click at [419, 155] on span "For enrollment options and help visit Enroll Today." at bounding box center [395, 153] width 162 height 7
click at [468, 133] on div "Paragraph Paragraph Heading 1 Heading 2 Heading 3 Heading 4 Heading 5 Heading 6" at bounding box center [436, 133] width 256 height 20
click at [461, 133] on icon "Create link" at bounding box center [463, 133] width 9 height 4
click at [474, 216] on span "Save" at bounding box center [479, 215] width 14 height 9
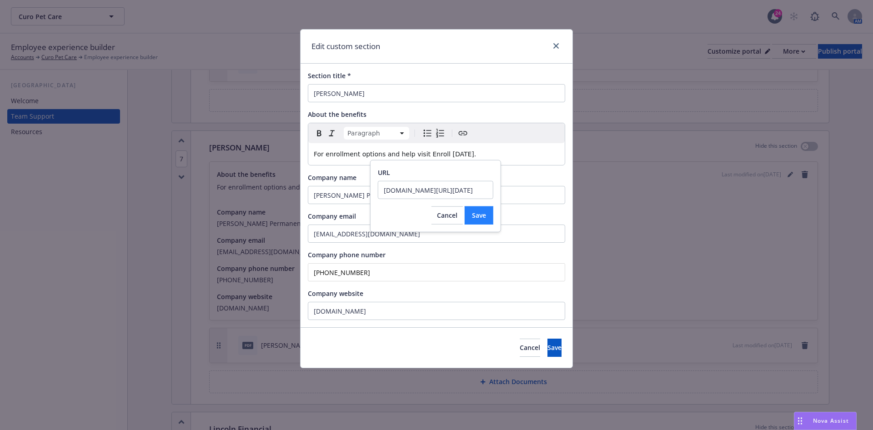
scroll to position [0, 0]
click at [386, 190] on input "www.healthy.kaiserpermanente.org/shop-plans/ready-for-medicare/stay-enrolled/en…" at bounding box center [435, 190] width 115 height 18
type input "https://www.healthy.kaiserpermanente.org/shop-plans/ready-for-medicare/stay-enr…"
click button "Save" at bounding box center [479, 215] width 29 height 18
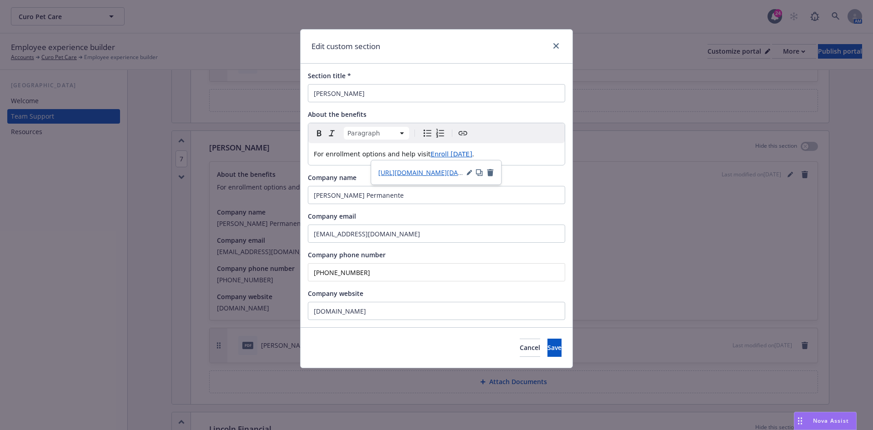
click at [399, 152] on span "For enrollment options and help visit" at bounding box center [372, 153] width 117 height 7
click at [0, 0] on lt-span "help ," at bounding box center [0, 0] width 0 height 0
click at [547, 341] on button "Save" at bounding box center [554, 348] width 14 height 18
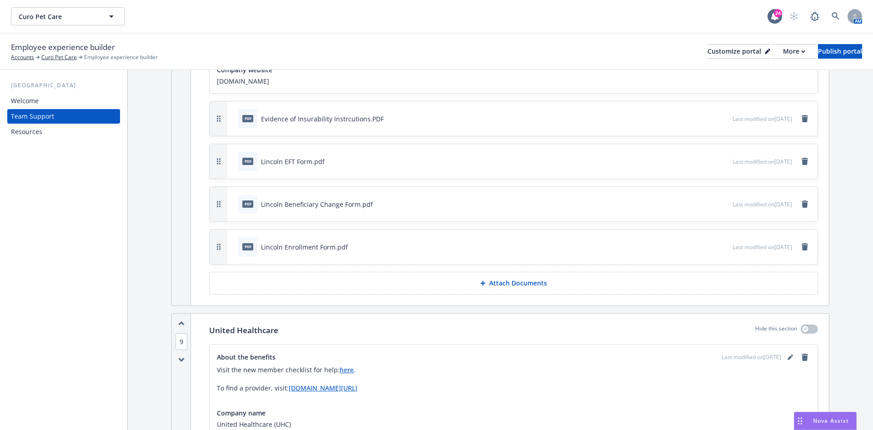
scroll to position [2796, 0]
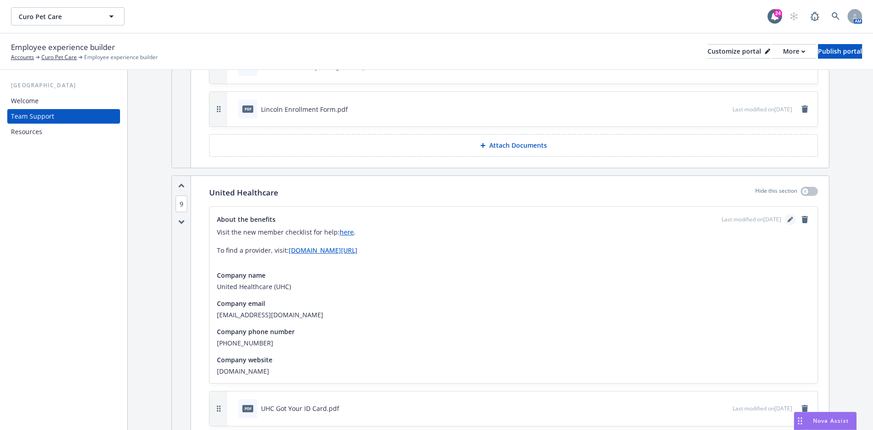
click at [787, 218] on icon "editPencil" at bounding box center [789, 220] width 5 height 5
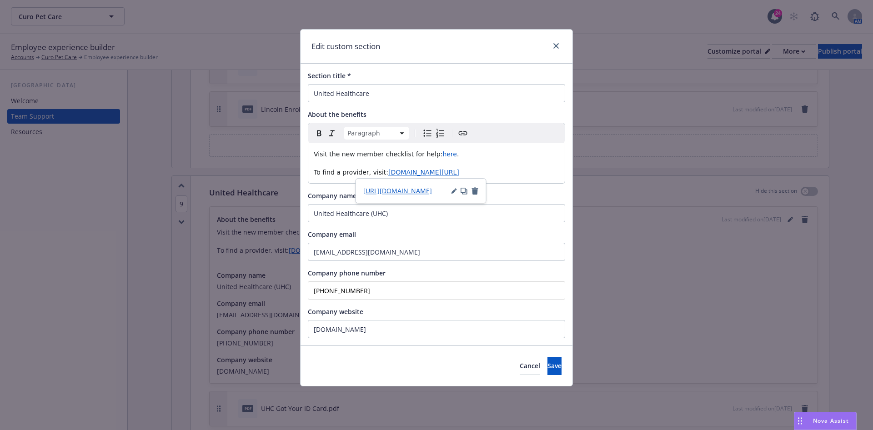
drag, startPoint x: 473, startPoint y: 168, endPoint x: 382, endPoint y: 174, distance: 91.6
click at [382, 174] on p "To find a provider, visit: www.uhc.com/find-a-doctor" at bounding box center [437, 172] width 246 height 11
drag, startPoint x: 378, startPoint y: 173, endPoint x: 416, endPoint y: 174, distance: 37.3
click at [416, 174] on span "To find a provider, visit Find a Doctor." at bounding box center [373, 172] width 118 height 7
click at [458, 132] on icon "Create link" at bounding box center [462, 133] width 11 height 11
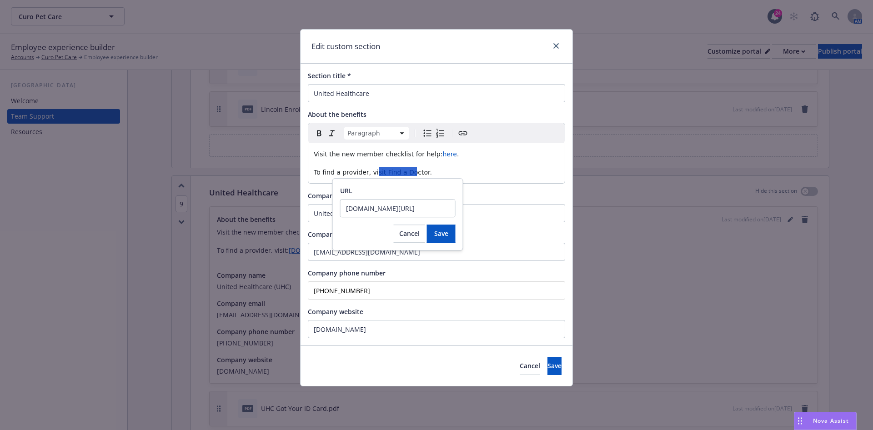
click at [349, 210] on input "www.uhc.com/find-a-doctor" at bounding box center [397, 208] width 115 height 18
type input "https://www.uhc.com/find-a-doctor"
click button "Save" at bounding box center [441, 234] width 29 height 18
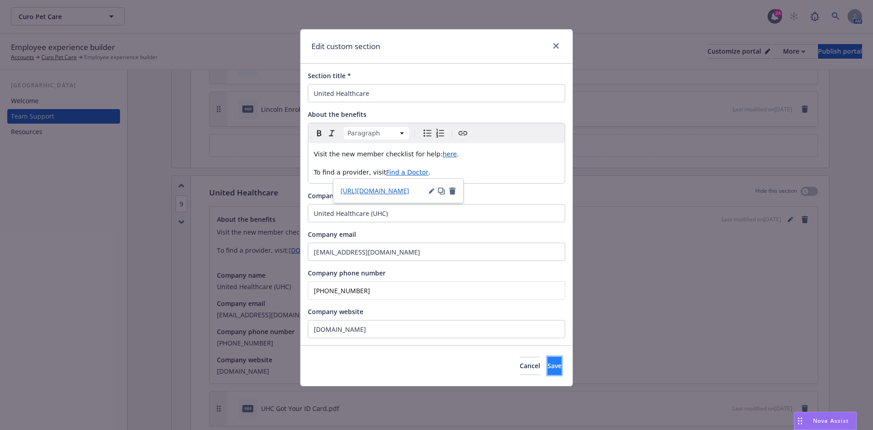
click at [547, 367] on span "Save" at bounding box center [554, 365] width 14 height 9
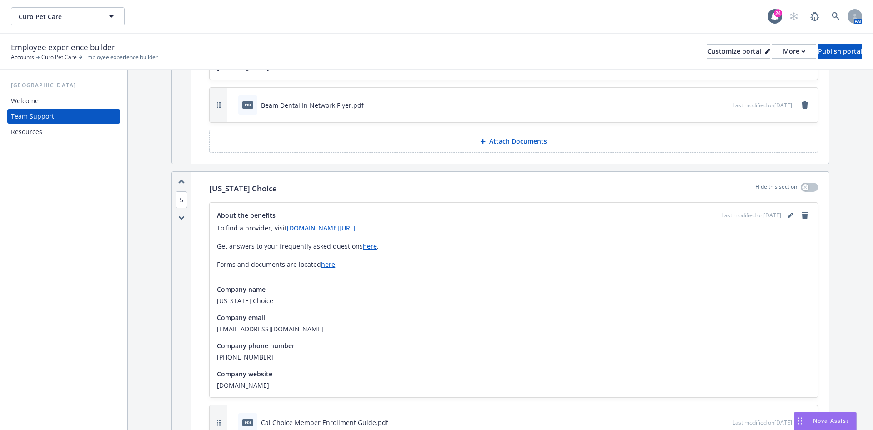
scroll to position [1432, 0]
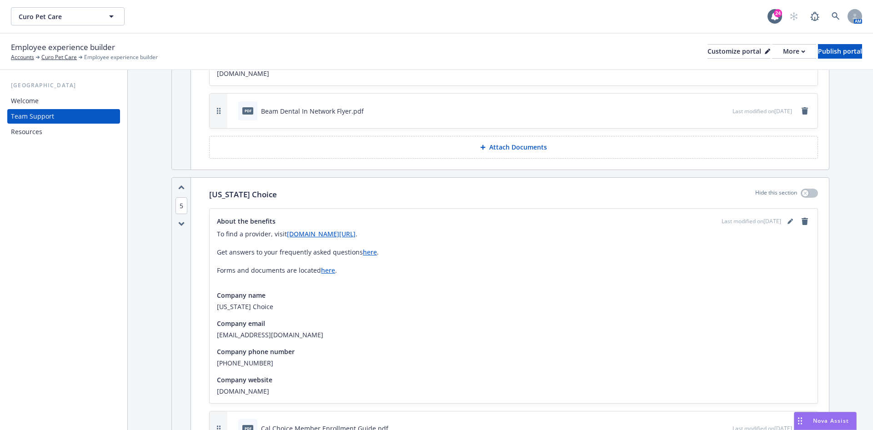
click at [774, 216] on div "Last modified on 09/10/2025" at bounding box center [766, 221] width 89 height 11
click at [787, 220] on icon "editPencil" at bounding box center [789, 222] width 5 height 5
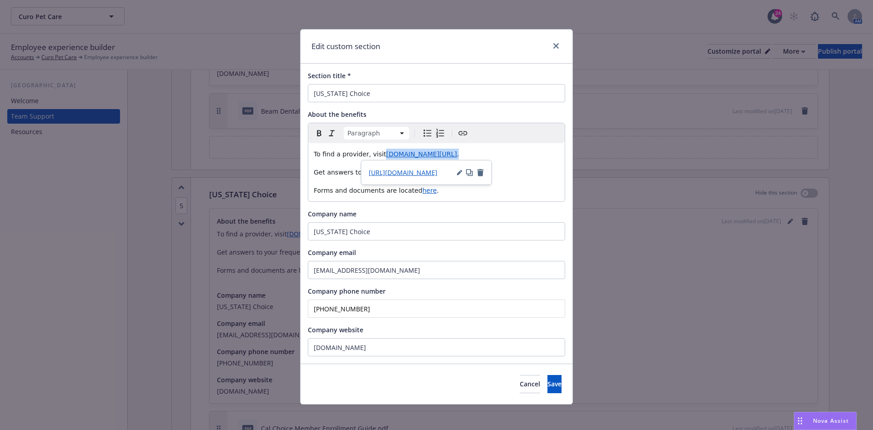
drag, startPoint x: 486, startPoint y: 158, endPoint x: 375, endPoint y: 157, distance: 111.8
click at [375, 157] on p "To find a provider, visit www.calchoice.com/provider-search ." at bounding box center [437, 154] width 246 height 11
drag, startPoint x: 387, startPoint y: 152, endPoint x: 425, endPoint y: 153, distance: 37.8
click at [425, 153] on span "To find a provider, visit the Provider Search." at bounding box center [383, 153] width 139 height 7
drag, startPoint x: 429, startPoint y: 153, endPoint x: 390, endPoint y: 151, distance: 39.1
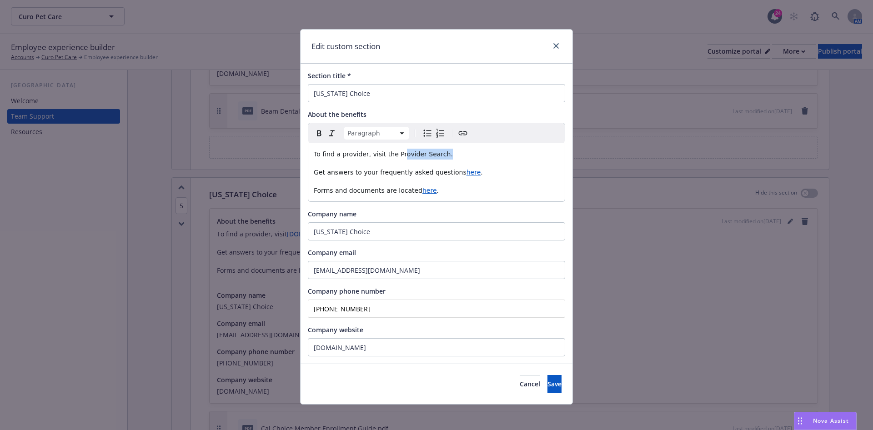
click at [390, 151] on span "To find a provider, visit the Provider Search." at bounding box center [383, 153] width 139 height 7
drag, startPoint x: 386, startPoint y: 153, endPoint x: 426, endPoint y: 155, distance: 41.0
click at [426, 155] on span "To find a provider, visit the Provider Search." at bounding box center [383, 153] width 139 height 7
click at [458, 132] on icon "Create link" at bounding box center [462, 133] width 11 height 11
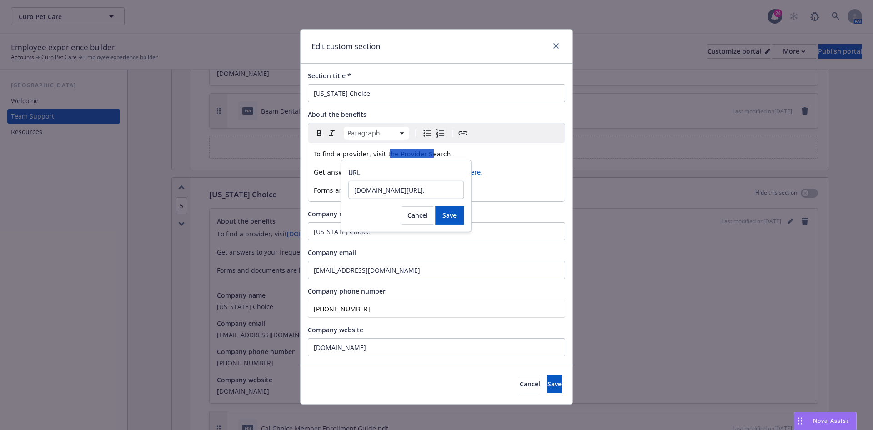
scroll to position [0, 0]
type input "https://www.calchoice.com/provider-search."
click button "Save" at bounding box center [449, 215] width 29 height 18
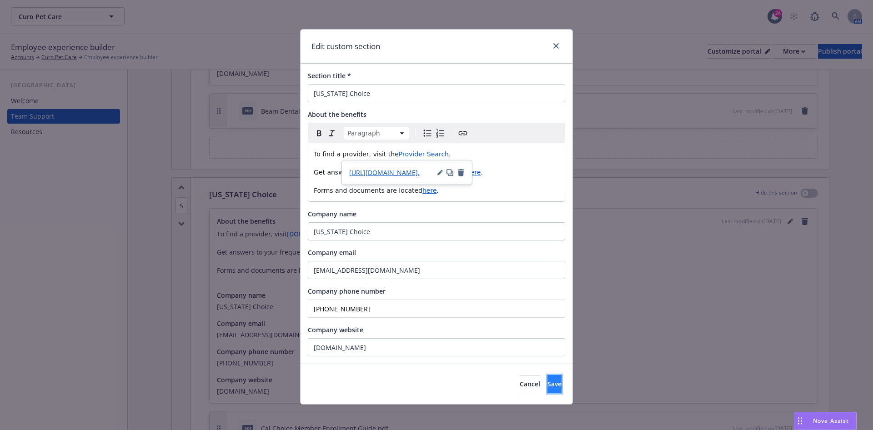
click at [547, 386] on button "Save" at bounding box center [554, 384] width 14 height 18
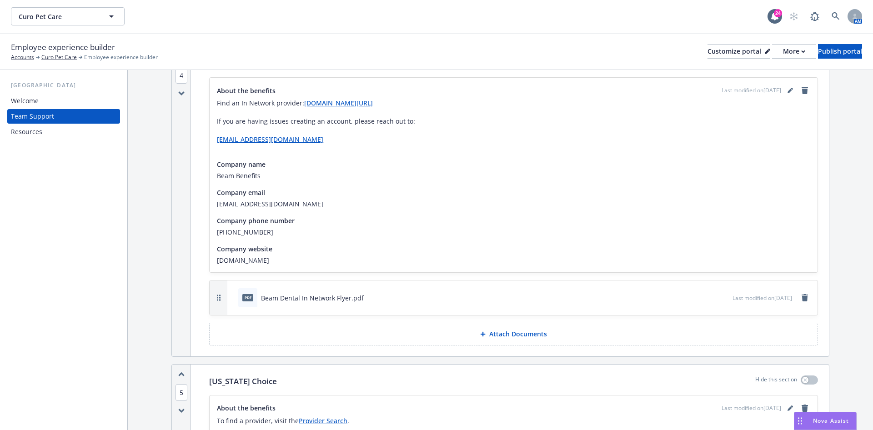
scroll to position [1159, 0]
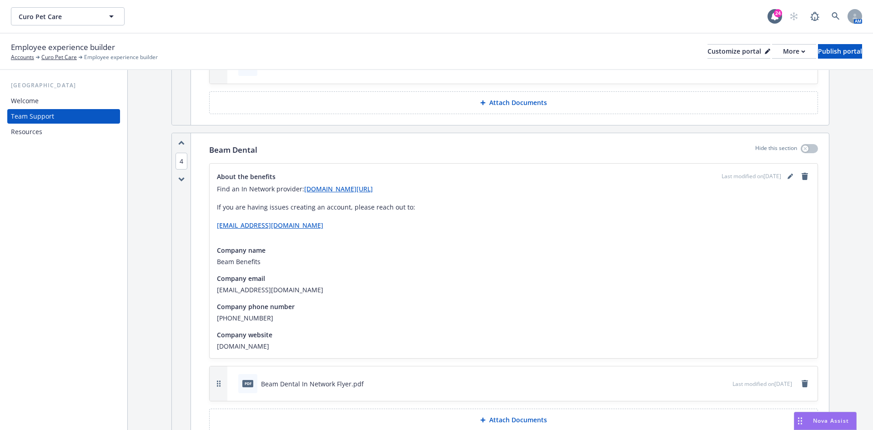
click at [779, 184] on p "Find an In Network provider: www.app.beambenefits.com/dentists?page=1" at bounding box center [513, 189] width 593 height 11
click at [787, 174] on icon "editPencil" at bounding box center [789, 176] width 5 height 5
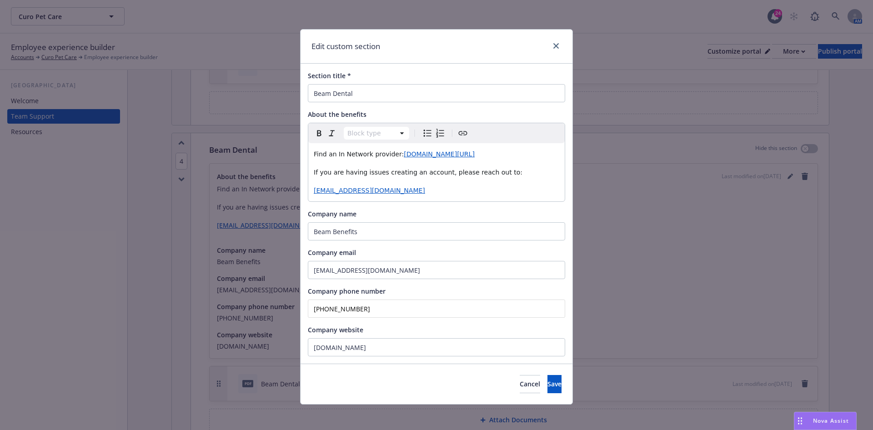
click at [308, 187] on div "Find an In Network provider: www.app.beambenefits.com/dentists?page=1 If you ar…" at bounding box center [436, 172] width 256 height 58
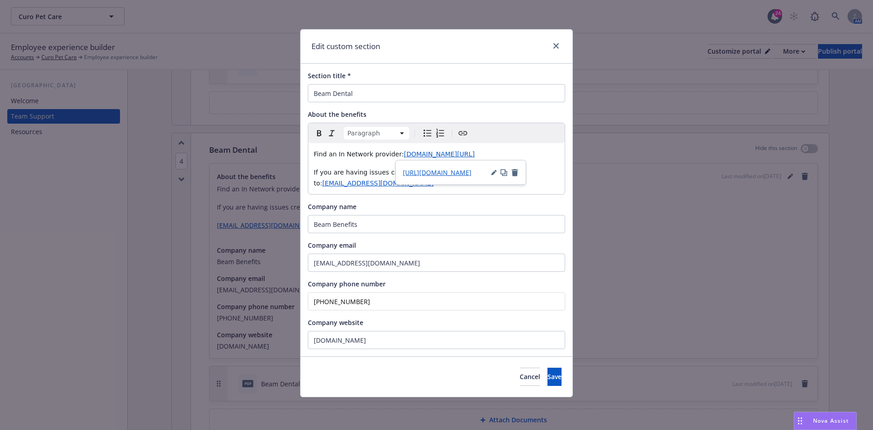
drag, startPoint x: 536, startPoint y: 152, endPoint x: 396, endPoint y: 154, distance: 140.5
click at [396, 154] on p "Find an In Network provider: www.app.beambenefits.com/dentists?page=1" at bounding box center [437, 154] width 246 height 11
click at [396, 156] on span "Find an In Network provider here." at bounding box center [367, 153] width 106 height 7
click at [464, 131] on icon "Create link" at bounding box center [463, 133] width 9 height 4
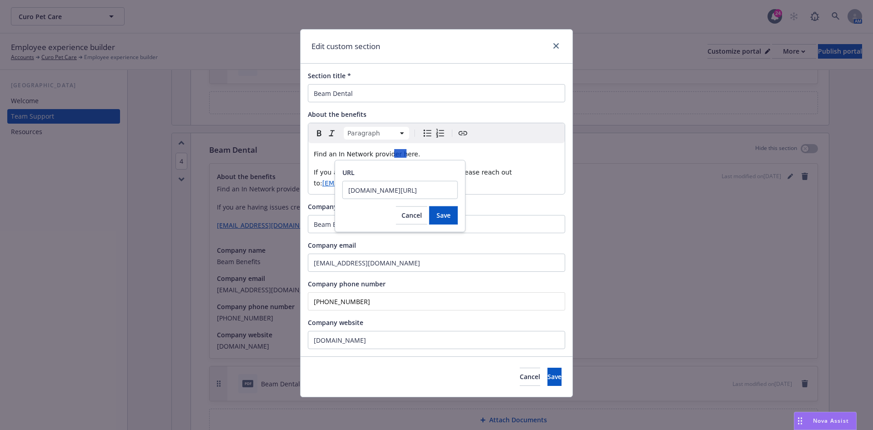
scroll to position [0, 31]
drag, startPoint x: 384, startPoint y: 187, endPoint x: -20, endPoint y: 131, distance: 408.4
click at [0, 131] on html "Curo Pet Care Curo Pet Care 24 AM Employee experience builder Accounts Curo Pet…" at bounding box center [436, 215] width 873 height 430
type input "https://www.app.beambenefits.com/dentists?page=1"
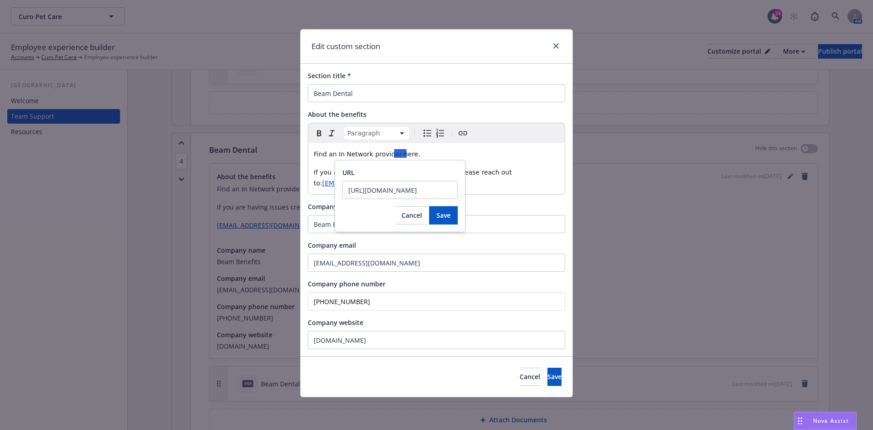
click button "Save" at bounding box center [443, 215] width 29 height 18
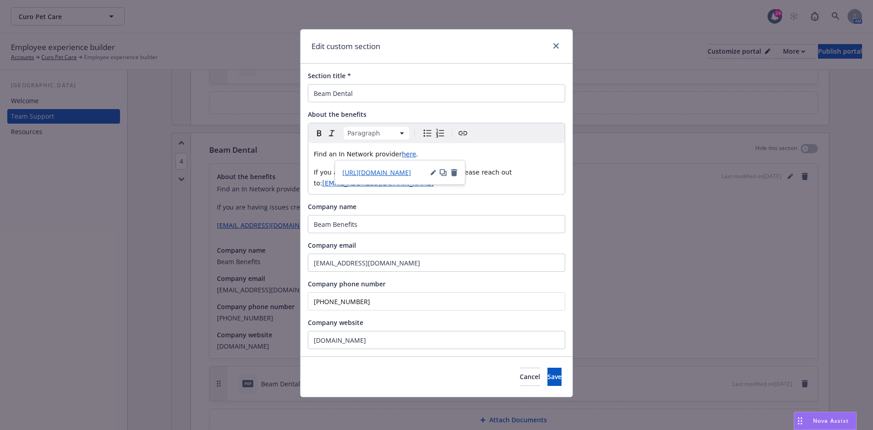
click at [528, 182] on p "If you are having issues creating an account, please reach out to: adminsupport…" at bounding box center [437, 178] width 246 height 22
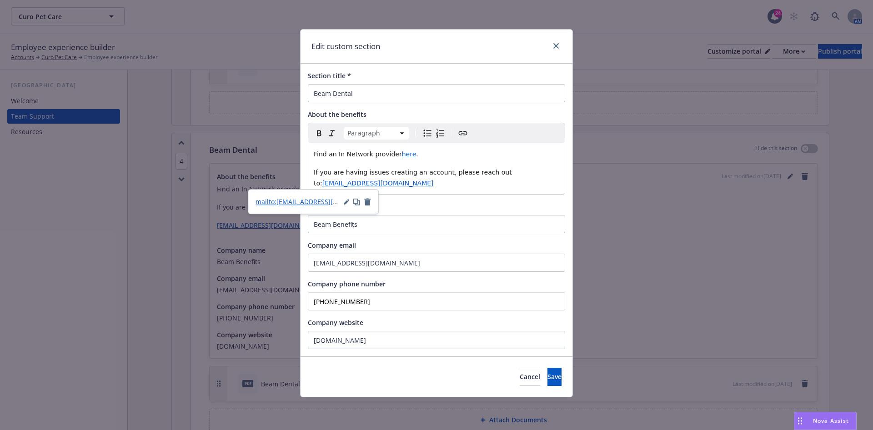
click at [383, 182] on span "adminsupport@beambenefits.com" at bounding box center [377, 183] width 111 height 7
click at [547, 371] on button "Save" at bounding box center [554, 377] width 14 height 18
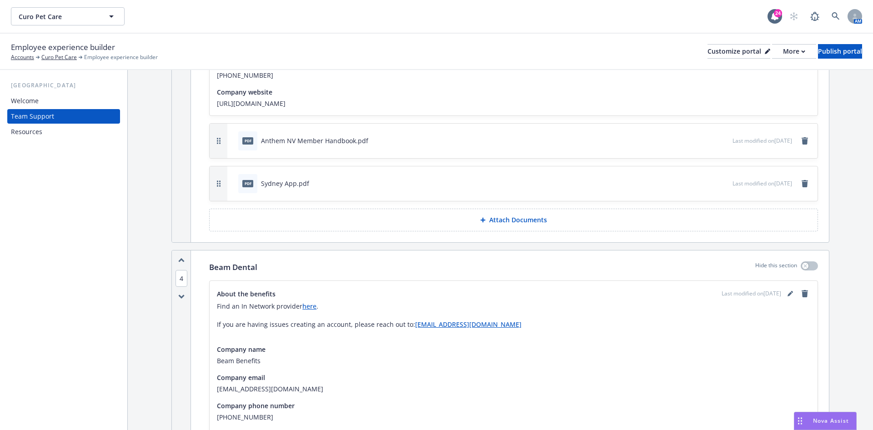
scroll to position [818, 0]
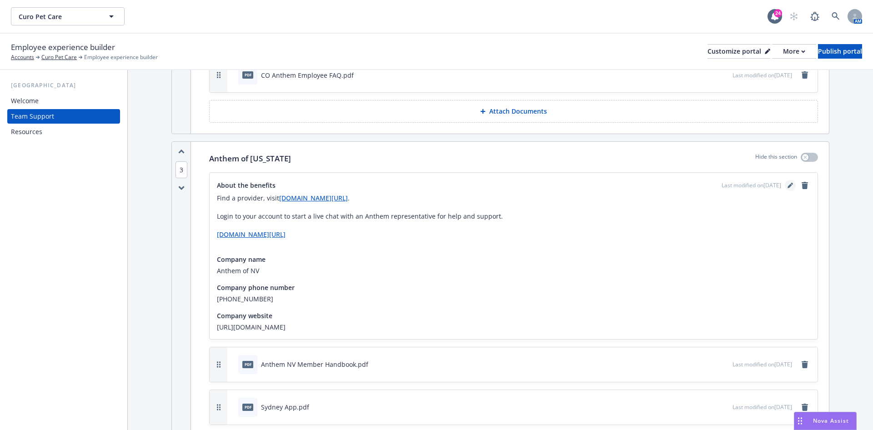
click at [787, 183] on icon "editPencil" at bounding box center [789, 185] width 5 height 5
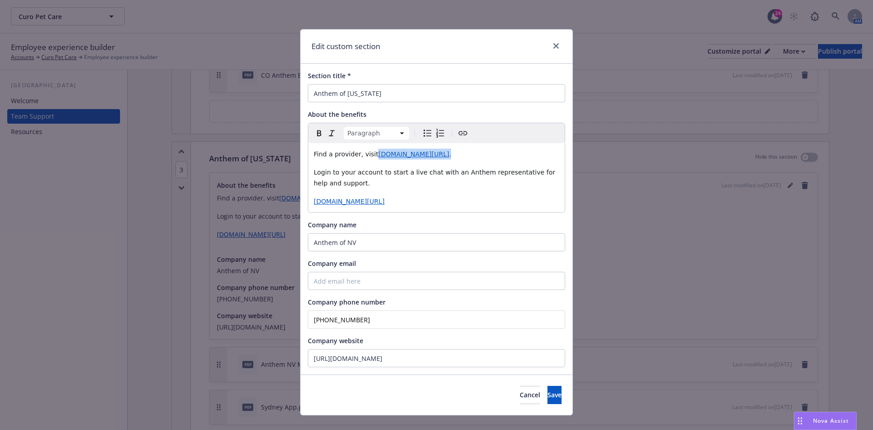
drag, startPoint x: 453, startPoint y: 155, endPoint x: 364, endPoint y: 156, distance: 88.7
click at [364, 156] on p "Find a provider, visit www.anthem.com/find-care/ ." at bounding box center [437, 154] width 246 height 11
drag, startPoint x: 405, startPoint y: 155, endPoint x: 379, endPoint y: 159, distance: 26.1
click at [379, 159] on p "Find a provider, visit the Find Care page." at bounding box center [437, 154] width 246 height 11
click at [448, 138] on div "Paragraph Paragraph Heading 1 Heading 2 Heading 3 Heading 4 Heading 5 Heading 6" at bounding box center [436, 133] width 256 height 20
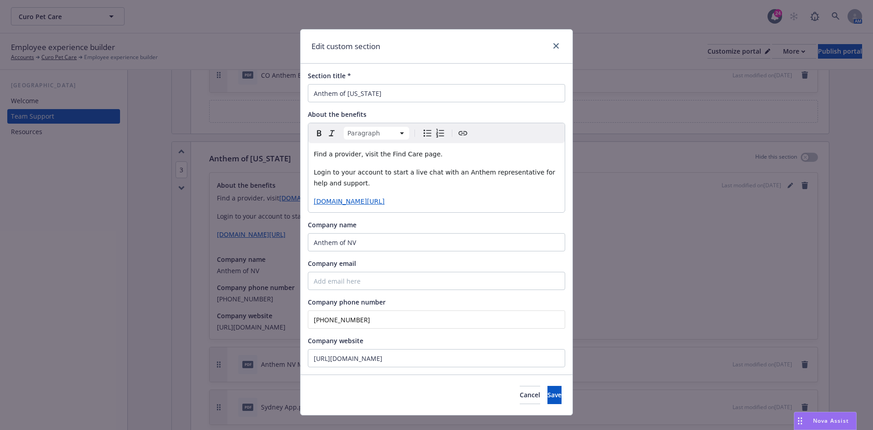
click at [459, 135] on icon "Create link" at bounding box center [463, 133] width 9 height 4
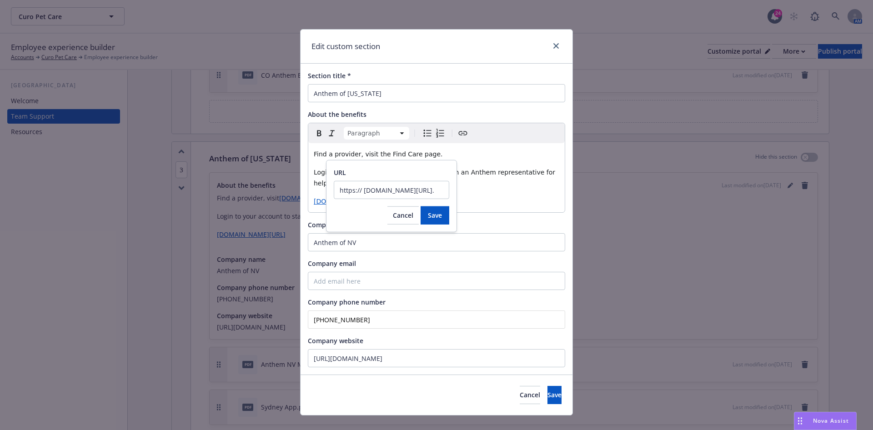
type input "https://www.anthem.com/find-care/."
click button "Save" at bounding box center [435, 215] width 29 height 18
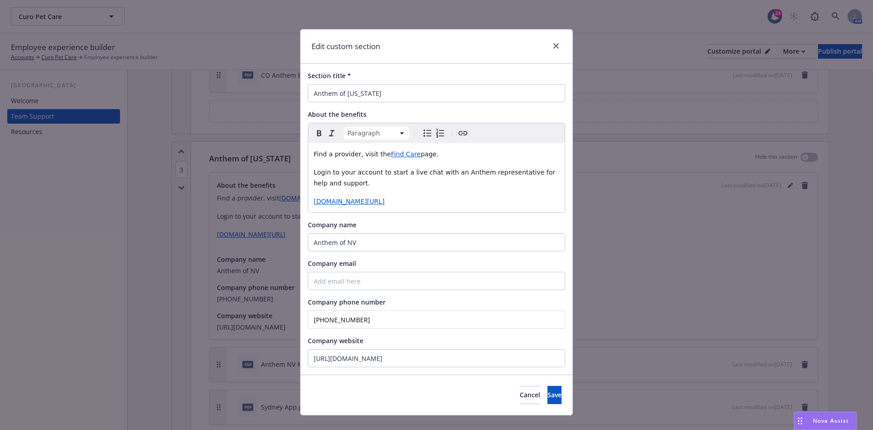
click at [421, 153] on span "page." at bounding box center [430, 153] width 18 height 7
click at [314, 155] on span "Find a provider, visit the" at bounding box center [352, 153] width 77 height 7
click at [314, 158] on span "To find a provider, visit the" at bounding box center [356, 153] width 85 height 7
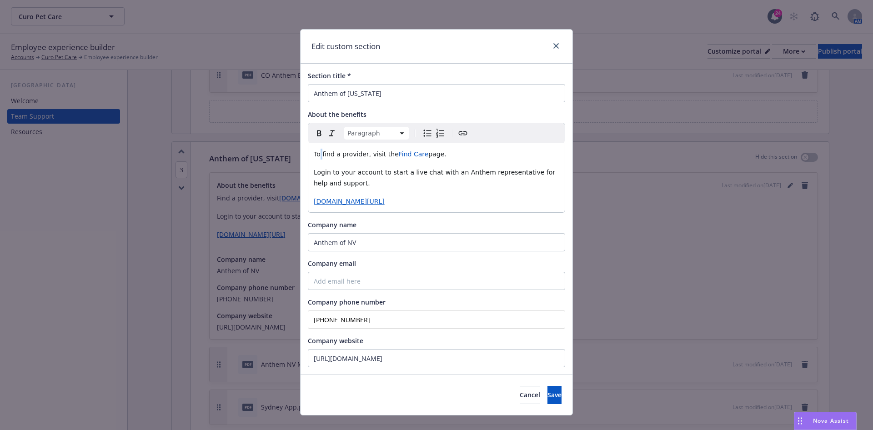
click at [314, 158] on span "To find a provider, visit the" at bounding box center [356, 153] width 85 height 7
copy p "To find a provider, visit the Find Care"
click at [355, 182] on p "Login to your account to start a live chat with an Anthem representative for he…" at bounding box center [437, 178] width 246 height 22
drag, startPoint x: 311, startPoint y: 172, endPoint x: 358, endPoint y: 172, distance: 47.3
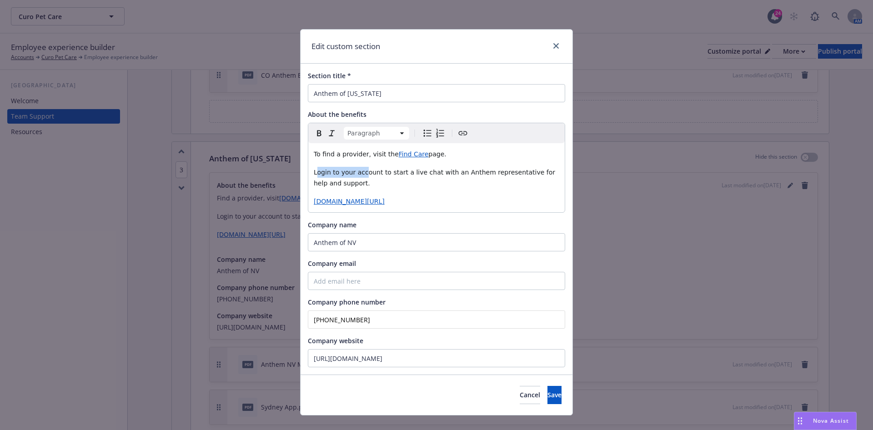
click at [358, 172] on span "Login to your account to start a live chat with an Anthem representative for he…" at bounding box center [436, 178] width 244 height 18
drag, startPoint x: 370, startPoint y: 172, endPoint x: 303, endPoint y: 170, distance: 66.4
click at [308, 170] on div "To find a provider, visit the Find Care page. Login to your account to start a …" at bounding box center [436, 177] width 256 height 69
drag, startPoint x: 416, startPoint y: 200, endPoint x: 207, endPoint y: 194, distance: 209.2
click at [207, 194] on div "Edit custom section Section title * Anthem of Nevada About the benefits Paragra…" at bounding box center [436, 215] width 873 height 430
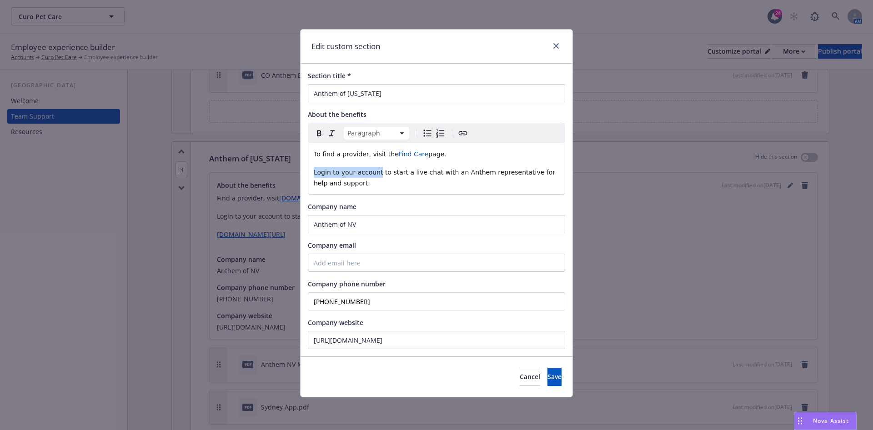
drag, startPoint x: 374, startPoint y: 175, endPoint x: 288, endPoint y: 175, distance: 85.9
click at [288, 175] on div "Edit custom section Section title * Anthem of Nevada About the benefits Paragra…" at bounding box center [436, 215] width 873 height 430
click at [464, 132] on icon "Create link" at bounding box center [462, 133] width 11 height 11
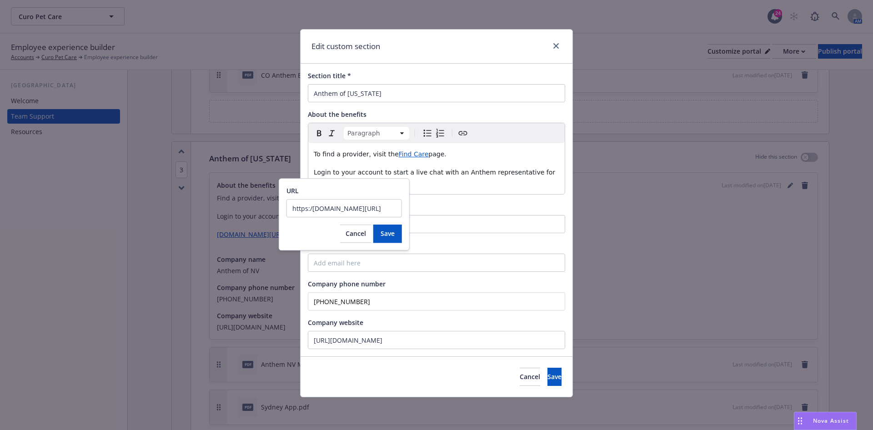
type input "https://www.anthem.com/account-login/"
click button "Save" at bounding box center [387, 234] width 29 height 18
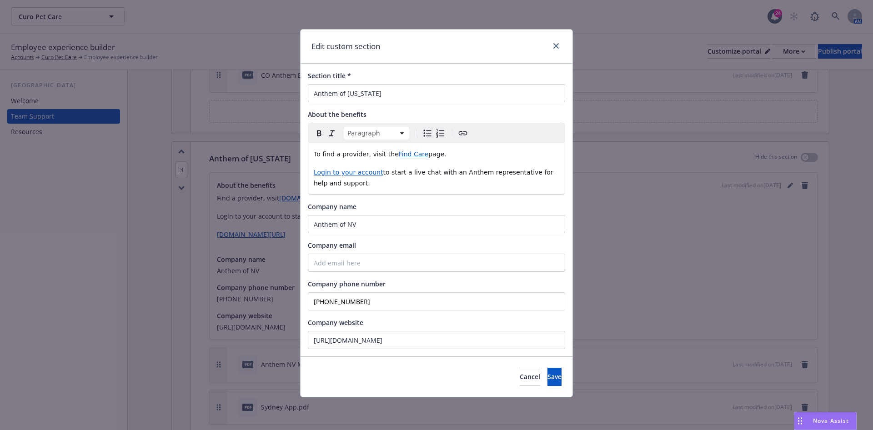
drag, startPoint x: 485, startPoint y: 157, endPoint x: 291, endPoint y: 159, distance: 194.6
click at [291, 160] on div "Edit custom section Section title * Anthem of Nevada About the benefits Paragra…" at bounding box center [436, 215] width 873 height 430
click at [443, 190] on div "To find a provider, visit the Find Care page. Login to your account to start a …" at bounding box center [436, 168] width 256 height 51
click at [404, 172] on span "to start a live chat with an Anthem representative for help and support." at bounding box center [434, 178] width 241 height 18
click at [340, 175] on span "Login to your account" at bounding box center [348, 172] width 69 height 7
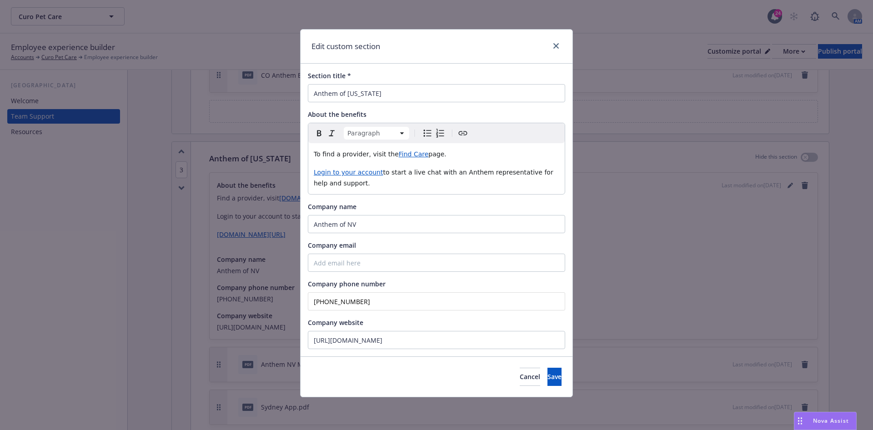
click at [423, 175] on span "to start a live chat with an Anthem representative for help and support." at bounding box center [434, 178] width 241 height 18
click at [393, 158] on p "To find a provider, visit the Find Care page." at bounding box center [437, 154] width 246 height 11
copy div "To find a provider, visit the Find Care page. Login to your account to start a …"
click at [548, 372] on button "Save" at bounding box center [554, 377] width 14 height 18
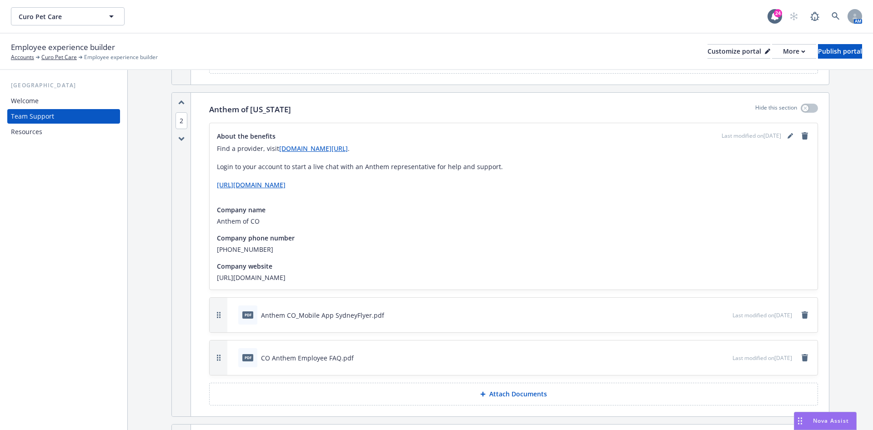
scroll to position [477, 0]
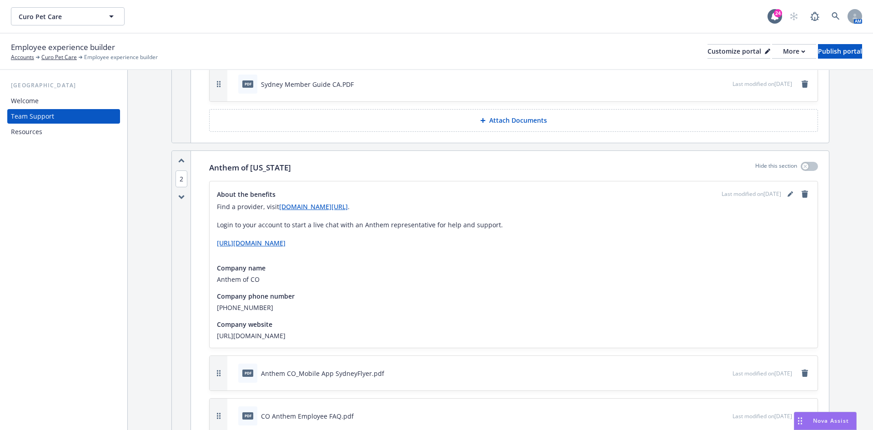
click at [780, 198] on div "About the benefits Last modified on 09/10/2025 Find a provider, visit www.anthe…" at bounding box center [513, 222] width 593 height 67
click at [785, 195] on link "editPencil" at bounding box center [790, 194] width 11 height 11
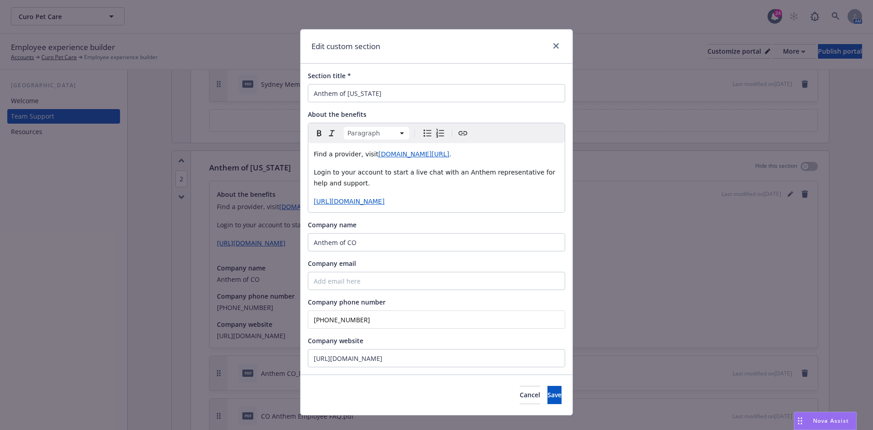
click at [456, 165] on div "Find a provider, visit www.anthem.com/find-care/ . Login to your account to sta…" at bounding box center [436, 177] width 256 height 69
copy div "Find a provider, visit www.anthem.com/find-care/ . Login to your account to sta…"
click at [550, 41] on div "Edit custom section" at bounding box center [437, 47] width 272 height 34
click at [553, 45] on icon "close" at bounding box center [555, 45] width 5 height 5
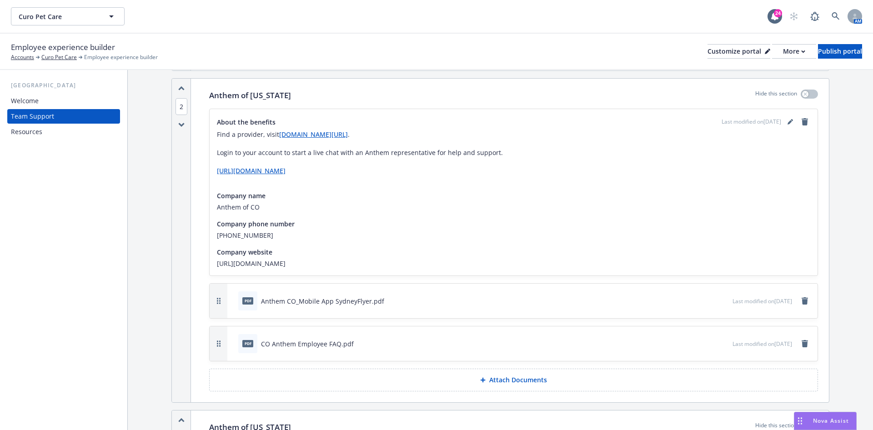
scroll to position [614, 0]
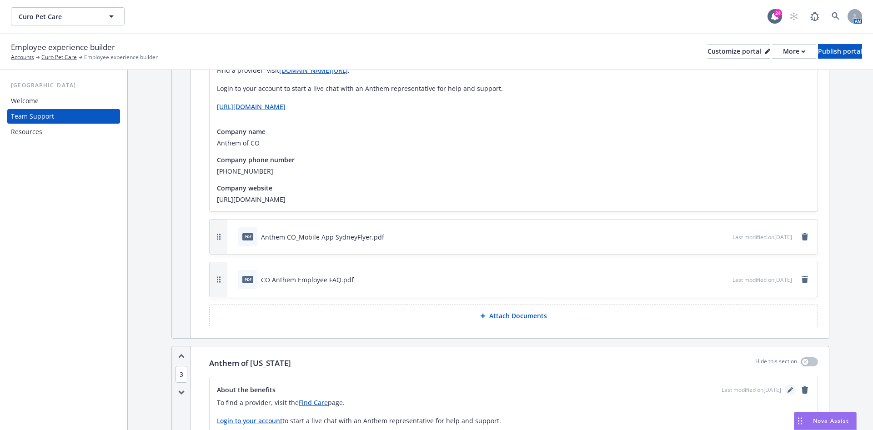
click at [787, 387] on icon "editPencil" at bounding box center [789, 389] width 5 height 5
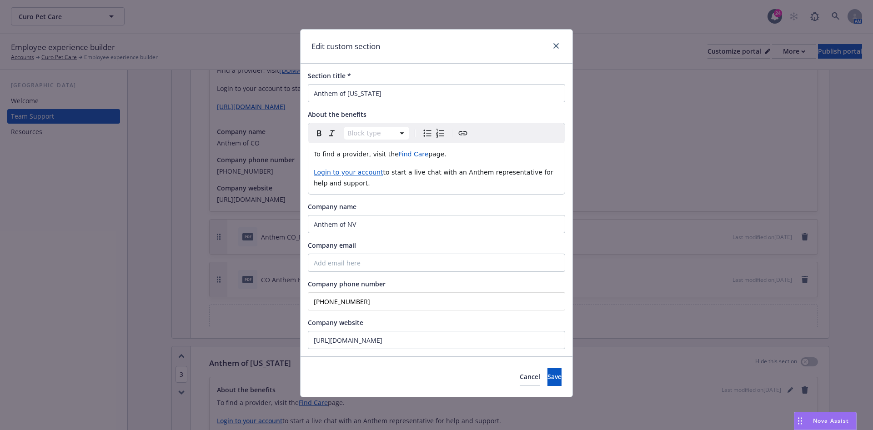
click at [435, 192] on div "To find a provider, visit the Find Care page. Login to your account to start a …" at bounding box center [436, 168] width 256 height 51
copy div "To find a provider, visit the Find Care page. Login to your account to start a …"
click at [520, 373] on span "Cancel" at bounding box center [530, 376] width 20 height 9
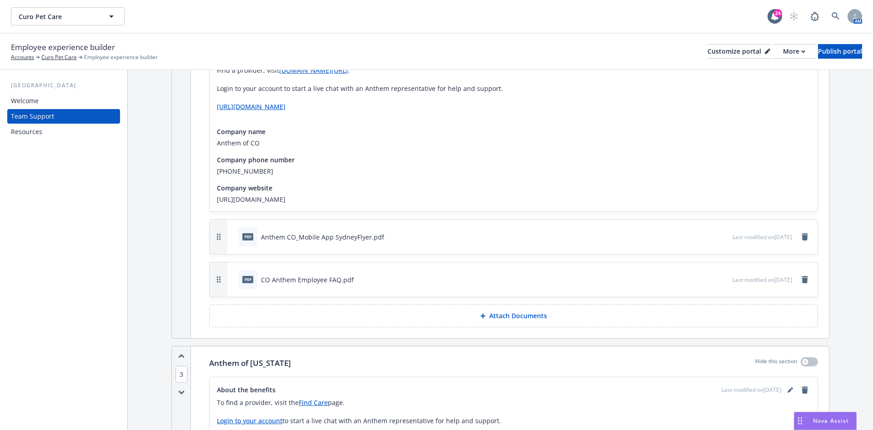
scroll to position [477, 0]
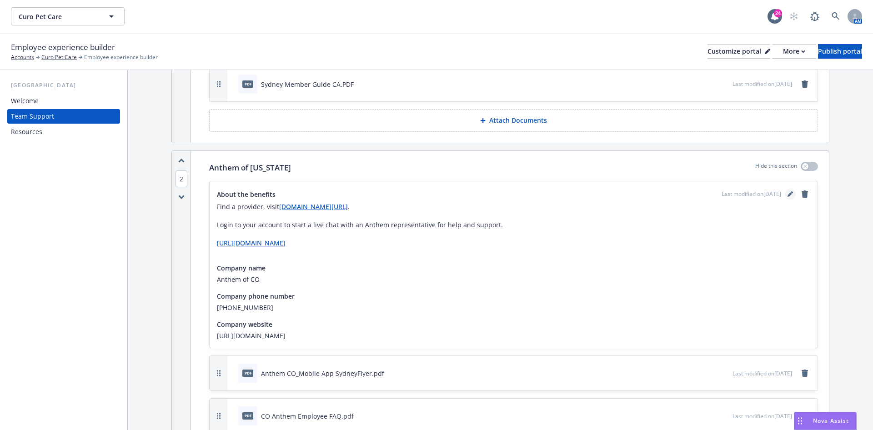
click at [785, 189] on link "editPencil" at bounding box center [790, 194] width 11 height 11
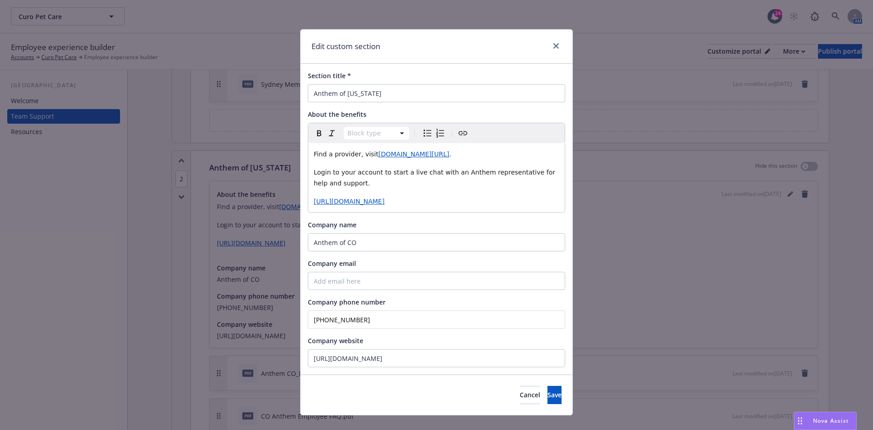
click at [428, 167] on div "Find a provider, visit www.anthem.com/find-care/ . Login to your account to sta…" at bounding box center [436, 177] width 256 height 69
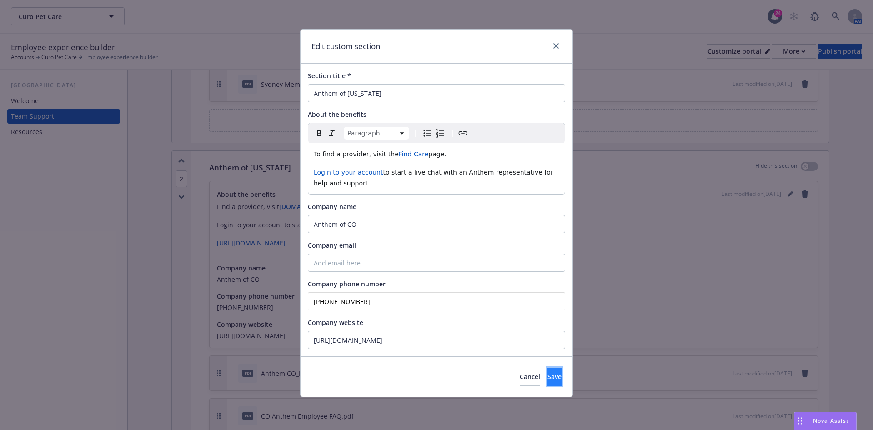
click at [547, 380] on span "Save" at bounding box center [554, 376] width 14 height 9
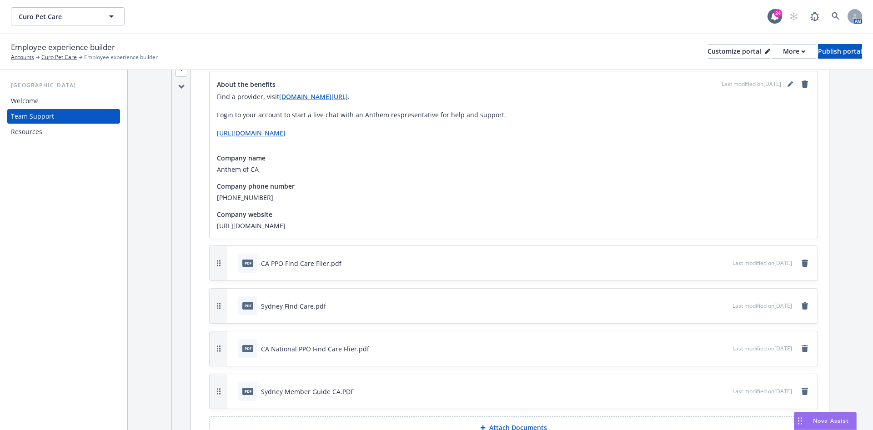
scroll to position [68, 0]
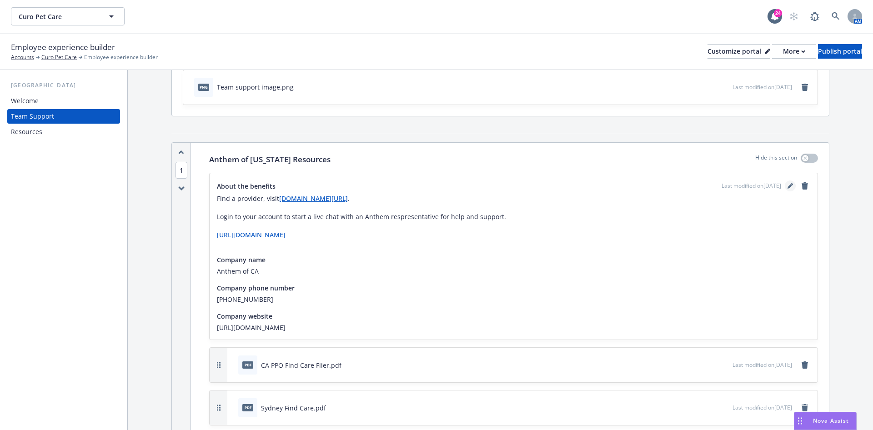
click at [787, 183] on icon "editPencil" at bounding box center [789, 185] width 5 height 5
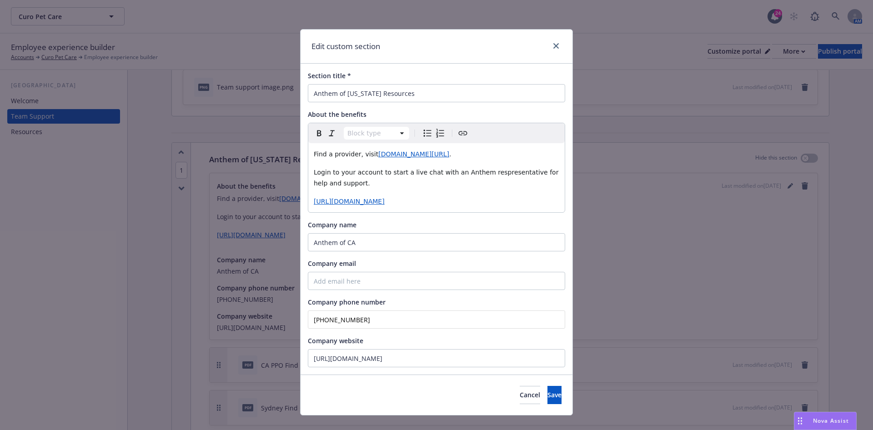
click at [532, 182] on p "Login to your account to start a live chat with an Anthem respresentative for h…" at bounding box center [437, 178] width 246 height 22
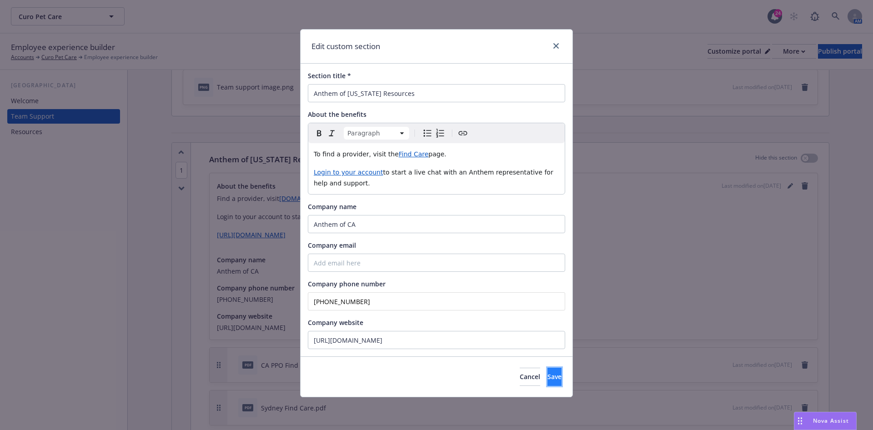
click at [547, 374] on span "Save" at bounding box center [554, 376] width 14 height 9
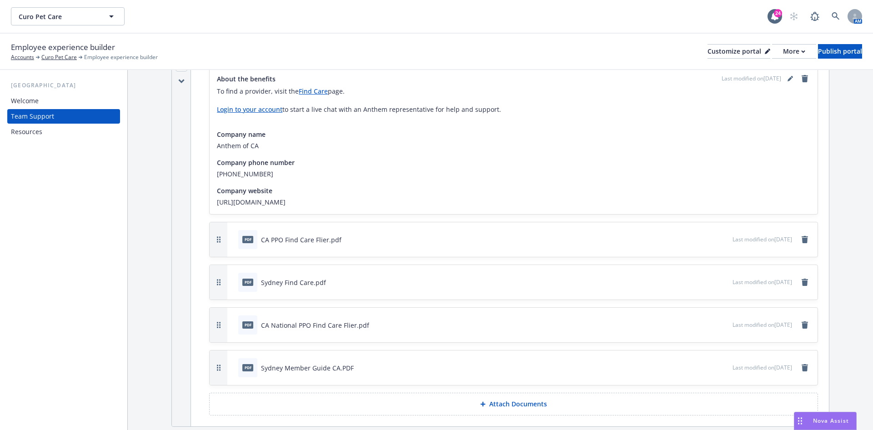
scroll to position [0, 0]
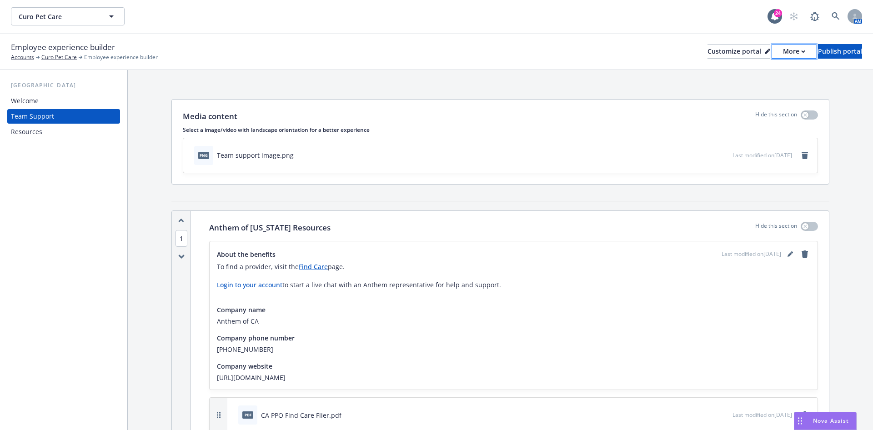
click at [802, 50] on icon "button" at bounding box center [803, 51] width 3 height 2
click at [773, 76] on link "Copy preview link" at bounding box center [746, 72] width 83 height 18
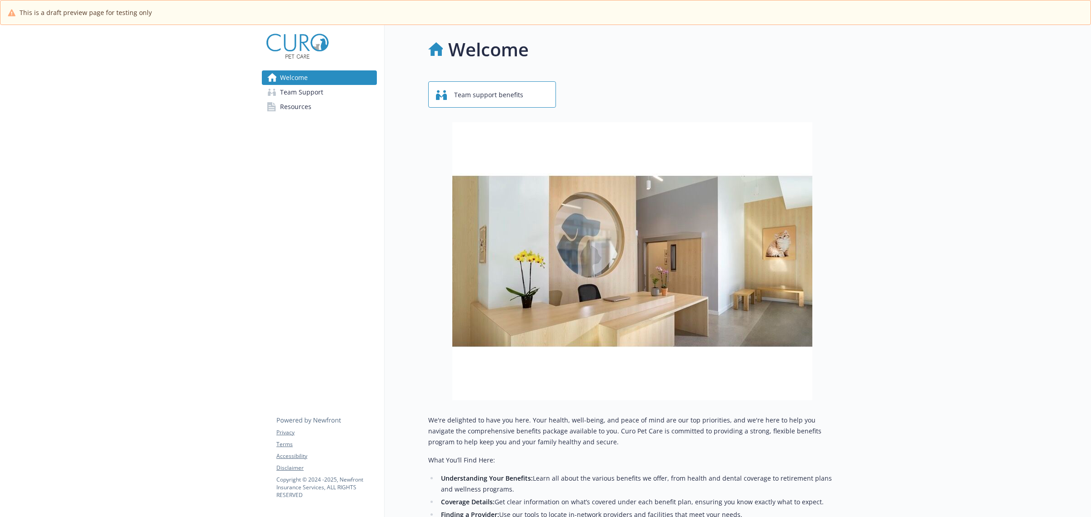
click at [320, 89] on span "Team Support" at bounding box center [301, 92] width 43 height 15
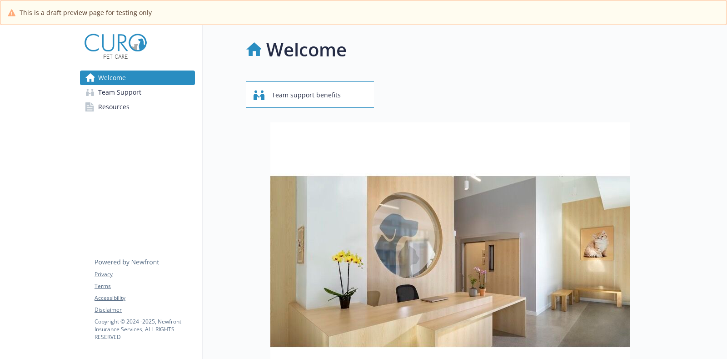
click at [111, 96] on span "Team Support" at bounding box center [119, 92] width 43 height 15
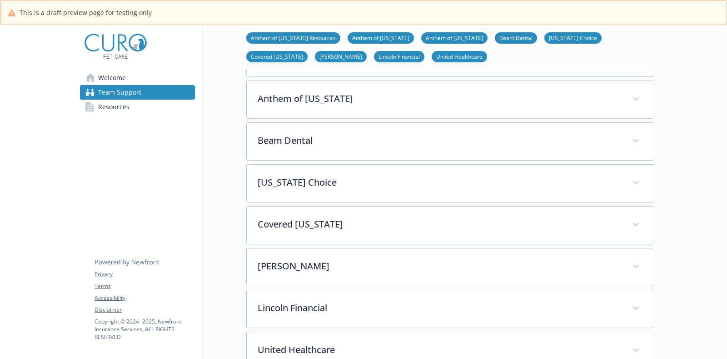
scroll to position [227, 0]
